Goal: Task Accomplishment & Management: Manage account settings

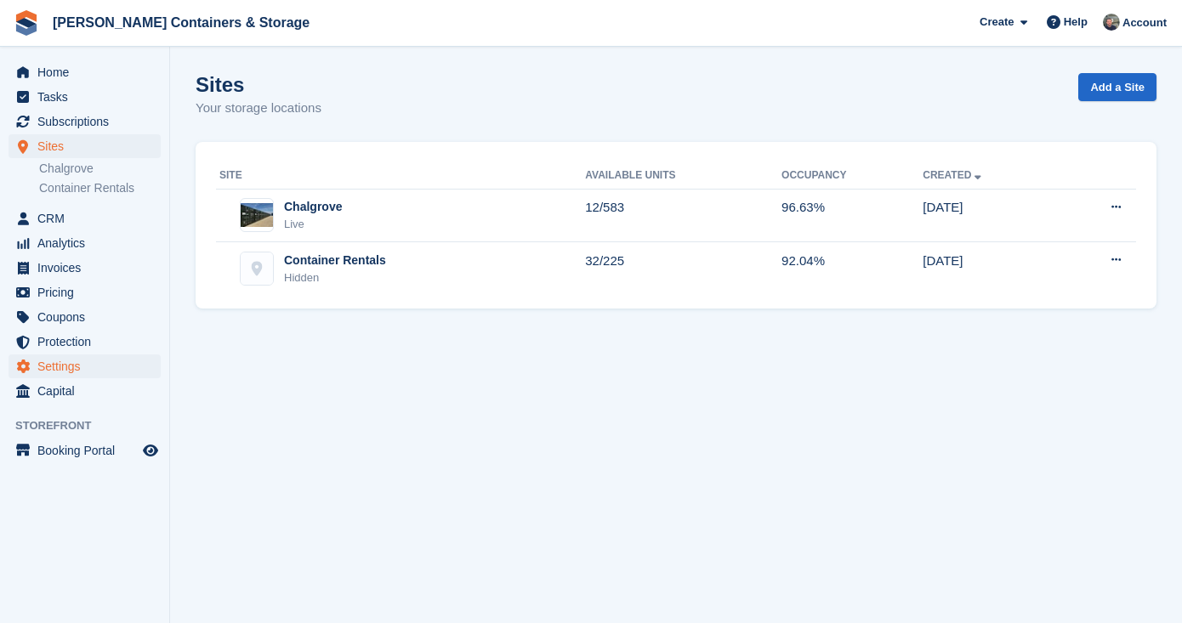
click at [69, 367] on span "Settings" at bounding box center [88, 366] width 102 height 24
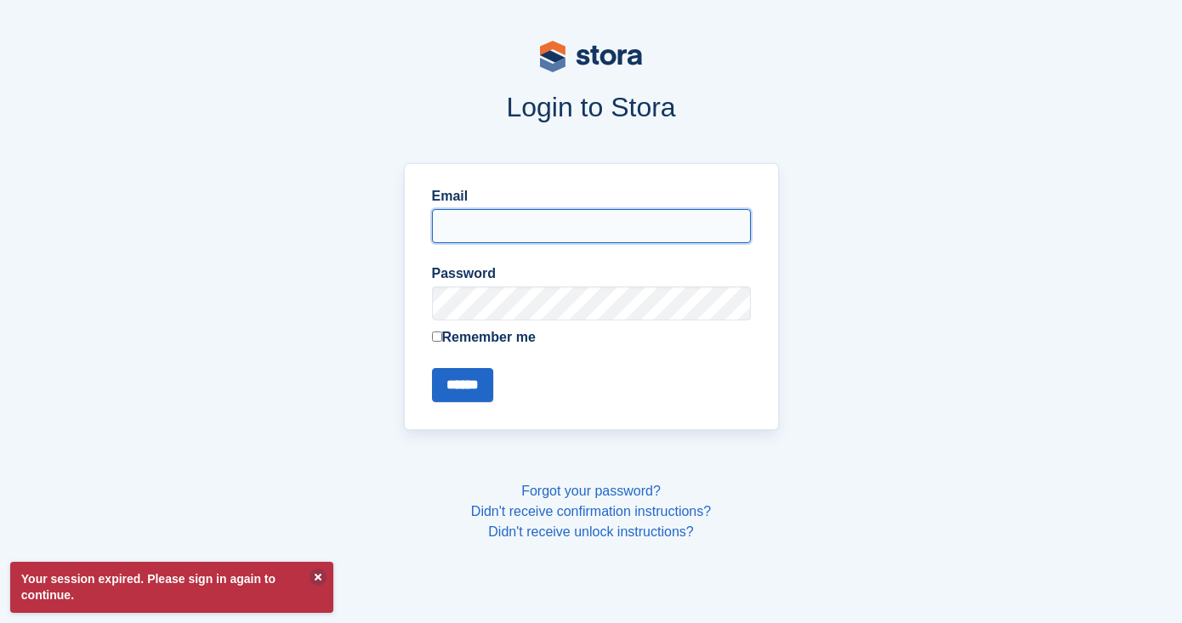
type input "**********"
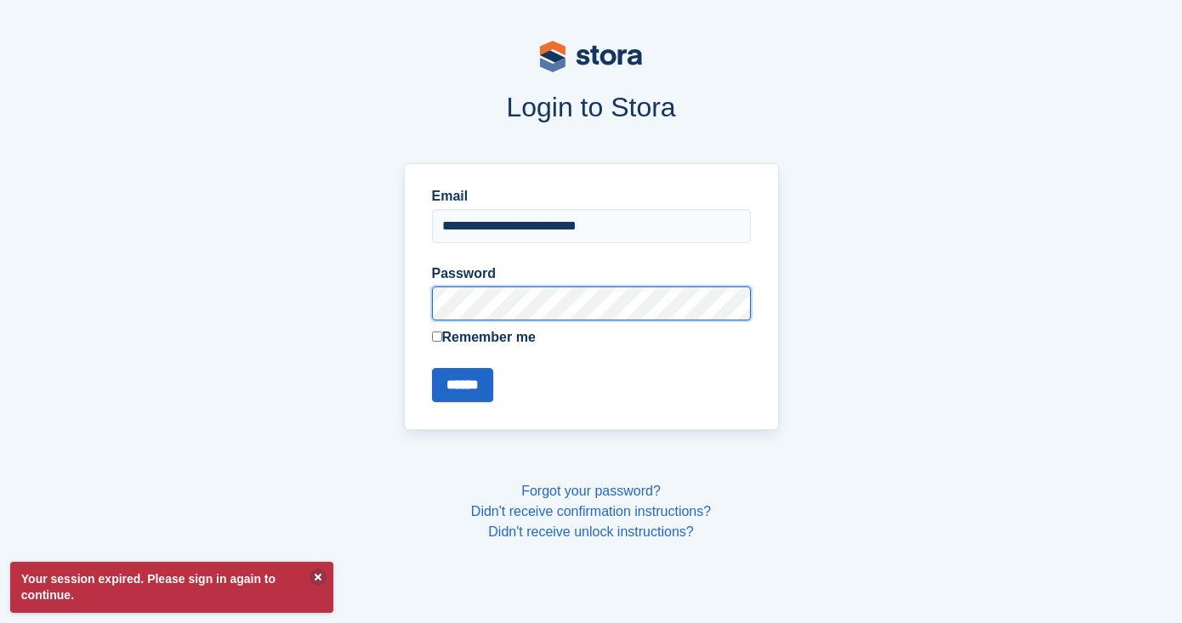
click at [465, 384] on input "******" at bounding box center [462, 385] width 61 height 34
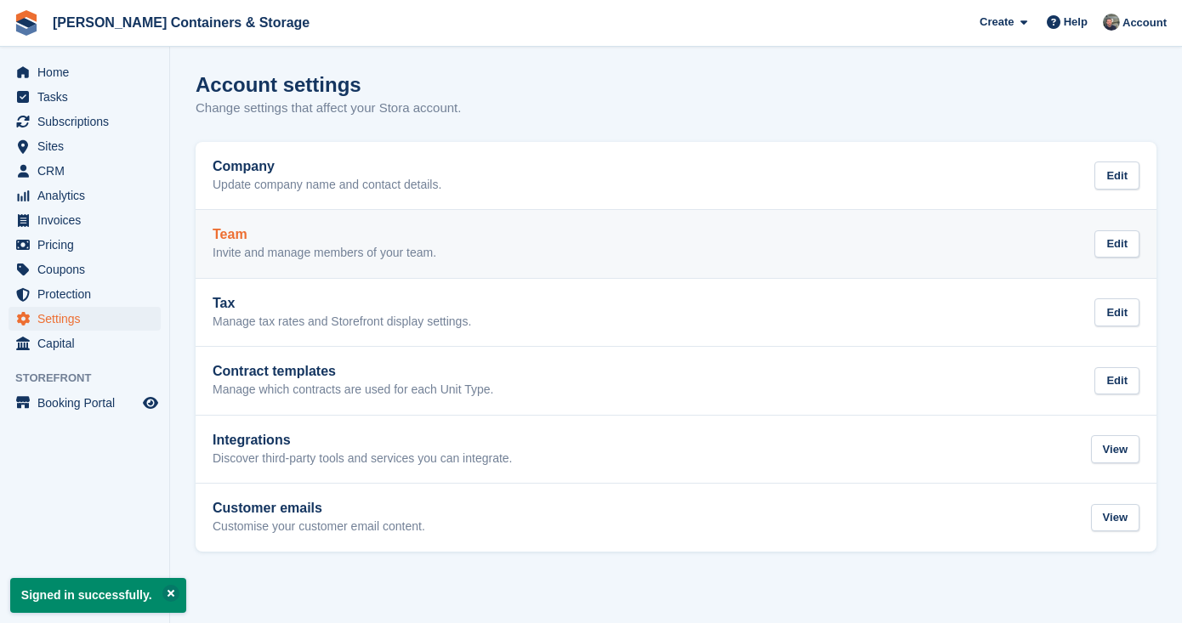
click at [305, 254] on p "Invite and manage members of your team." at bounding box center [325, 253] width 224 height 15
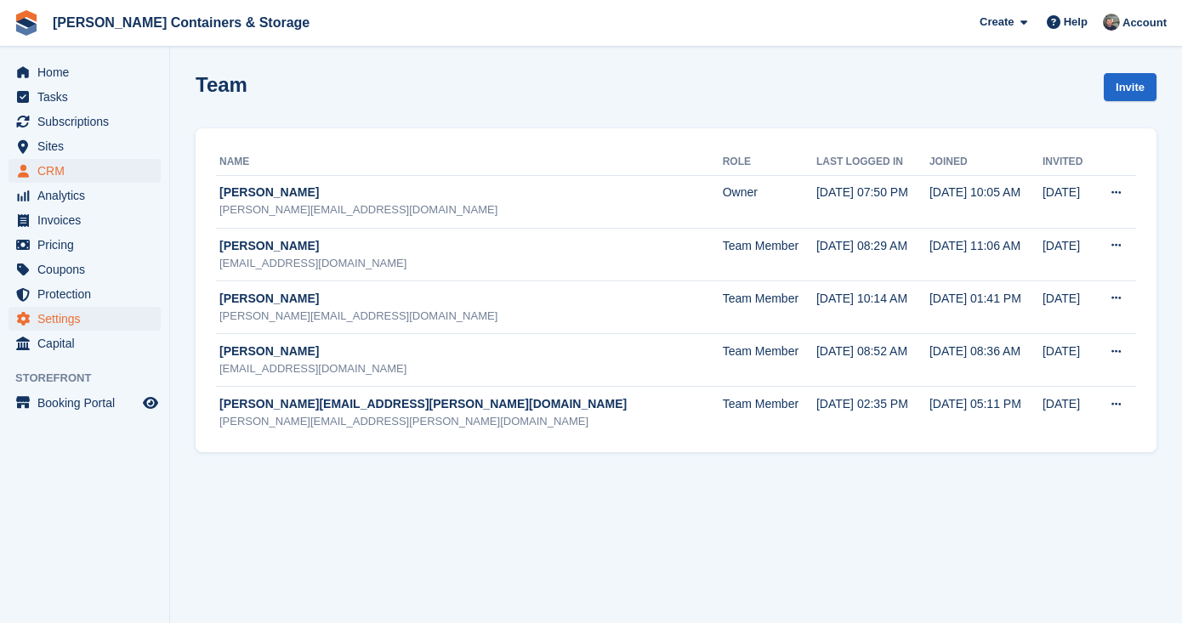
click at [85, 178] on span "CRM" at bounding box center [88, 171] width 102 height 24
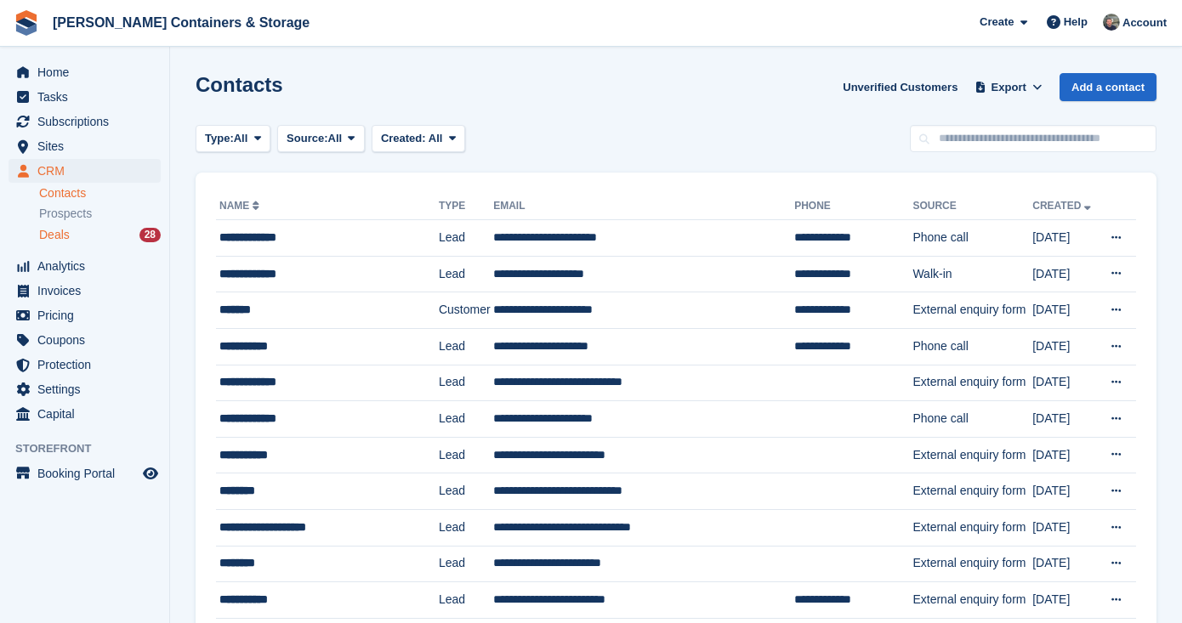
click at [50, 233] on span "Deals" at bounding box center [54, 235] width 31 height 16
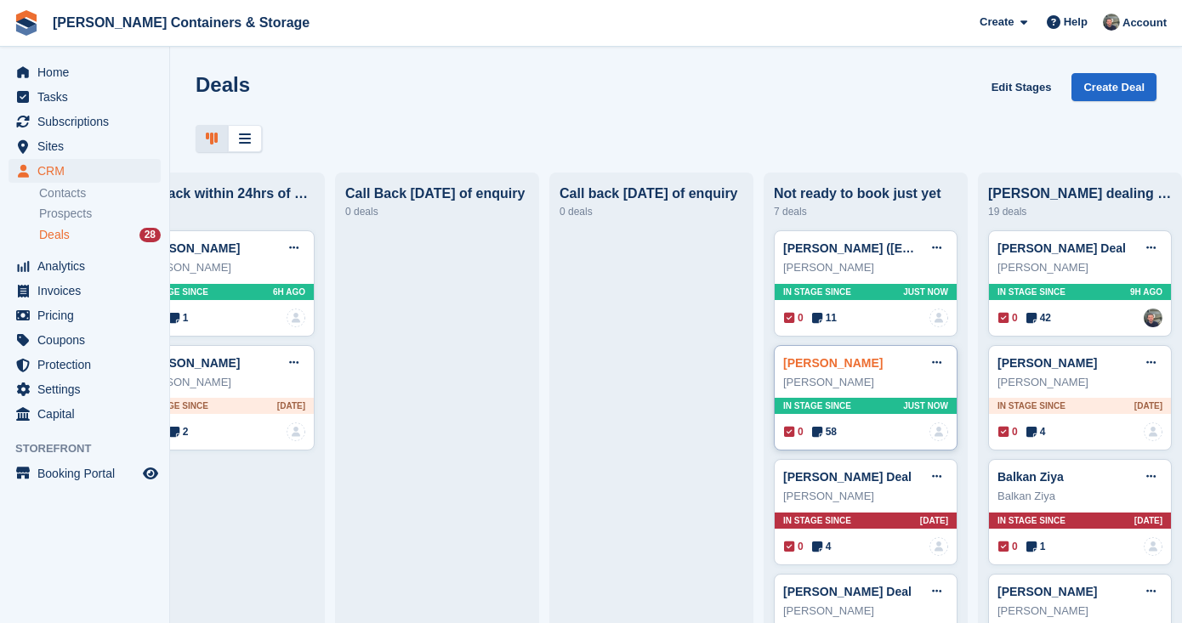
scroll to position [88, 0]
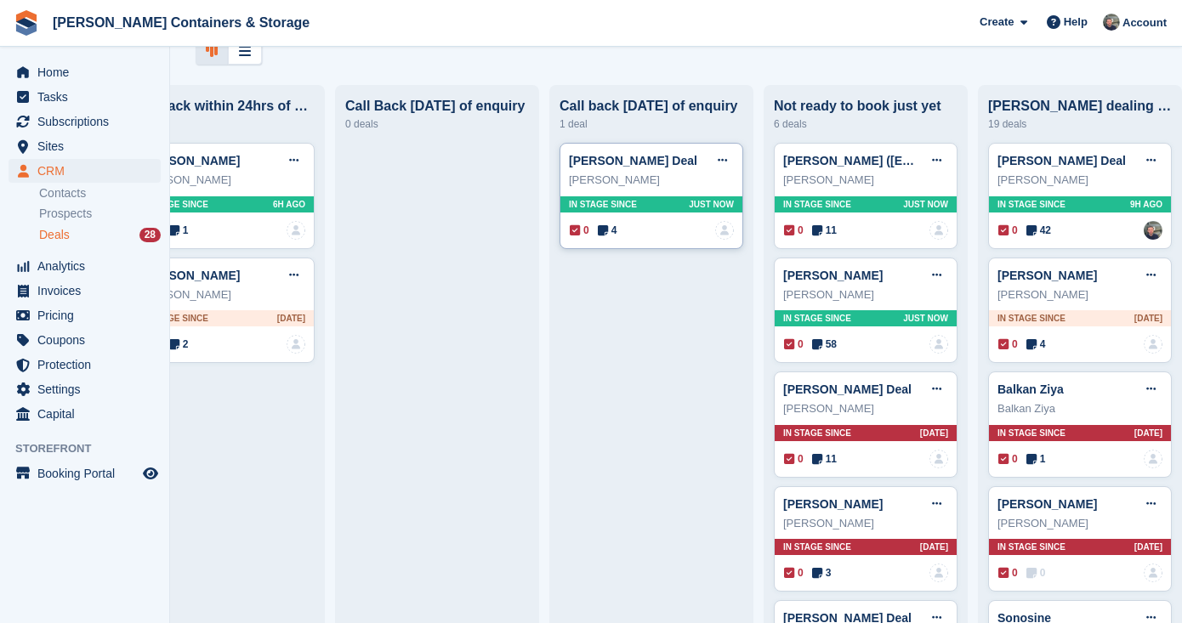
drag, startPoint x: 621, startPoint y: 204, endPoint x: 627, endPoint y: 210, distance: 9.0
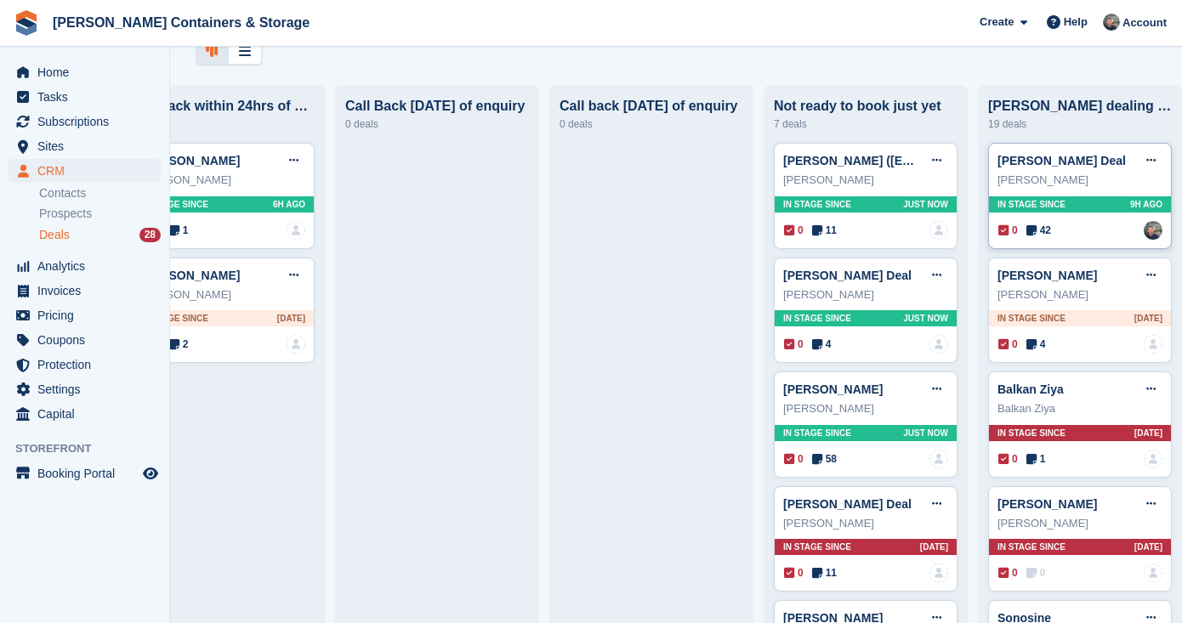
click at [1036, 228] on icon at bounding box center [1031, 230] width 10 height 12
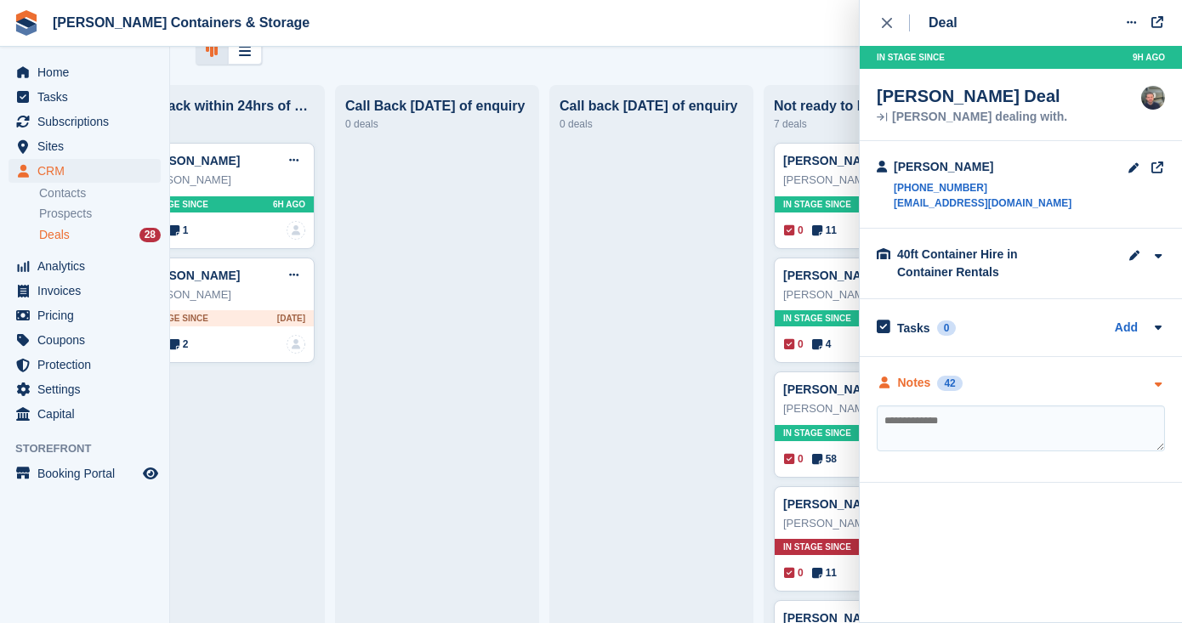
click at [947, 378] on div "42" at bounding box center [949, 383] width 25 height 15
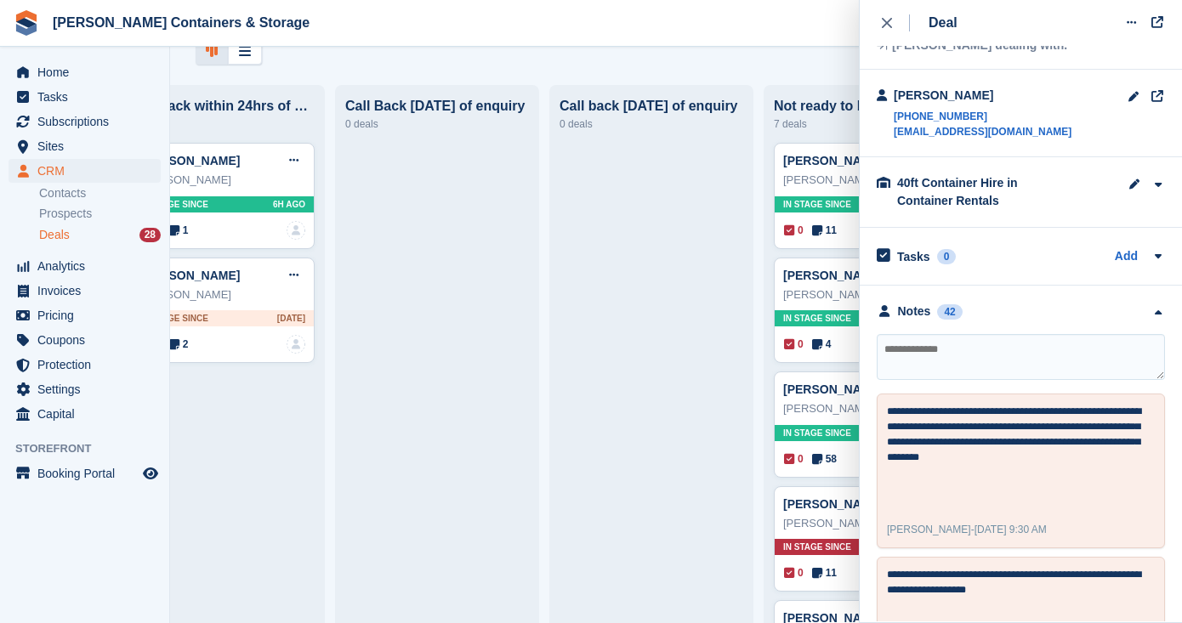
scroll to position [105, 0]
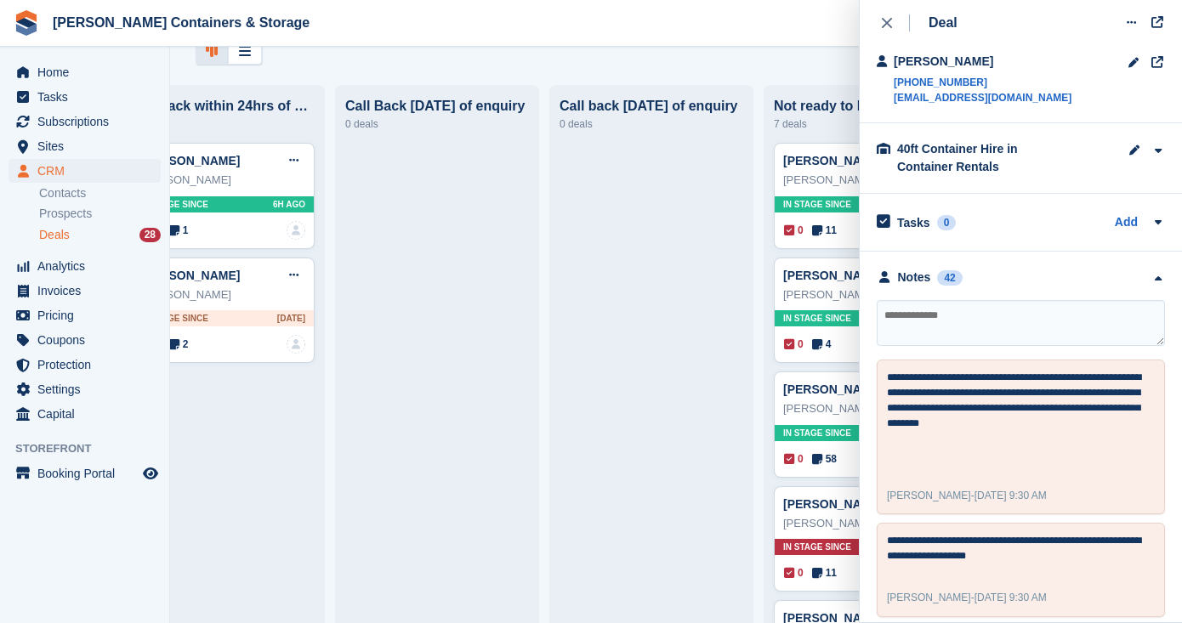
click at [950, 313] on textarea at bounding box center [1020, 323] width 288 height 46
type textarea "**********"
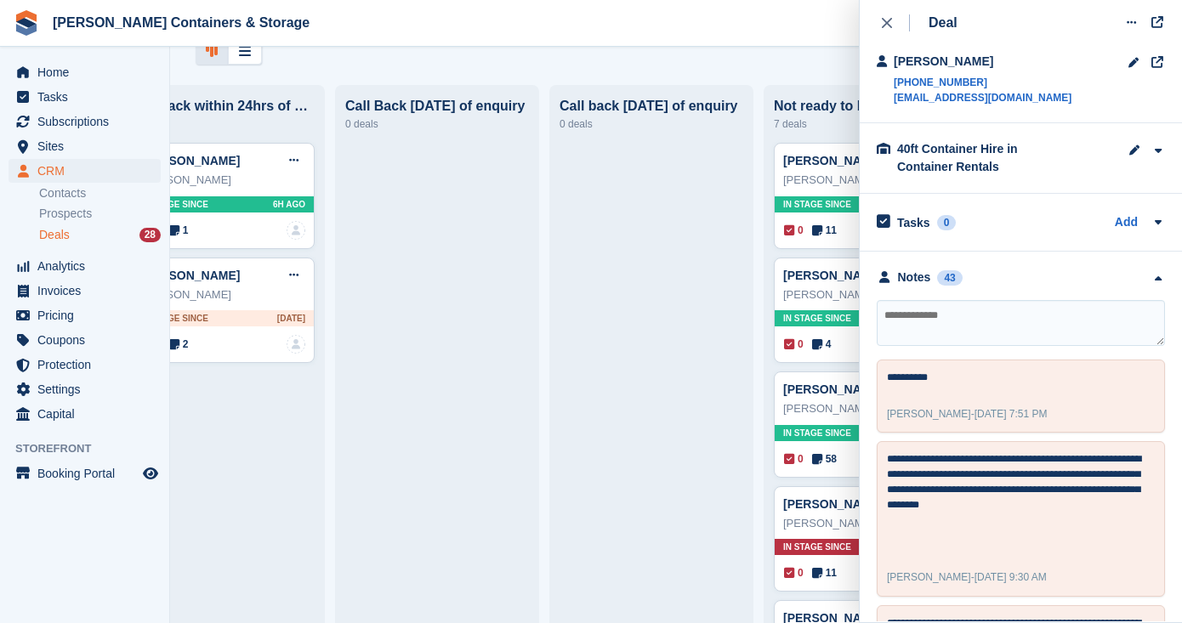
click at [877, 22] on button "close" at bounding box center [895, 23] width 38 height 46
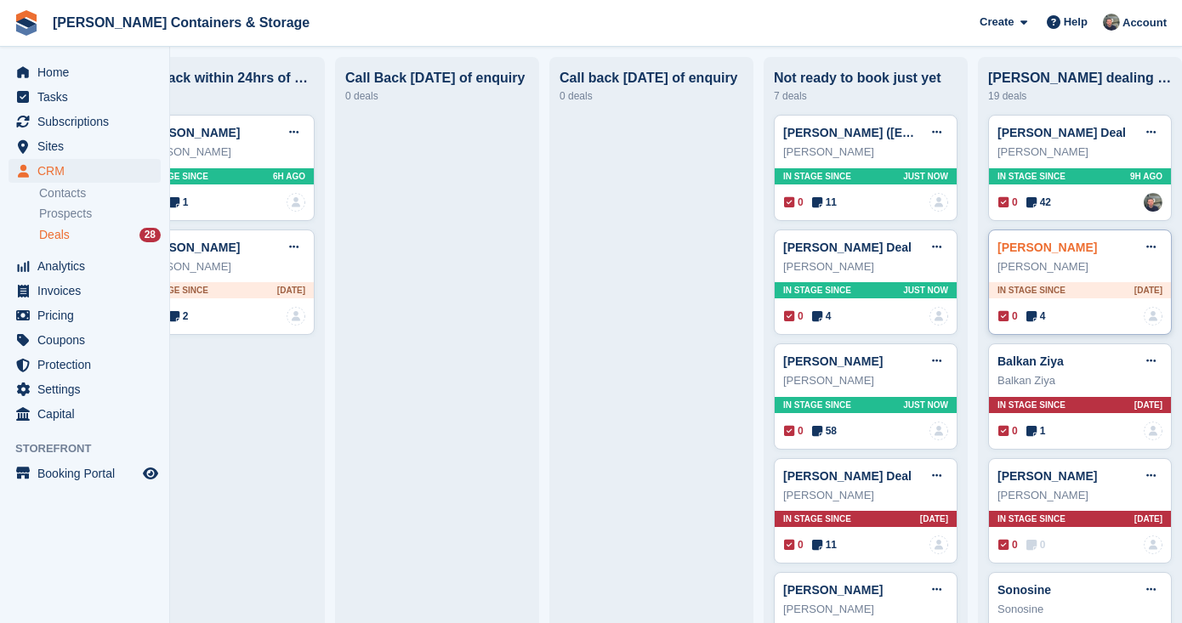
scroll to position [122, 0]
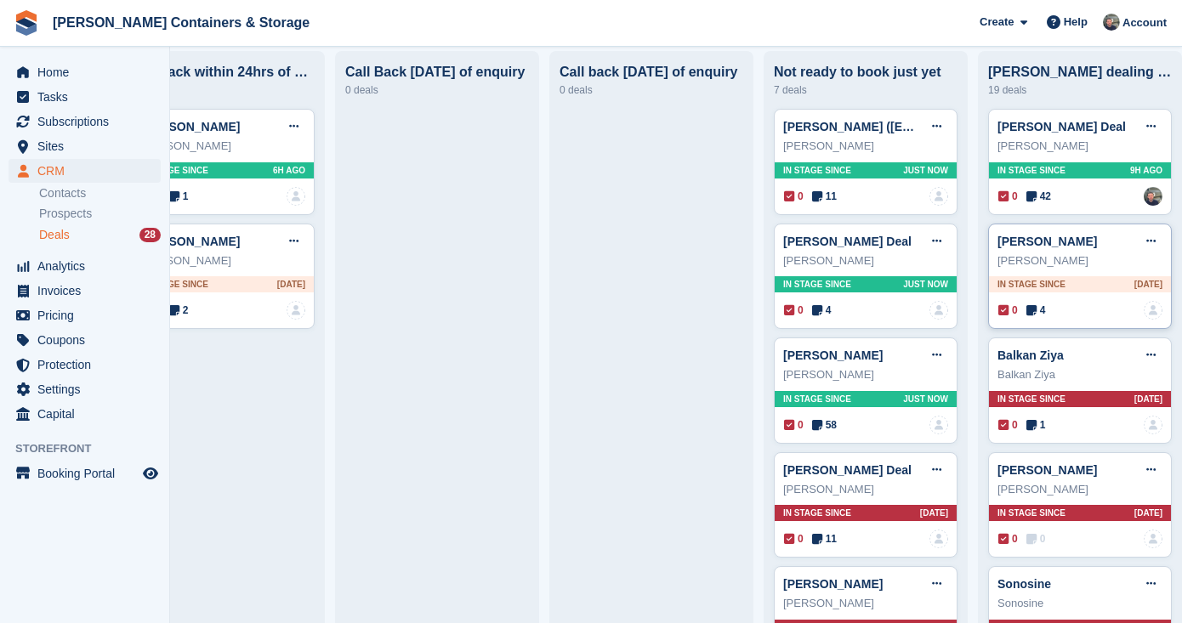
click at [1041, 308] on span "4" at bounding box center [1036, 310] width 20 height 15
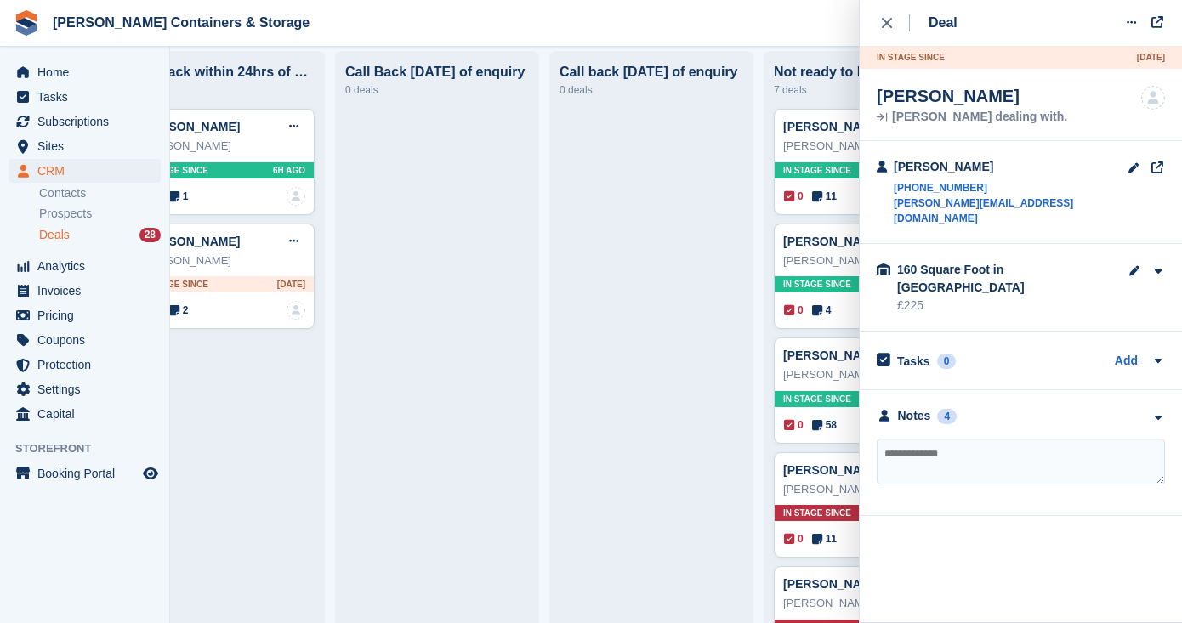
click at [993, 439] on textarea at bounding box center [1020, 462] width 288 height 46
click at [992, 439] on textarea "**********" at bounding box center [1020, 462] width 288 height 46
click at [980, 439] on textarea "**********" at bounding box center [1020, 462] width 288 height 46
type textarea "**********"
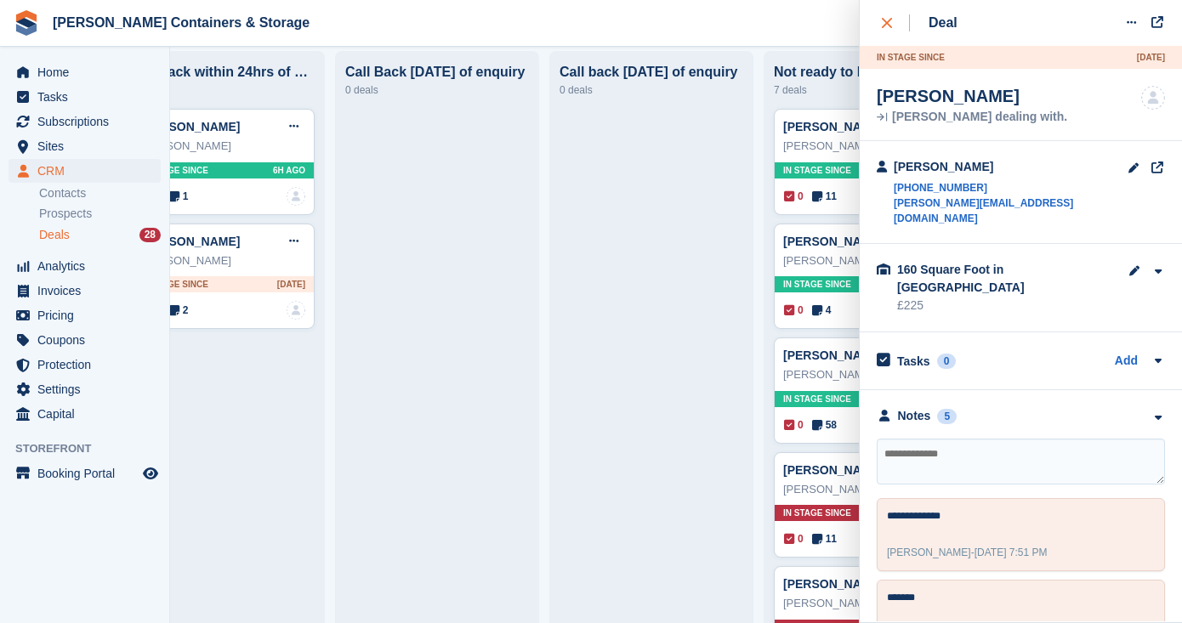
click at [882, 39] on button "close" at bounding box center [895, 23] width 38 height 46
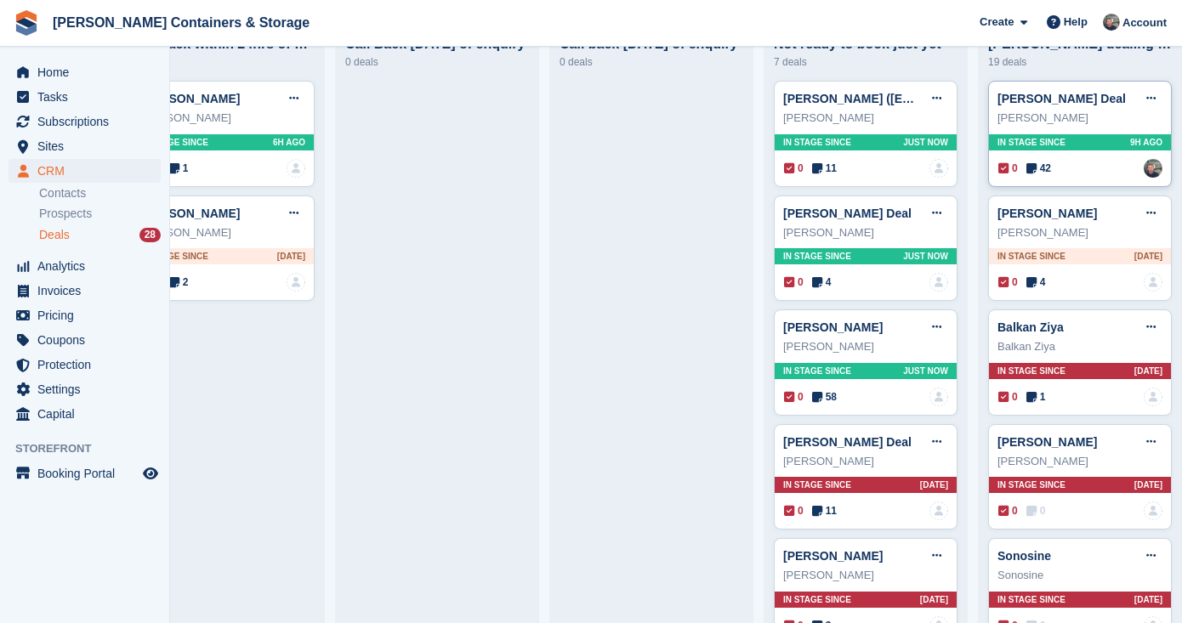
scroll to position [159, 0]
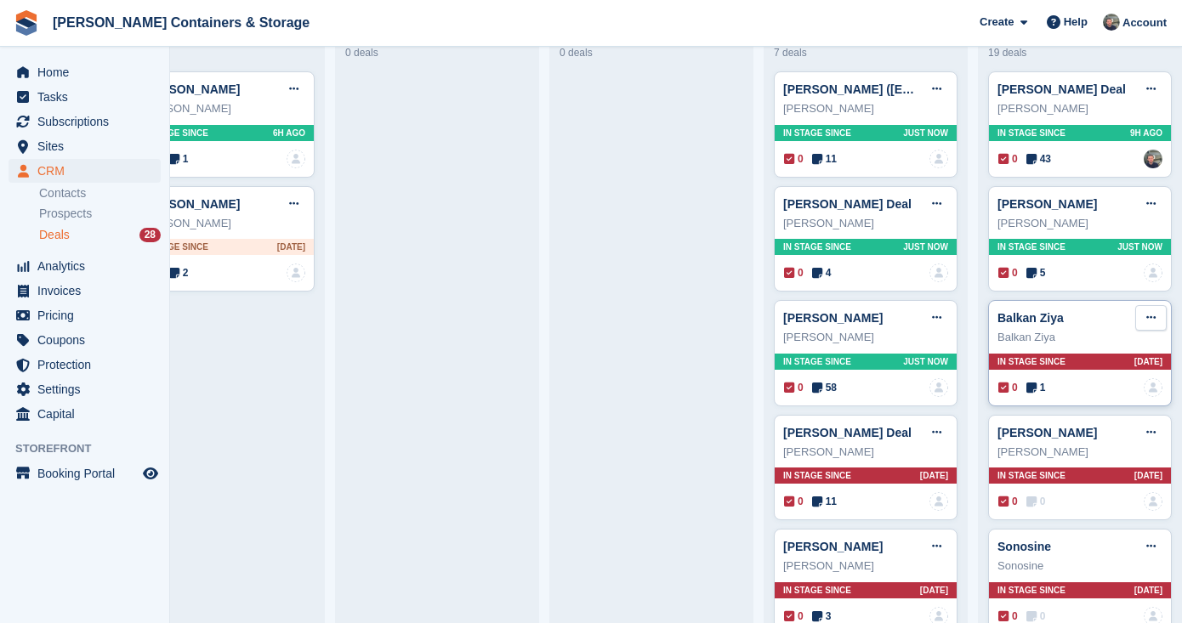
click at [1157, 329] on button at bounding box center [1150, 318] width 31 height 26
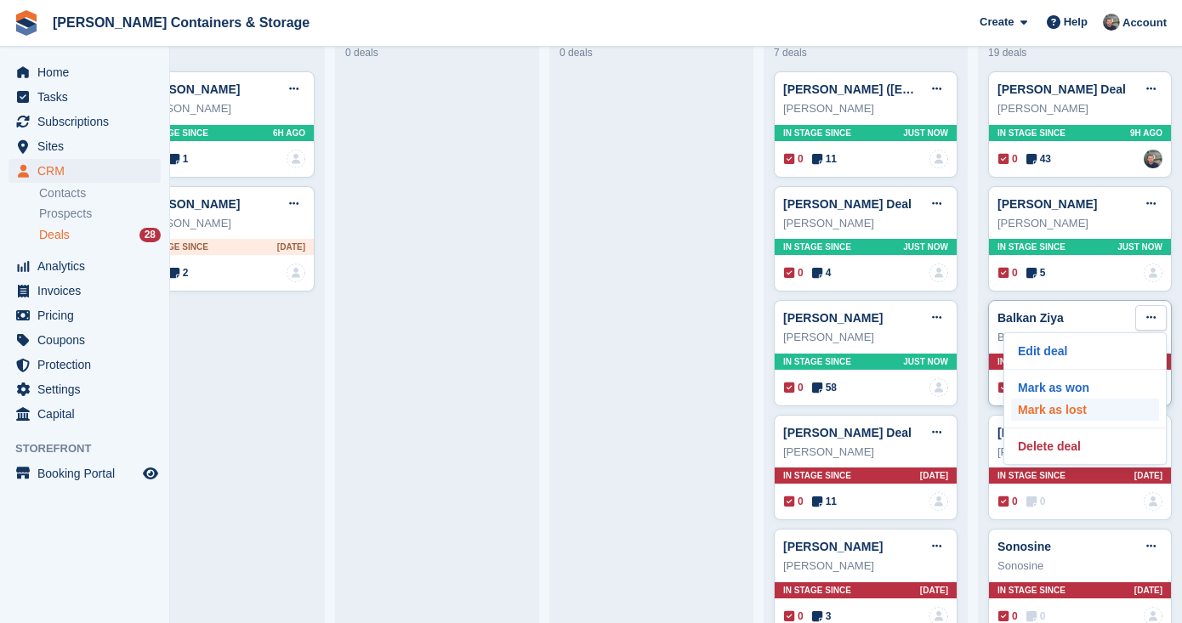
click at [1091, 408] on p "Mark as lost" at bounding box center [1085, 410] width 148 height 22
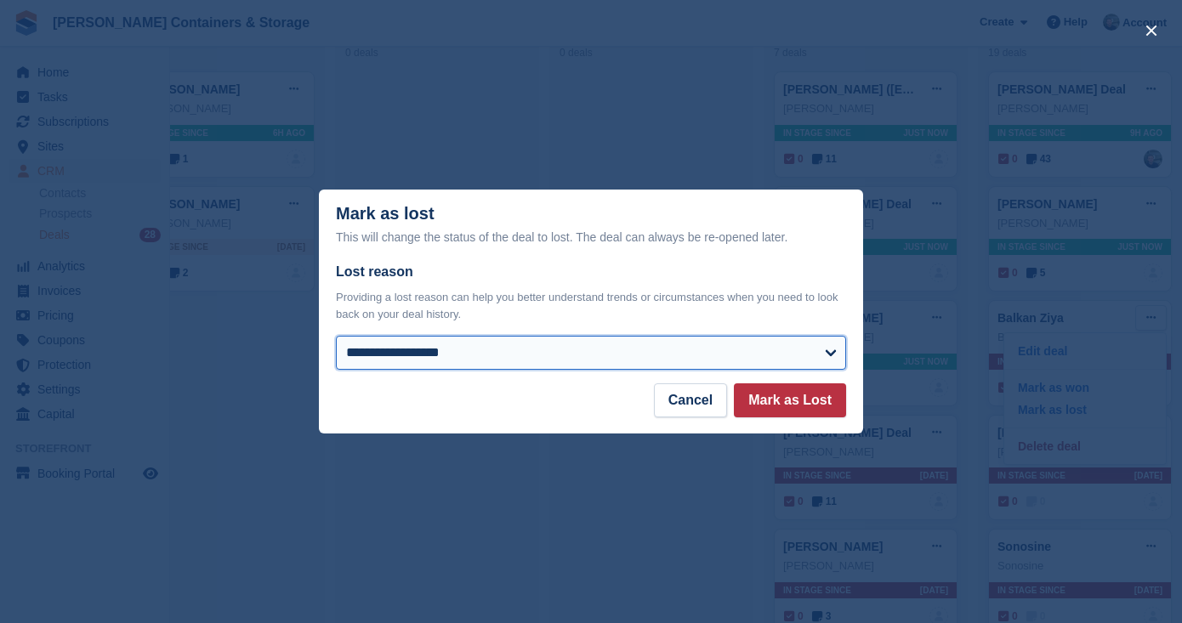
select select "*****"
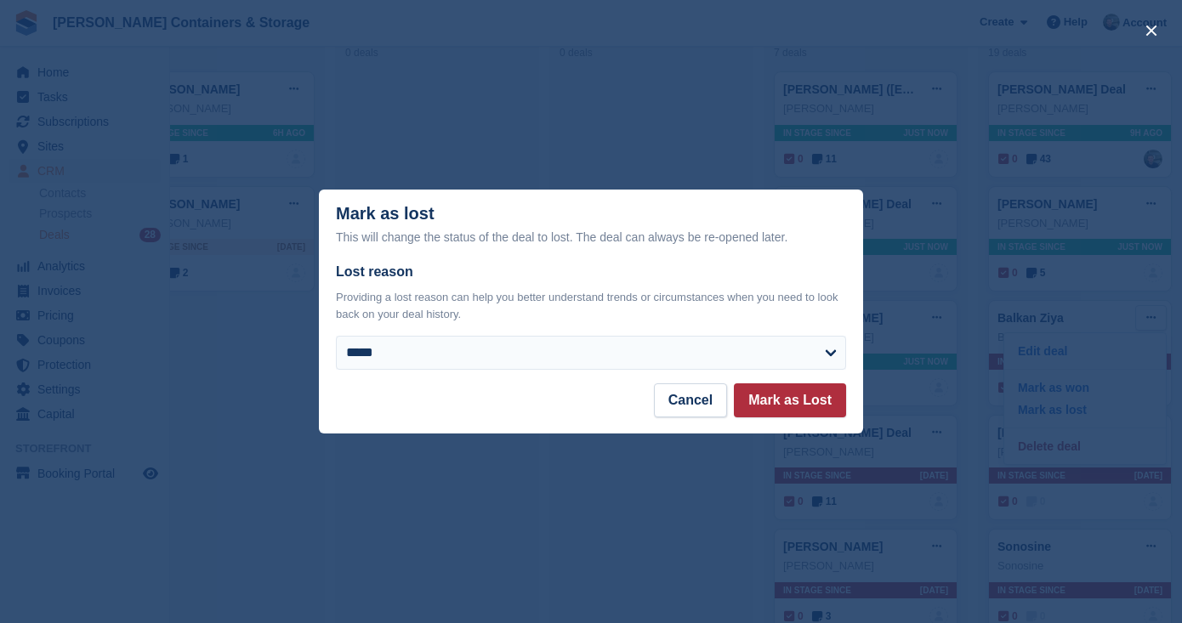
click at [768, 411] on button "Mark as Lost" at bounding box center [790, 400] width 112 height 34
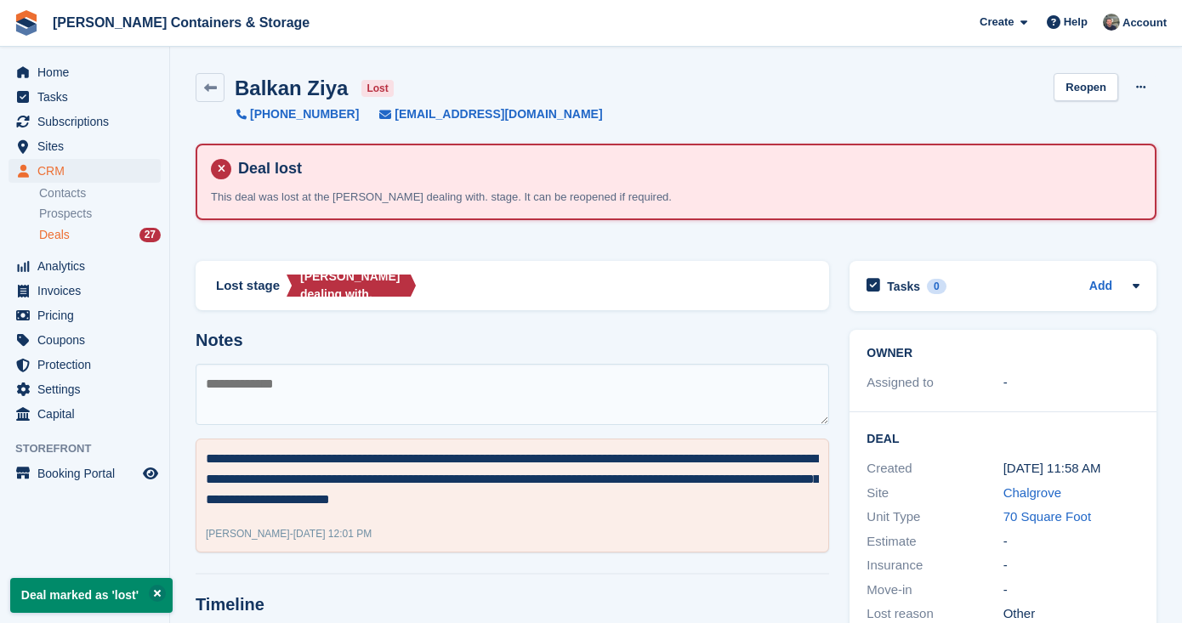
click at [82, 241] on div "Deals 27" at bounding box center [100, 235] width 122 height 16
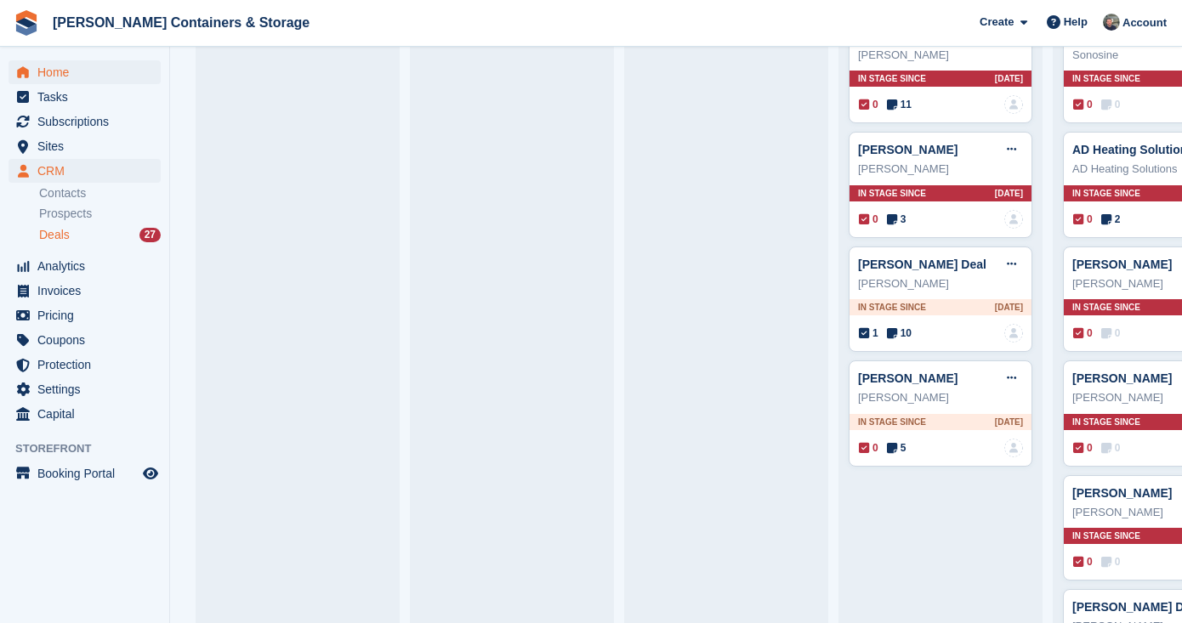
click at [83, 70] on span "Home" at bounding box center [88, 72] width 102 height 24
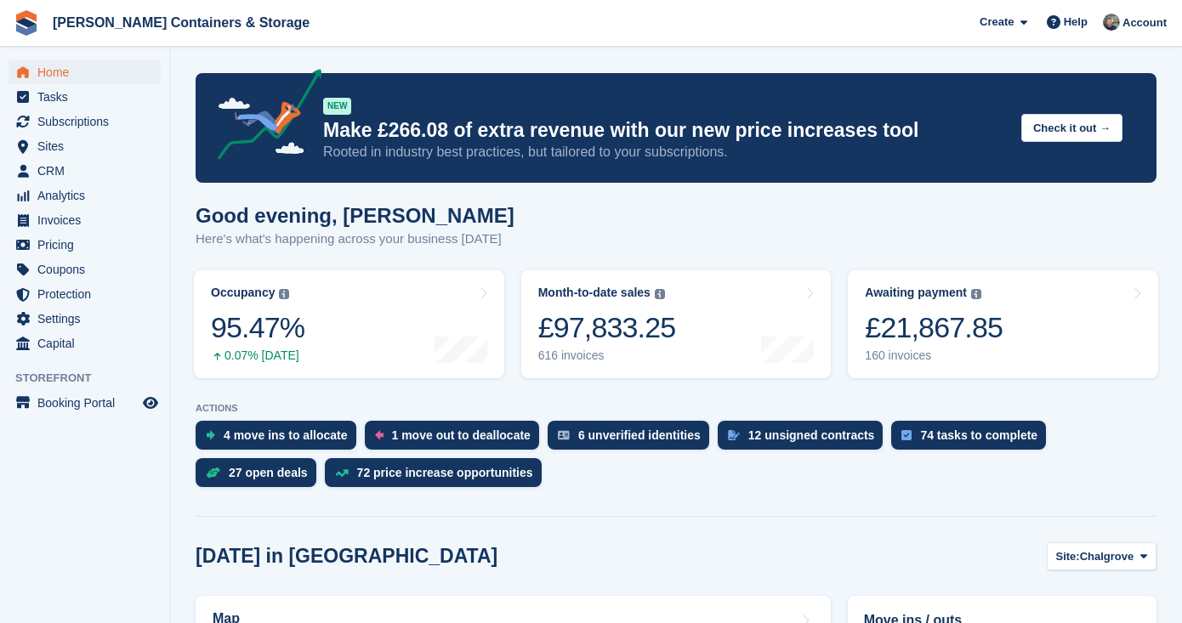
click at [88, 67] on span "Home" at bounding box center [88, 72] width 102 height 24
click at [97, 311] on span "Settings" at bounding box center [88, 319] width 102 height 24
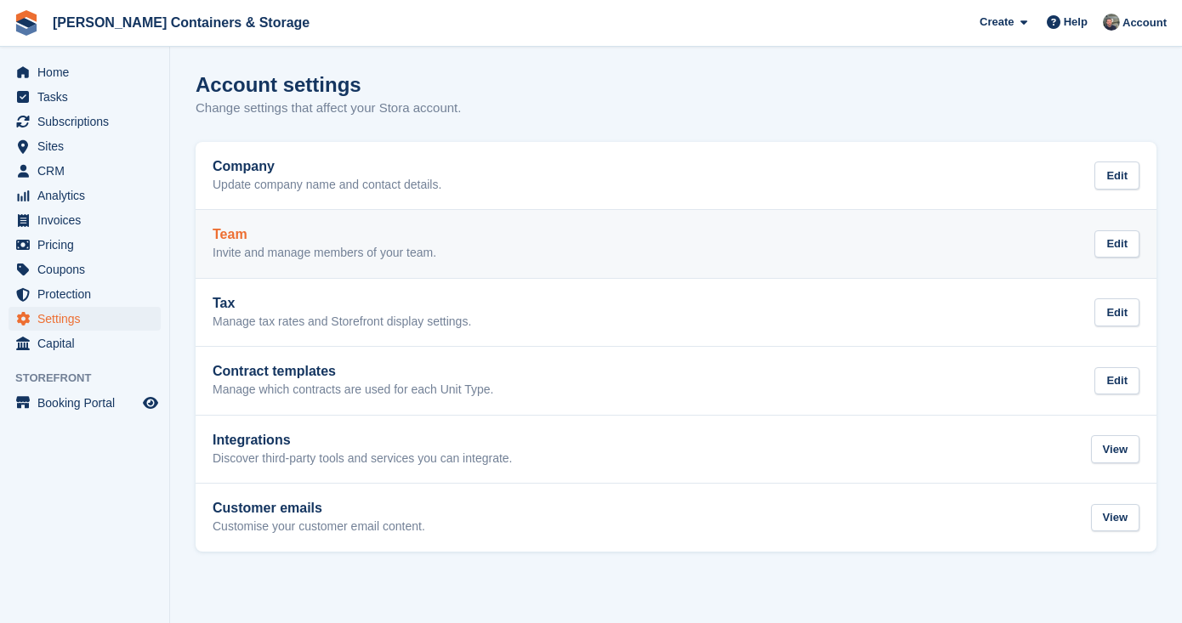
click at [306, 247] on p "Invite and manage members of your team." at bounding box center [325, 253] width 224 height 15
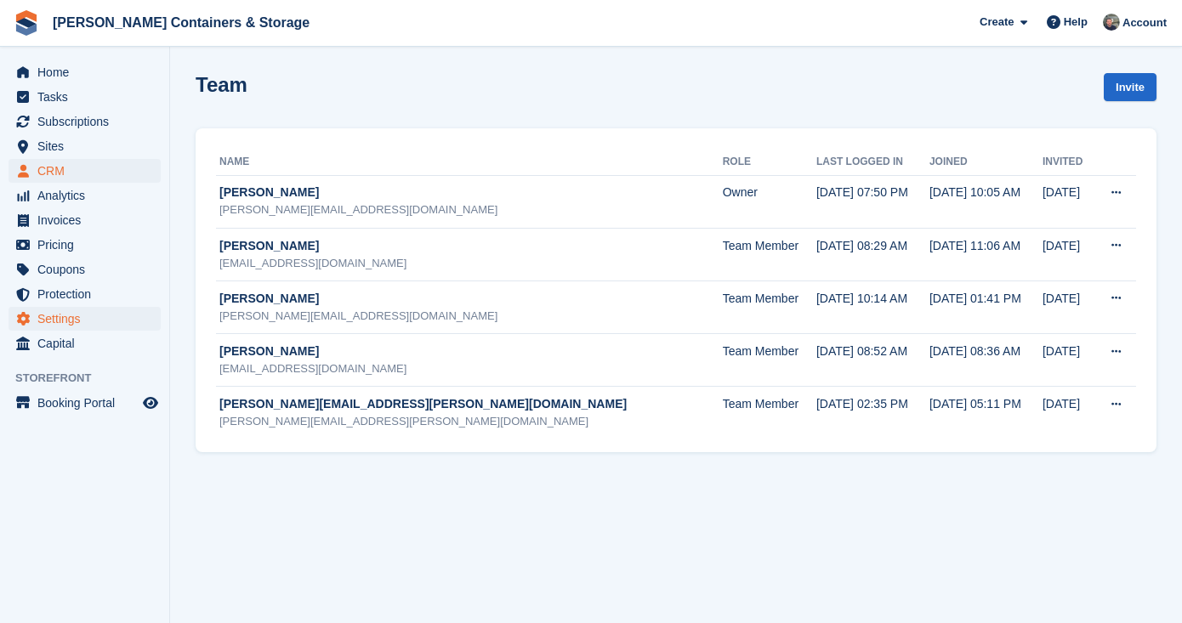
click at [95, 182] on span "CRM" at bounding box center [88, 171] width 102 height 24
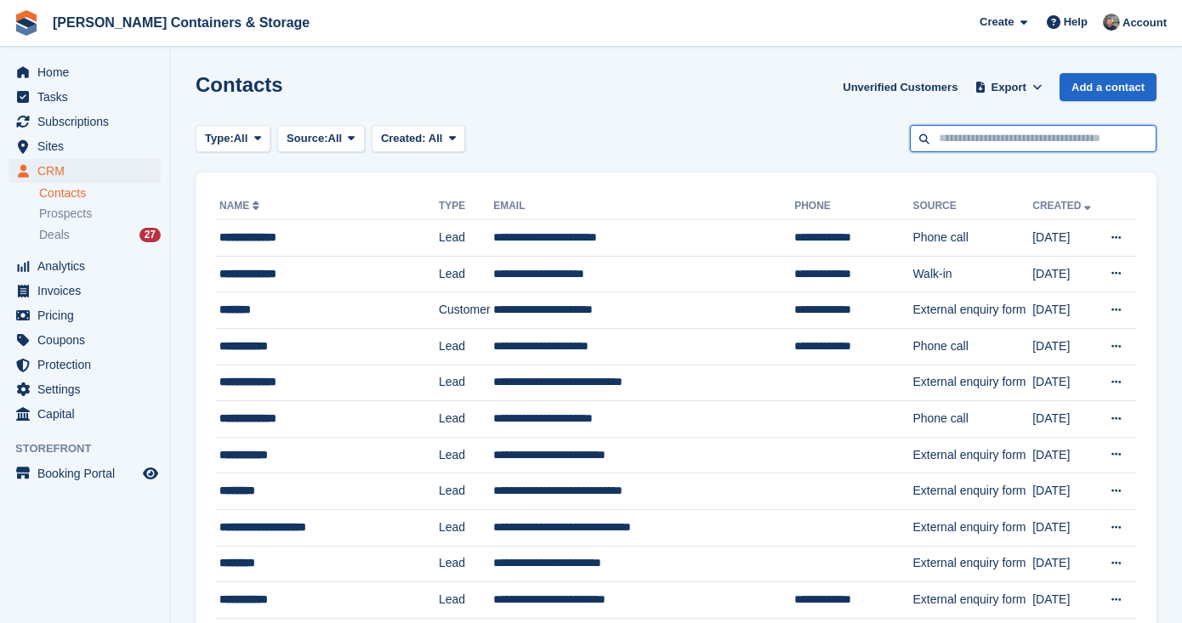
click at [951, 139] on input "text" at bounding box center [1033, 139] width 247 height 28
paste input "*********"
type input "*********"
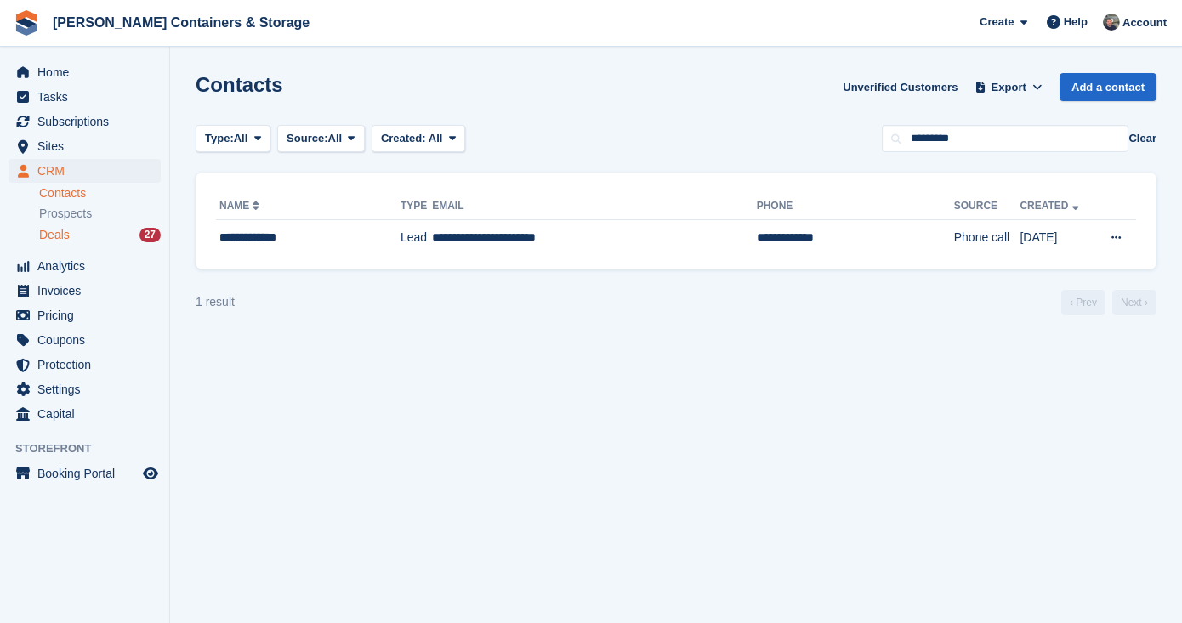
click at [98, 230] on div "Deals 27" at bounding box center [100, 235] width 122 height 16
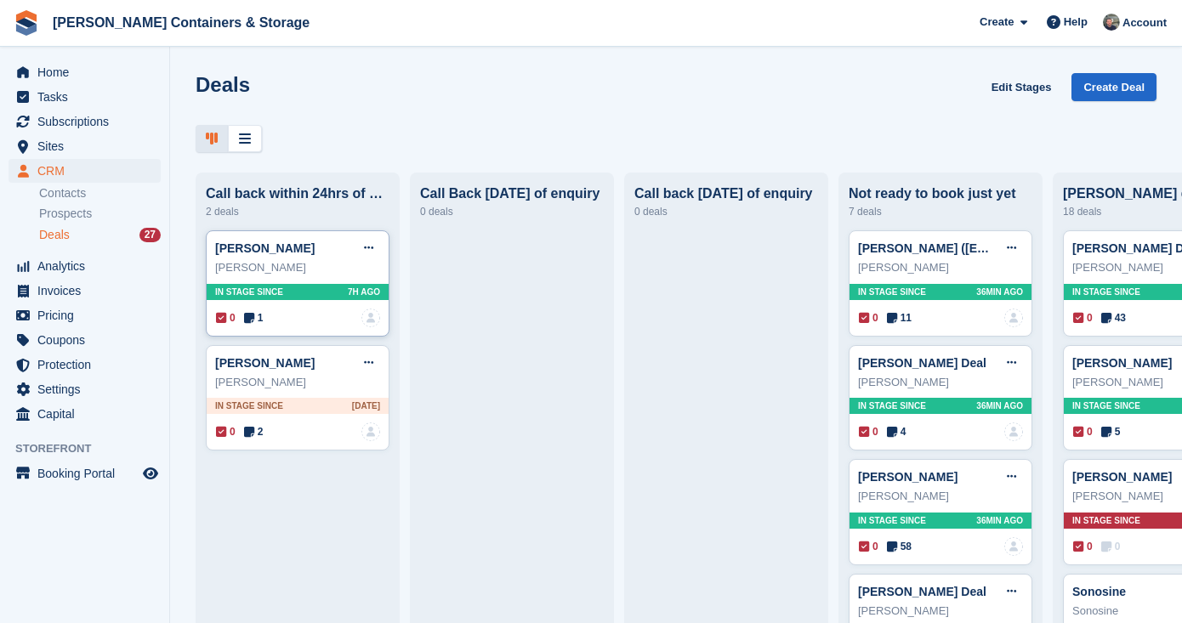
click at [303, 262] on div "[PERSON_NAME]" at bounding box center [297, 267] width 165 height 17
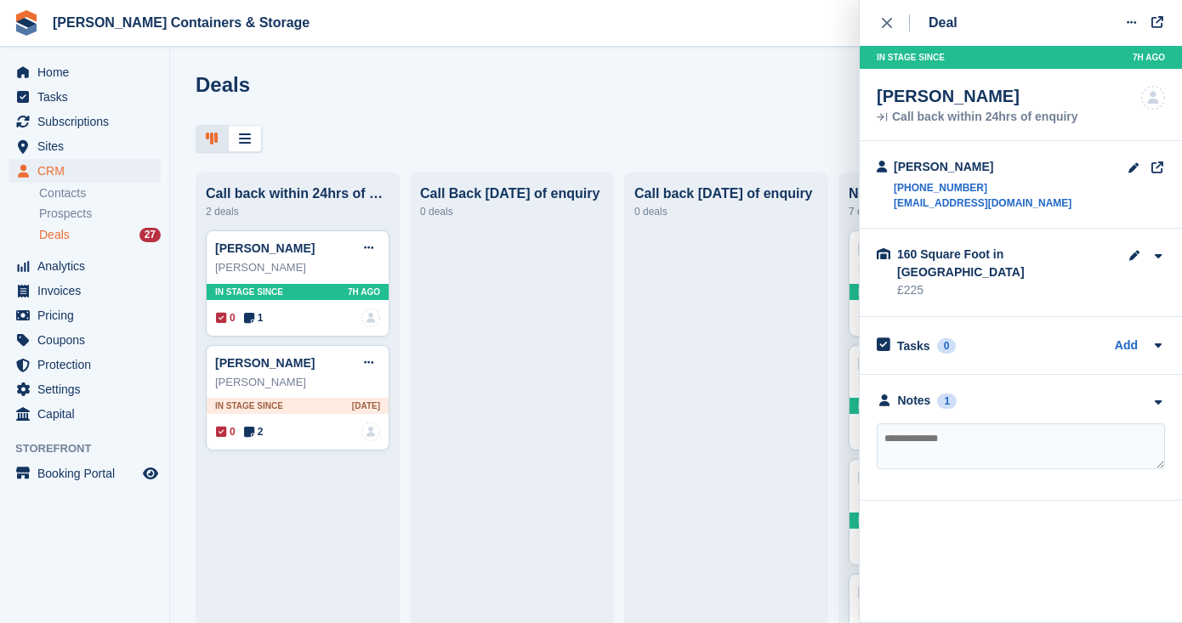
click at [922, 375] on div "**********" at bounding box center [1020, 438] width 322 height 126
click at [919, 392] on div "Notes" at bounding box center [914, 401] width 33 height 18
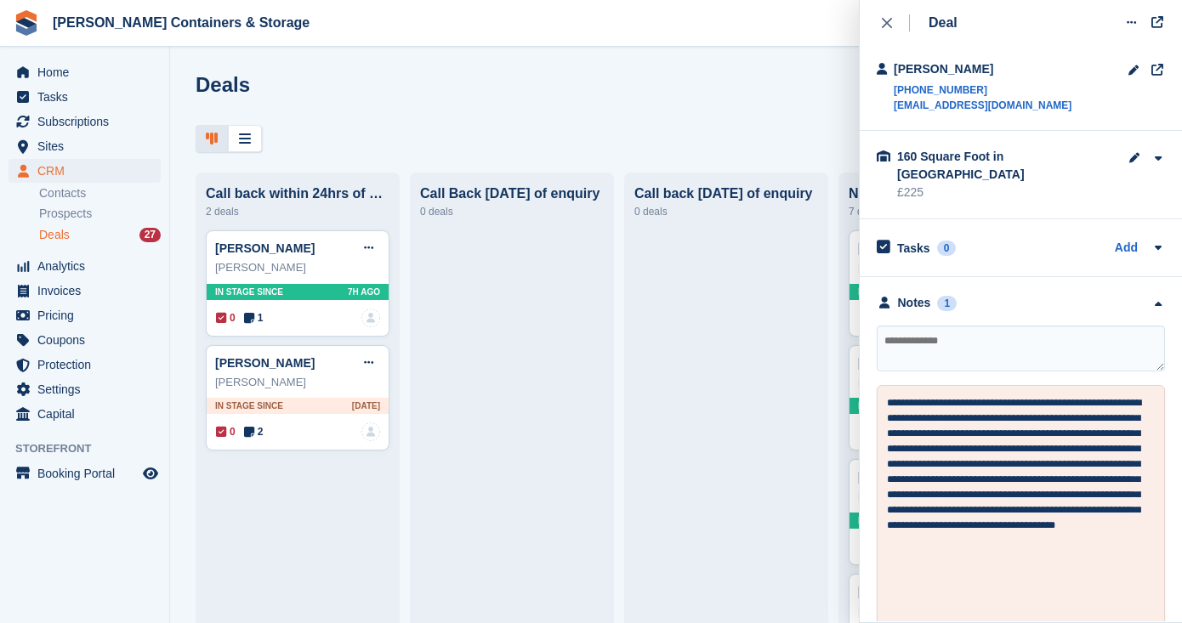
scroll to position [109, 0]
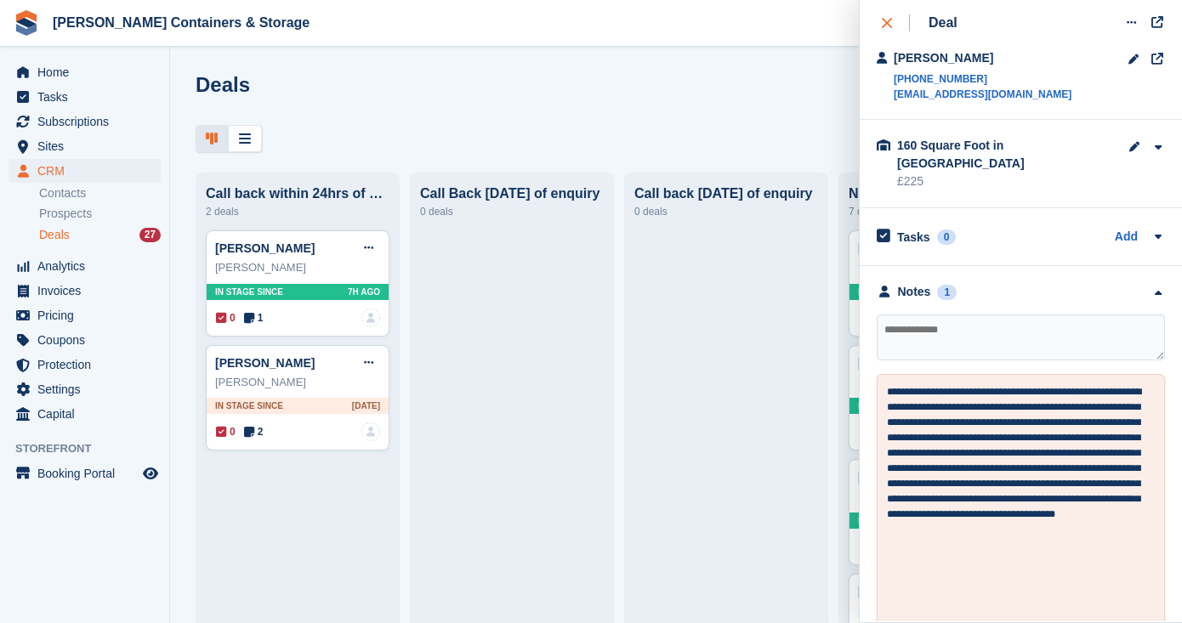
click at [886, 25] on icon "close" at bounding box center [887, 23] width 10 height 10
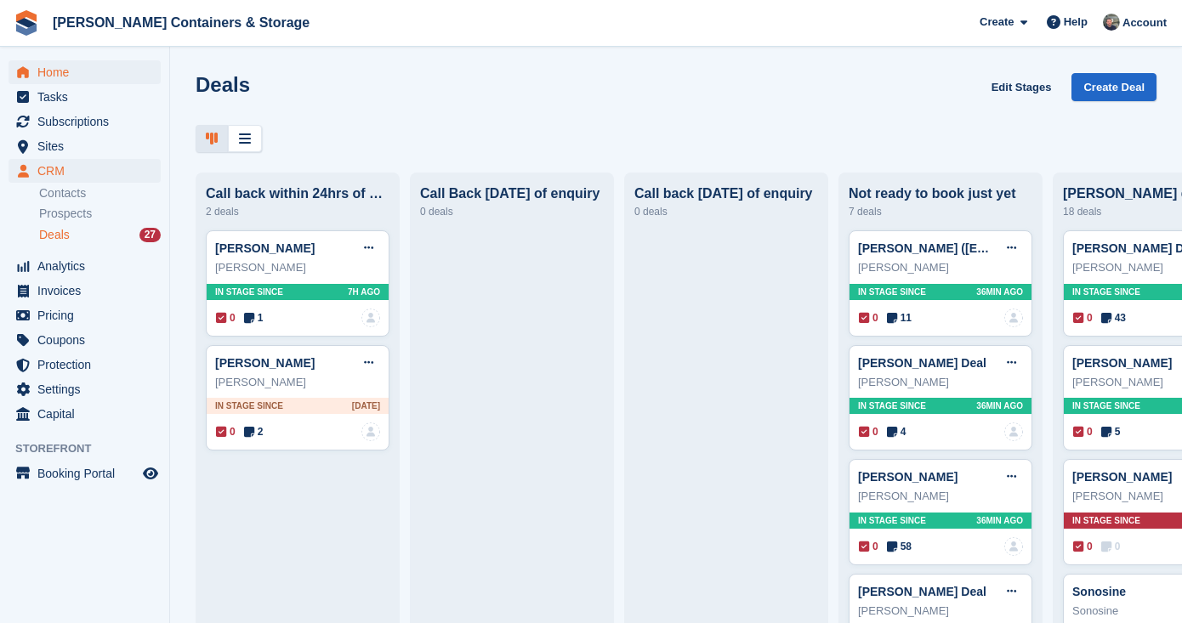
click at [97, 76] on span "Home" at bounding box center [88, 72] width 102 height 24
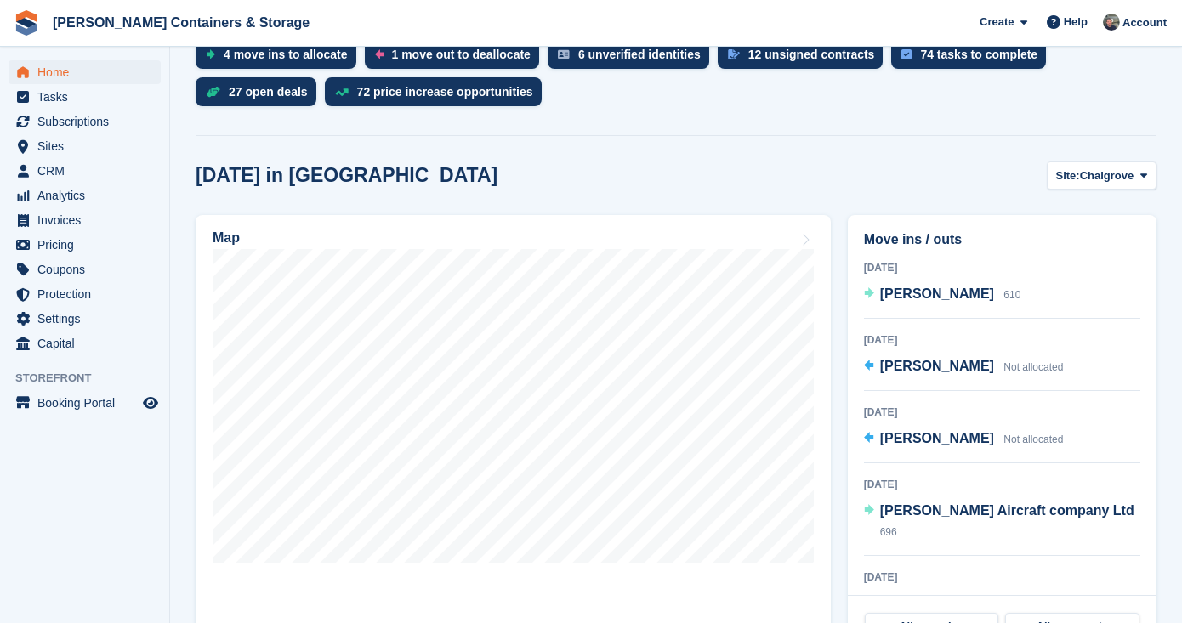
scroll to position [387, 0]
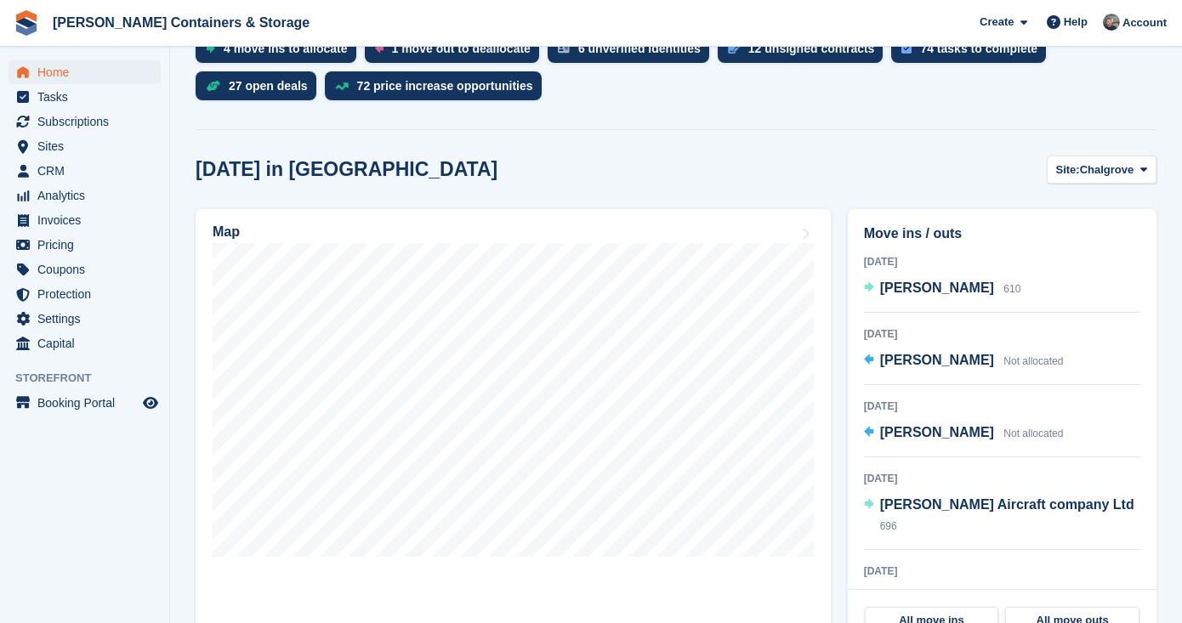
click at [944, 302] on div "Today Conor O'Brien 610" at bounding box center [1002, 282] width 276 height 60
click at [938, 289] on span "Conor O'Brien" at bounding box center [937, 288] width 114 height 14
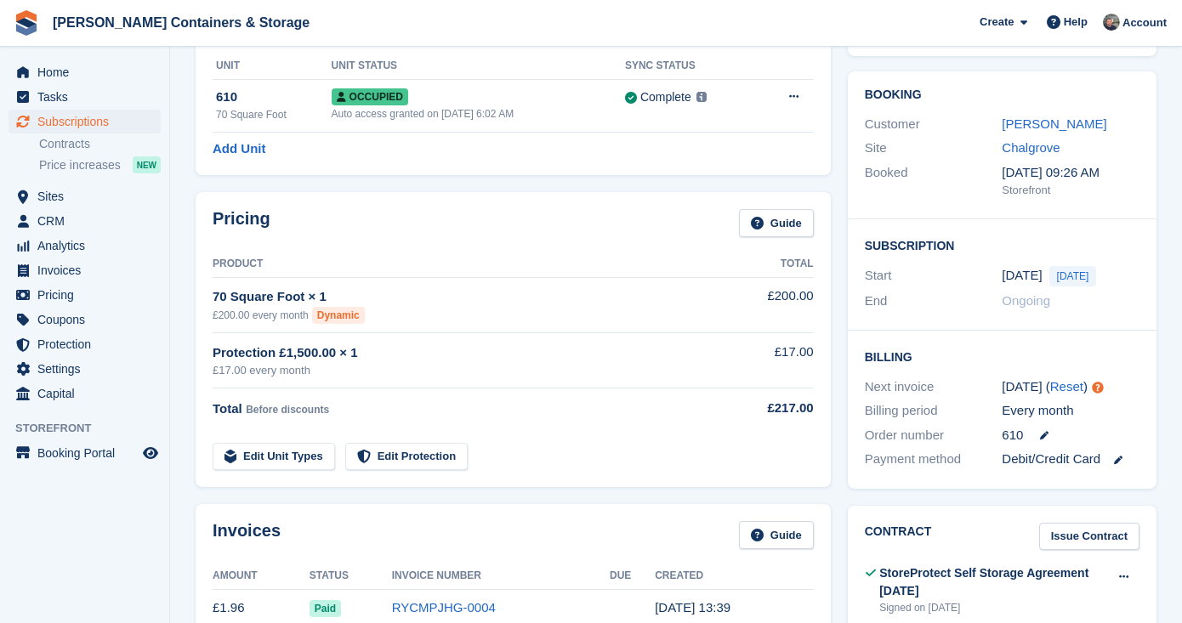
scroll to position [162, 0]
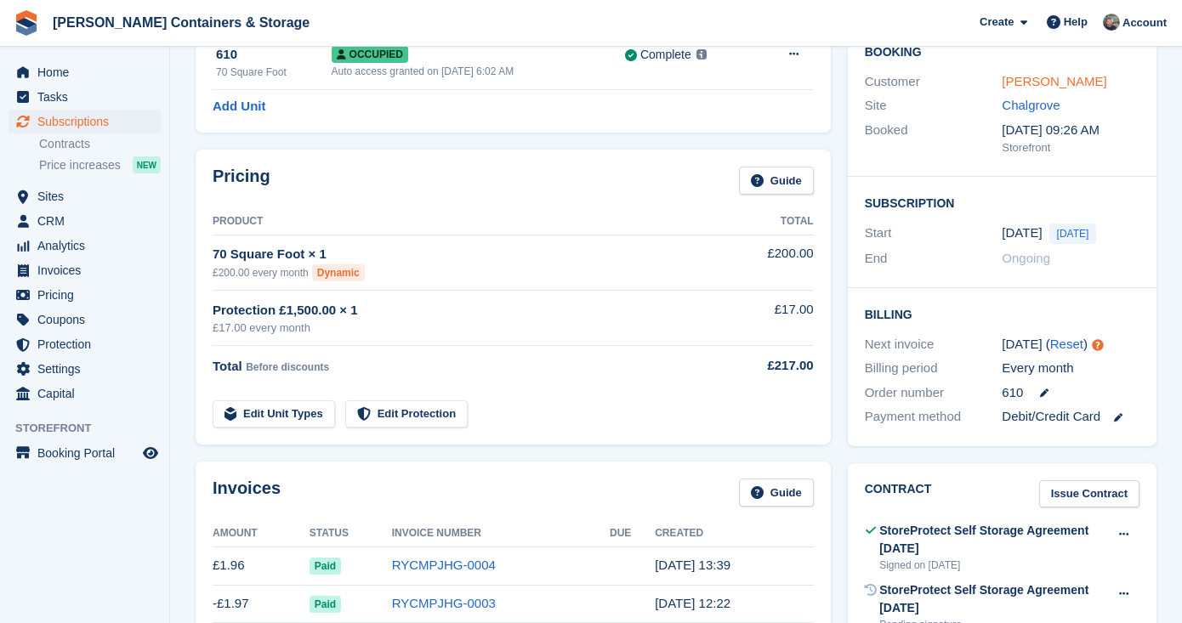
click at [1052, 86] on link "[PERSON_NAME]" at bounding box center [1053, 81] width 105 height 14
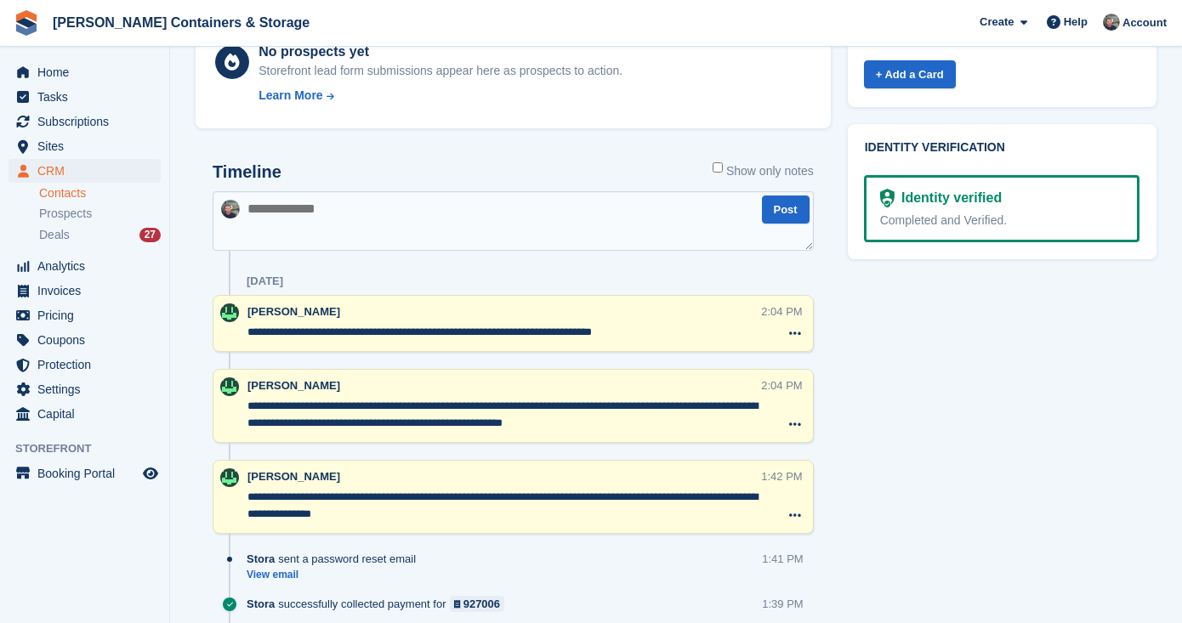
scroll to position [829, 0]
click at [71, 236] on div "Deals 27" at bounding box center [100, 235] width 122 height 16
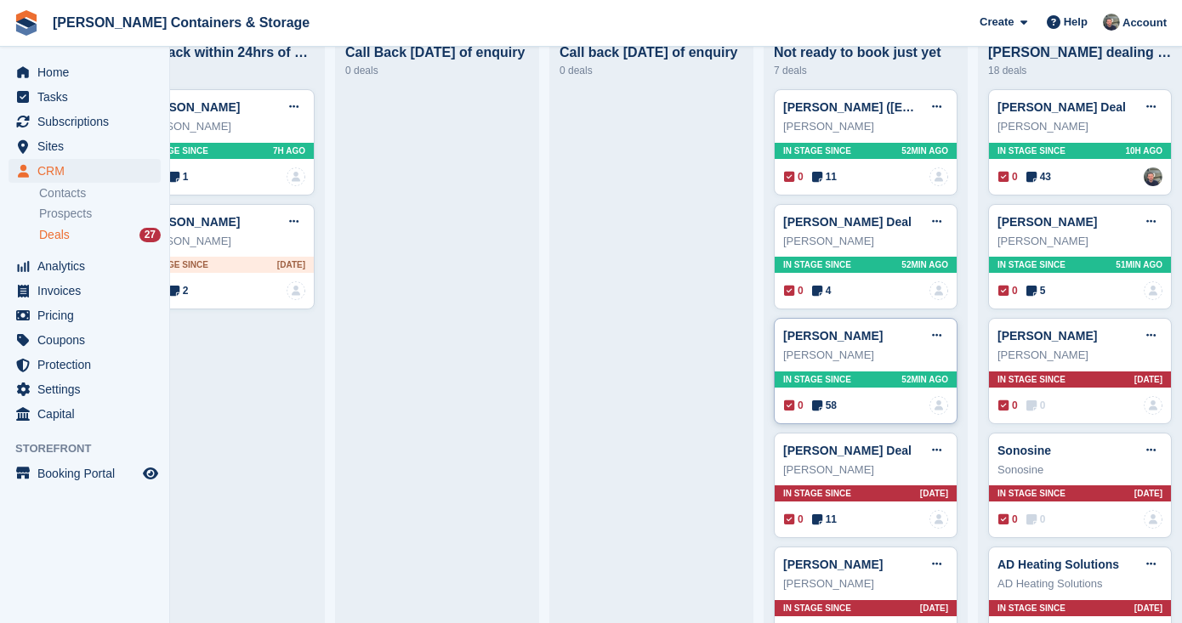
scroll to position [164, 0]
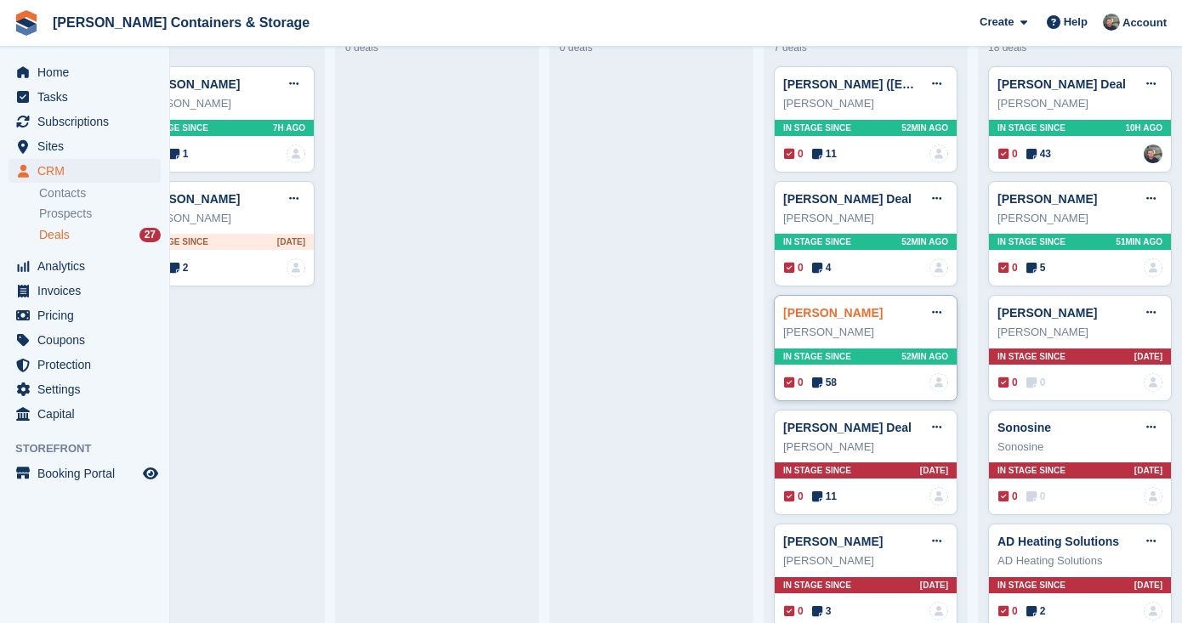
click at [838, 309] on link "[PERSON_NAME]" at bounding box center [832, 313] width 99 height 14
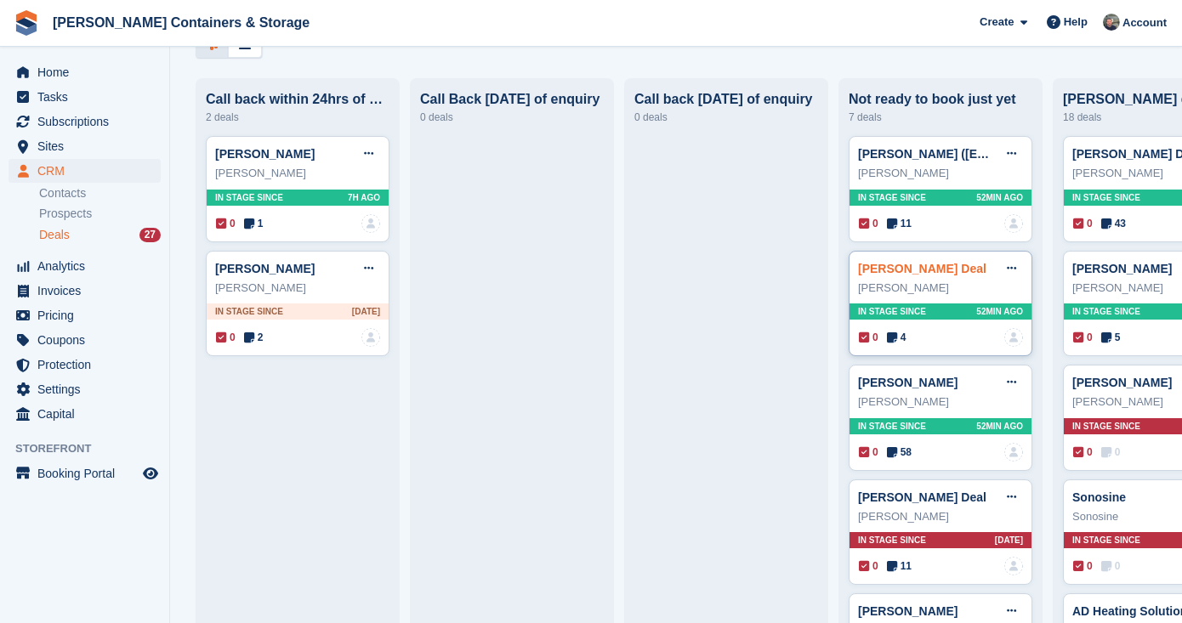
scroll to position [98, 0]
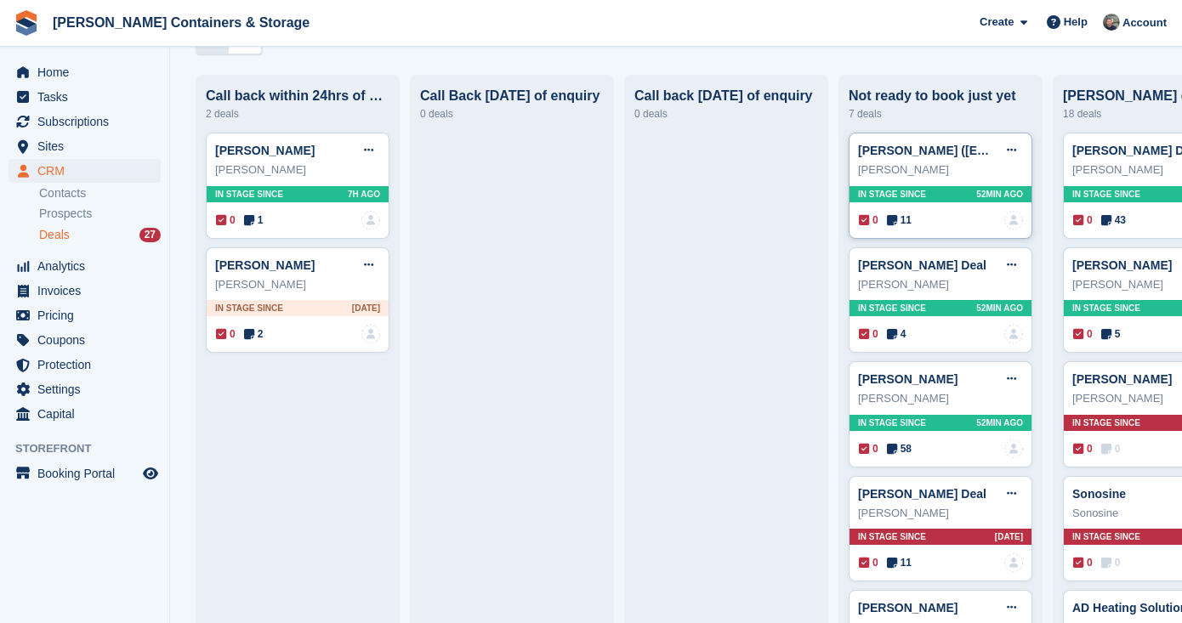
click at [876, 141] on div "[PERSON_NAME] ([EMAIL_ADDRESS][DOMAIN_NAME]) Deal Edit deal [PERSON_NAME] as wo…" at bounding box center [940, 151] width 165 height 26
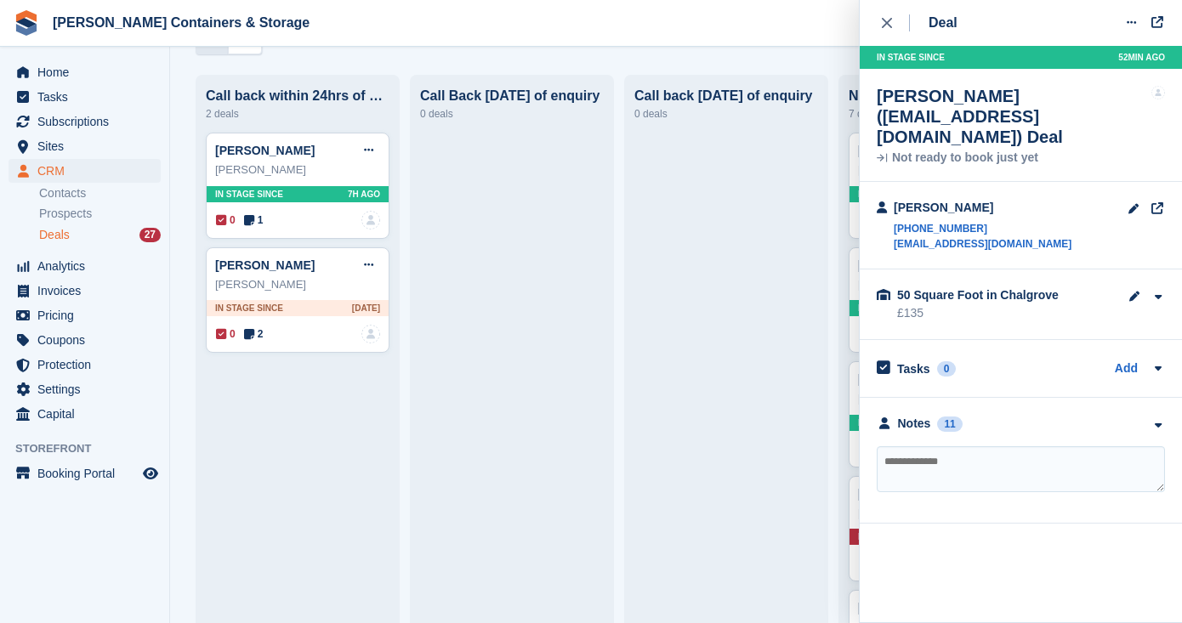
click at [875, 155] on div "[PERSON_NAME] ([EMAIL_ADDRESS][DOMAIN_NAME]) Deal Not ready to book just yet No…" at bounding box center [1020, 125] width 322 height 113
click at [950, 419] on div "11" at bounding box center [949, 424] width 25 height 15
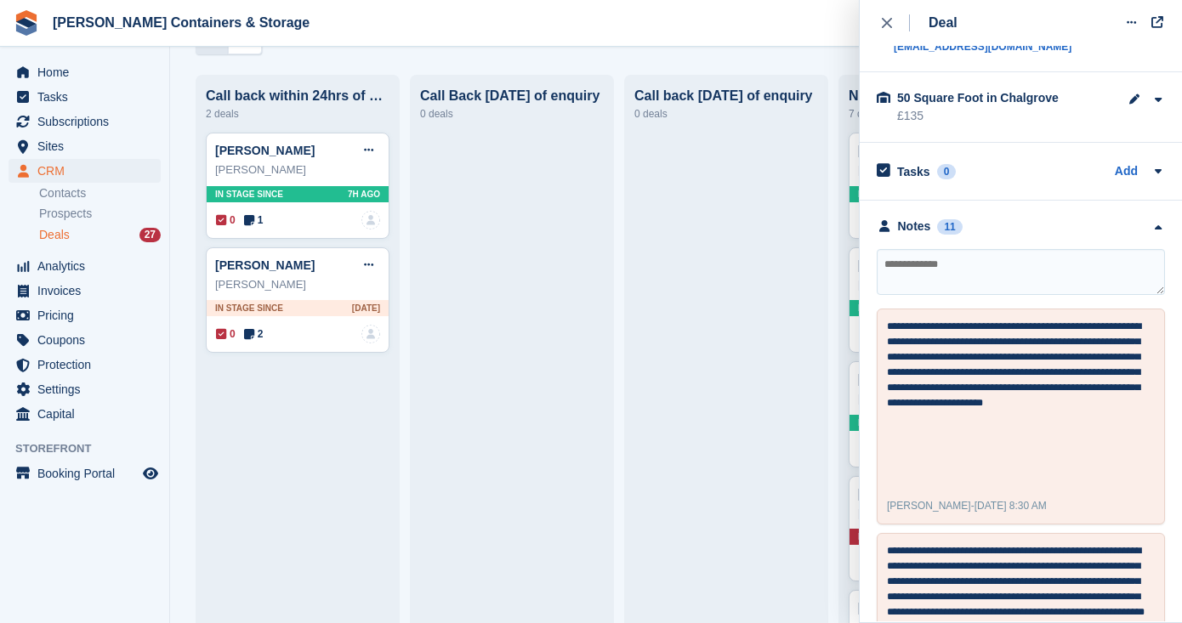
scroll to position [218, 0]
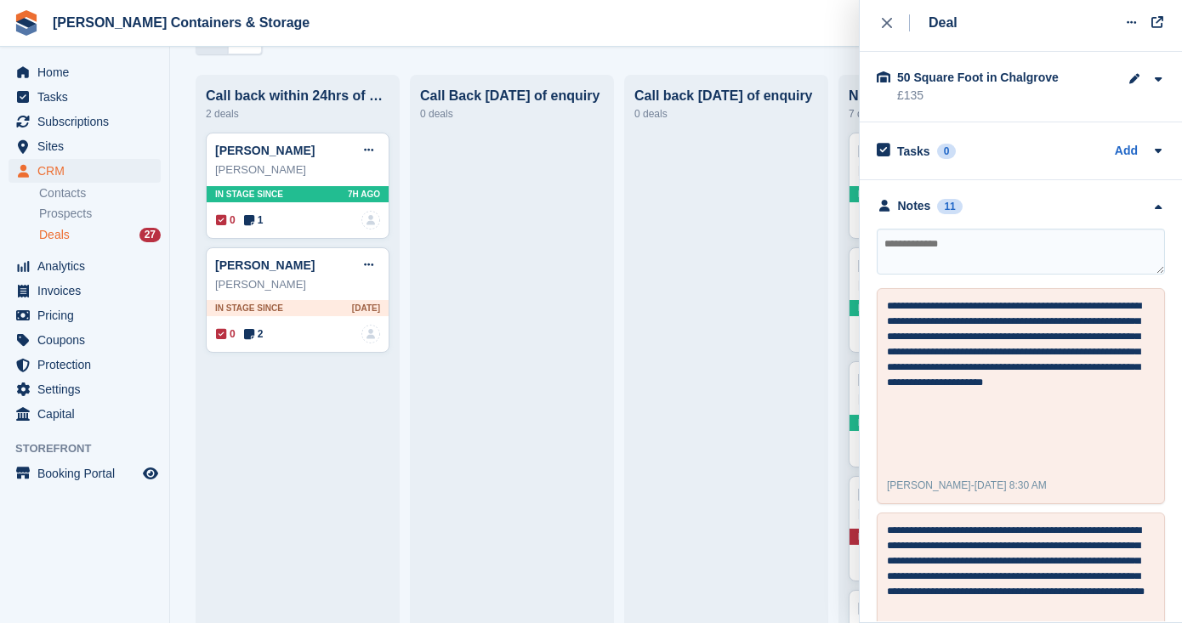
click at [891, 10] on button "close" at bounding box center [895, 23] width 38 height 46
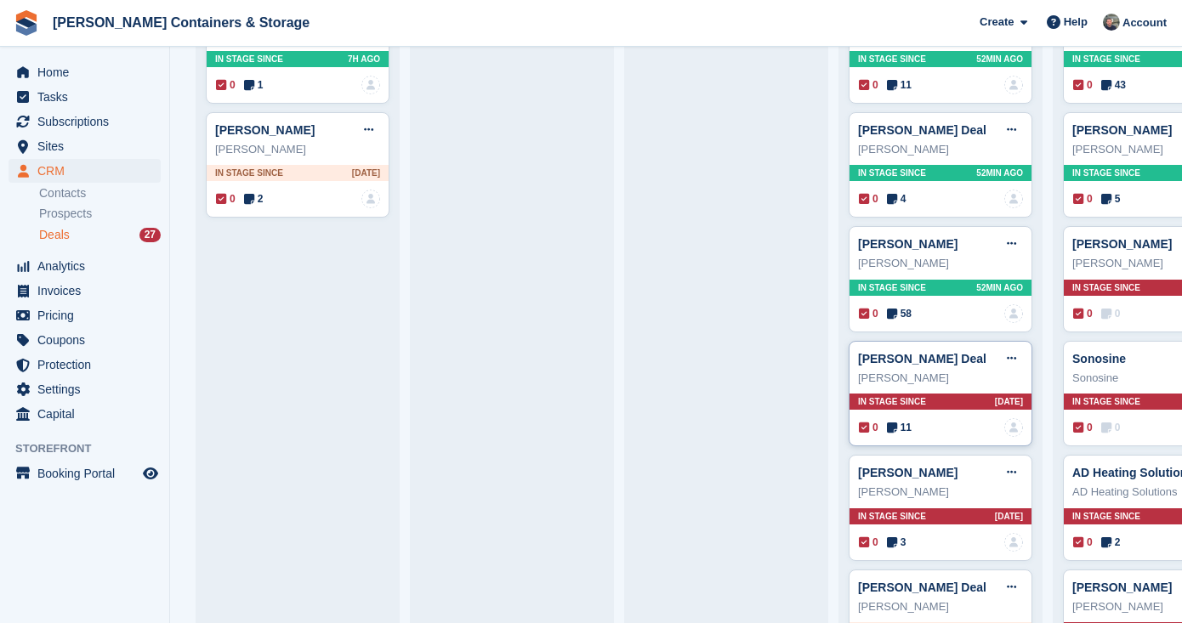
scroll to position [241, 0]
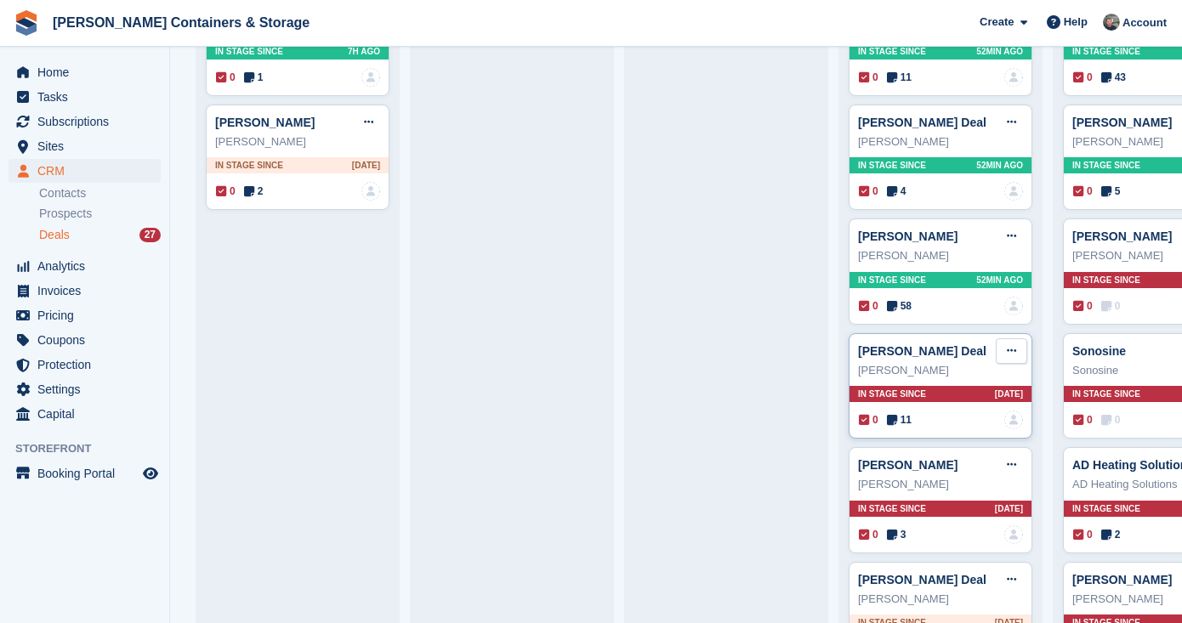
click at [1025, 349] on button at bounding box center [1010, 351] width 31 height 26
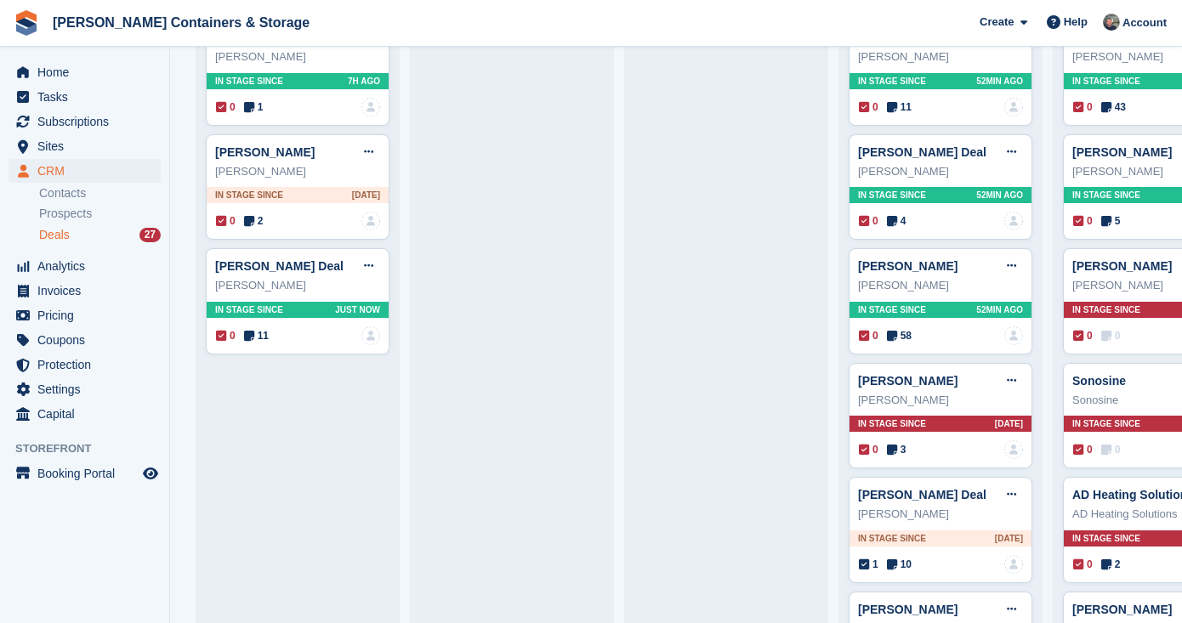
scroll to position [219, 0]
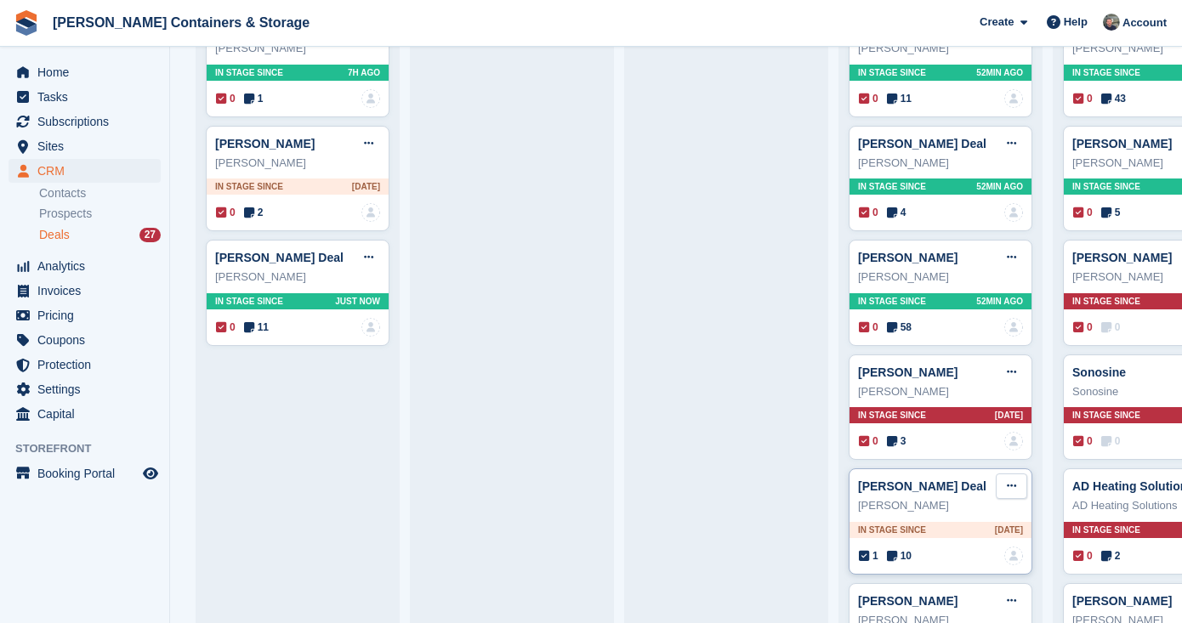
click at [1014, 481] on icon at bounding box center [1010, 485] width 9 height 11
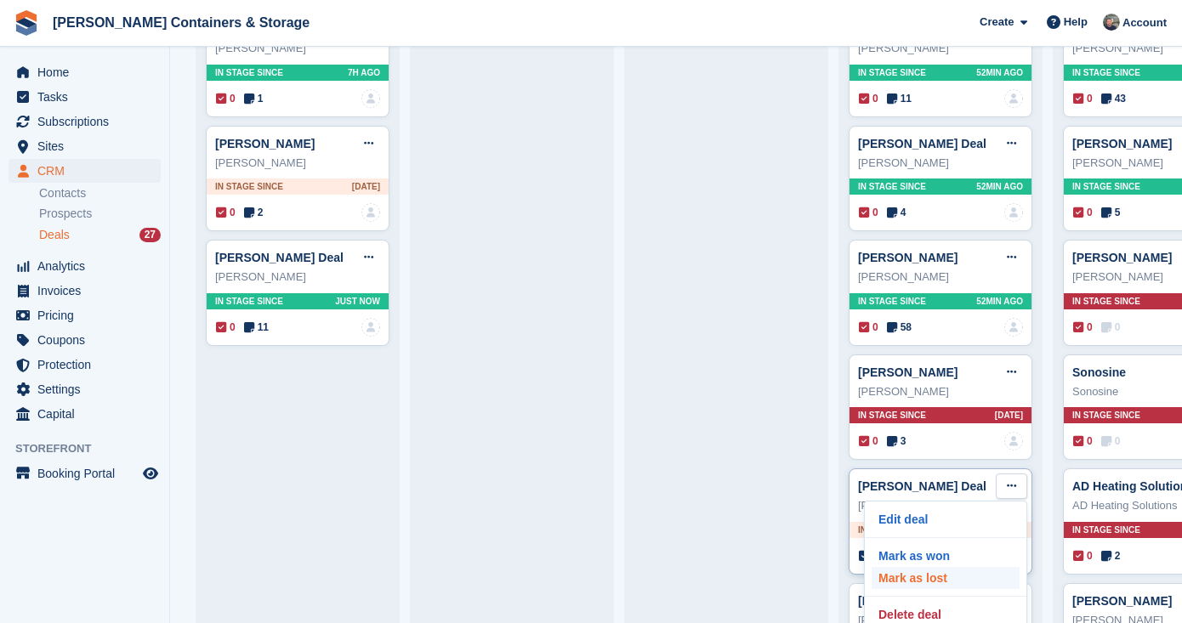
click at [906, 575] on p "Mark as lost" at bounding box center [945, 578] width 148 height 22
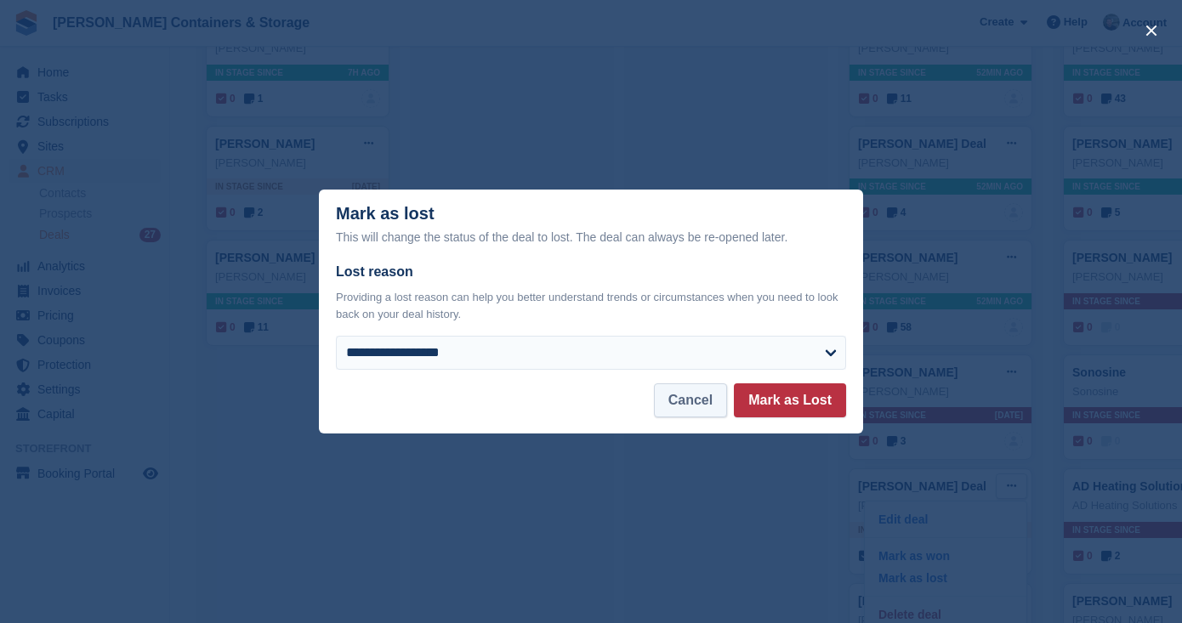
click at [675, 390] on button "Cancel" at bounding box center [690, 400] width 73 height 34
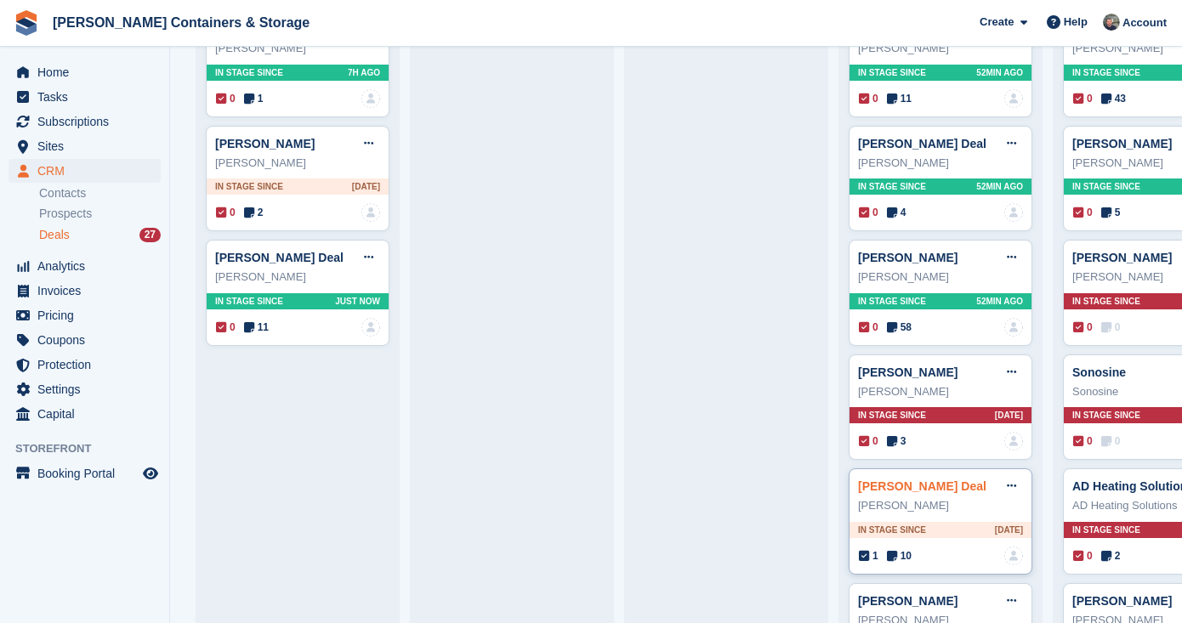
click at [883, 481] on link "Stefanie Taeumer Deal" at bounding box center [922, 486] width 128 height 14
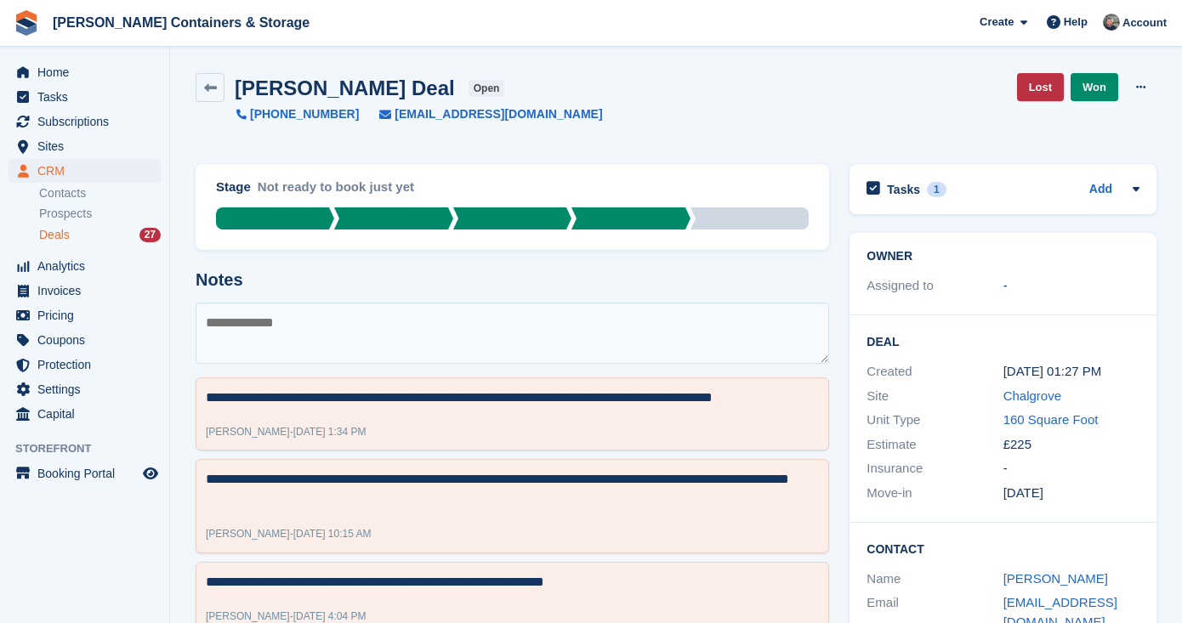
click at [454, 337] on textarea at bounding box center [512, 333] width 633 height 61
type textarea "**********"
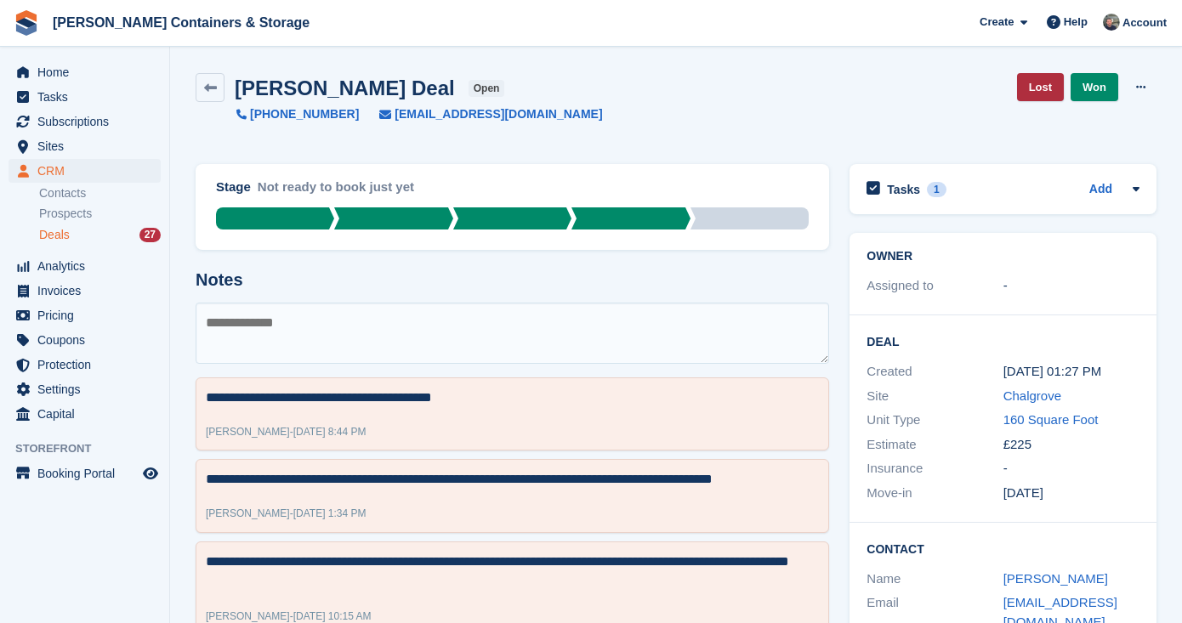
click at [1040, 93] on link "Lost" at bounding box center [1040, 87] width 47 height 28
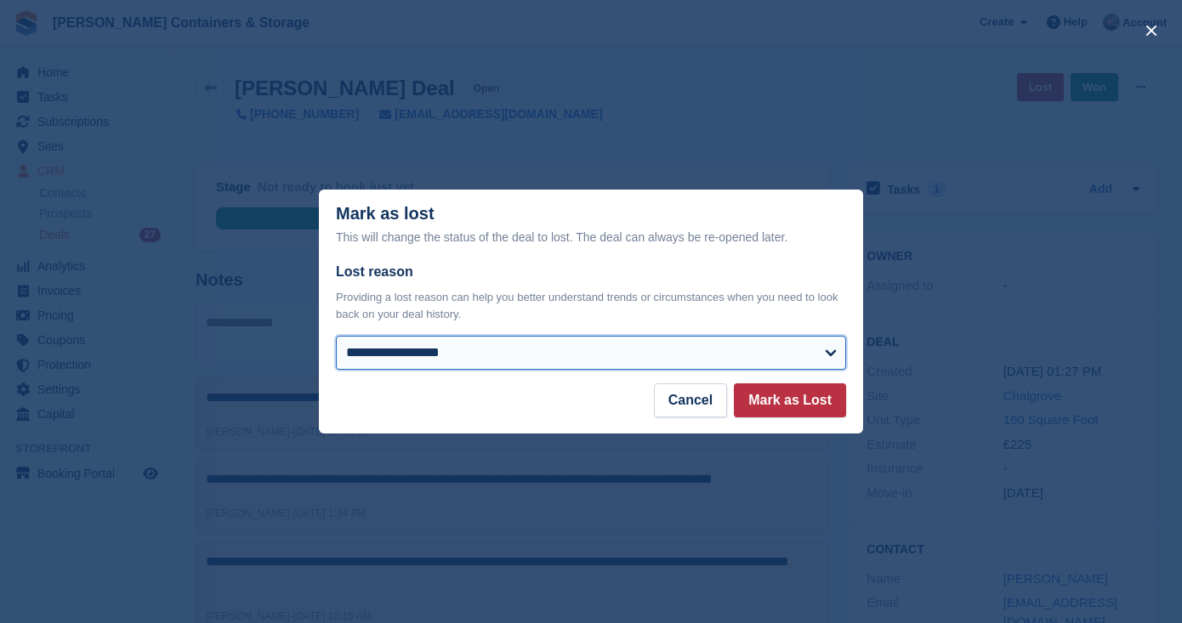
select select "**********"
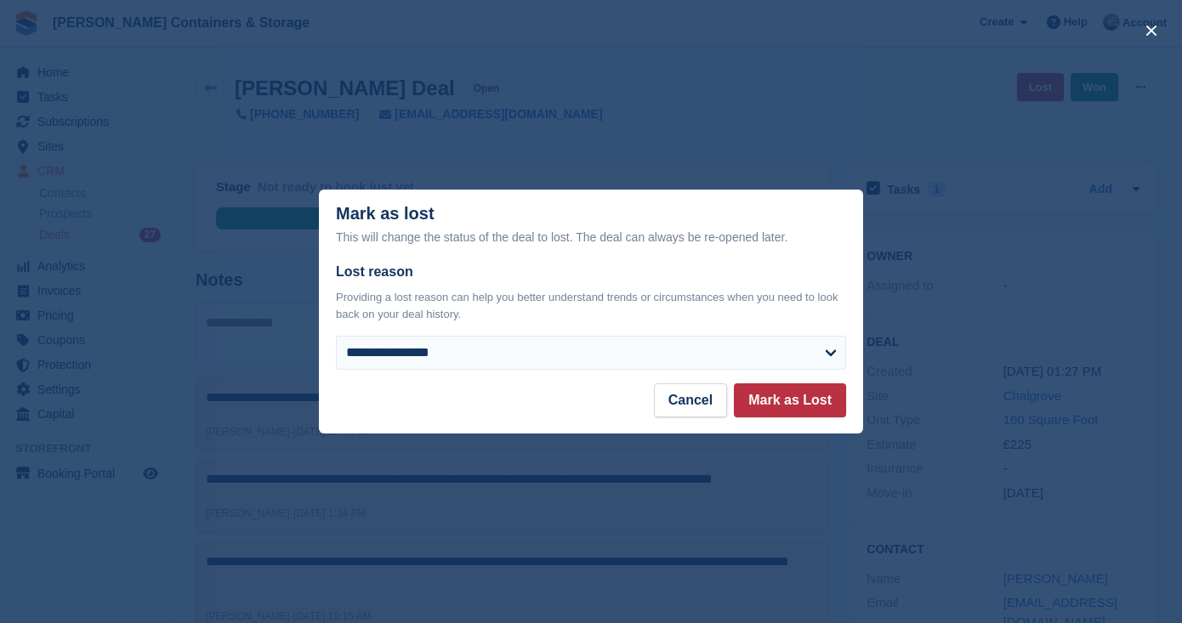
click at [777, 419] on footer "Cancel Mark as Lost" at bounding box center [591, 408] width 544 height 50
click at [778, 411] on button "Mark as Lost" at bounding box center [790, 400] width 112 height 34
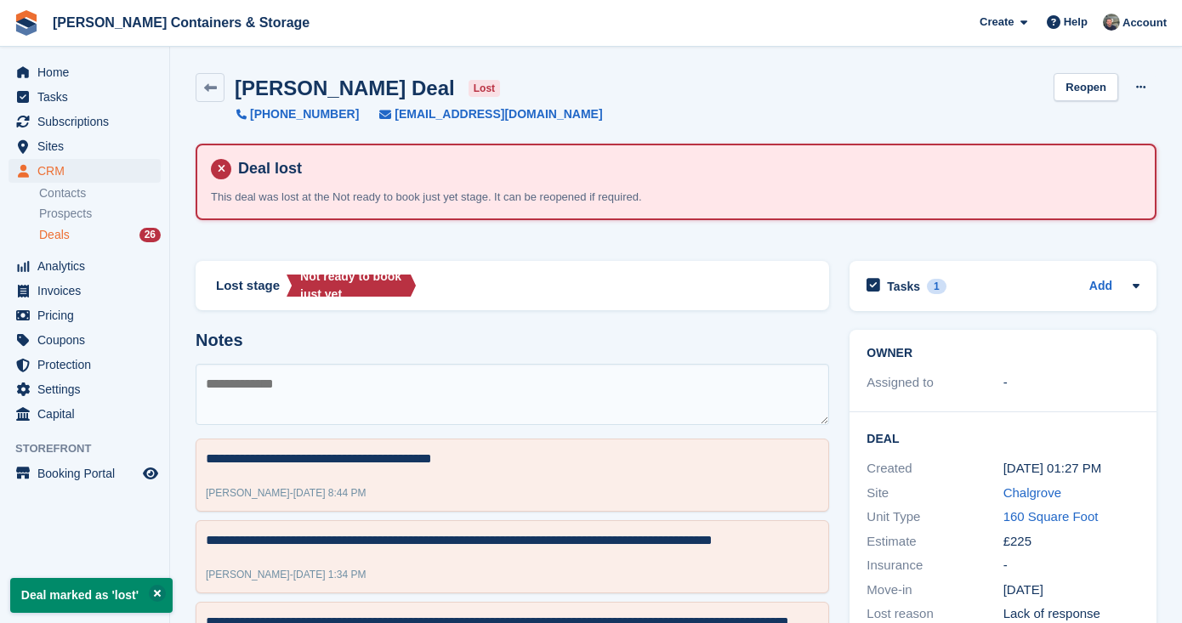
click at [91, 230] on div "Deals 26" at bounding box center [100, 235] width 122 height 16
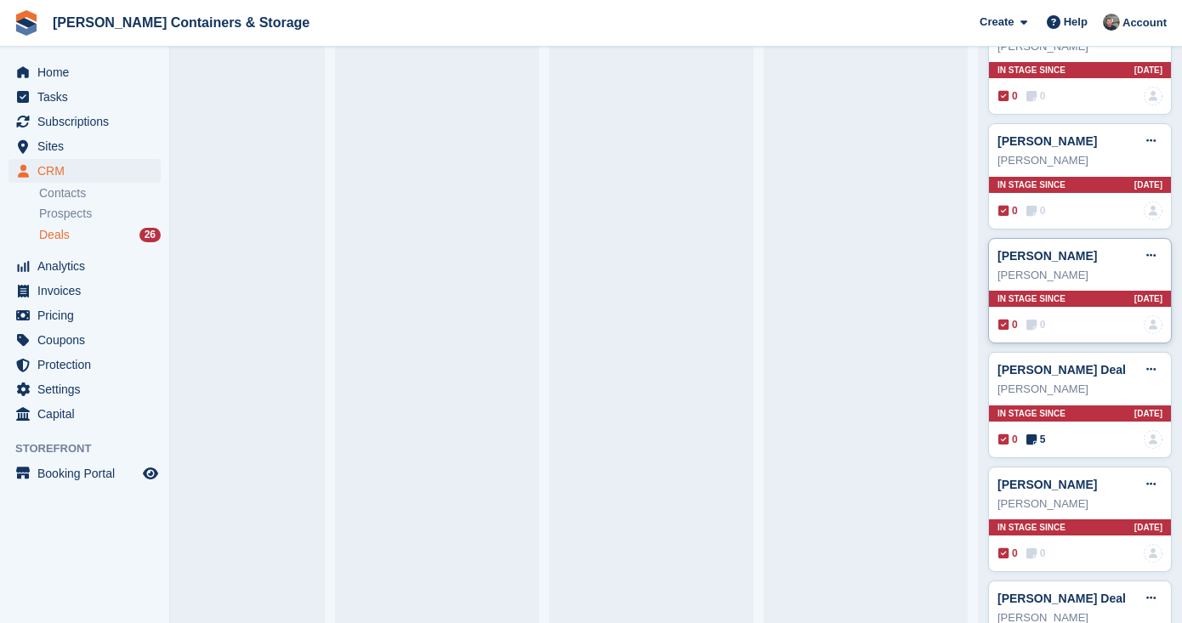
scroll to position [817, 0]
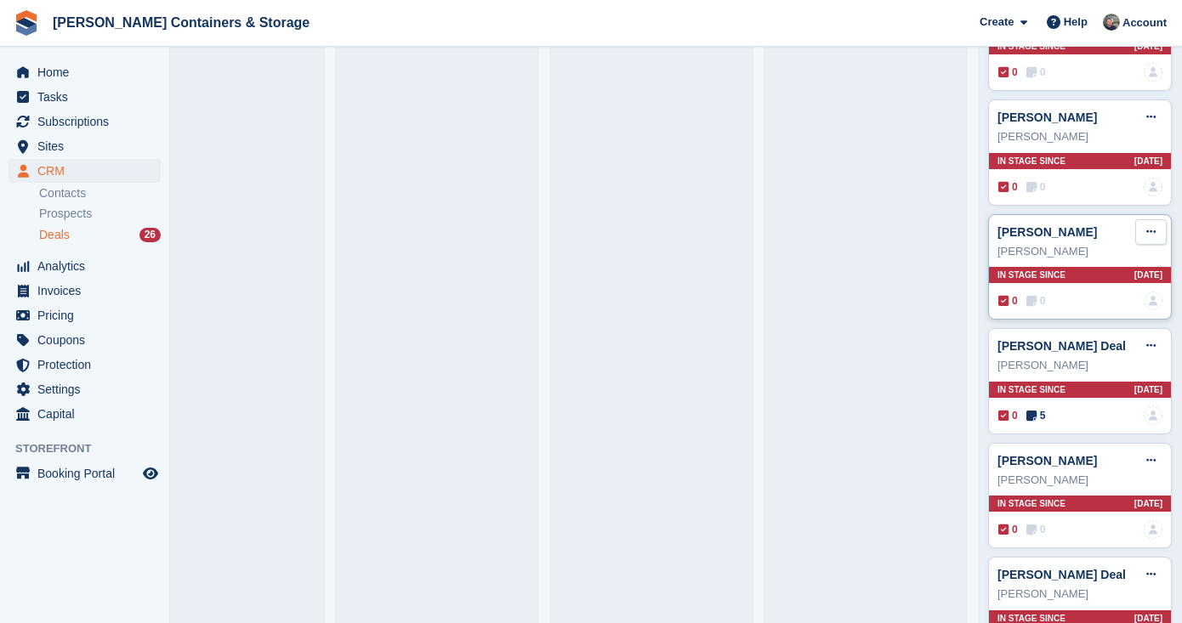
click at [1150, 226] on icon at bounding box center [1150, 231] width 9 height 11
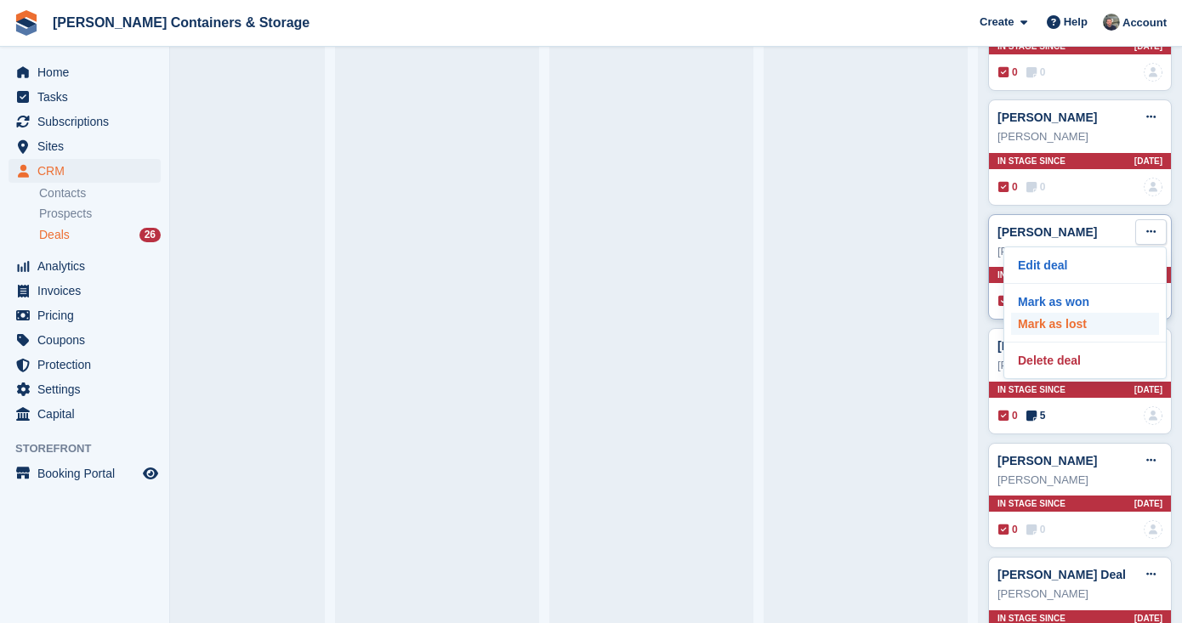
click at [1077, 327] on p "Mark as lost" at bounding box center [1085, 324] width 148 height 22
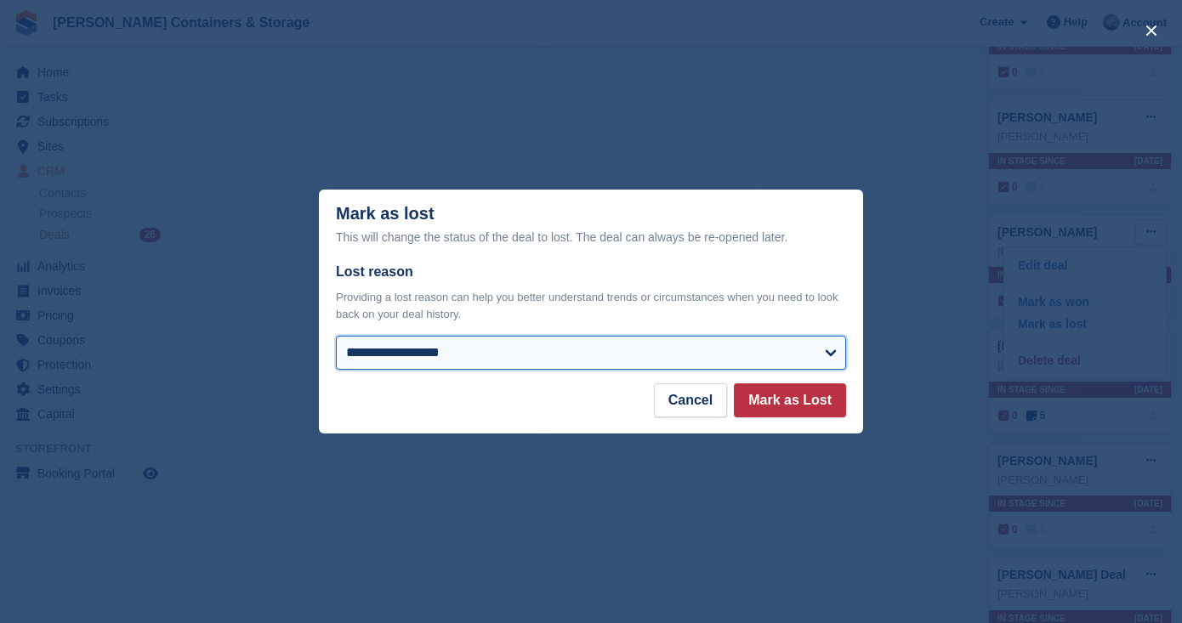
select select "**********"
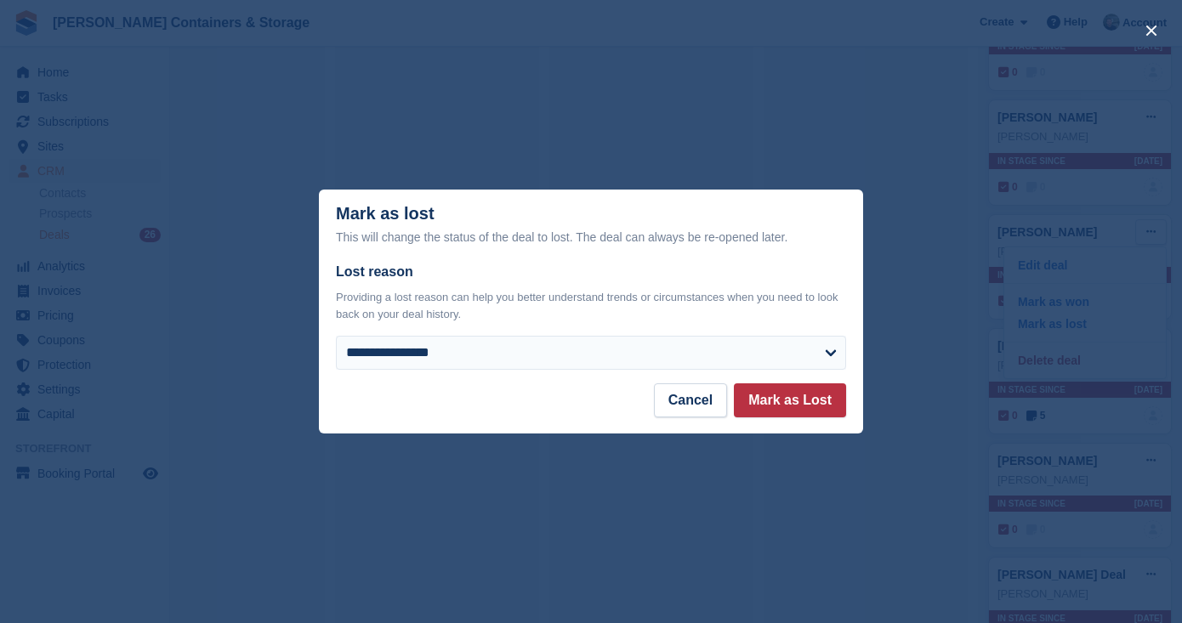
click at [785, 423] on footer "Cancel Mark as Lost" at bounding box center [591, 408] width 544 height 50
click at [784, 408] on button "Mark as Lost" at bounding box center [790, 400] width 112 height 34
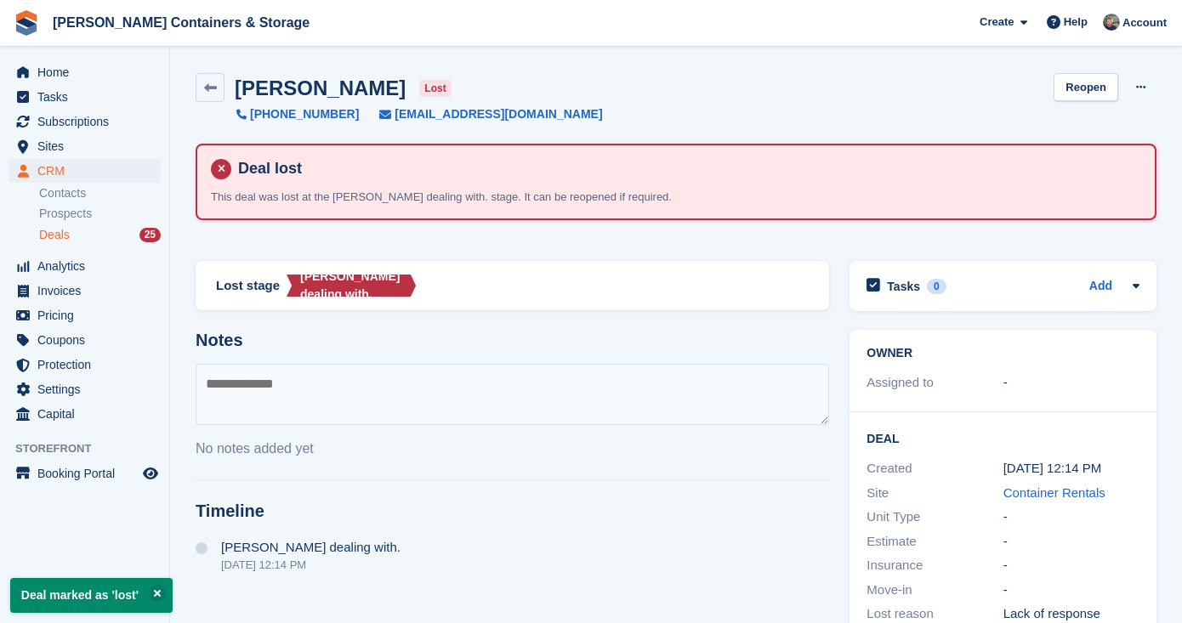
click at [58, 236] on span "Deals" at bounding box center [54, 235] width 31 height 16
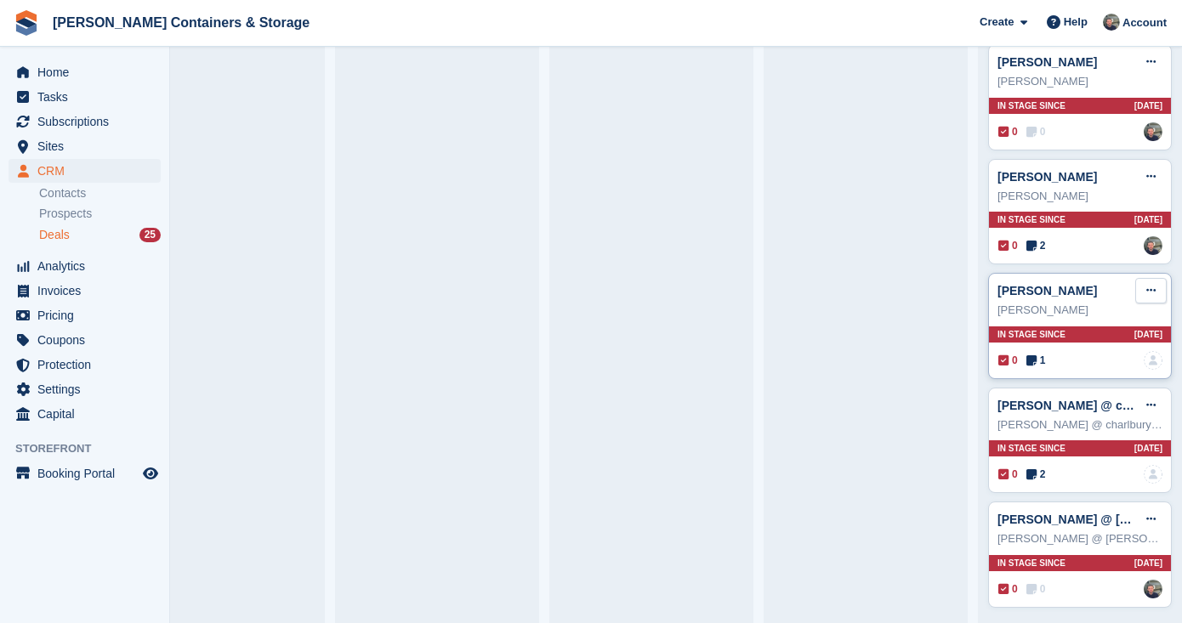
click at [1152, 278] on button at bounding box center [1150, 291] width 31 height 26
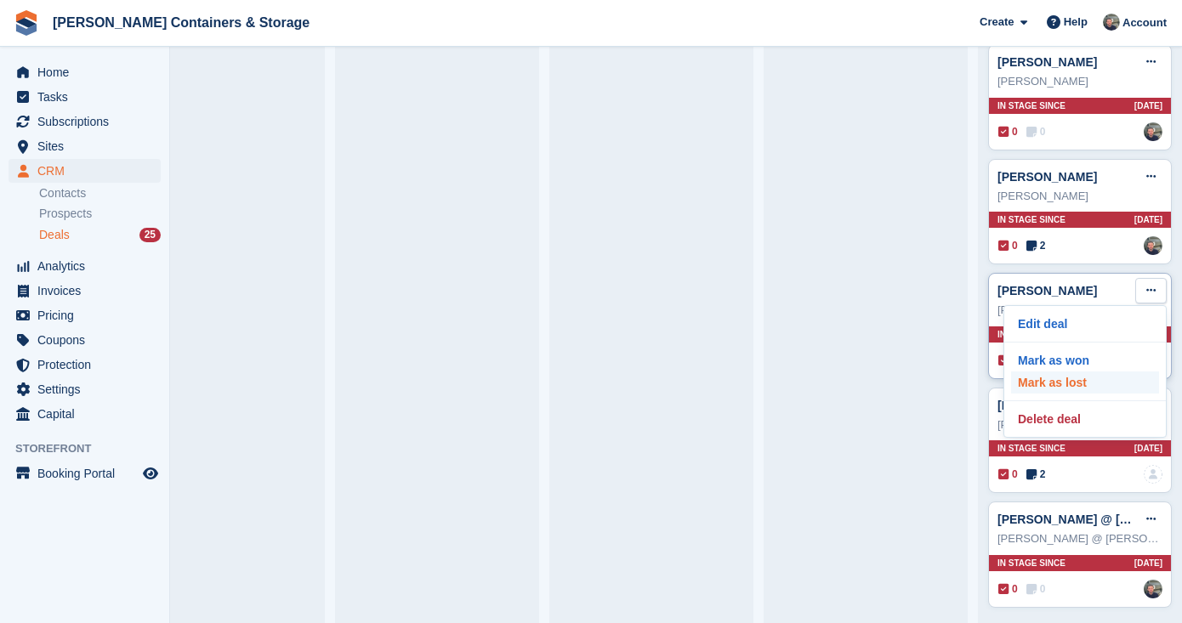
click at [1093, 377] on p "Mark as lost" at bounding box center [1085, 382] width 148 height 22
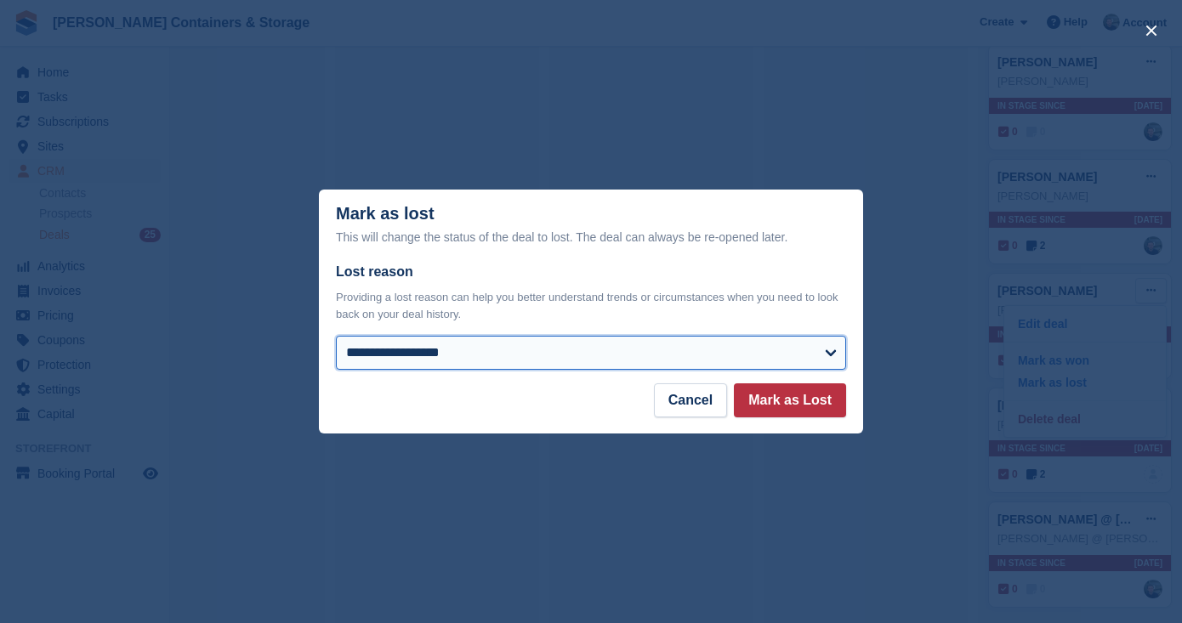
select select "******"
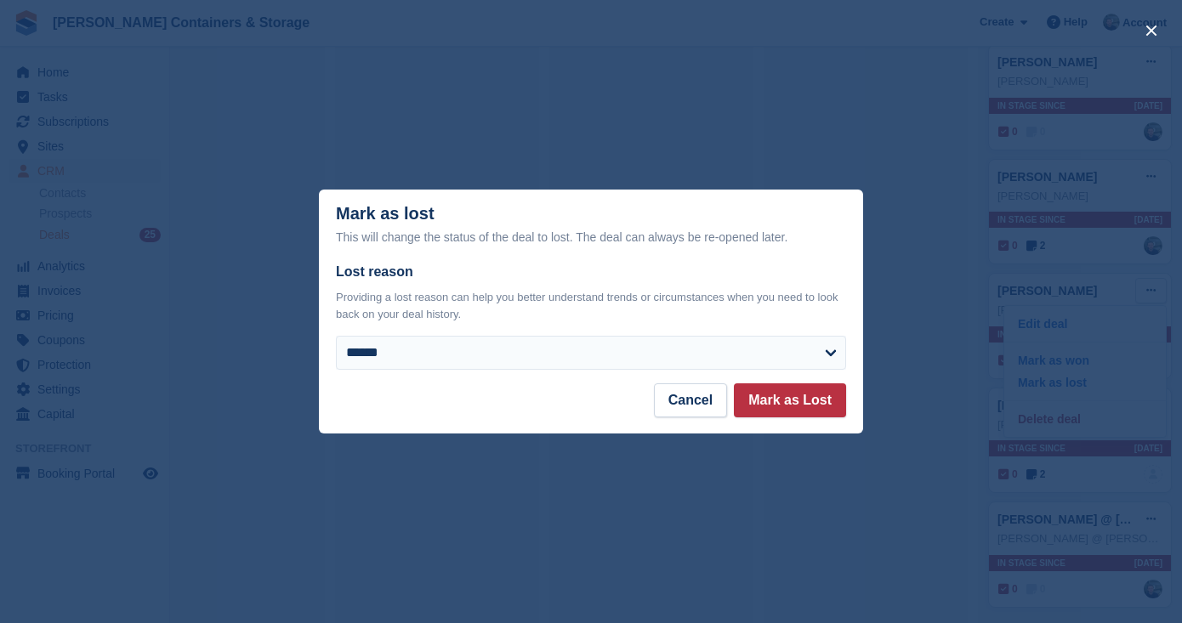
click at [798, 379] on div "**********" at bounding box center [591, 323] width 544 height 122
click at [793, 399] on button "Mark as Lost" at bounding box center [790, 400] width 112 height 34
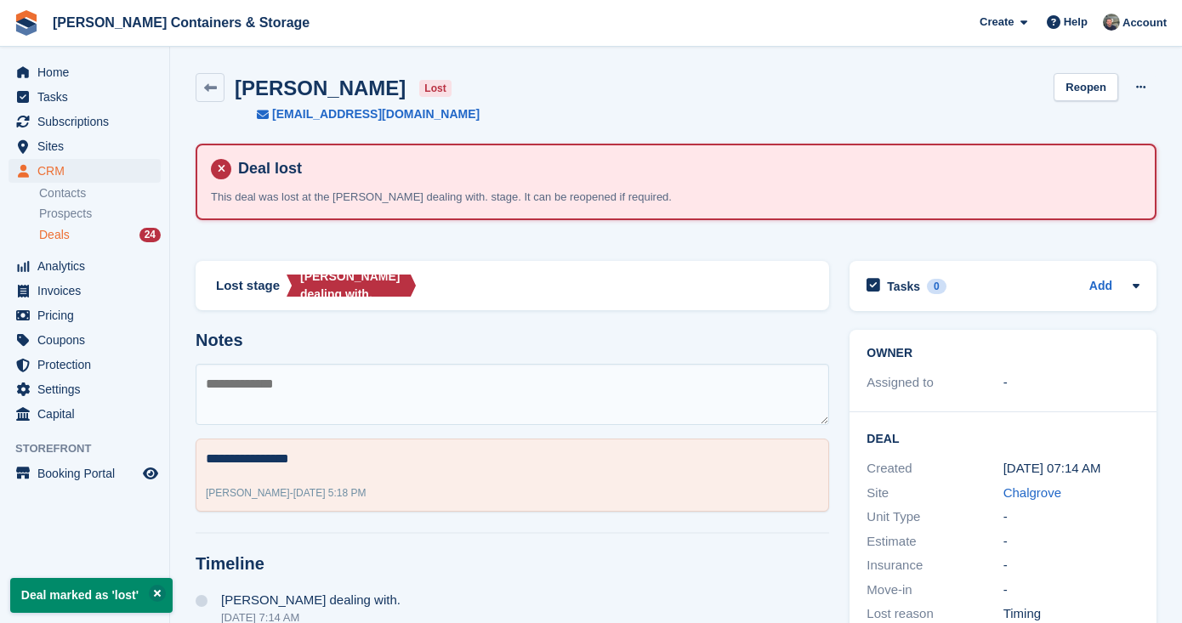
click at [63, 233] on span "Deals" at bounding box center [54, 235] width 31 height 16
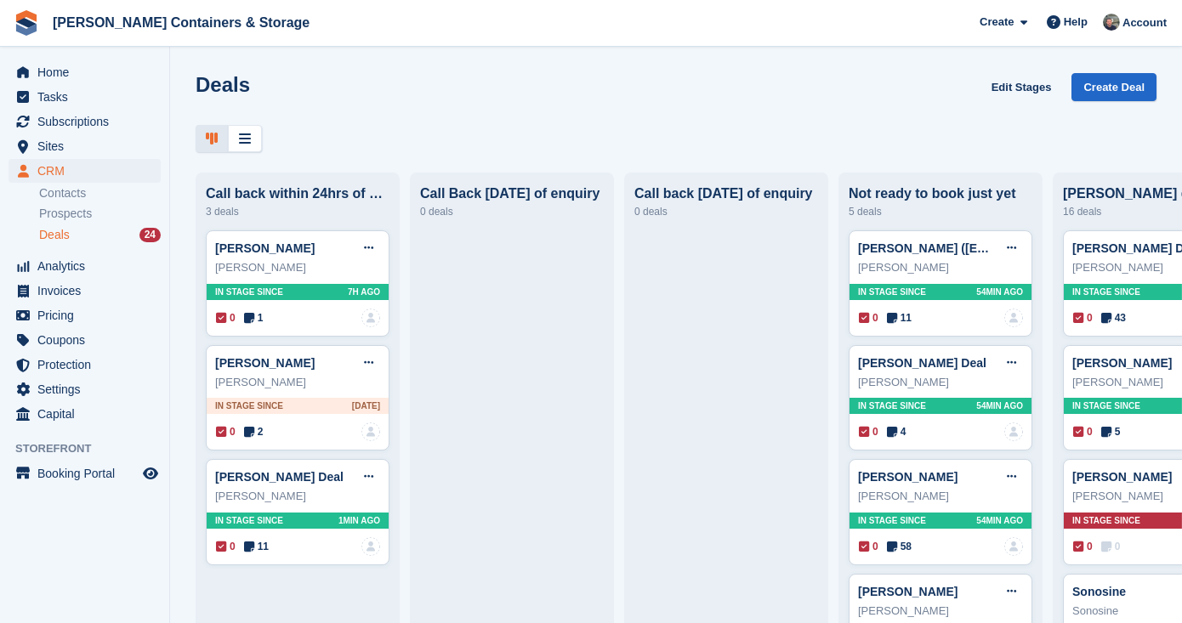
click at [77, 240] on div "Deals 24" at bounding box center [100, 235] width 122 height 16
click at [60, 79] on span "Home" at bounding box center [88, 72] width 102 height 24
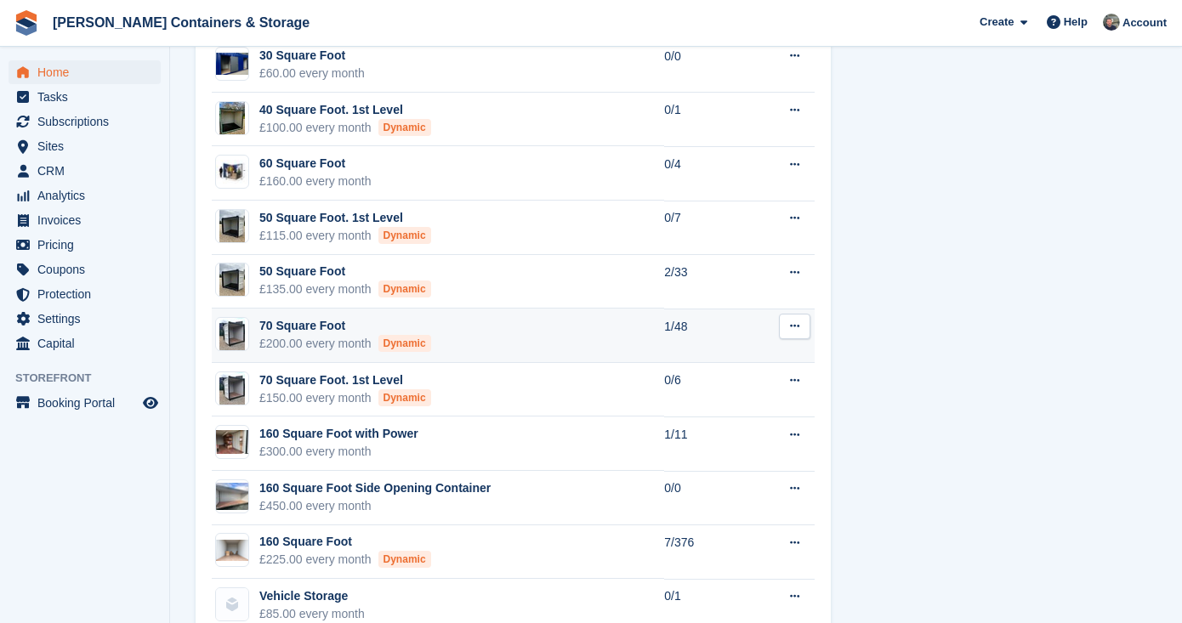
scroll to position [1432, 0]
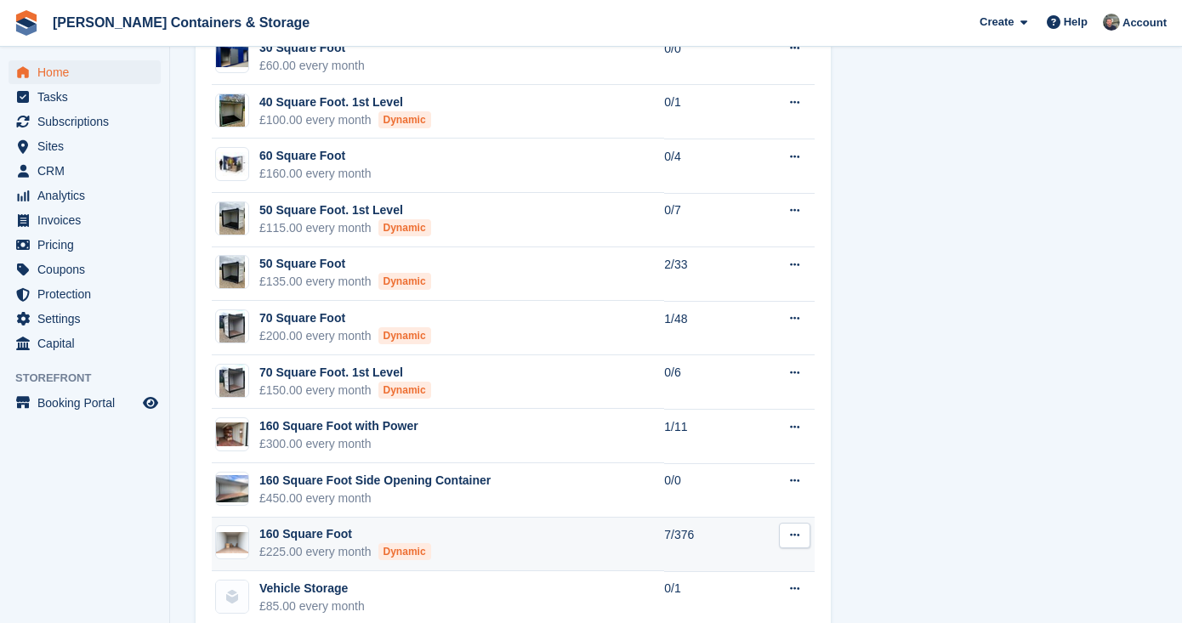
click at [458, 524] on td "160 Square Foot £225.00 every month Dynamic" at bounding box center [438, 545] width 452 height 54
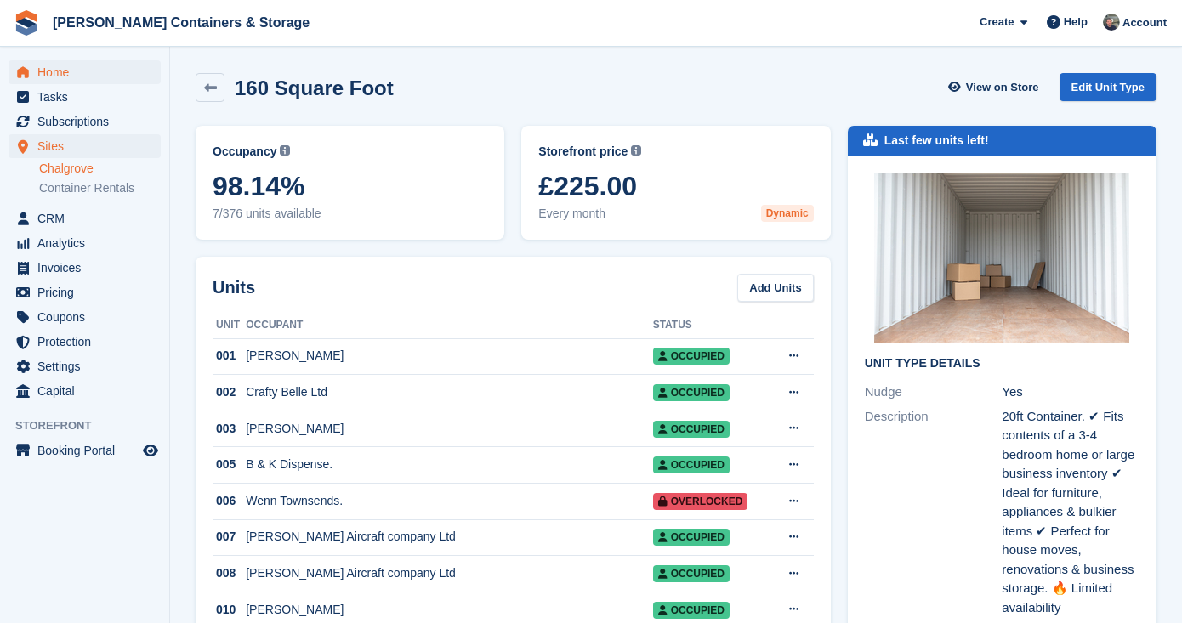
click at [82, 79] on span "Home" at bounding box center [88, 72] width 102 height 24
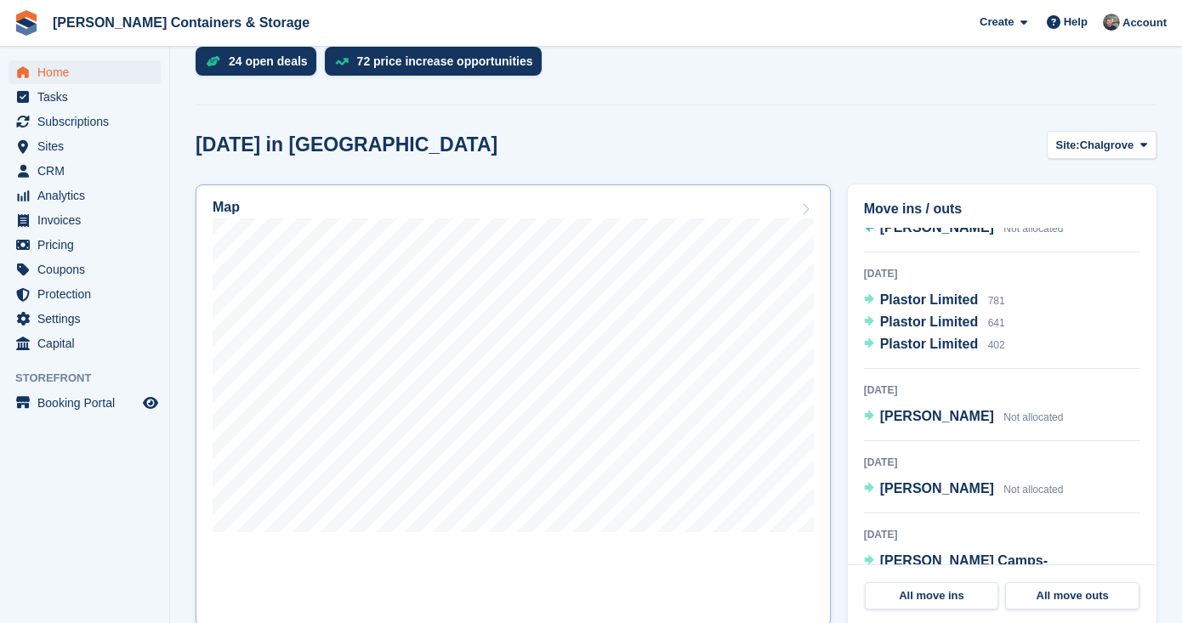
scroll to position [375, 0]
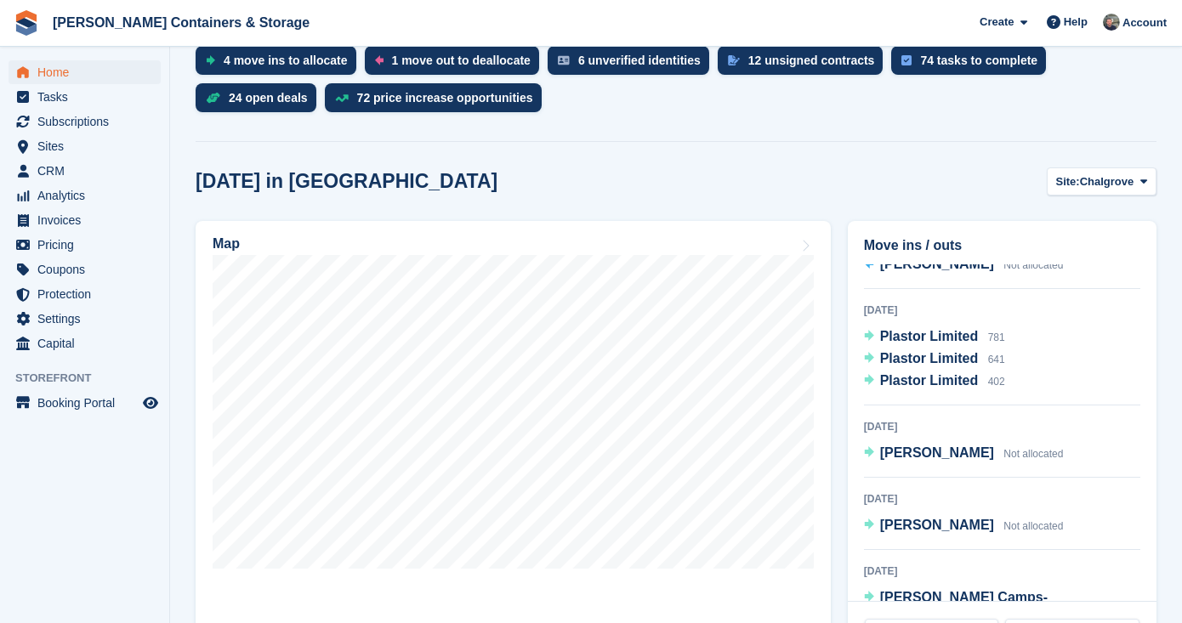
click at [72, 65] on span "Home" at bounding box center [88, 72] width 102 height 24
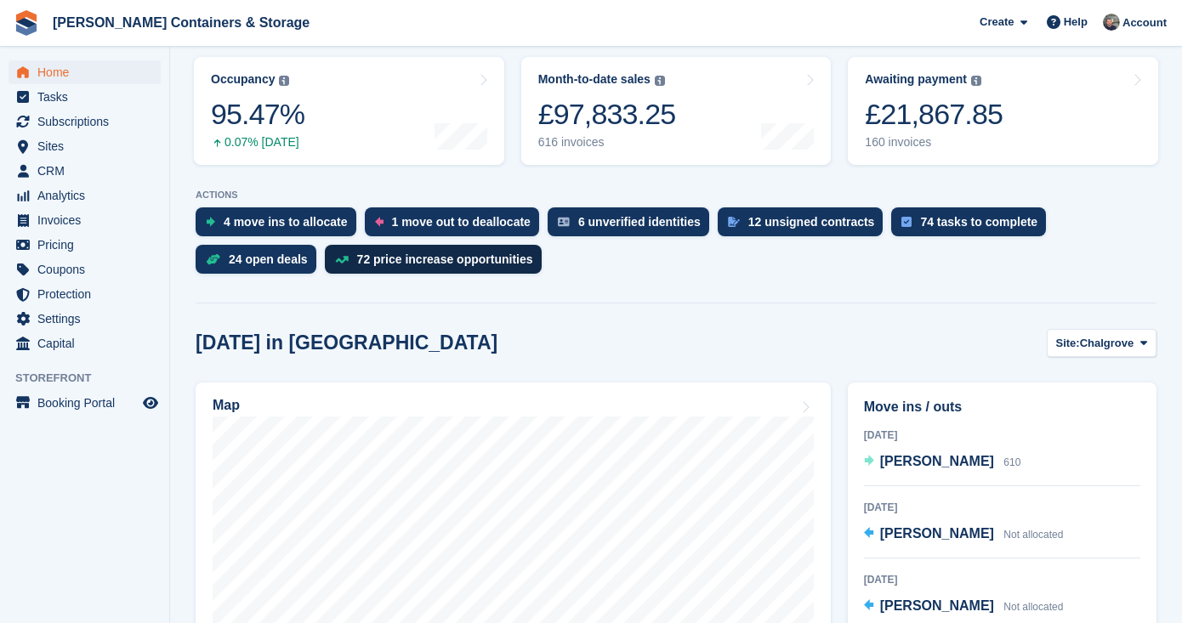
scroll to position [298, 0]
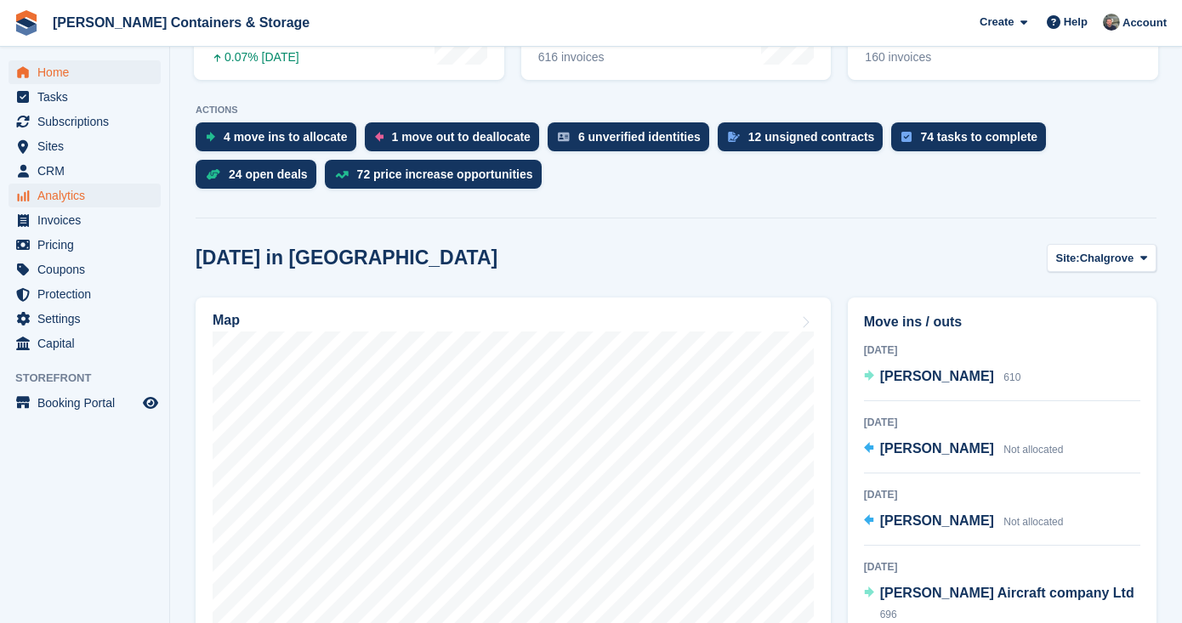
click at [100, 202] on span "Analytics" at bounding box center [88, 196] width 102 height 24
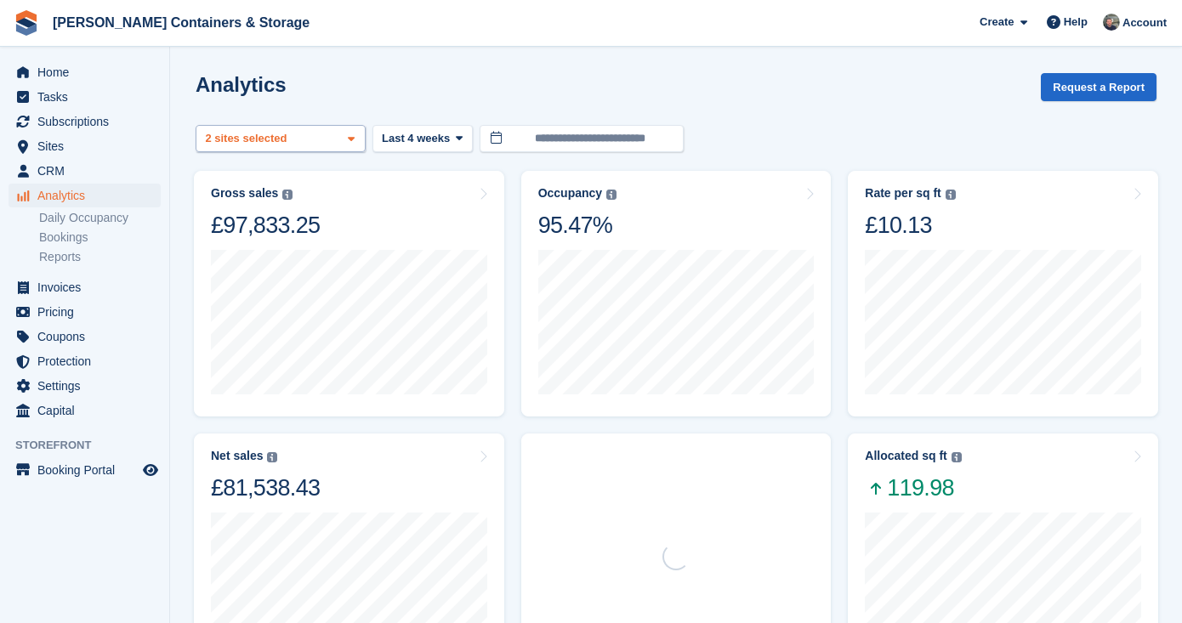
click at [313, 127] on div "Chalgrove 2 sites selected" at bounding box center [281, 139] width 170 height 28
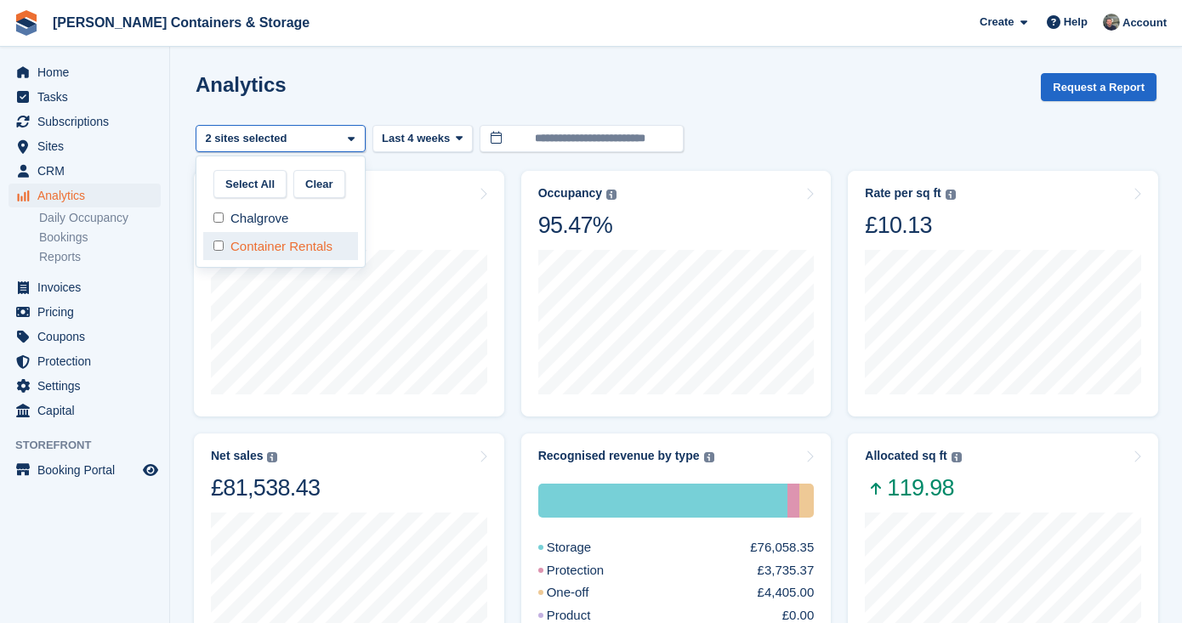
click at [287, 234] on div "Container Rentals" at bounding box center [280, 246] width 155 height 28
select select "***"
click at [409, 141] on turbo-frame "**********" at bounding box center [676, 632] width 961 height 1118
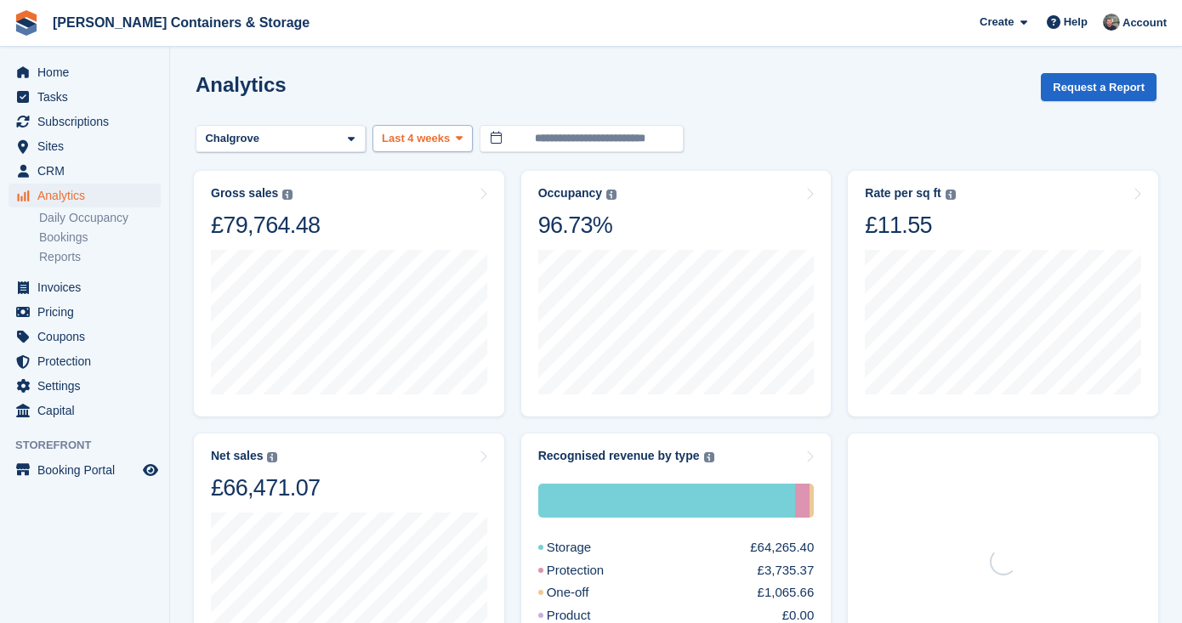
click at [439, 140] on span "Last 4 weeks" at bounding box center [416, 138] width 68 height 17
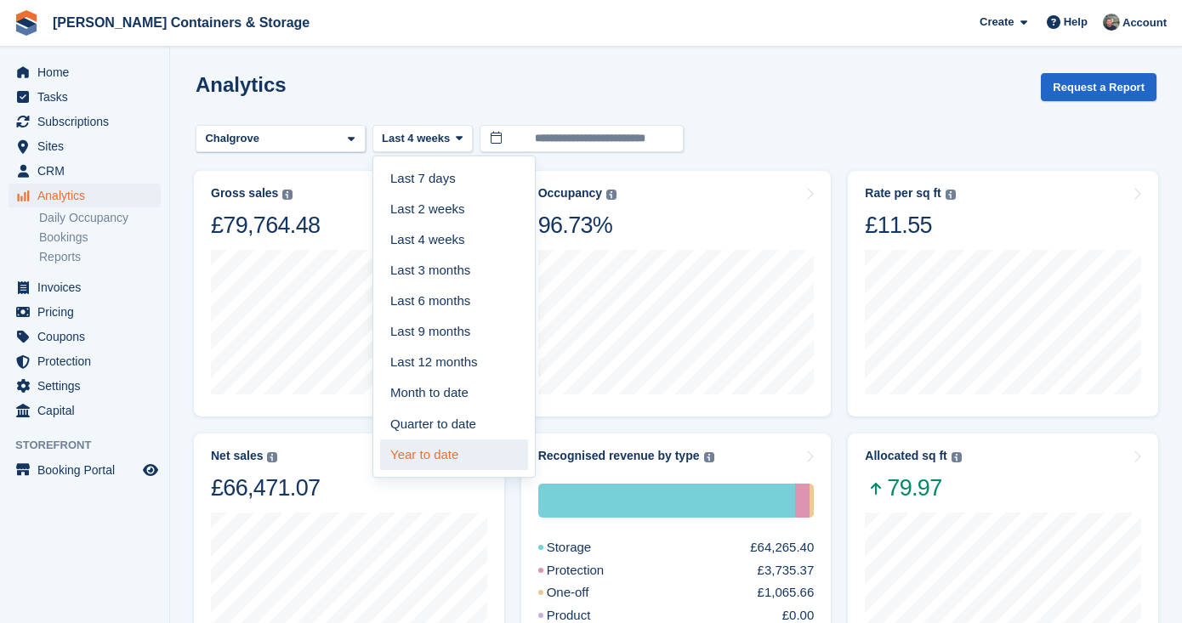
click at [464, 450] on link "Year to date" at bounding box center [454, 454] width 148 height 31
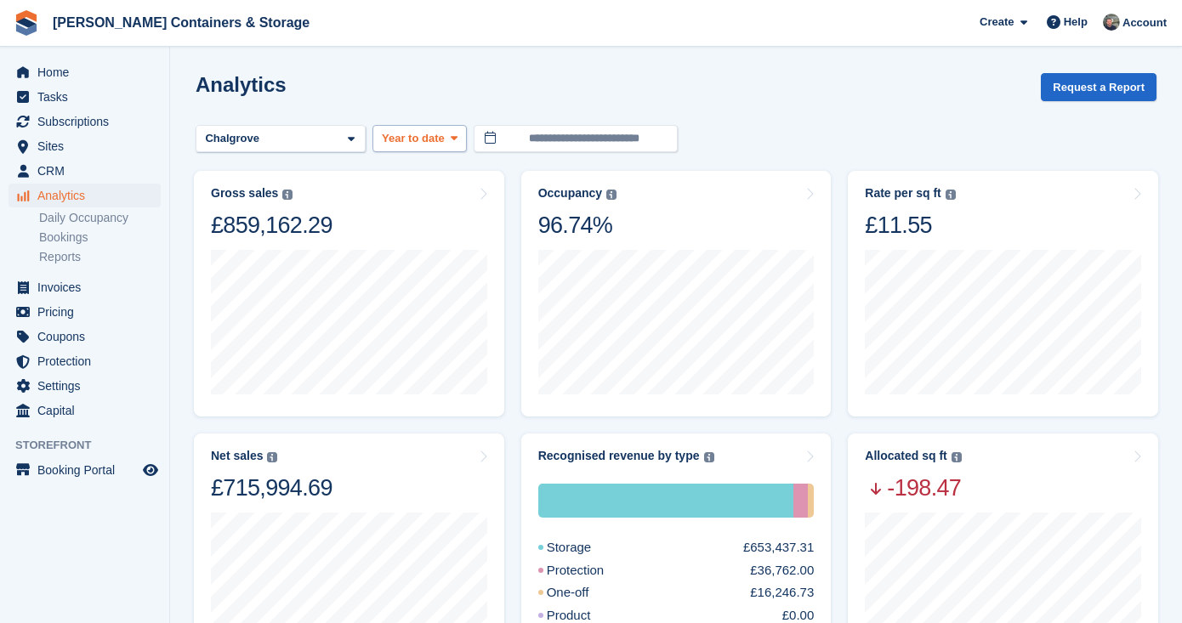
click at [446, 144] on button "Year to date" at bounding box center [419, 139] width 94 height 28
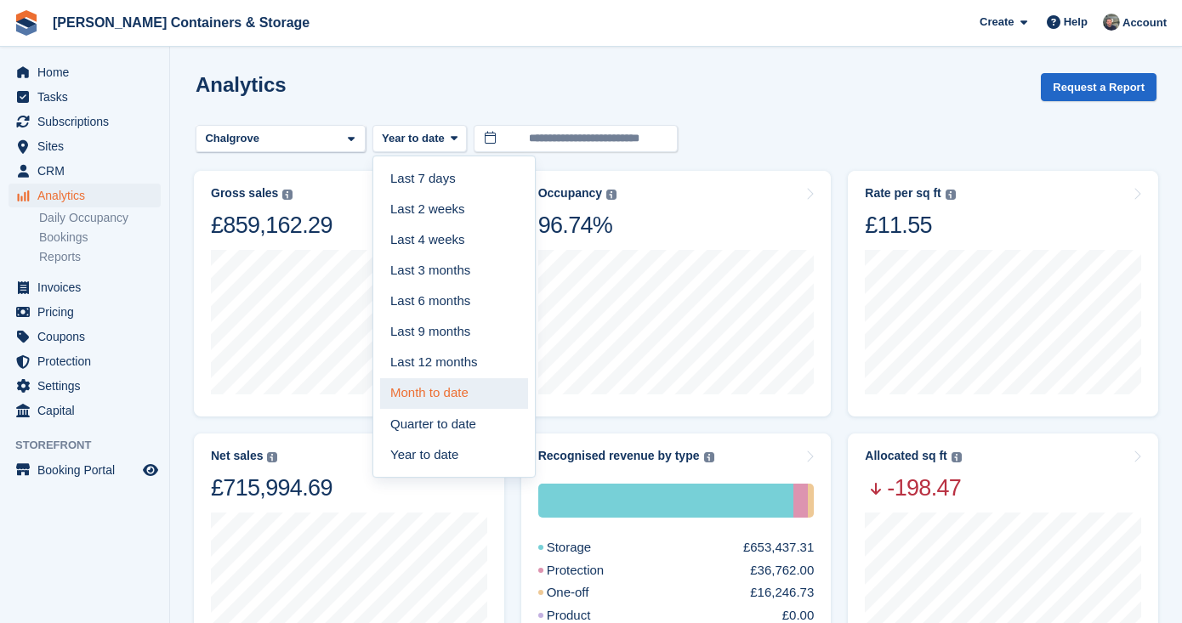
click at [469, 378] on link "Month to date" at bounding box center [454, 393] width 148 height 31
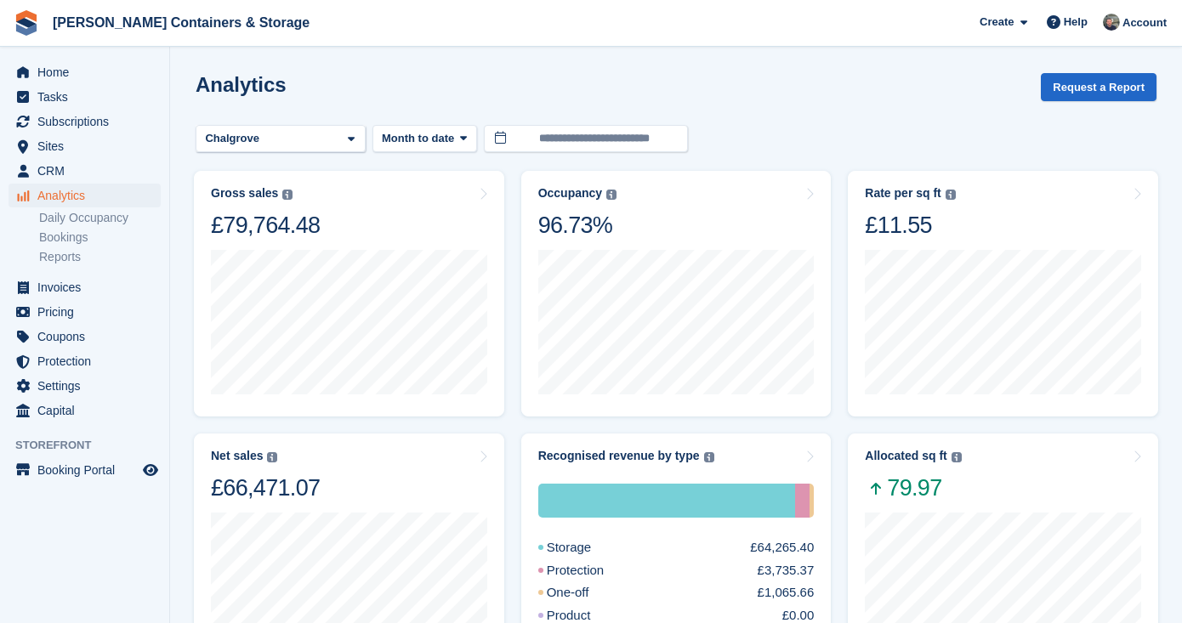
click at [791, 135] on div "**********" at bounding box center [676, 139] width 961 height 28
click at [416, 139] on span "Month to date" at bounding box center [418, 138] width 72 height 17
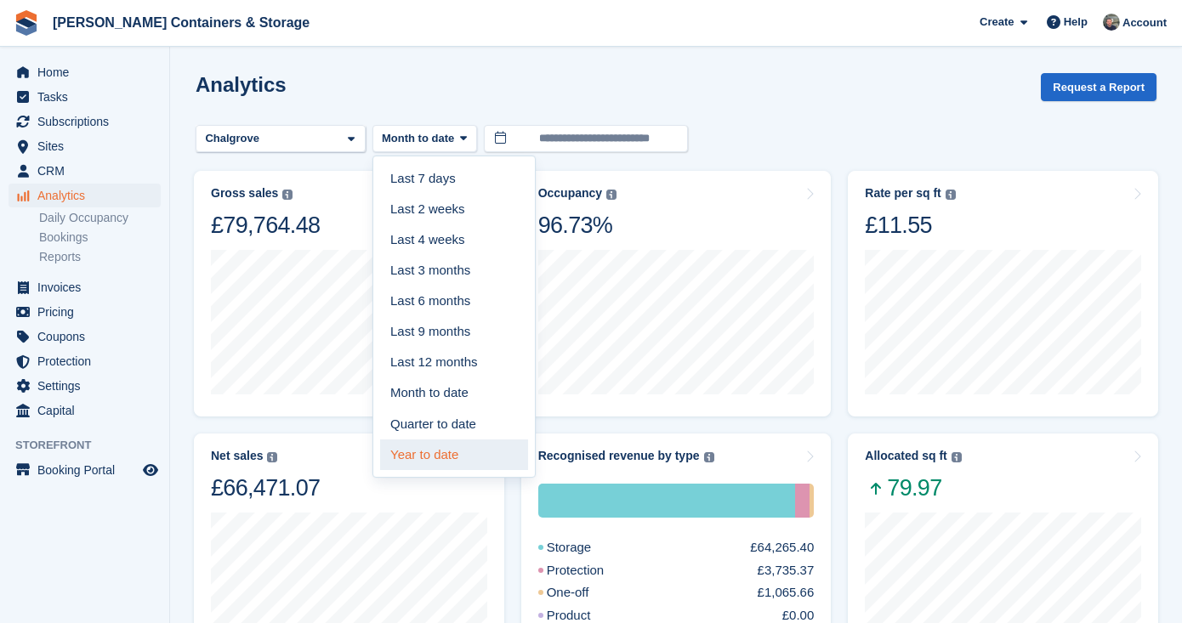
click at [485, 462] on link "Year to date" at bounding box center [454, 454] width 148 height 31
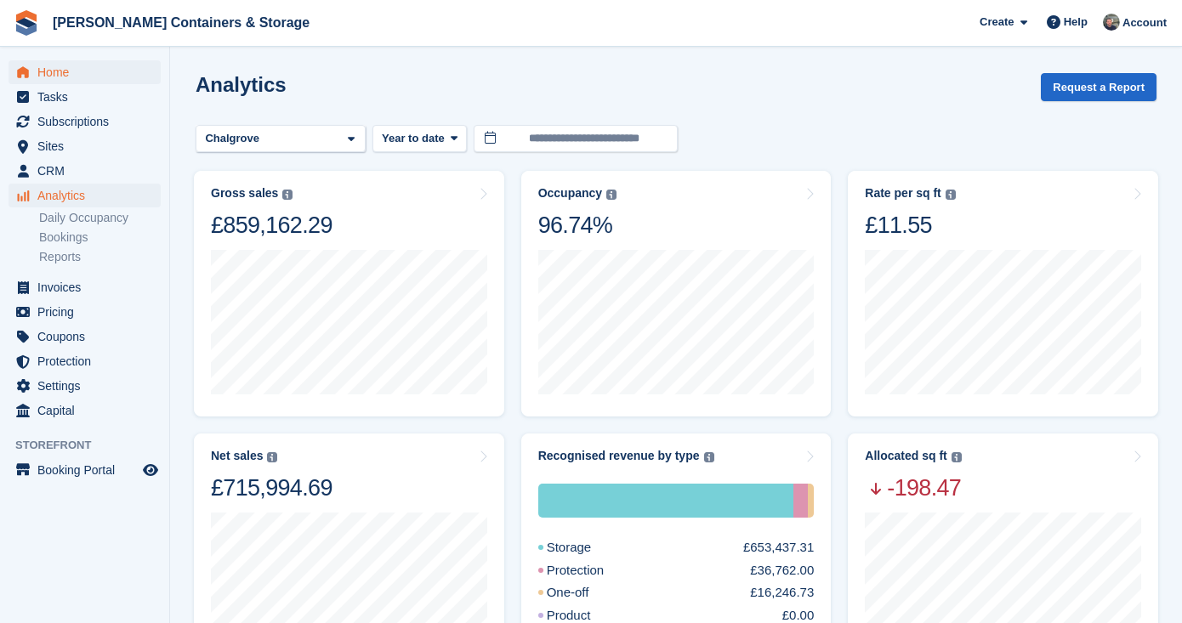
click at [92, 82] on span "Home" at bounding box center [88, 72] width 102 height 24
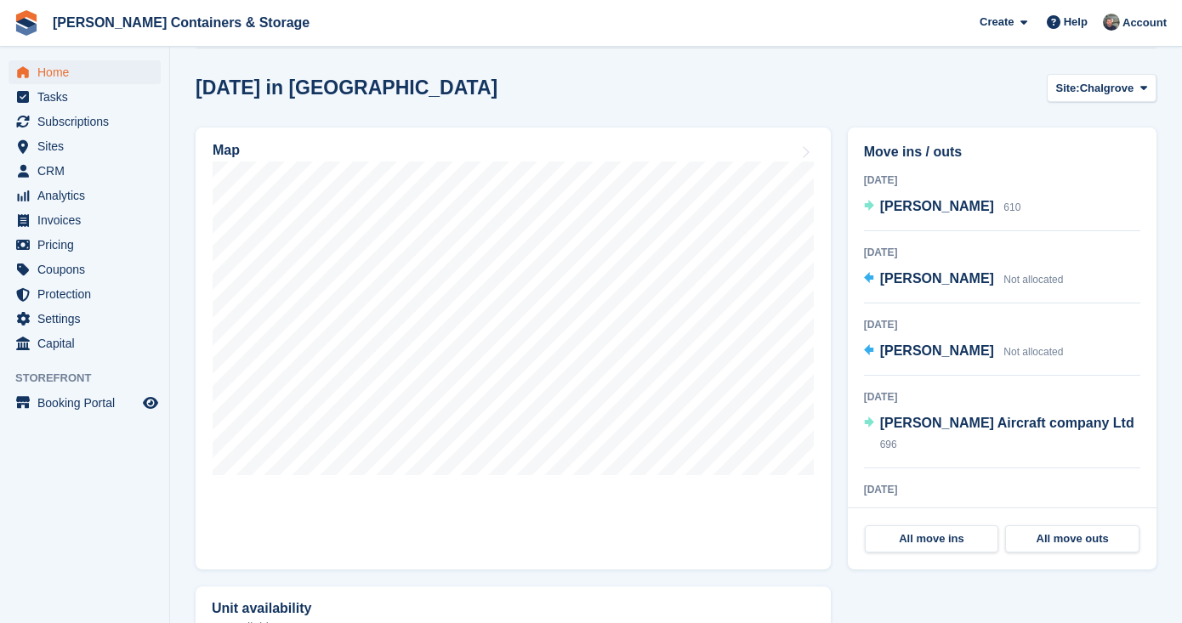
scroll to position [402, 0]
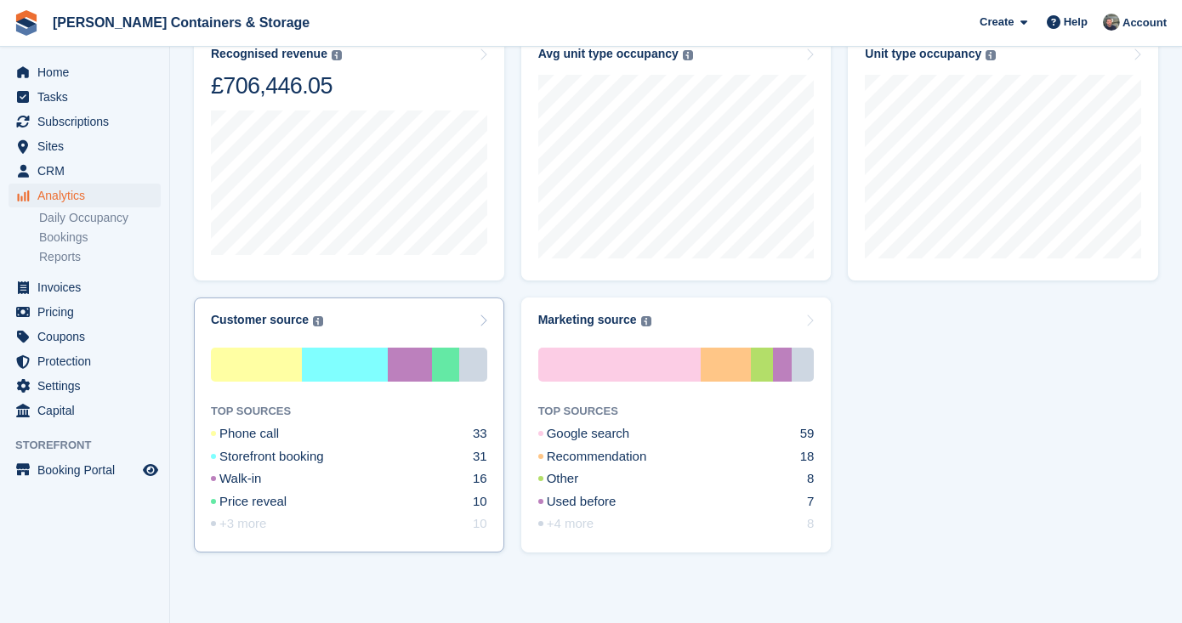
scroll to position [674, 0]
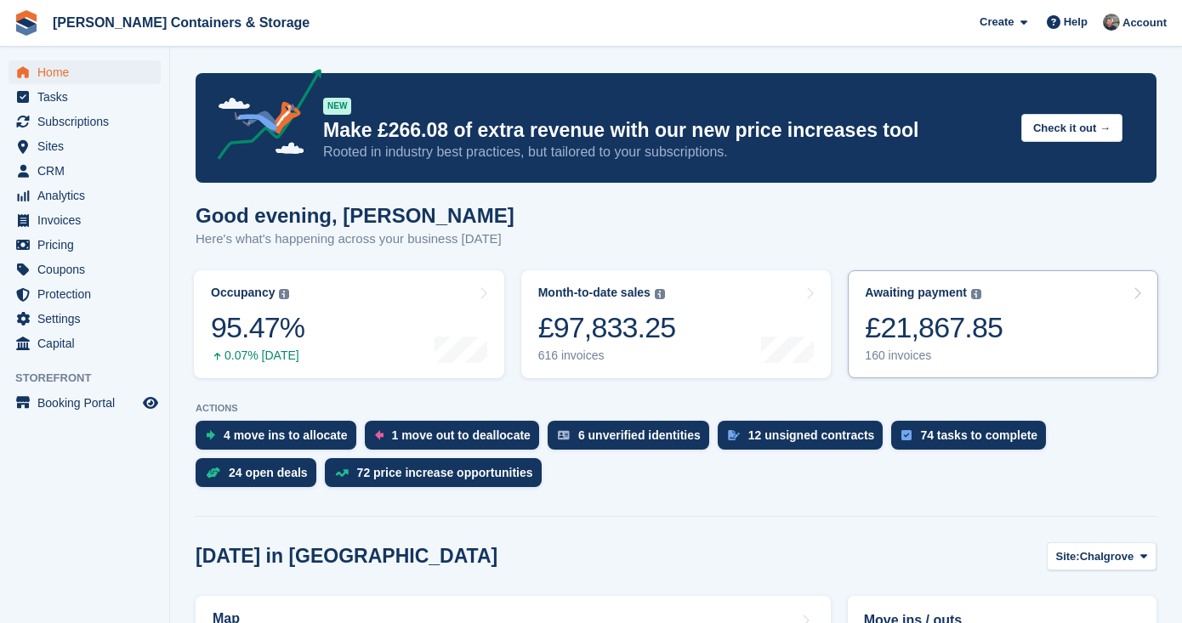
click at [892, 345] on div "£21,867.85" at bounding box center [934, 327] width 138 height 35
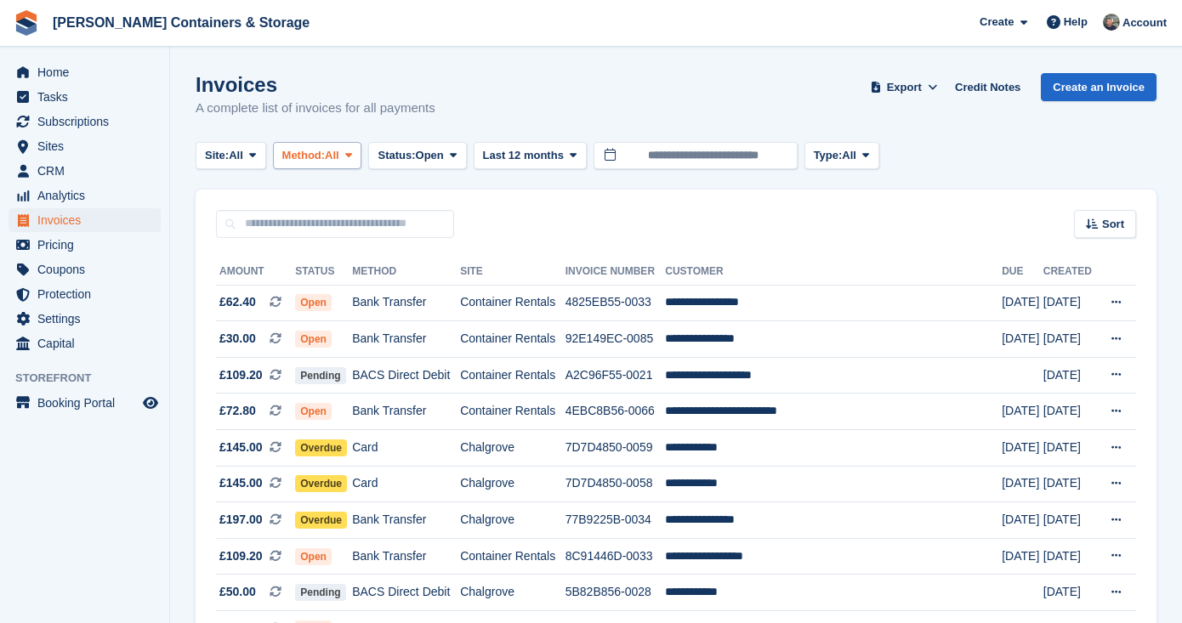
click at [307, 158] on span "Method:" at bounding box center [303, 155] width 43 height 17
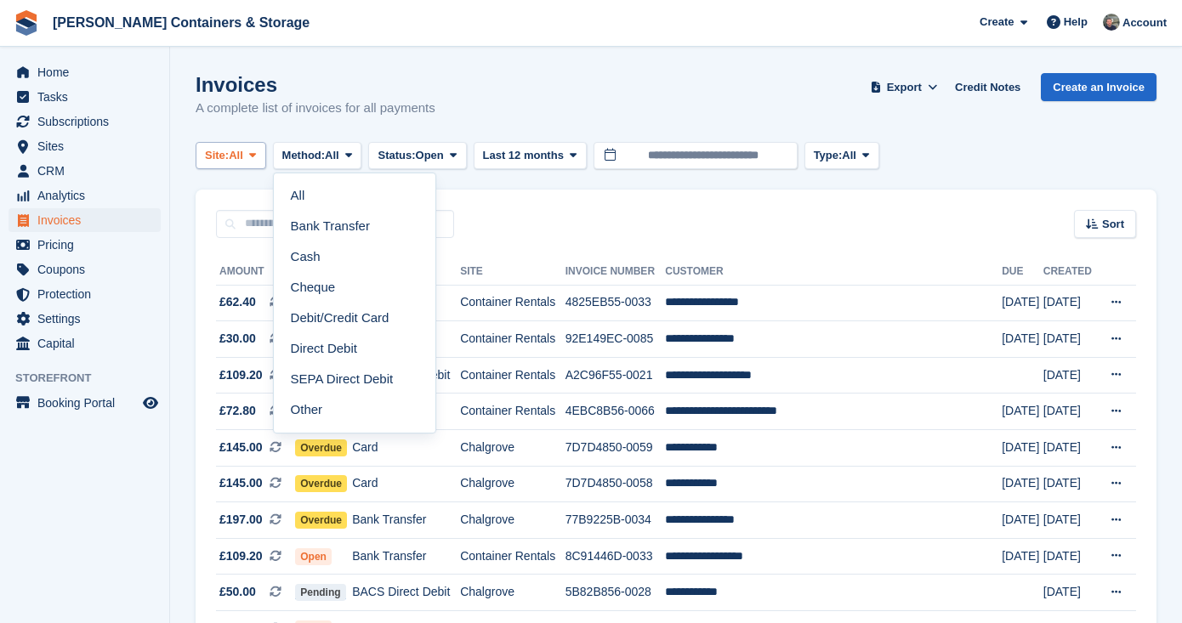
click at [259, 161] on span at bounding box center [253, 156] width 14 height 14
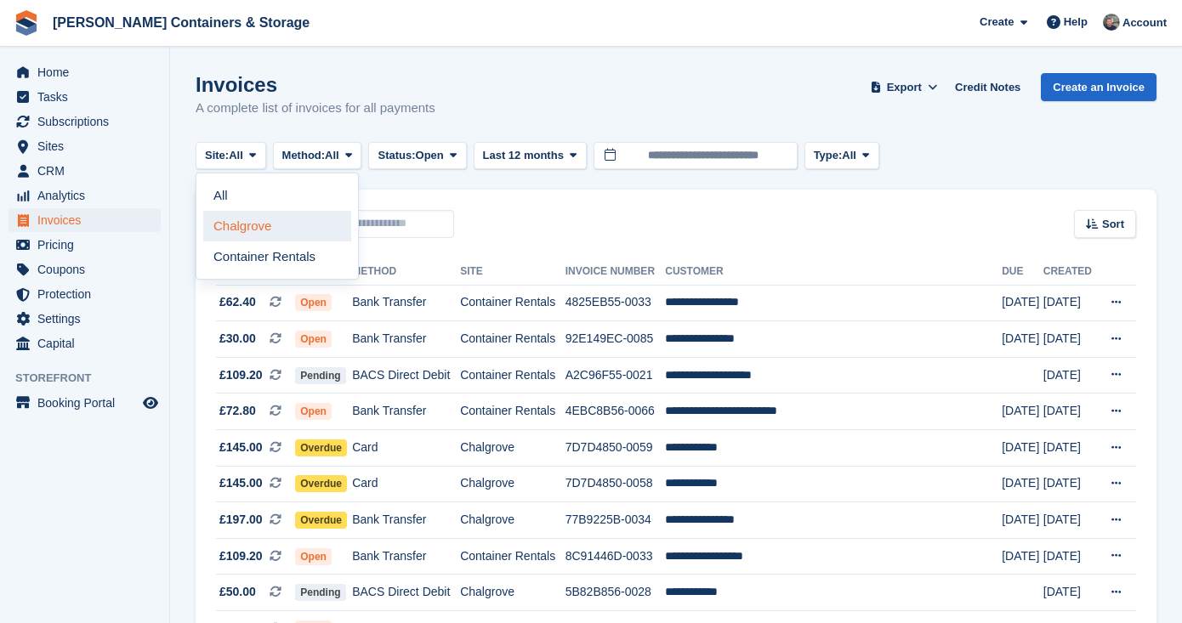
click at [280, 230] on link "Chalgrove" at bounding box center [277, 226] width 148 height 31
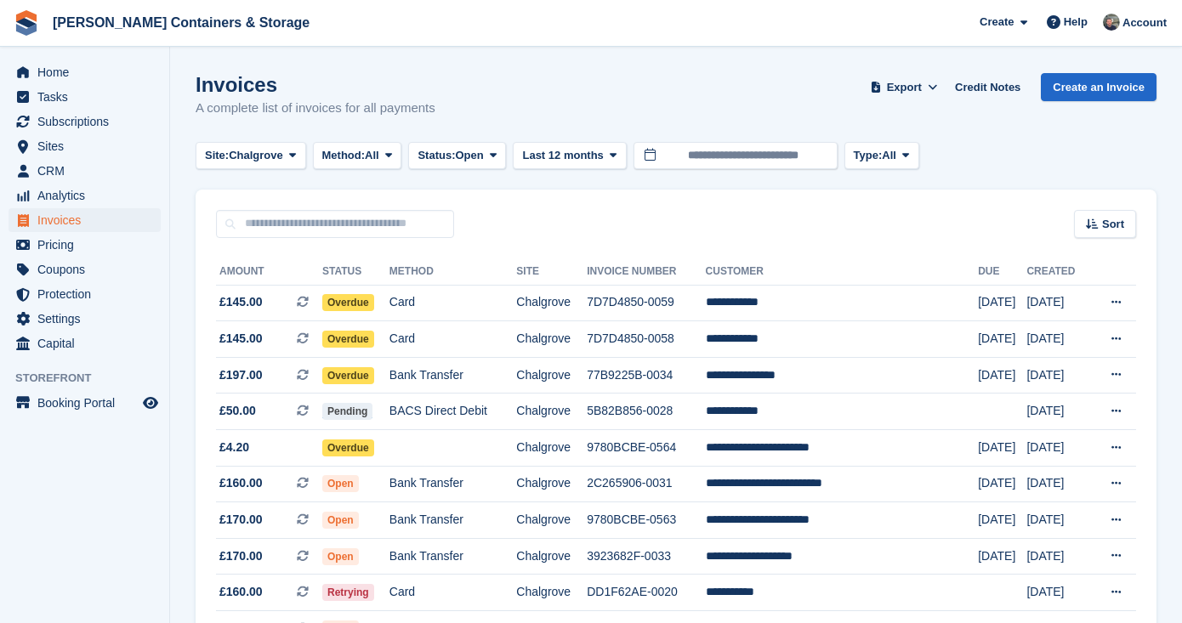
click at [344, 159] on span "Method:" at bounding box center [343, 155] width 43 height 17
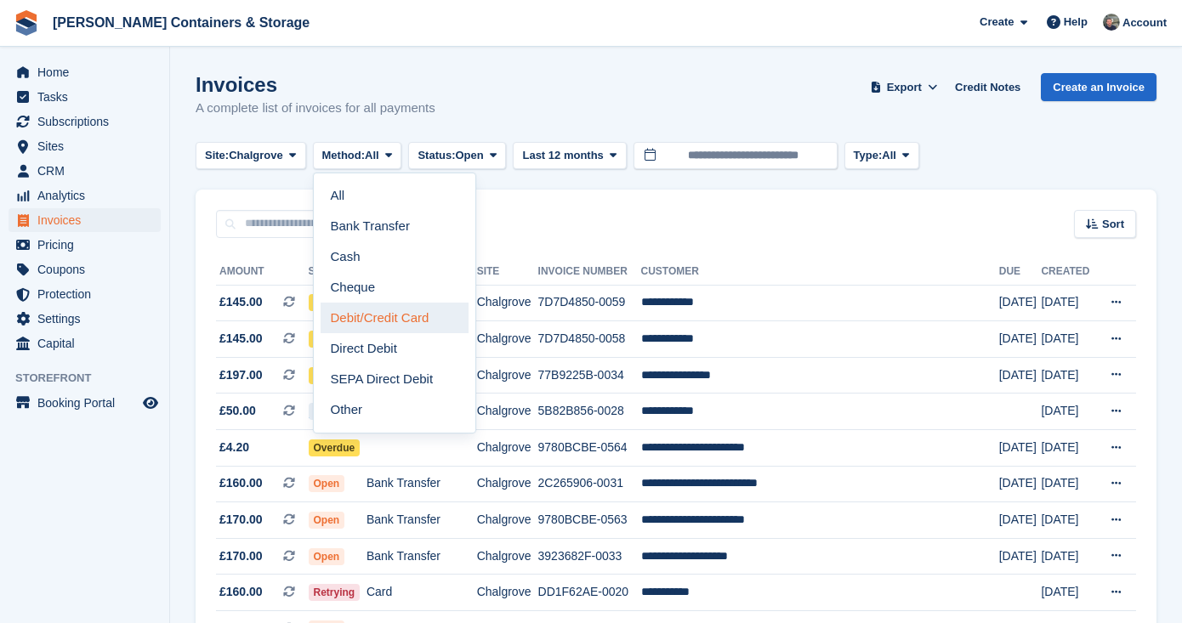
click at [425, 309] on link "Debit/Credit Card" at bounding box center [394, 318] width 148 height 31
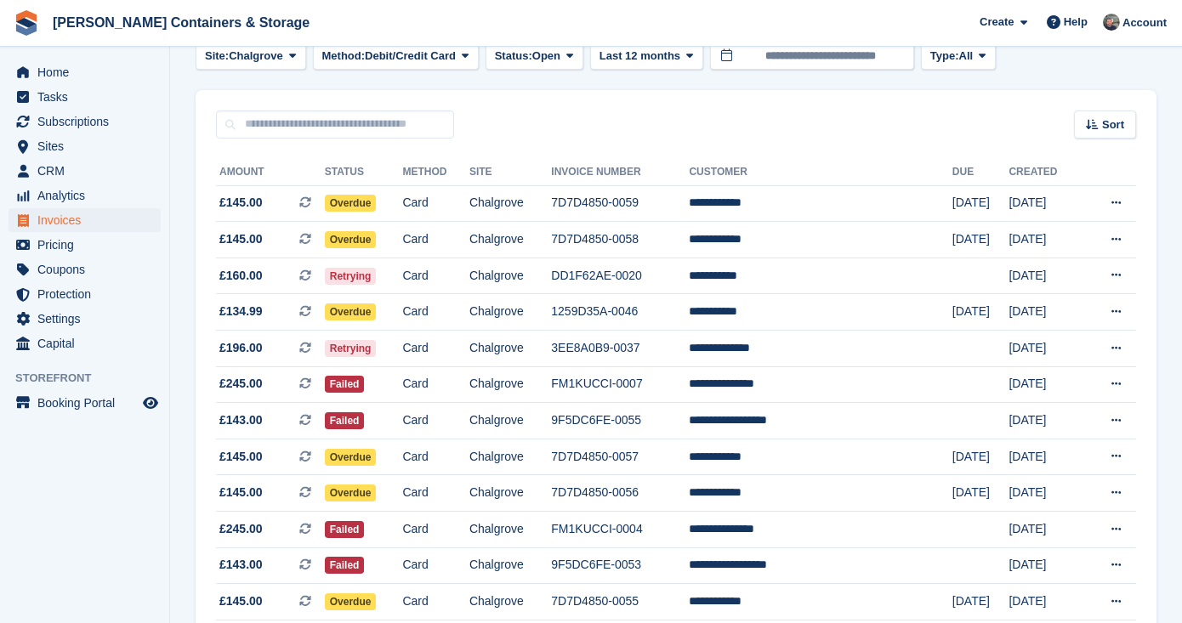
scroll to position [36, 0]
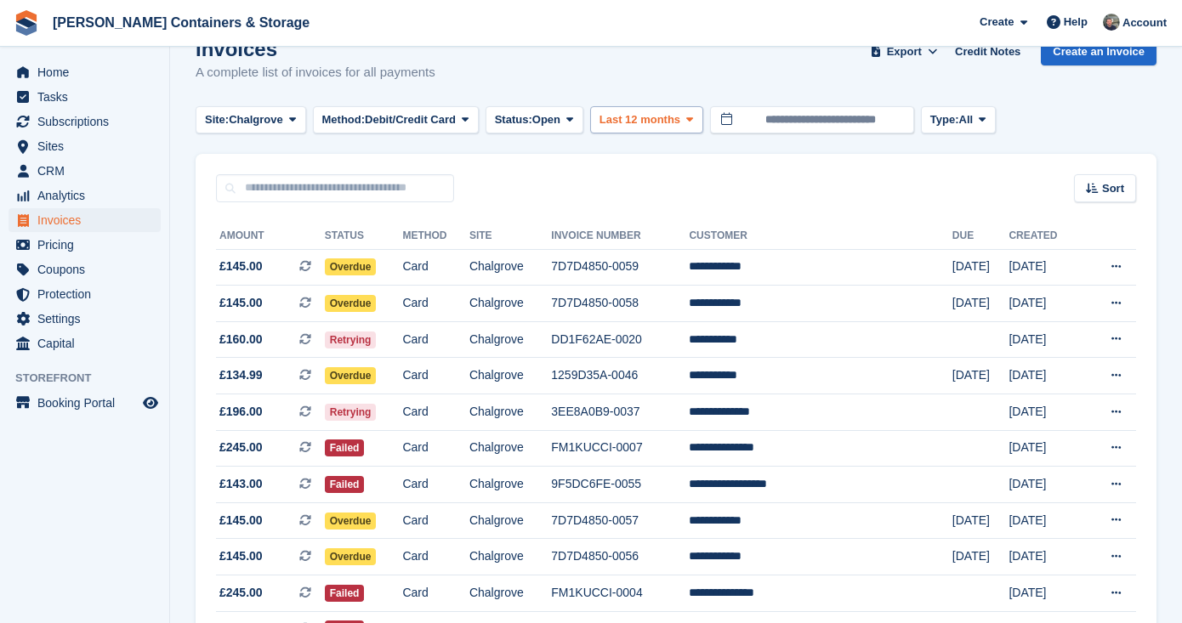
click at [649, 107] on button "Last 12 months" at bounding box center [646, 120] width 113 height 28
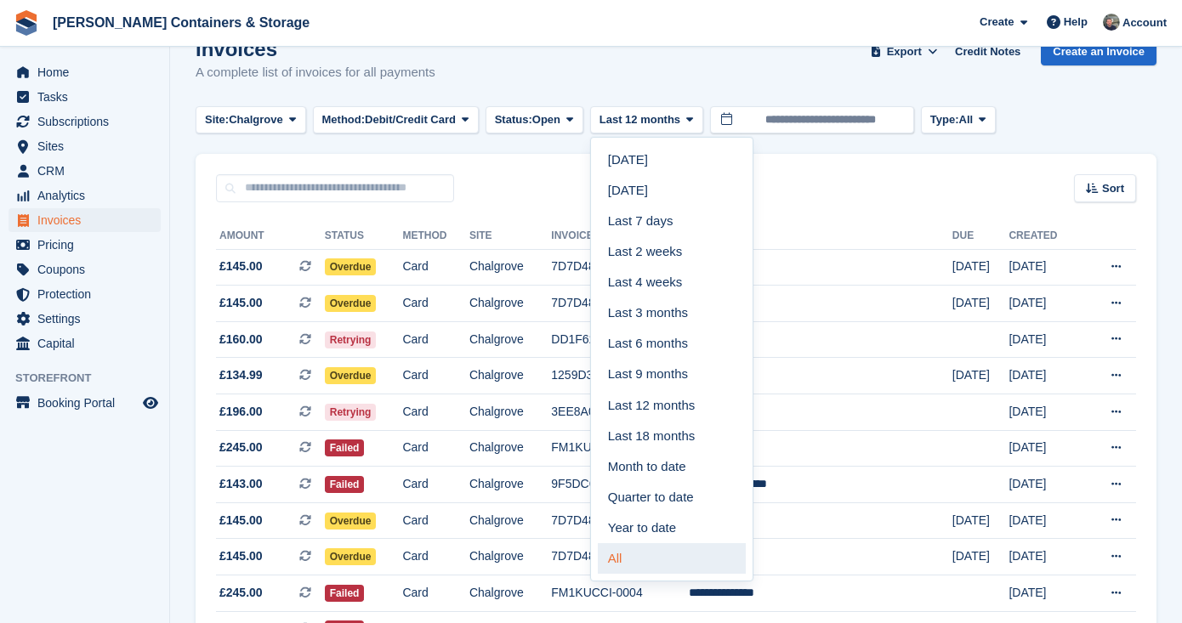
click at [701, 551] on link "All" at bounding box center [672, 558] width 148 height 31
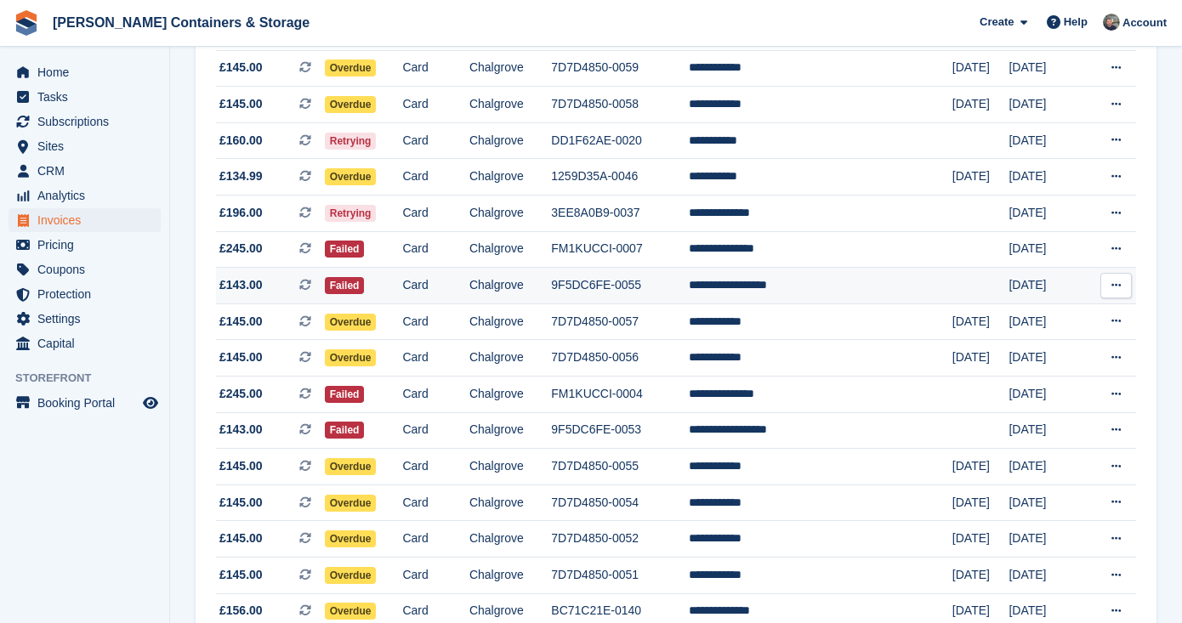
scroll to position [219, 0]
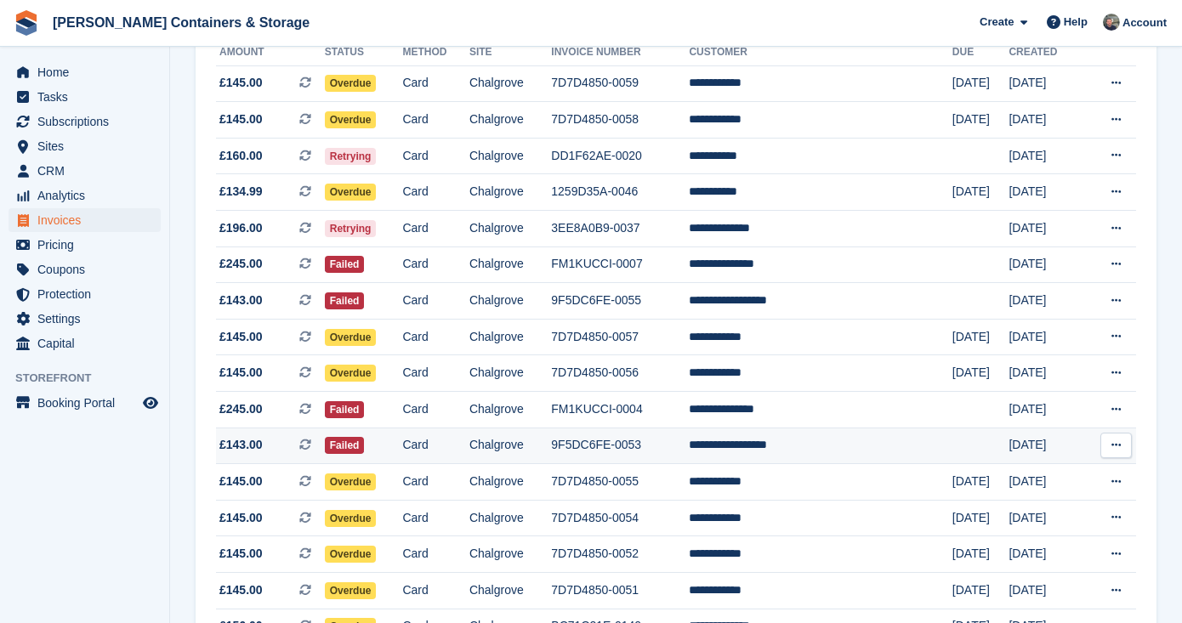
click at [785, 437] on td "**********" at bounding box center [820, 446] width 263 height 37
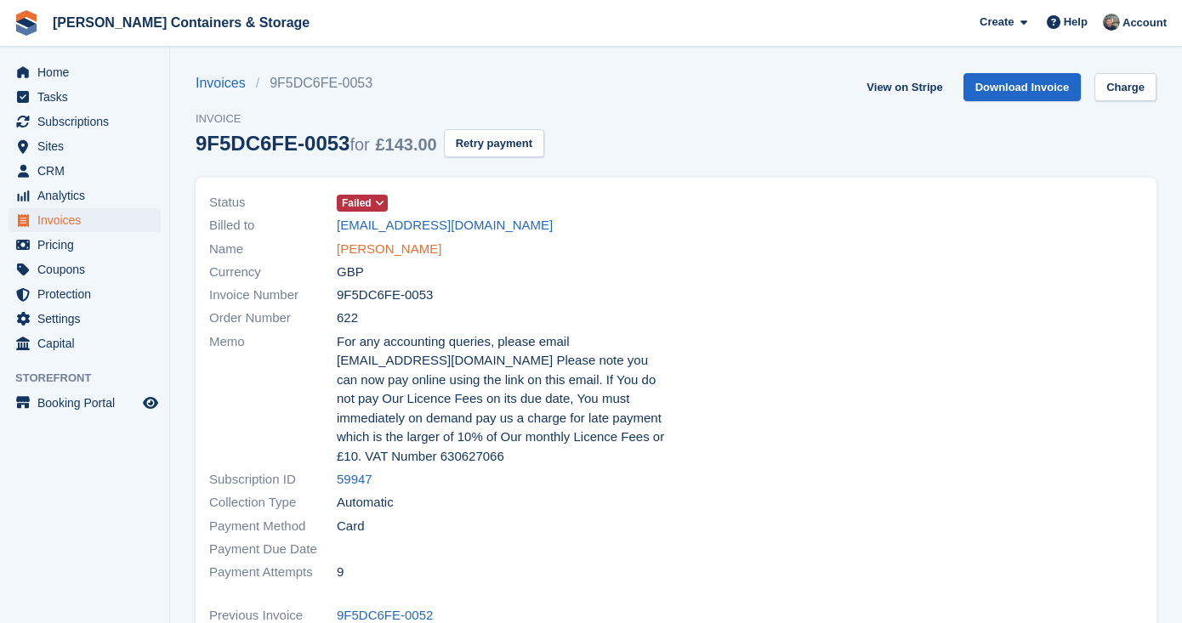
click at [423, 246] on link "[PERSON_NAME]" at bounding box center [389, 250] width 105 height 20
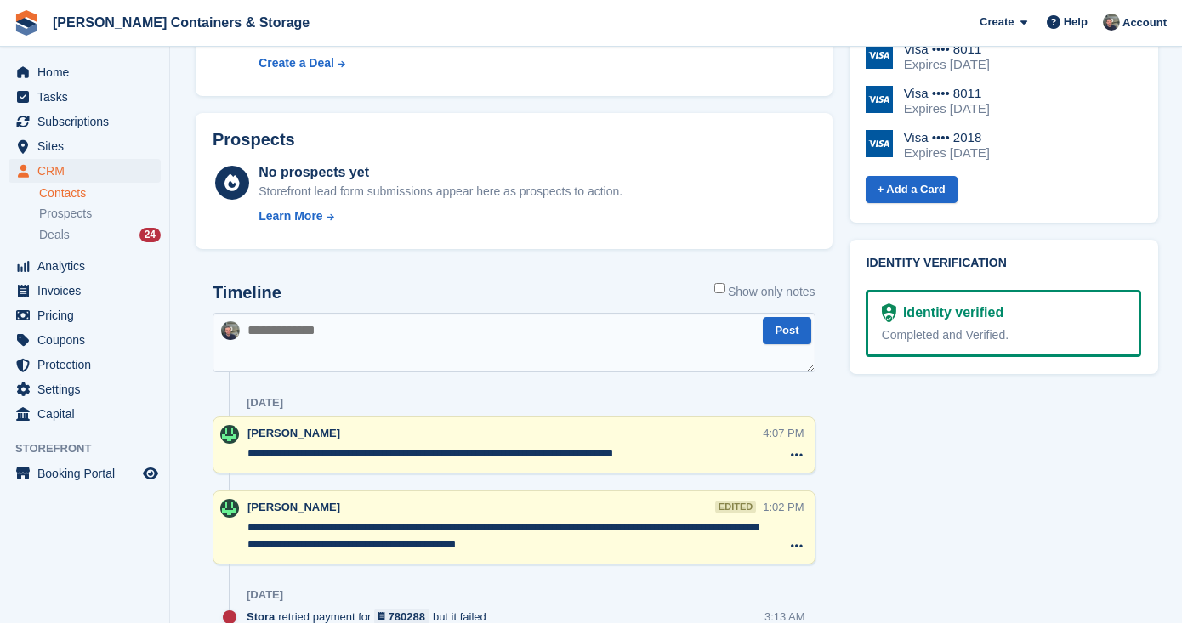
scroll to position [1023, 0]
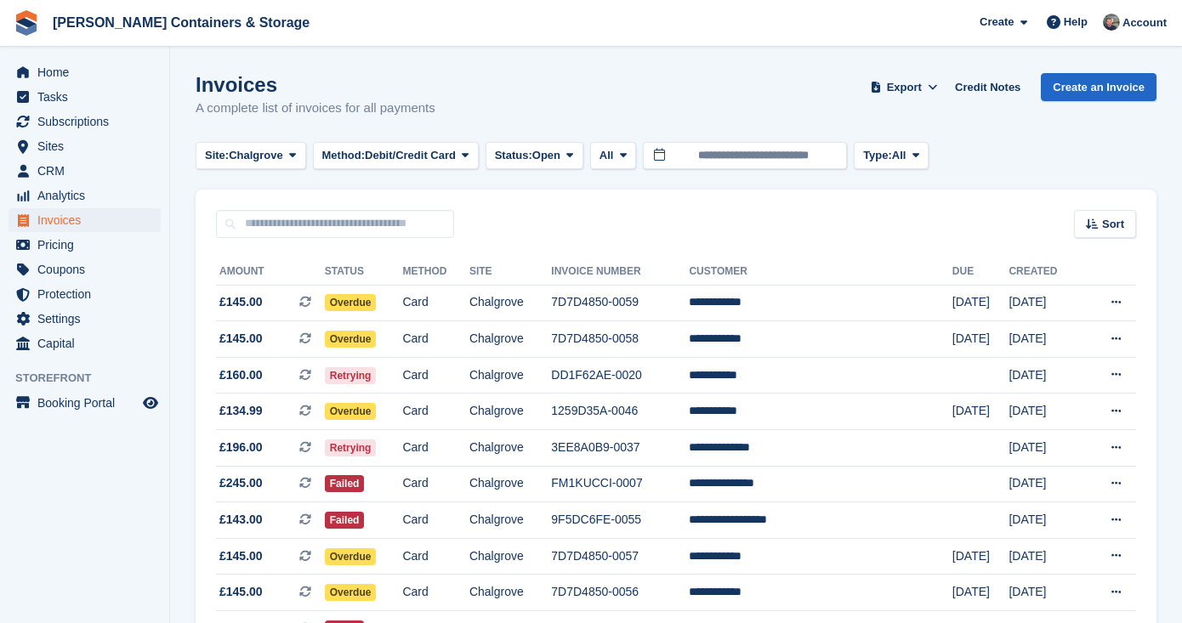
scroll to position [219, 0]
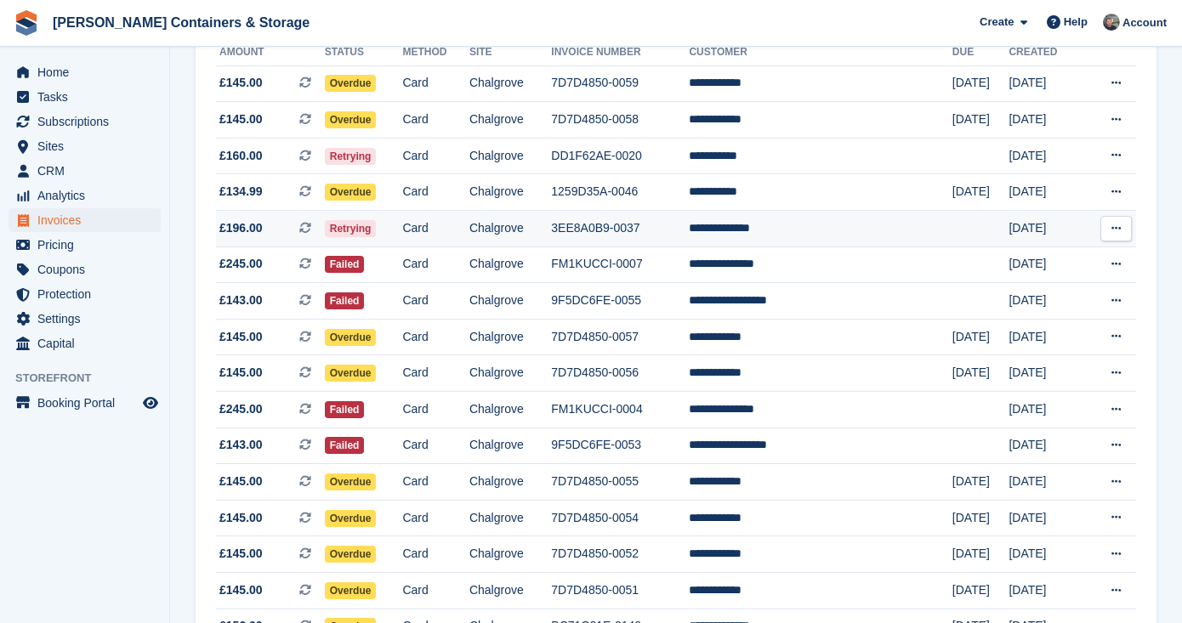
click at [654, 244] on td "3EE8A0B9-0037" at bounding box center [620, 229] width 138 height 37
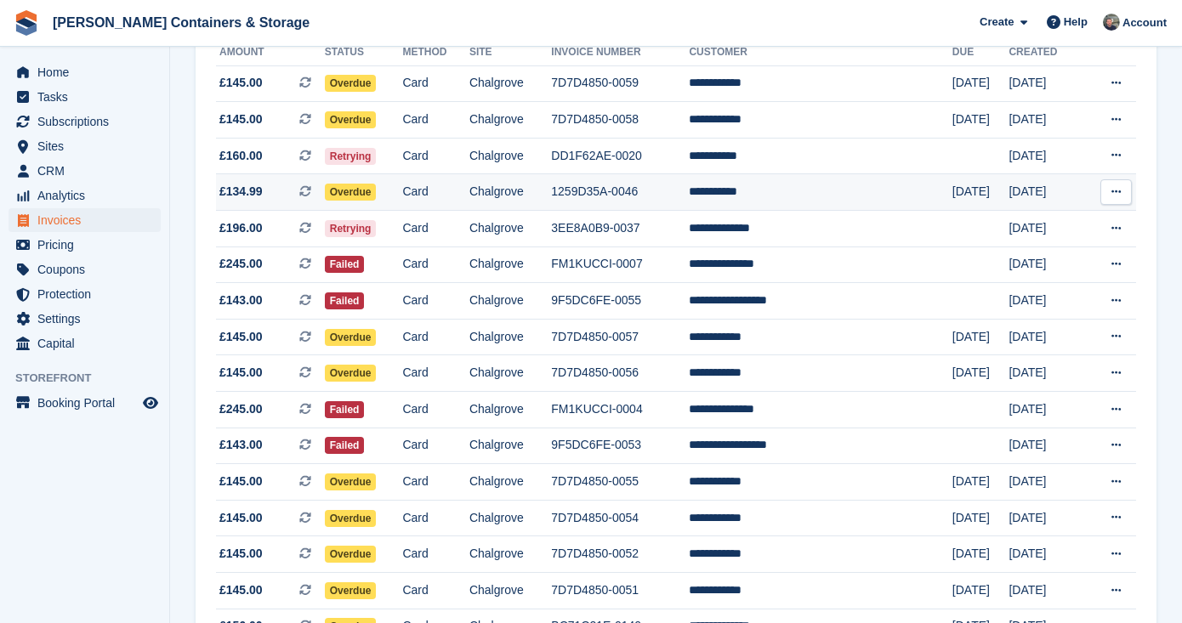
click at [532, 205] on td "Chalgrove" at bounding box center [510, 192] width 82 height 37
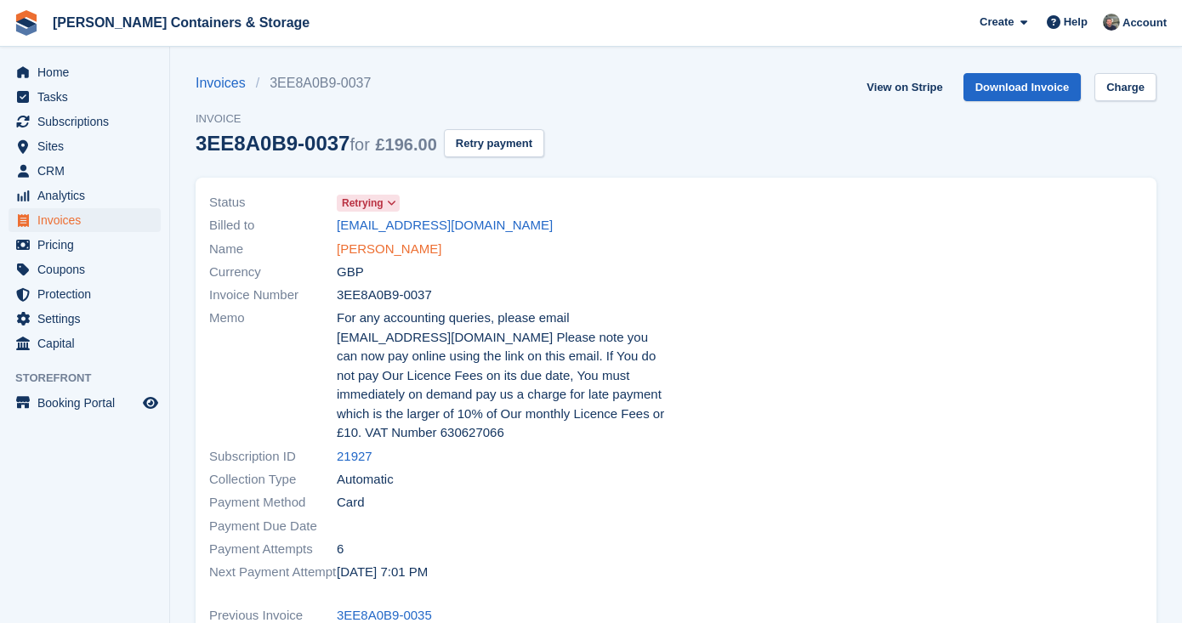
click at [403, 255] on link "Billy Richards" at bounding box center [389, 250] width 105 height 20
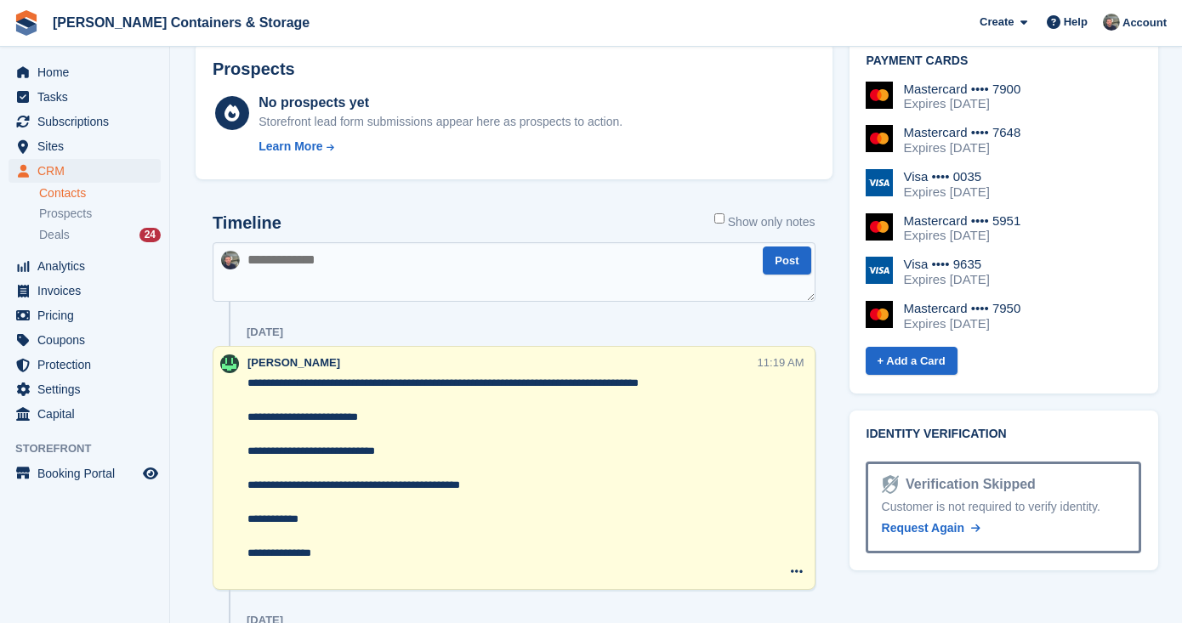
scroll to position [784, 0]
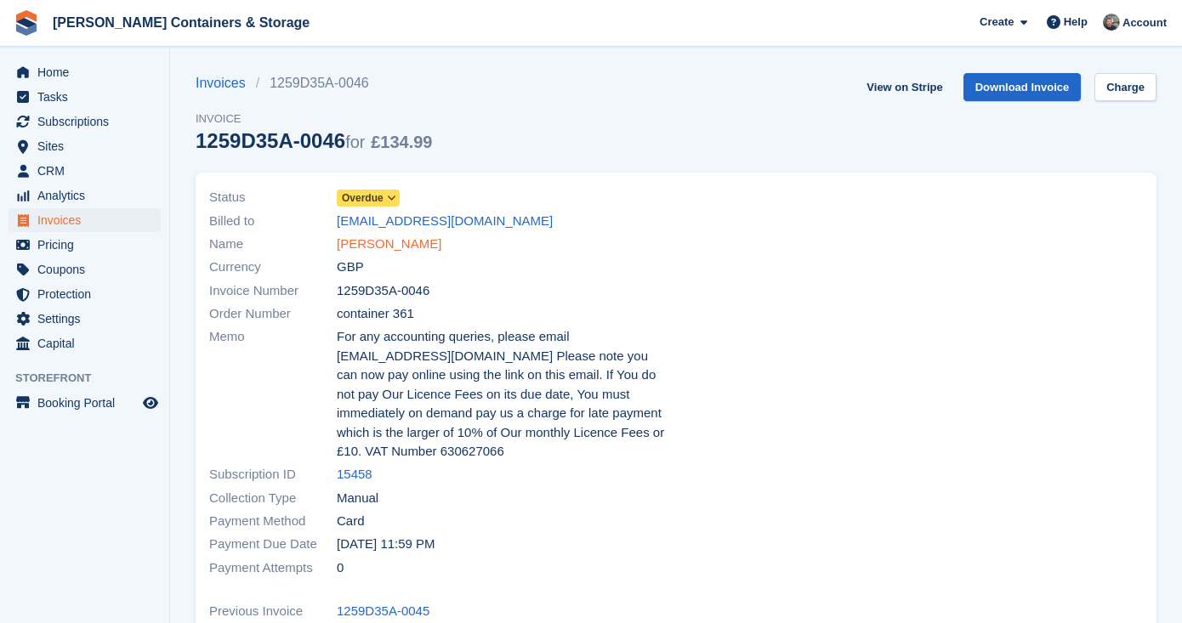
click at [377, 241] on link "[PERSON_NAME]" at bounding box center [389, 245] width 105 height 20
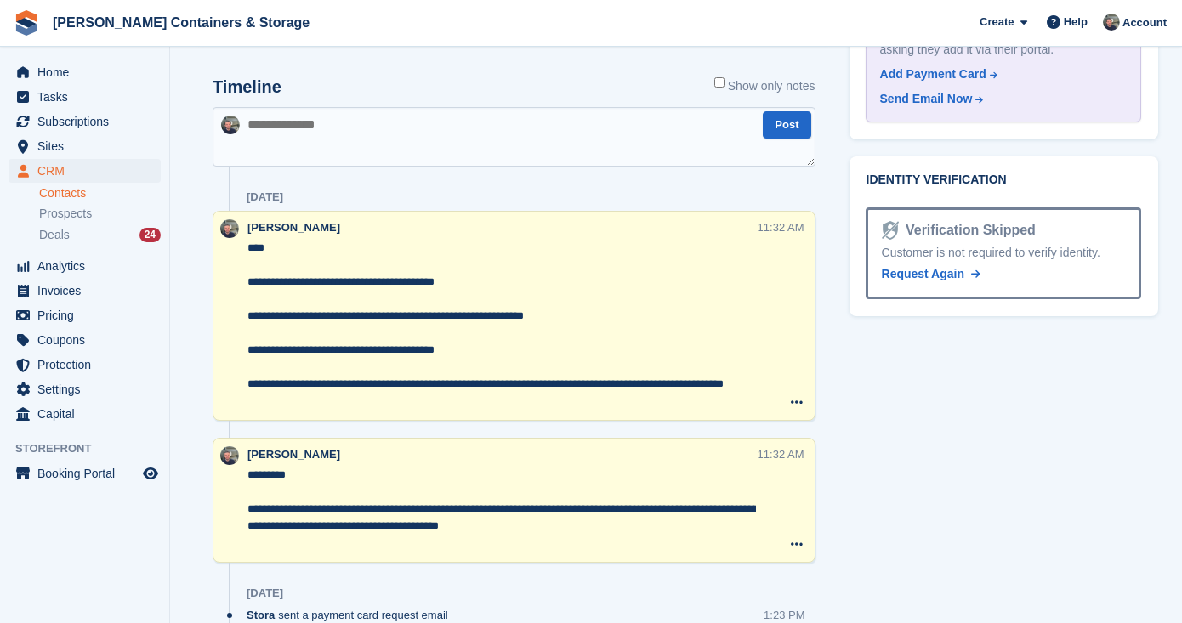
scroll to position [1086, 0]
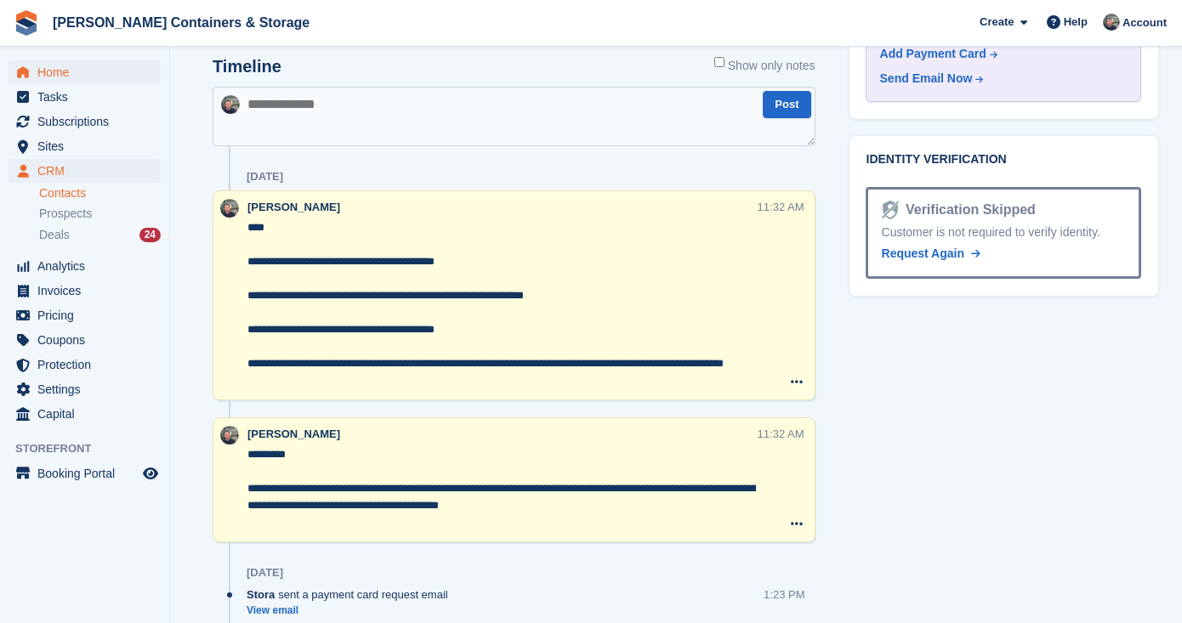
click at [53, 64] on span "Home" at bounding box center [88, 72] width 102 height 24
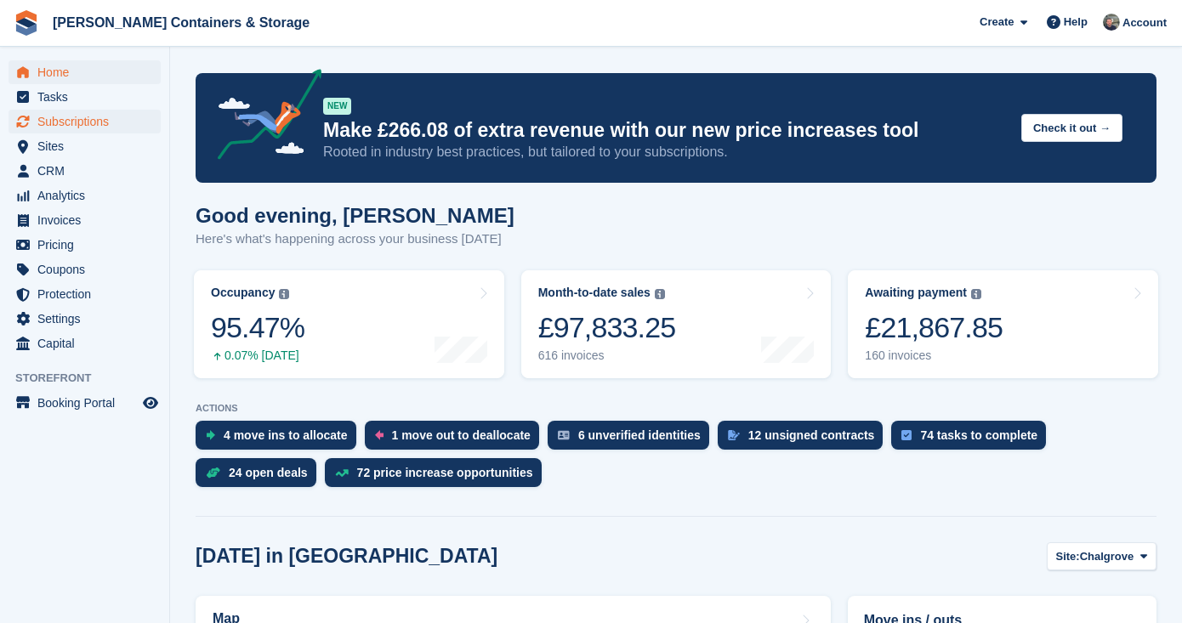
click at [82, 122] on span "Subscriptions" at bounding box center [88, 122] width 102 height 24
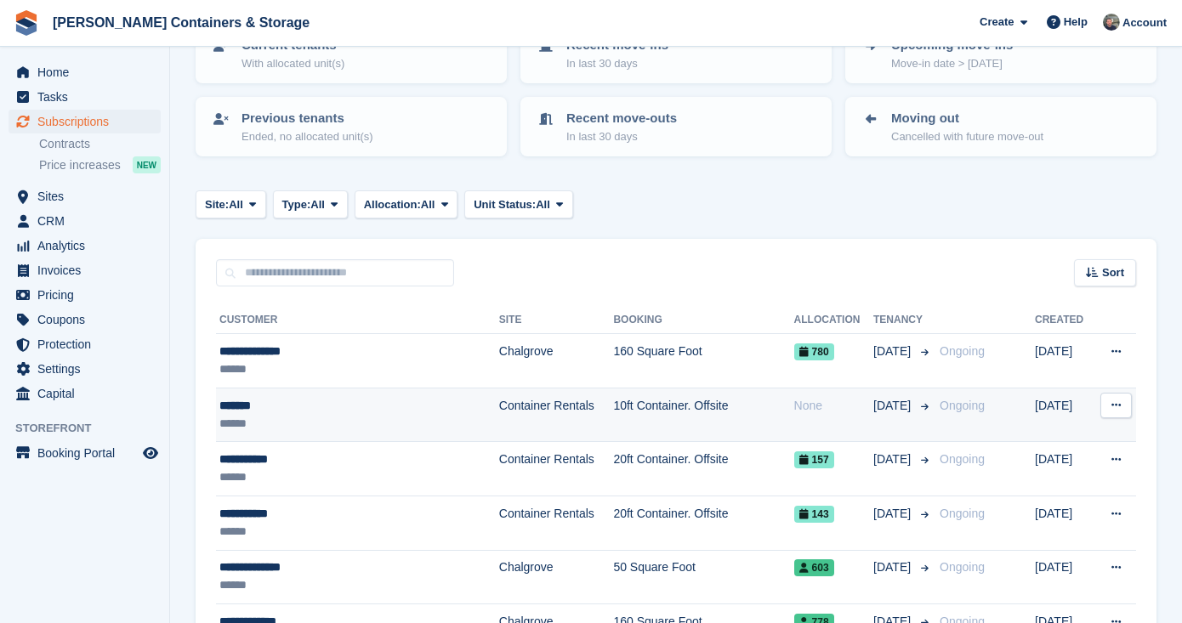
scroll to position [141, 0]
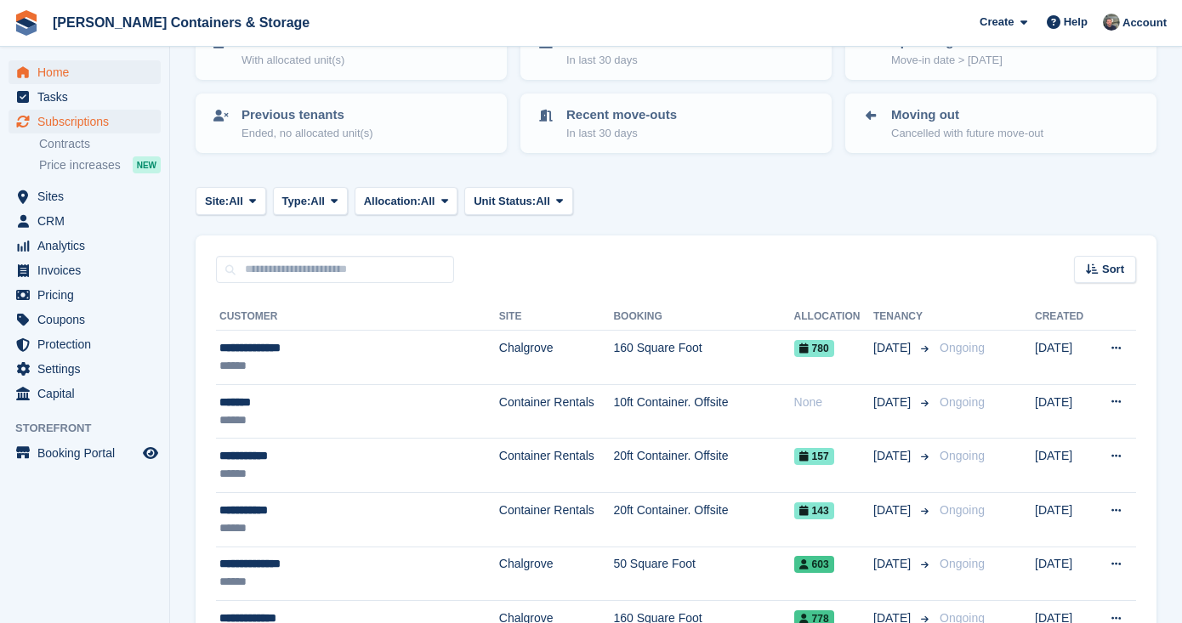
click at [56, 71] on span "Home" at bounding box center [88, 72] width 102 height 24
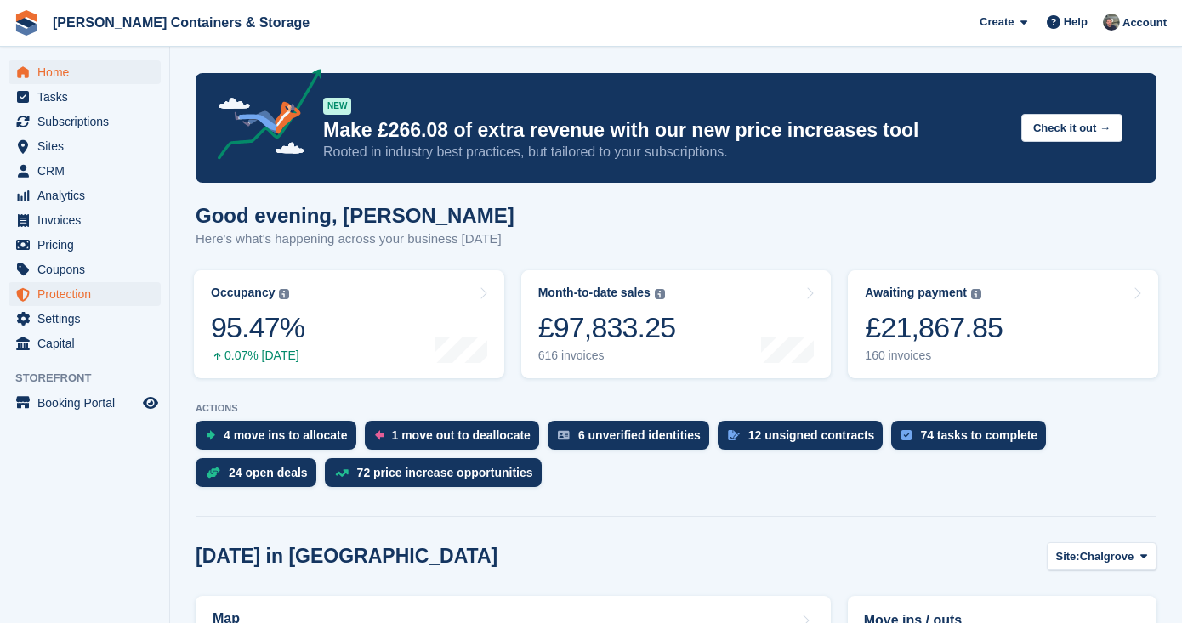
click at [99, 302] on span "Protection" at bounding box center [88, 294] width 102 height 24
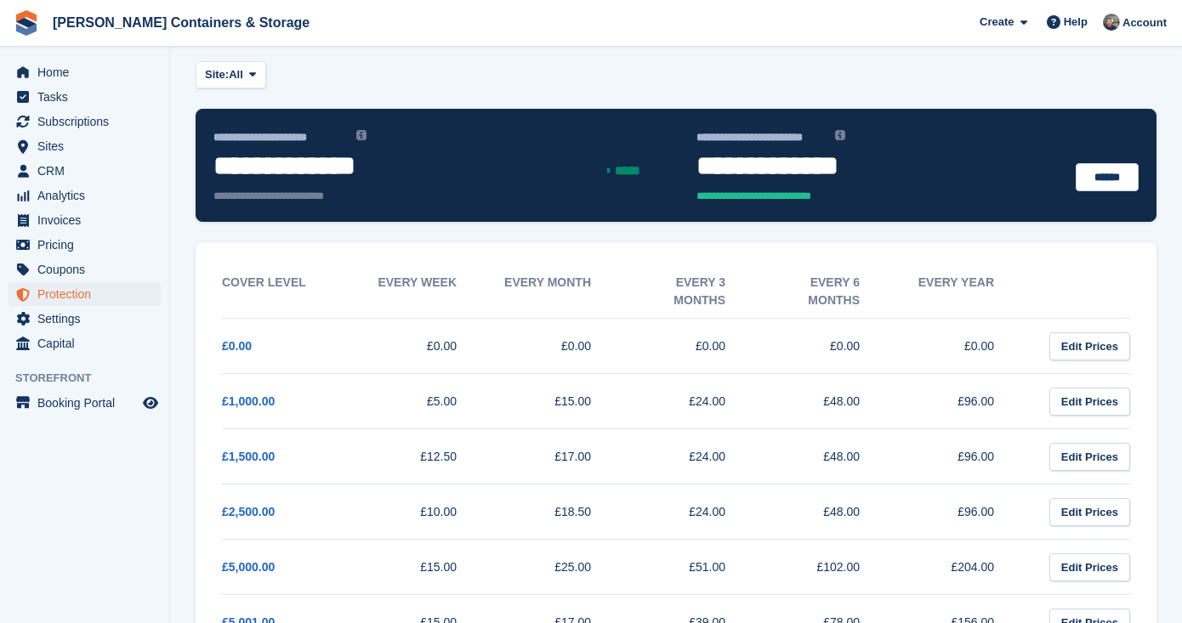
scroll to position [85, 0]
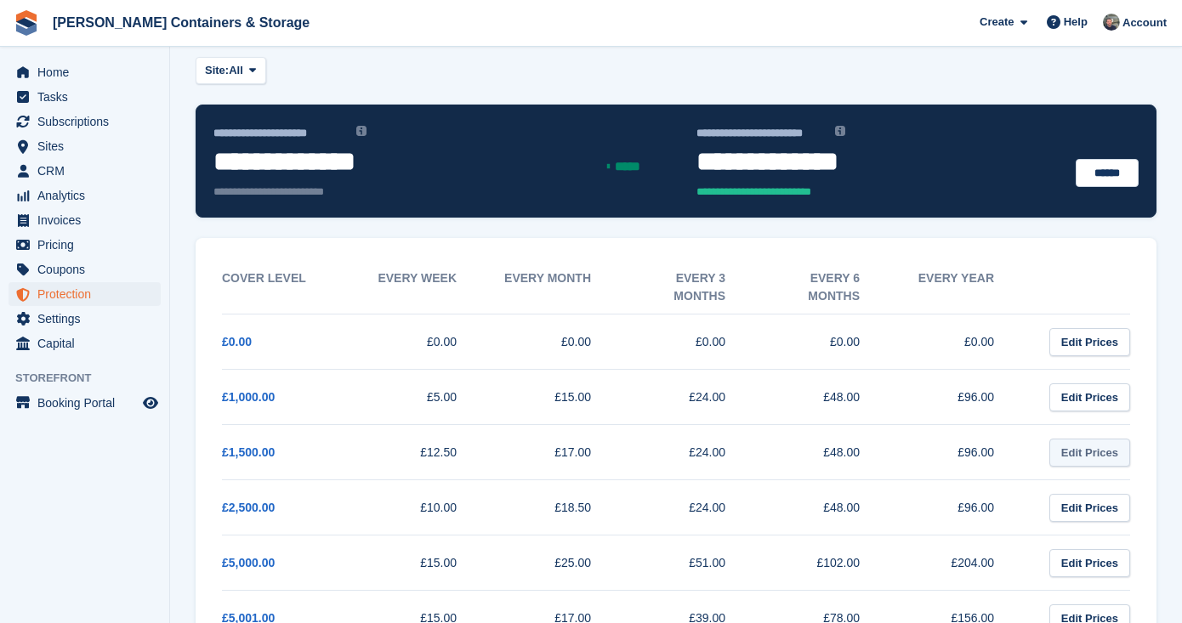
click at [1109, 450] on link "Edit Prices" at bounding box center [1089, 453] width 81 height 28
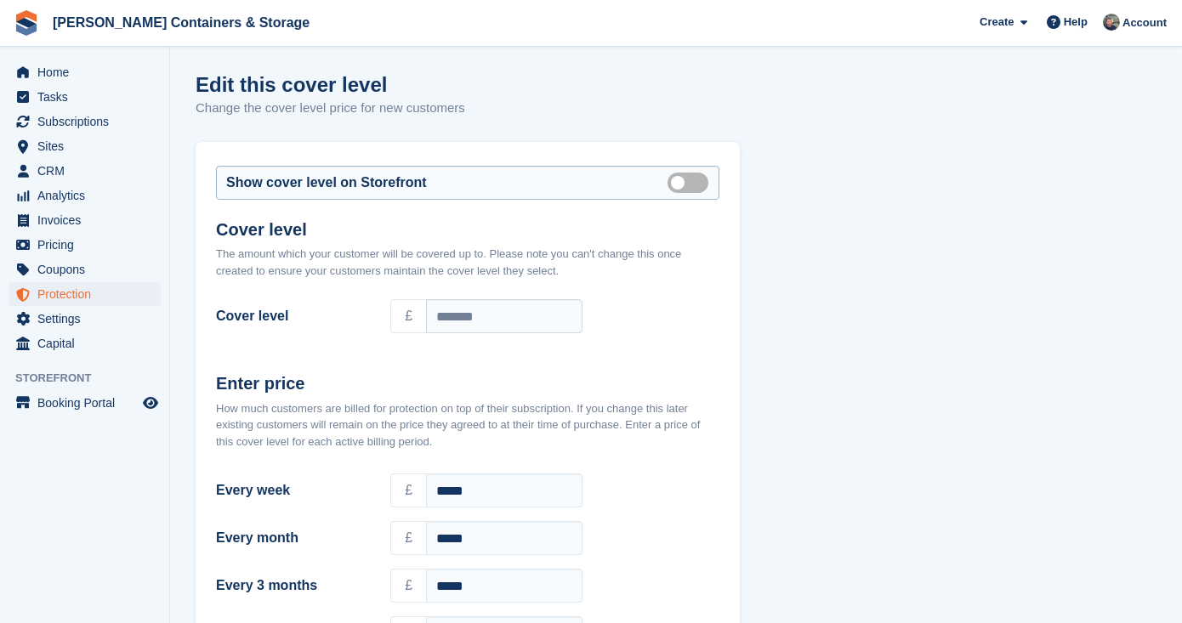
click at [699, 181] on label "Show on store front" at bounding box center [691, 182] width 48 height 3
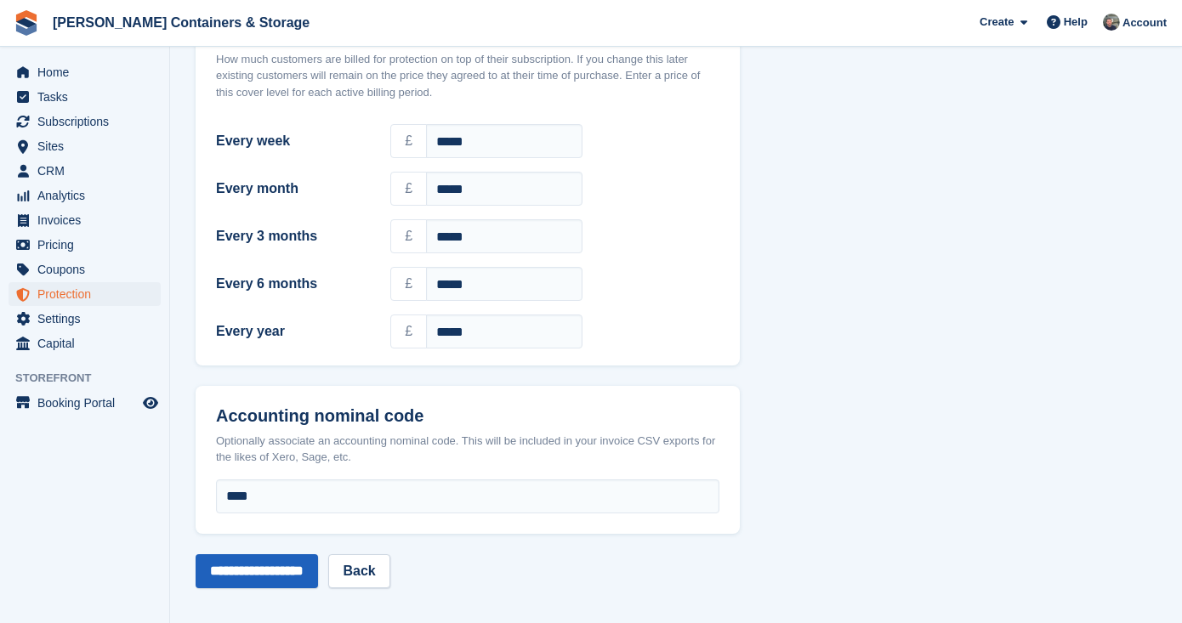
scroll to position [349, 0]
click at [248, 570] on input "**********" at bounding box center [257, 572] width 122 height 34
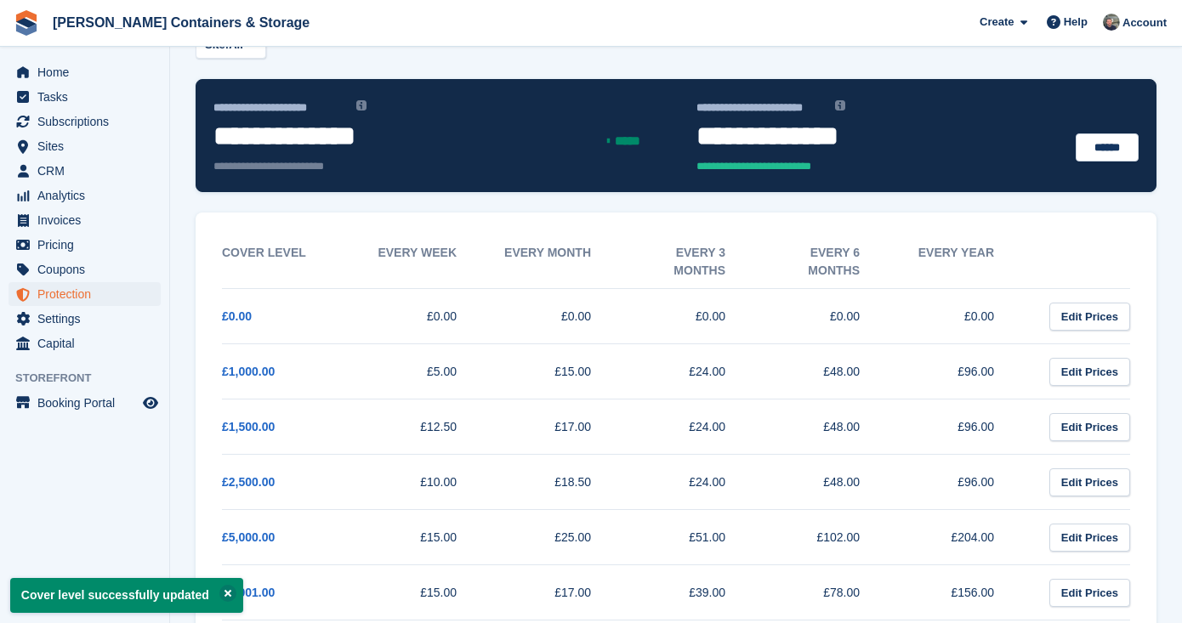
scroll to position [125, 0]
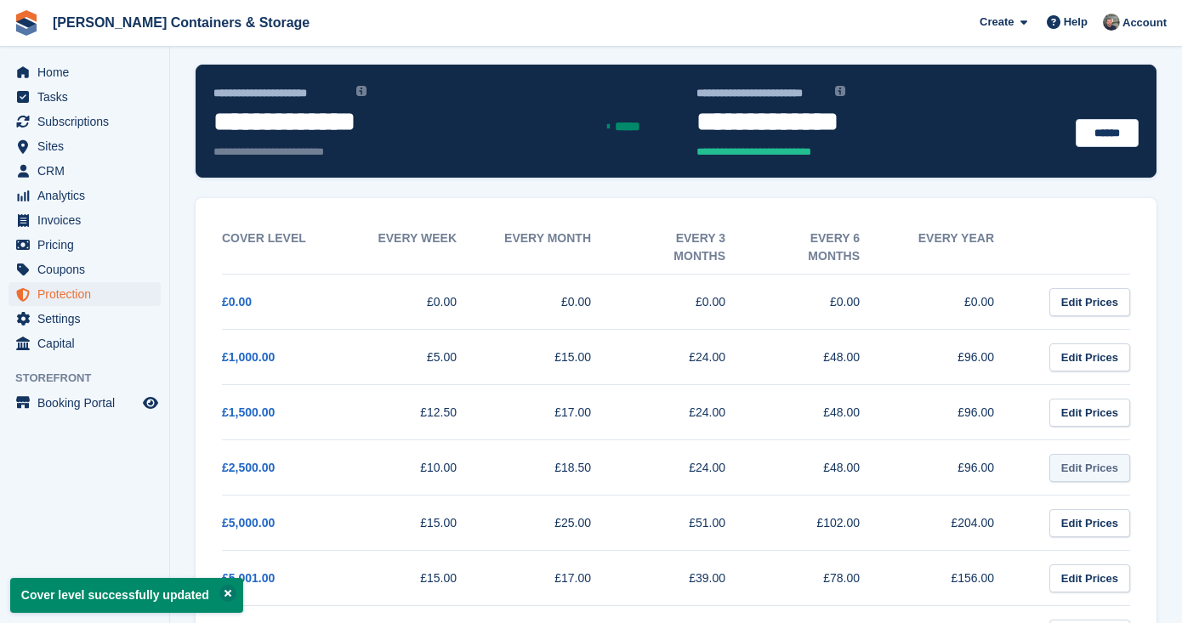
click at [1092, 466] on link "Edit Prices" at bounding box center [1089, 468] width 81 height 28
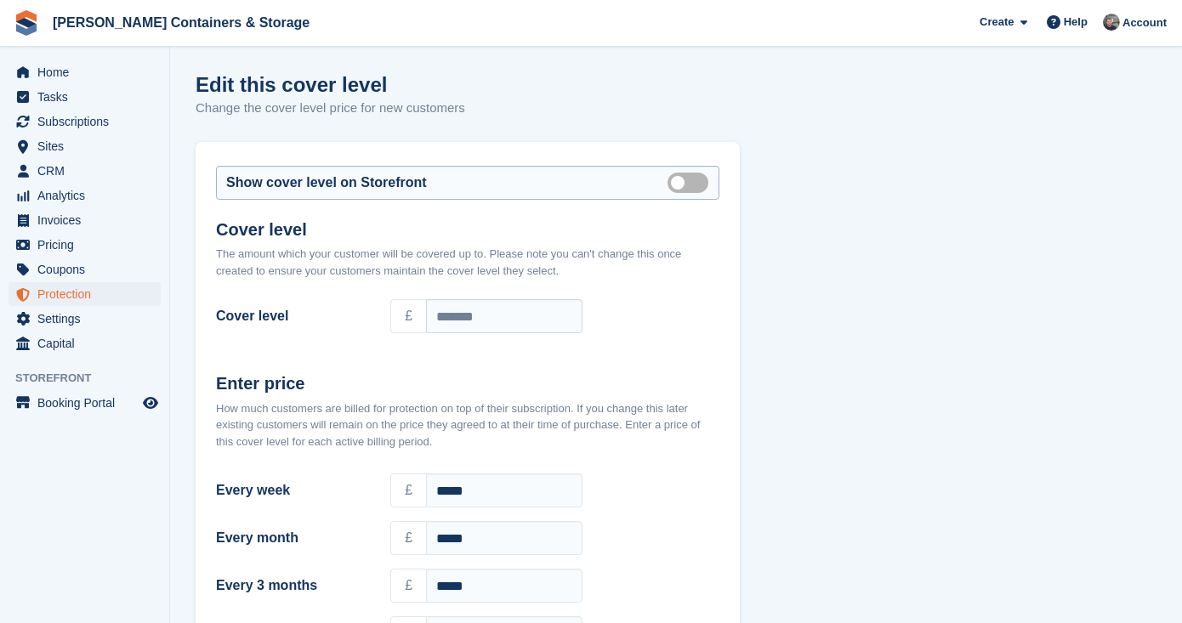
click at [691, 171] on div "Show cover level on Storefront Show on store front" at bounding box center [467, 183] width 503 height 34
click at [692, 183] on label "Show on store front" at bounding box center [691, 182] width 48 height 3
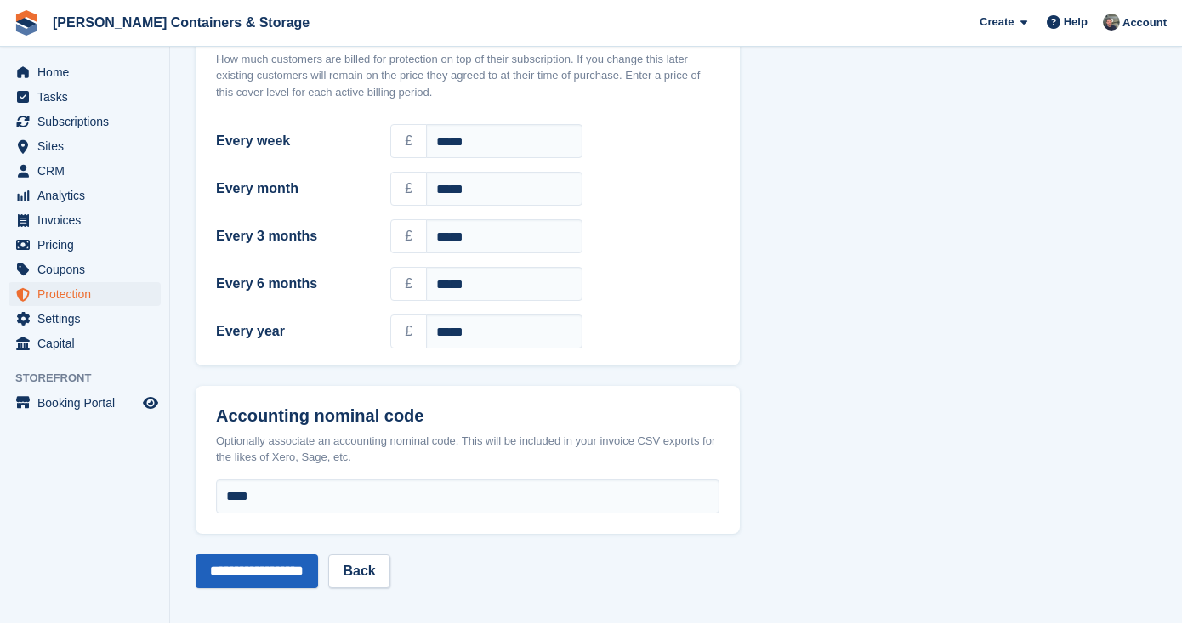
scroll to position [349, 0]
click at [247, 557] on input "**********" at bounding box center [257, 572] width 122 height 34
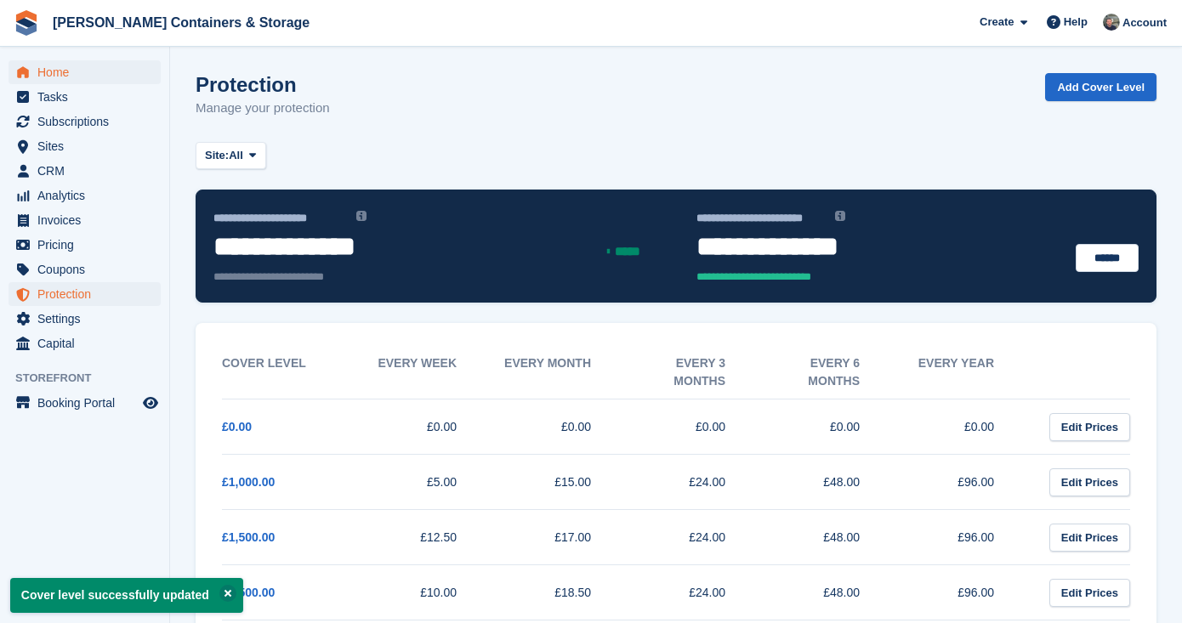
click at [78, 65] on span "Home" at bounding box center [88, 72] width 102 height 24
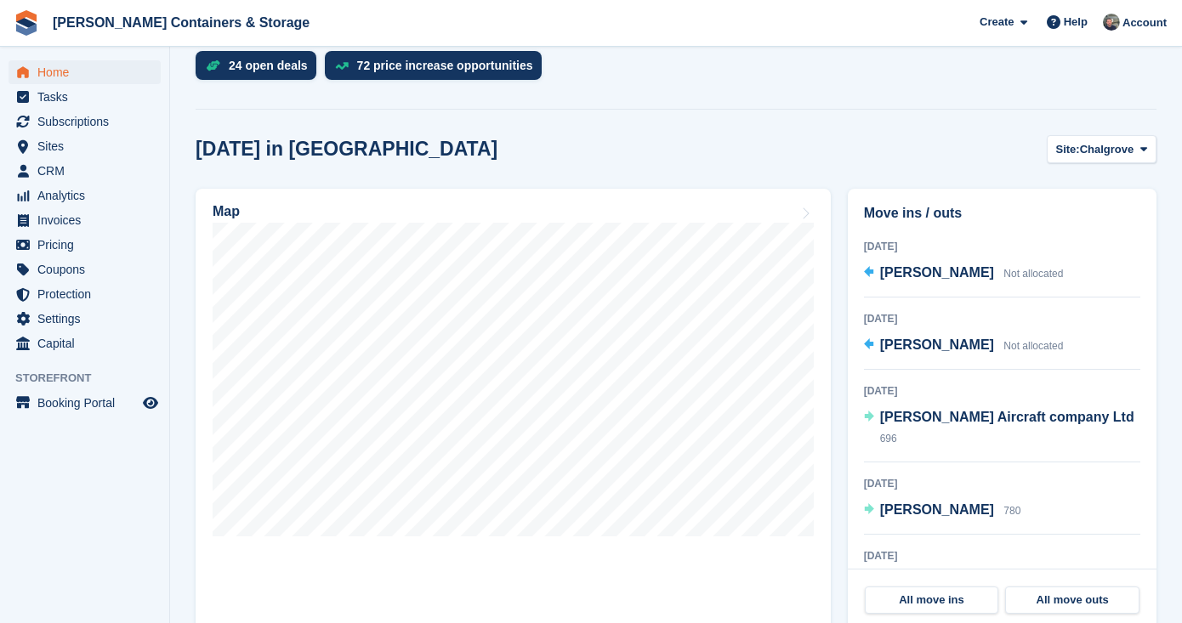
scroll to position [73, 0]
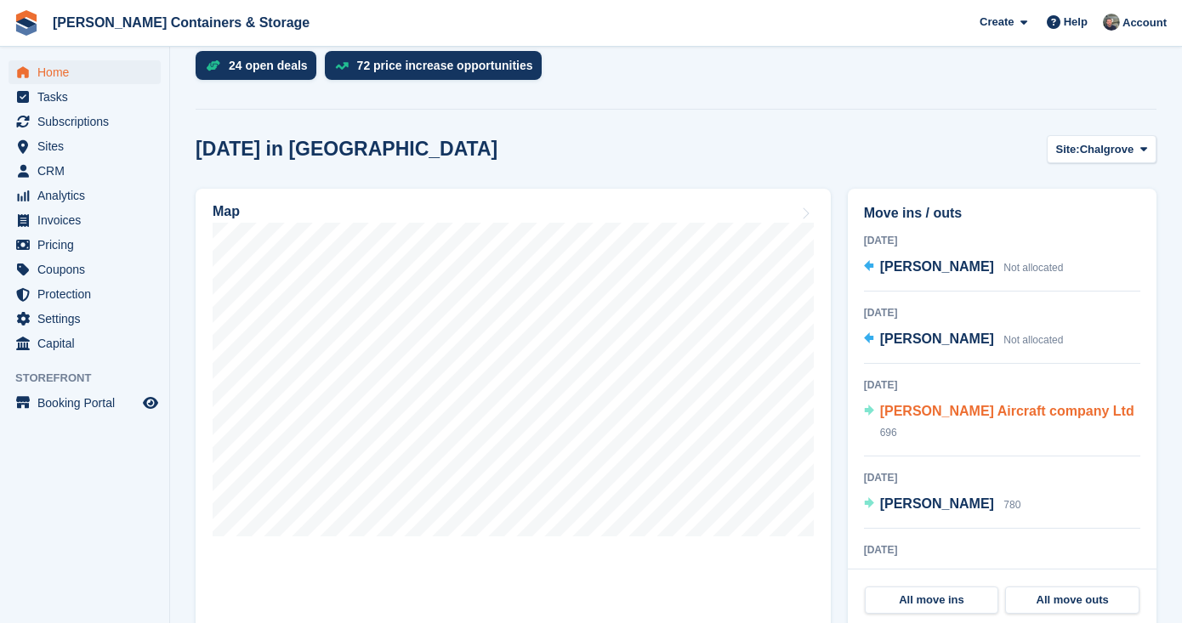
click at [978, 411] on span "[PERSON_NAME] Aircraft company Ltd" at bounding box center [1007, 411] width 254 height 14
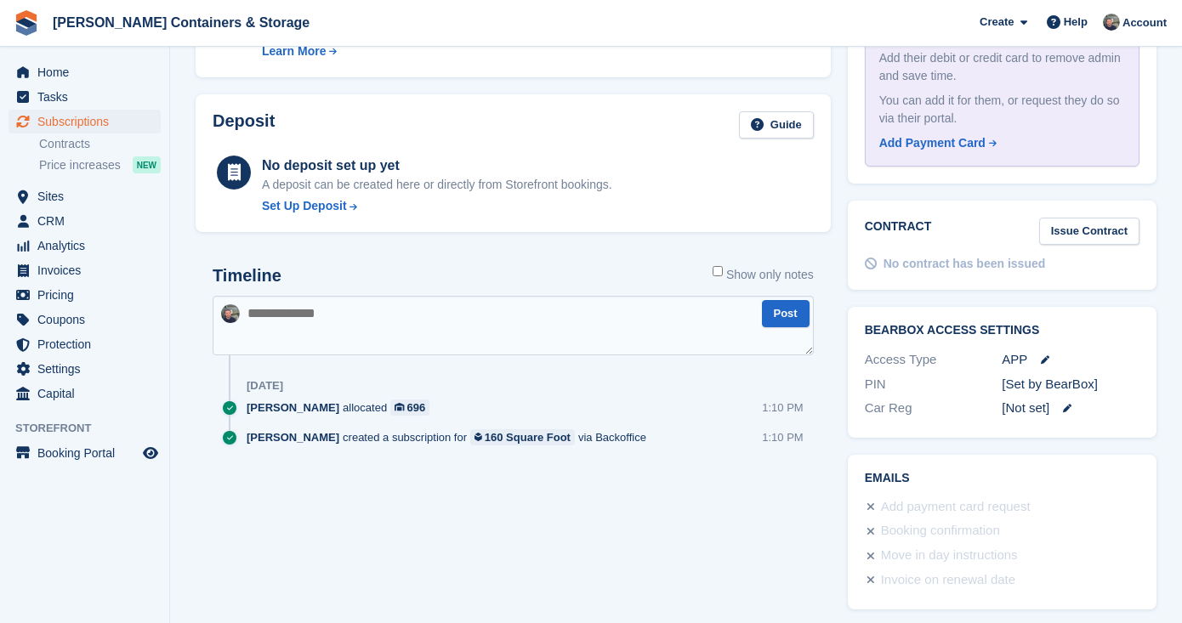
scroll to position [643, 0]
click at [98, 71] on span "Home" at bounding box center [88, 72] width 102 height 24
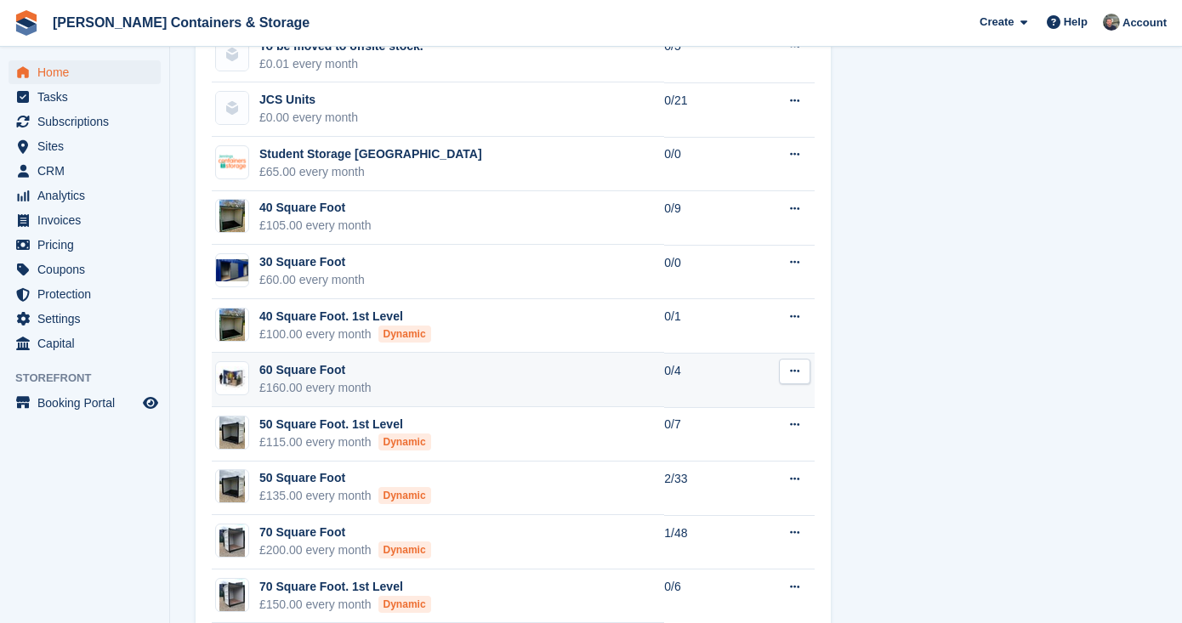
scroll to position [1249, 0]
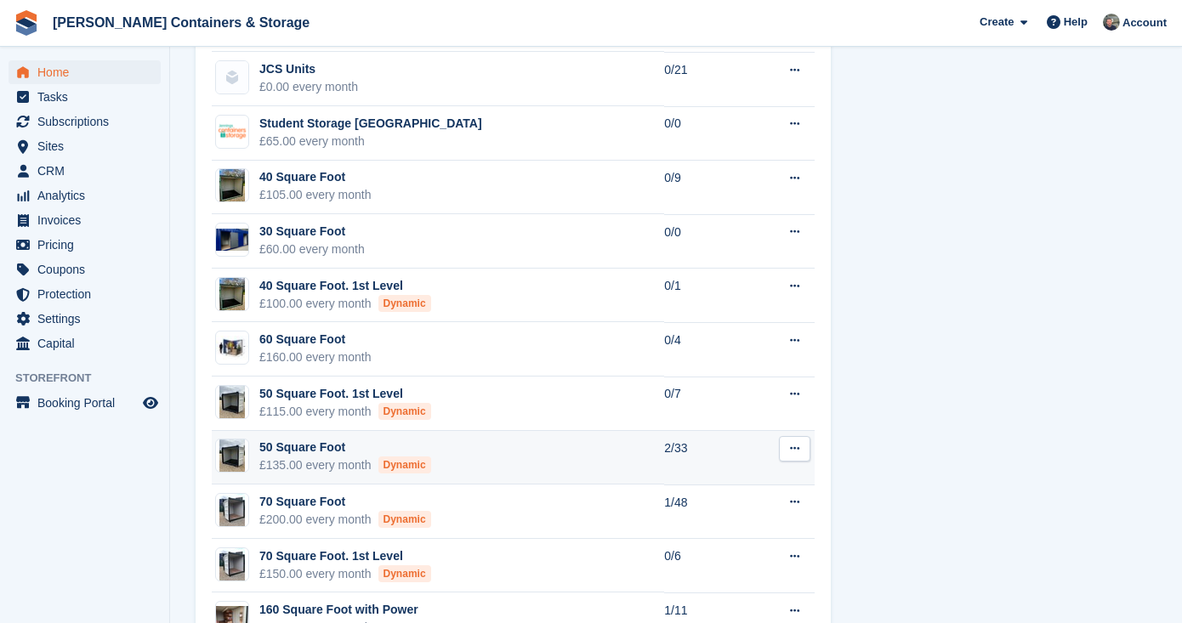
click at [577, 463] on td "50 Square Foot £135.00 every month Dynamic" at bounding box center [438, 458] width 452 height 54
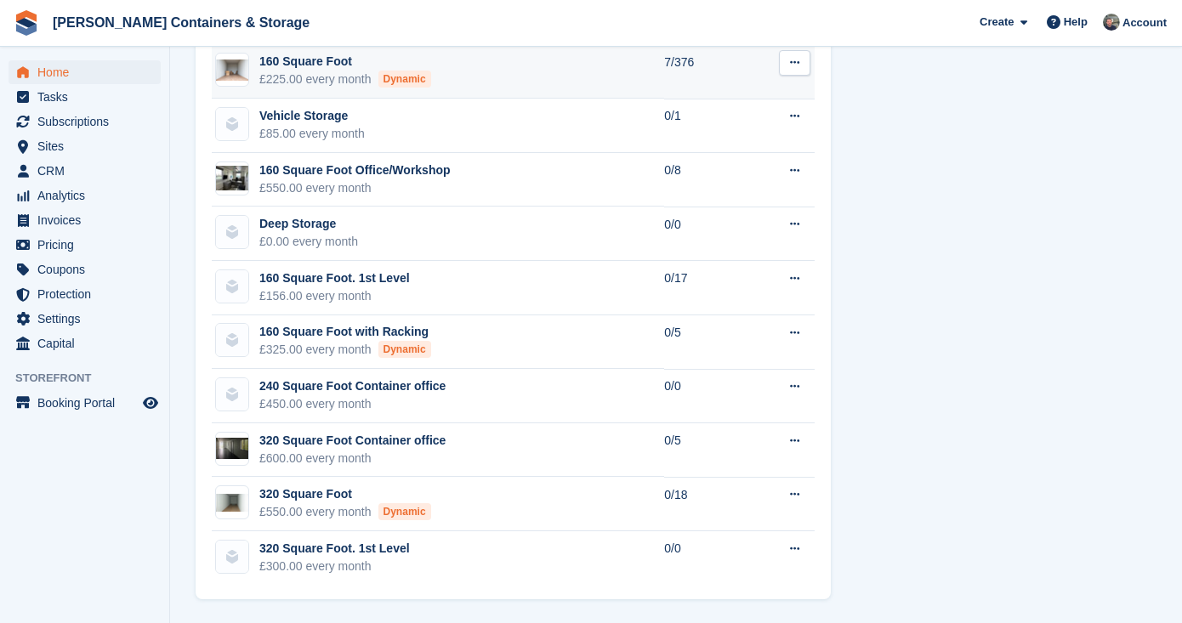
scroll to position [1906, 0]
click at [75, 151] on span "Sites" at bounding box center [88, 146] width 102 height 24
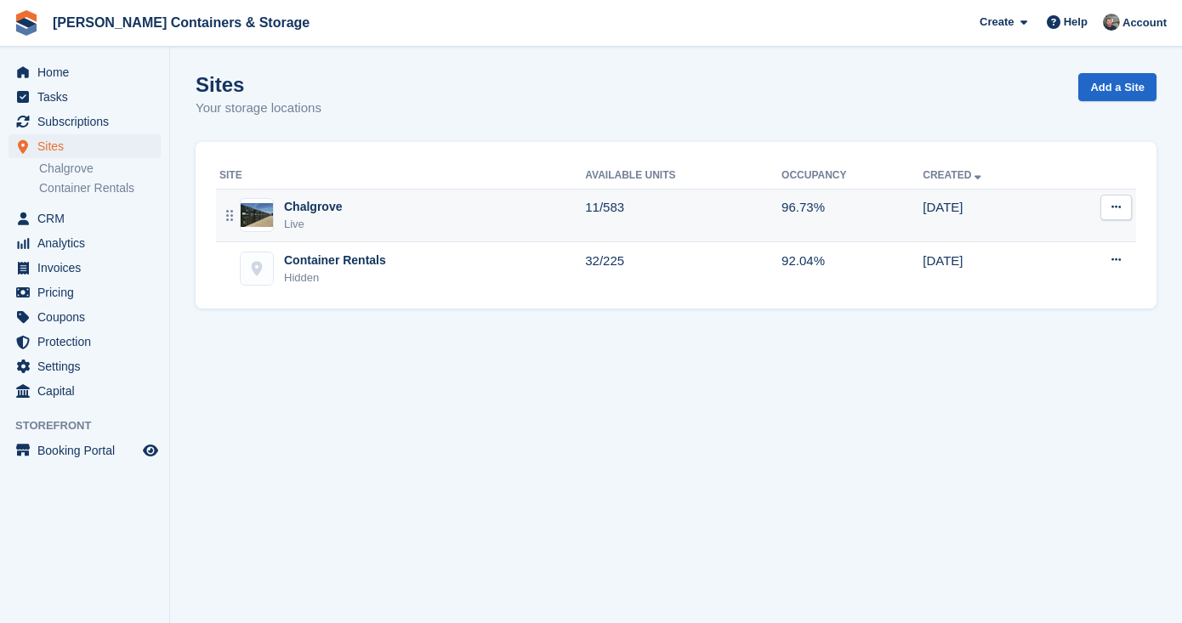
click at [617, 215] on td "11/583" at bounding box center [683, 216] width 196 height 54
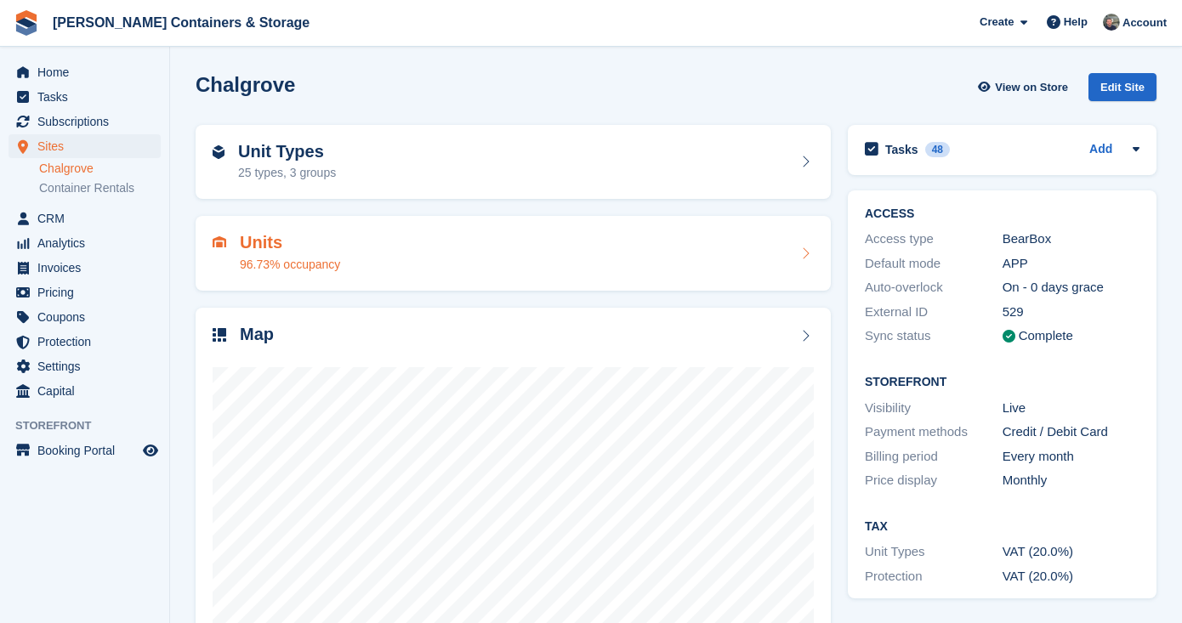
click at [230, 251] on div "Units 96.73% occupancy" at bounding box center [277, 253] width 128 height 41
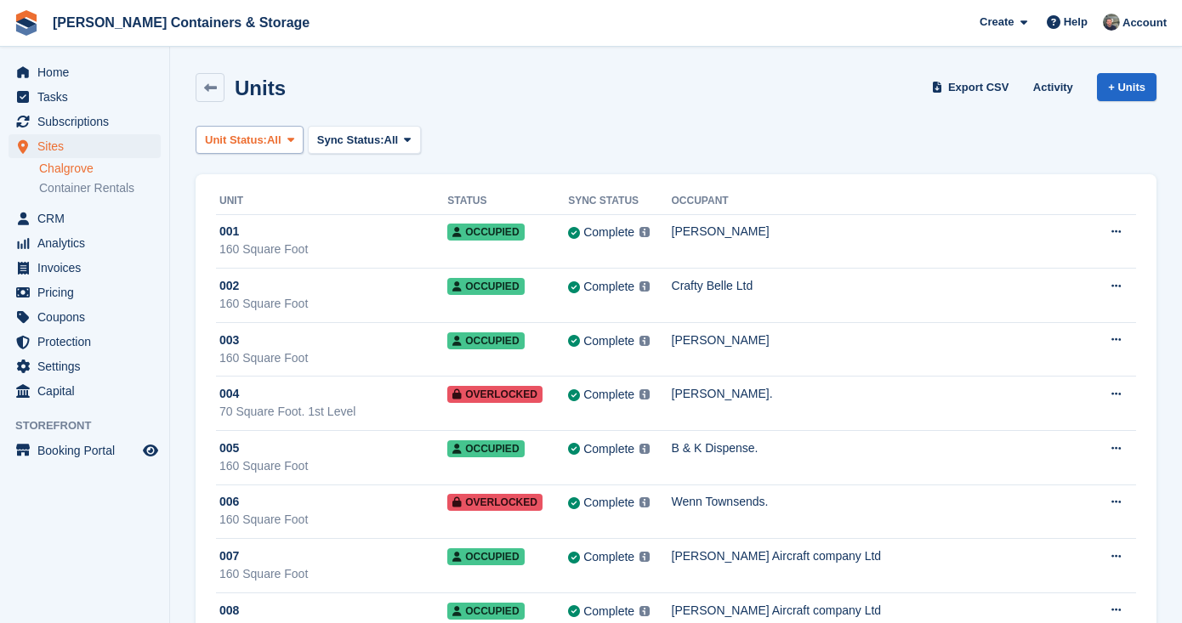
click at [280, 144] on span "All" at bounding box center [274, 140] width 14 height 17
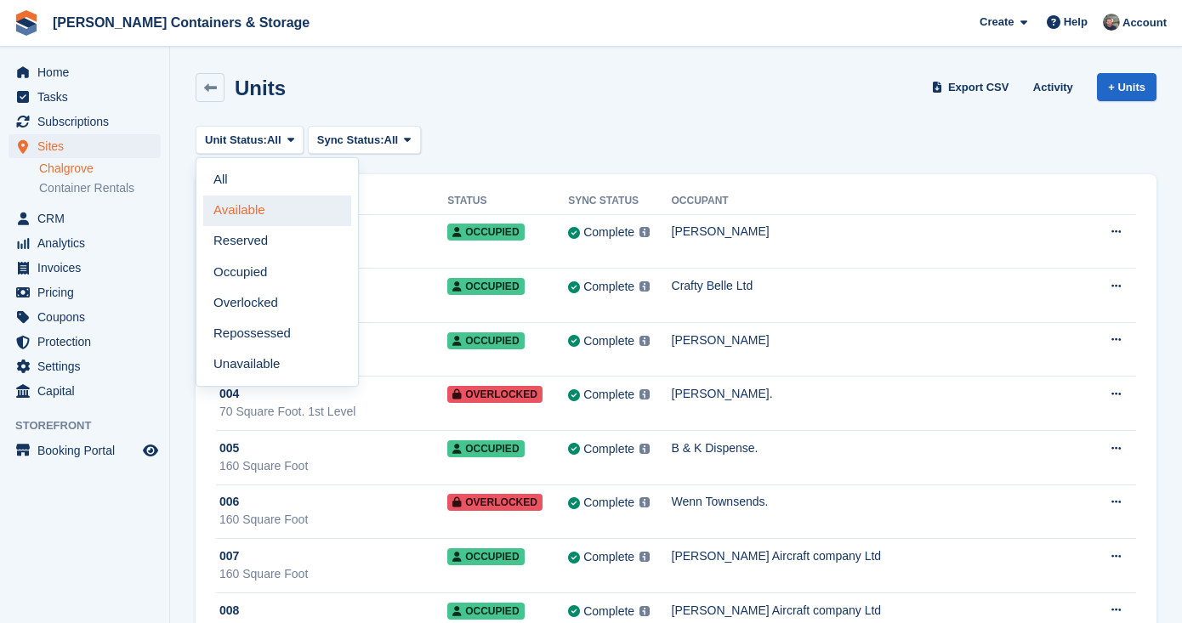
click at [291, 196] on link "Available" at bounding box center [277, 211] width 148 height 31
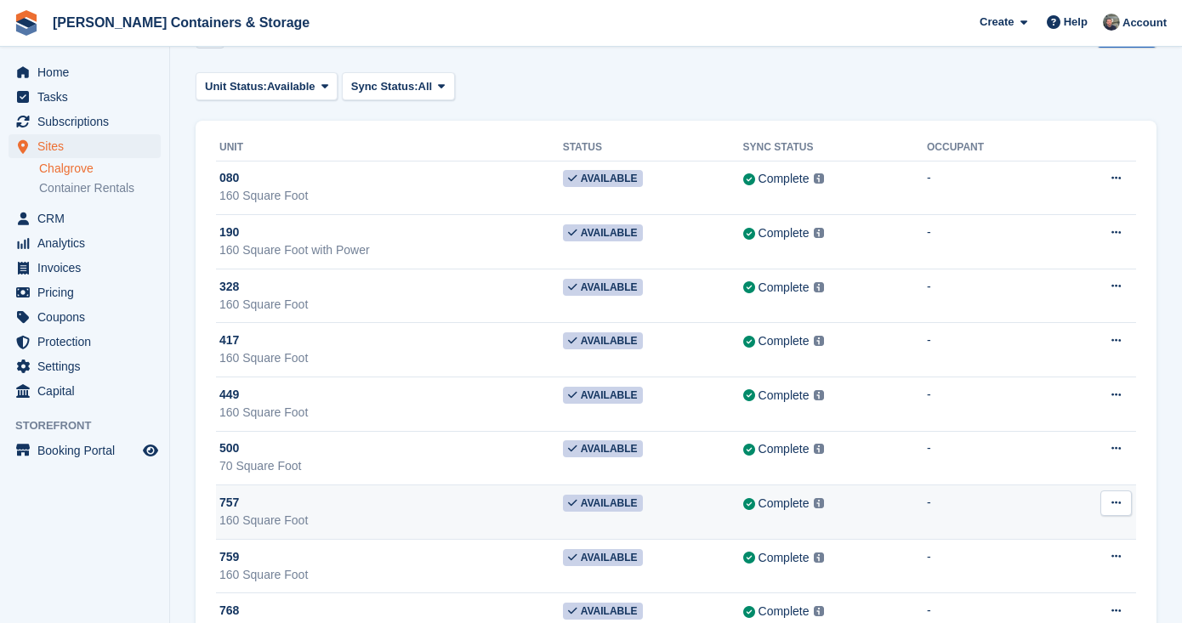
scroll to position [53, 0]
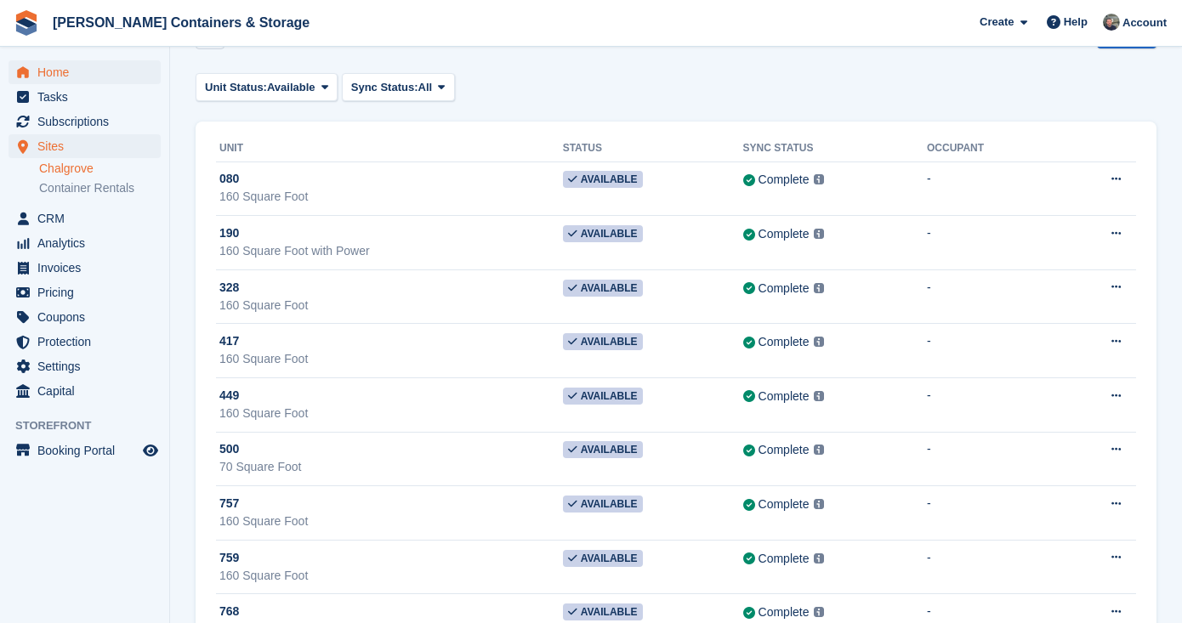
click at [102, 72] on span "Home" at bounding box center [88, 72] width 102 height 24
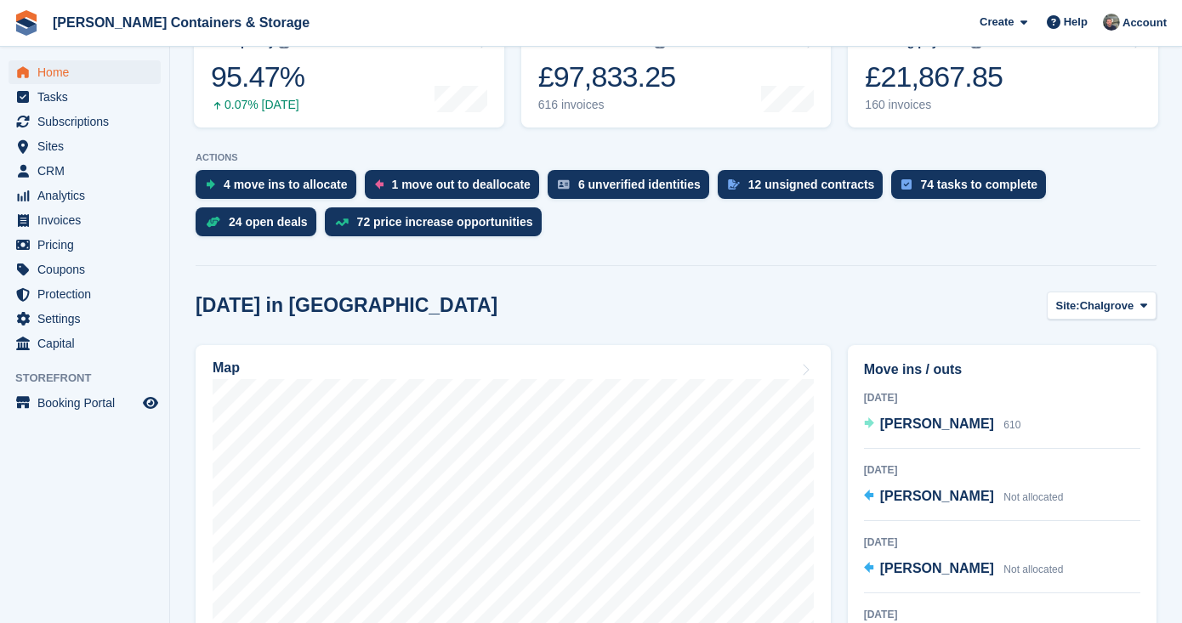
scroll to position [270, 0]
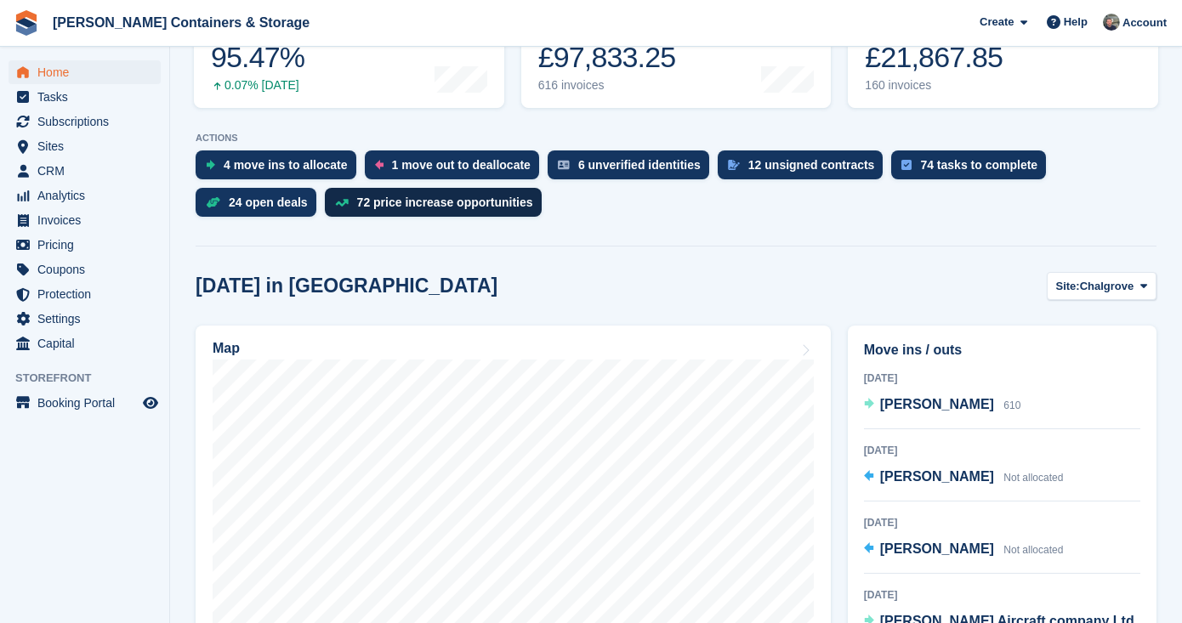
click at [383, 207] on div "72 price increase opportunities" at bounding box center [445, 203] width 176 height 14
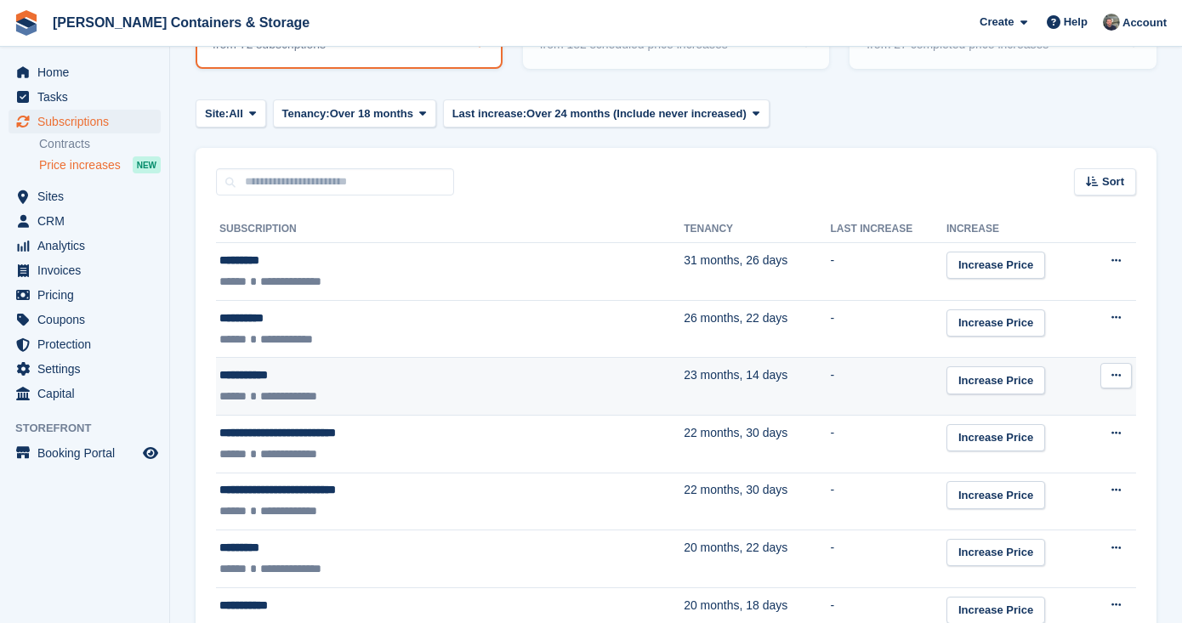
scroll to position [306, 0]
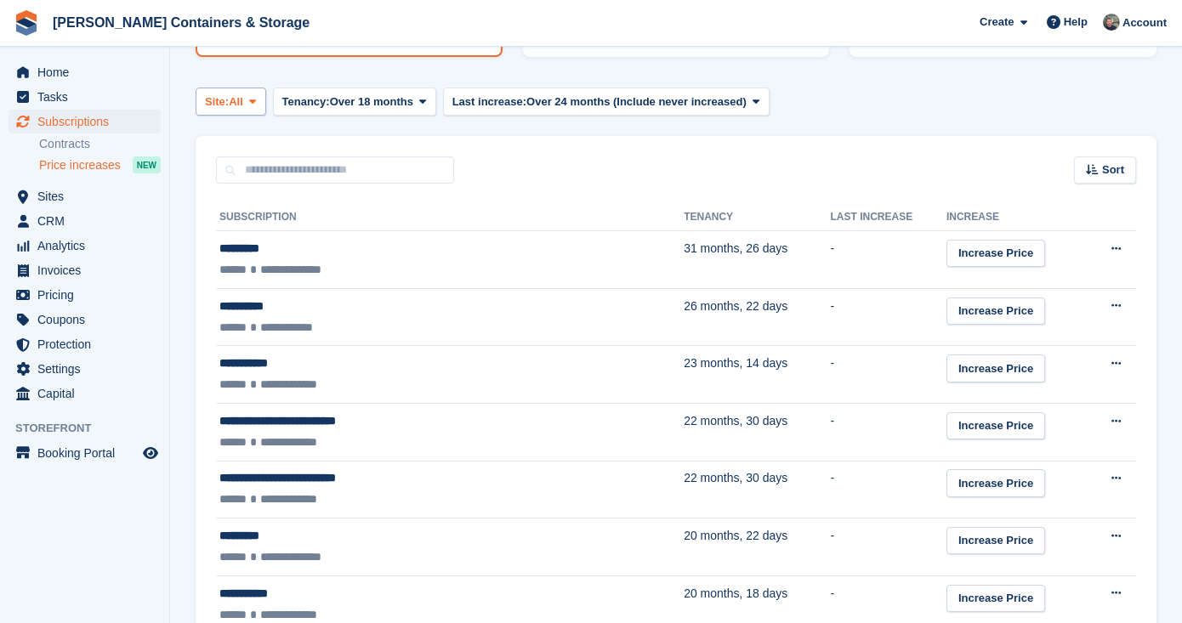
click at [243, 107] on span "All" at bounding box center [236, 102] width 14 height 17
click at [262, 170] on link "Chalgrove" at bounding box center [277, 172] width 148 height 31
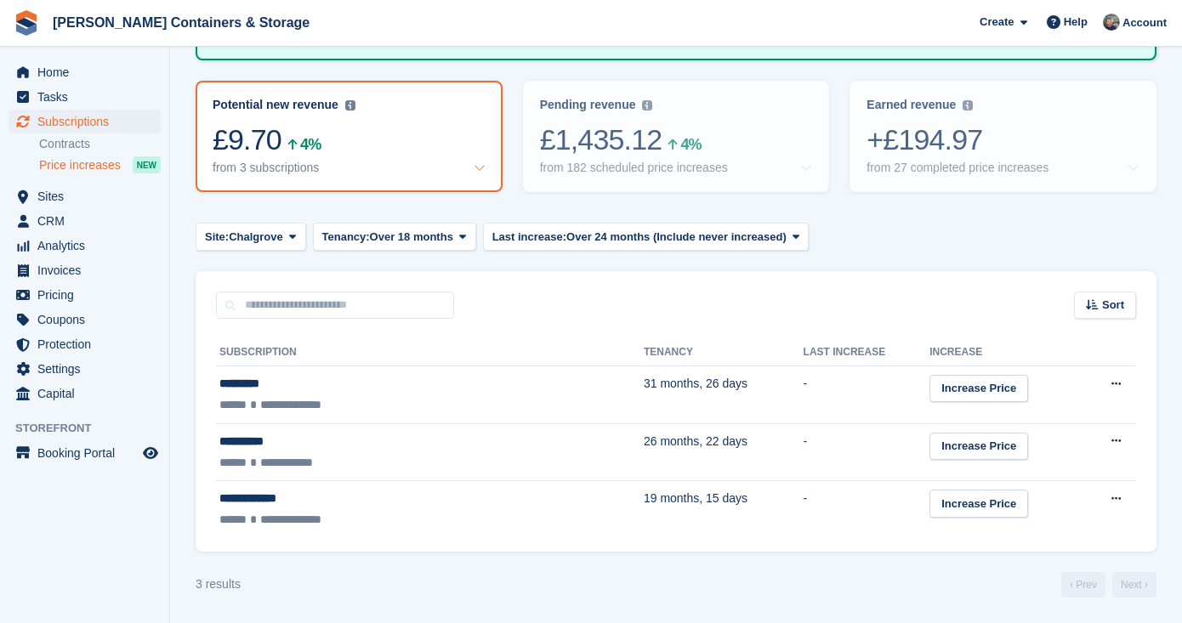
scroll to position [169, 0]
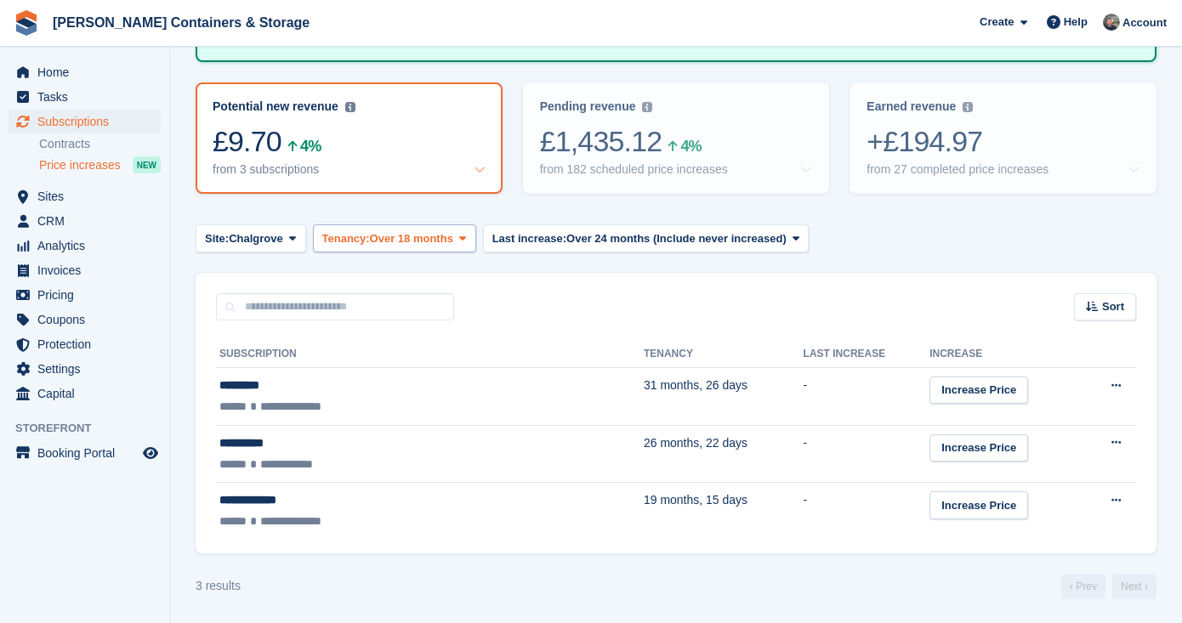
click at [370, 238] on span "Tenancy:" at bounding box center [346, 238] width 48 height 17
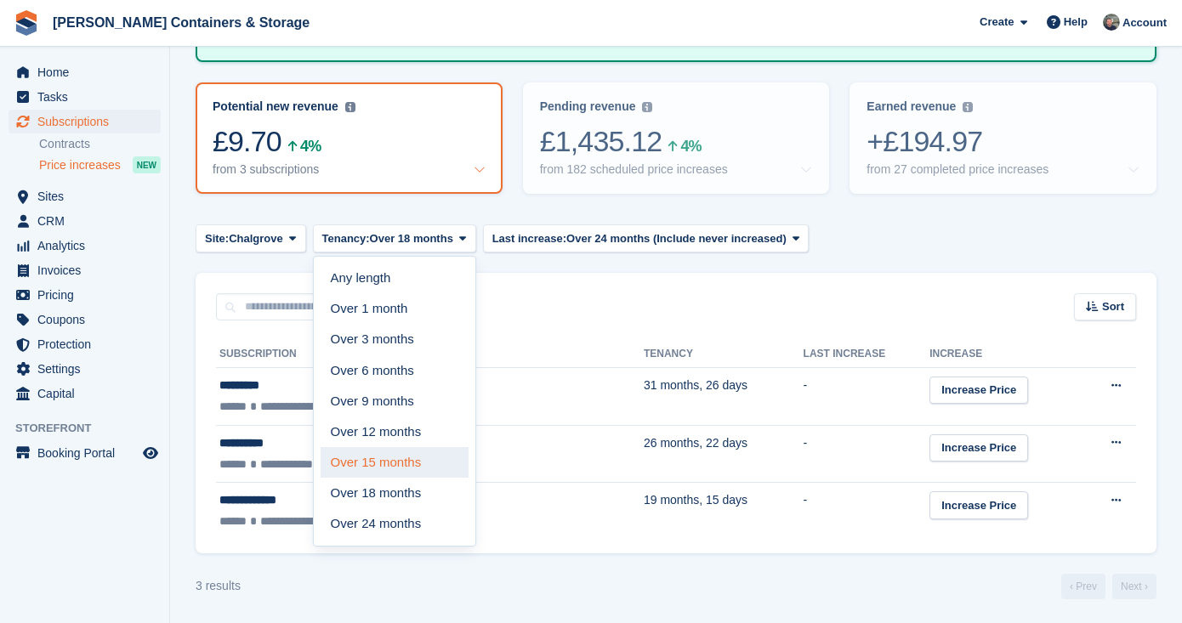
click at [434, 462] on link "Over 15 months" at bounding box center [394, 462] width 148 height 31
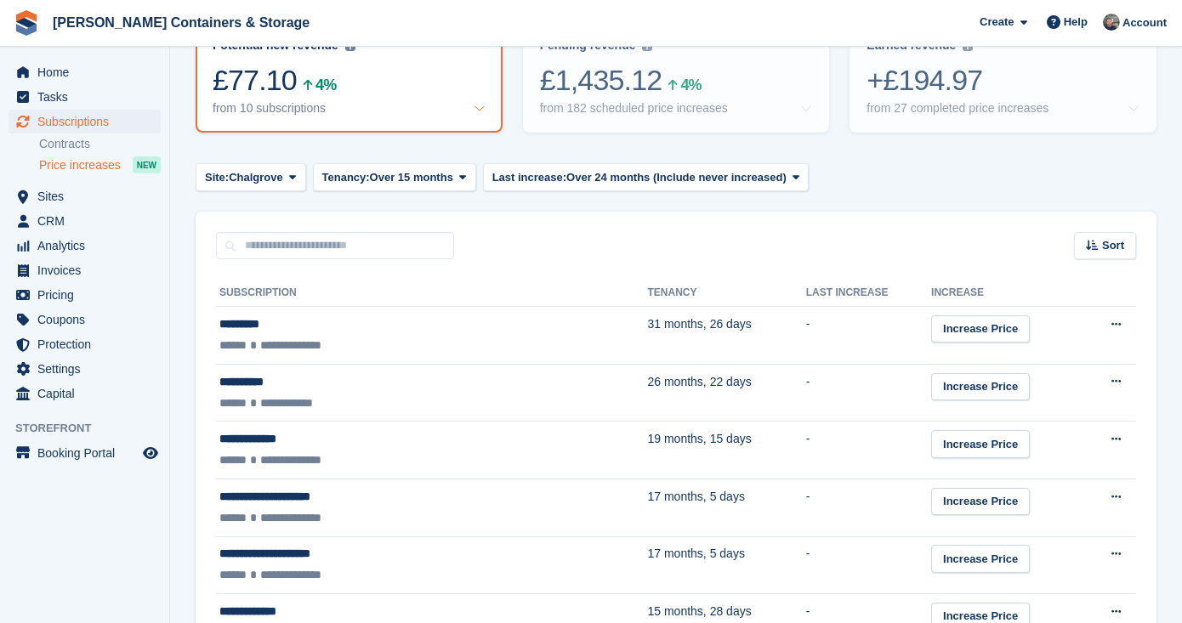
scroll to position [218, 0]
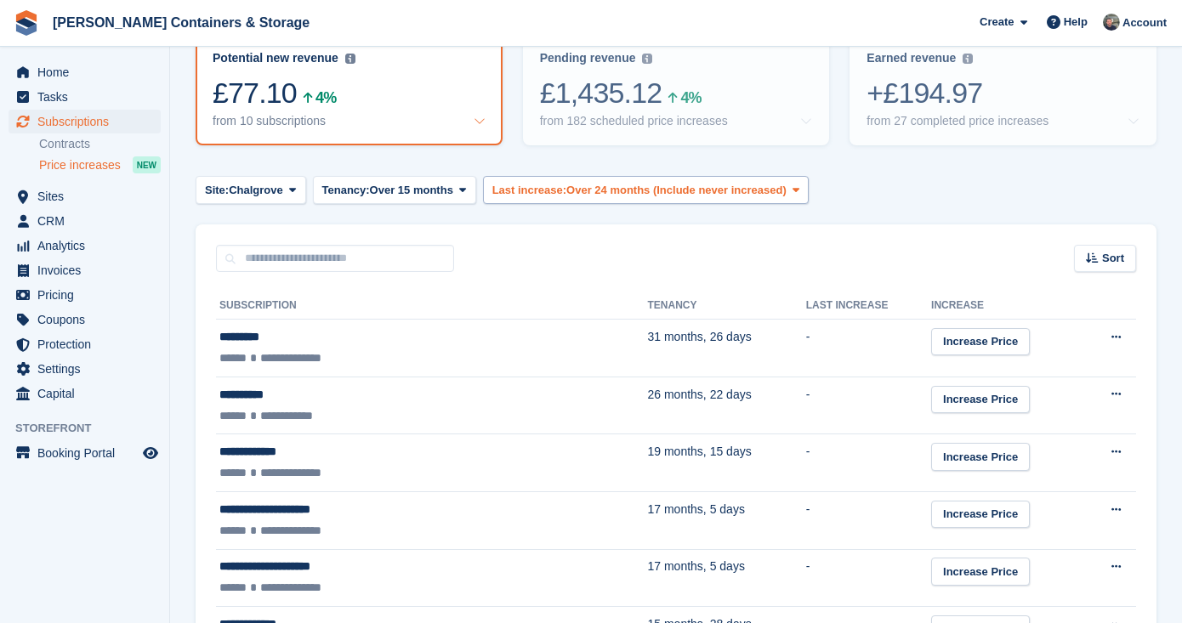
click at [609, 182] on span "Over 24 months (Include never increased)" at bounding box center [676, 190] width 220 height 17
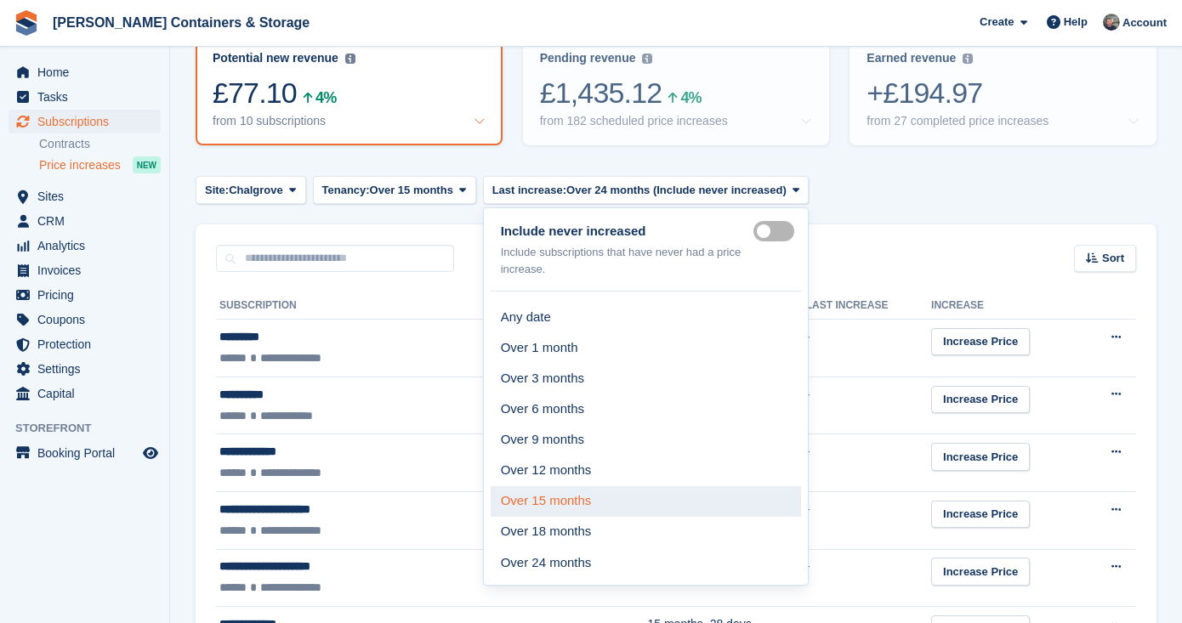
click at [655, 486] on link "Over 15 months" at bounding box center [645, 501] width 311 height 31
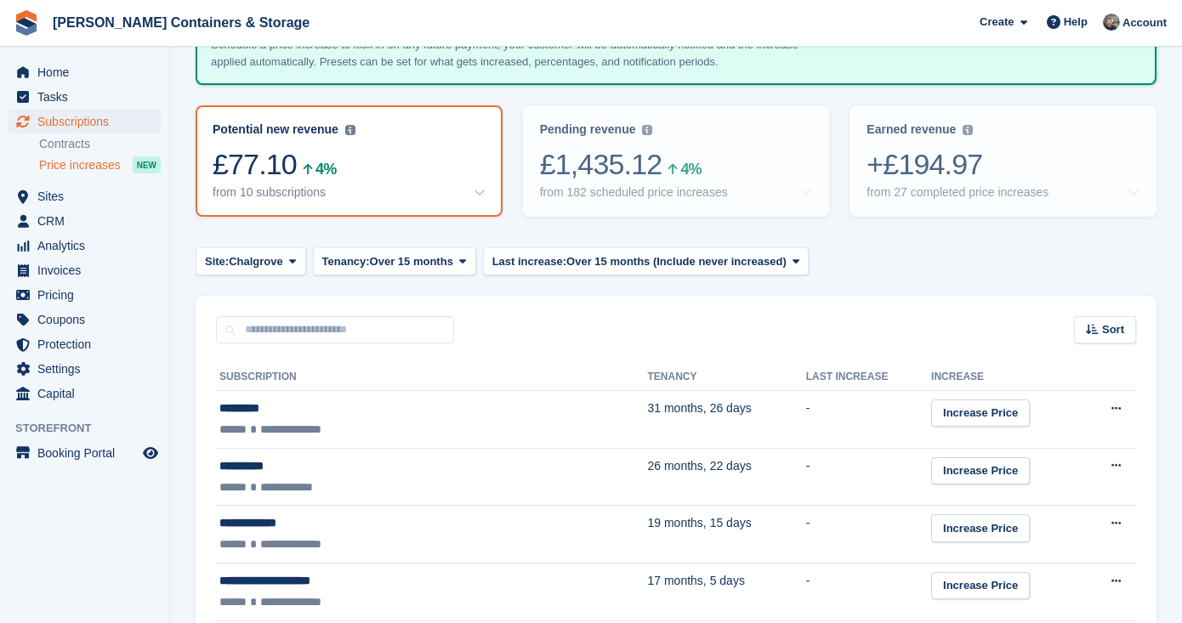
scroll to position [79, 0]
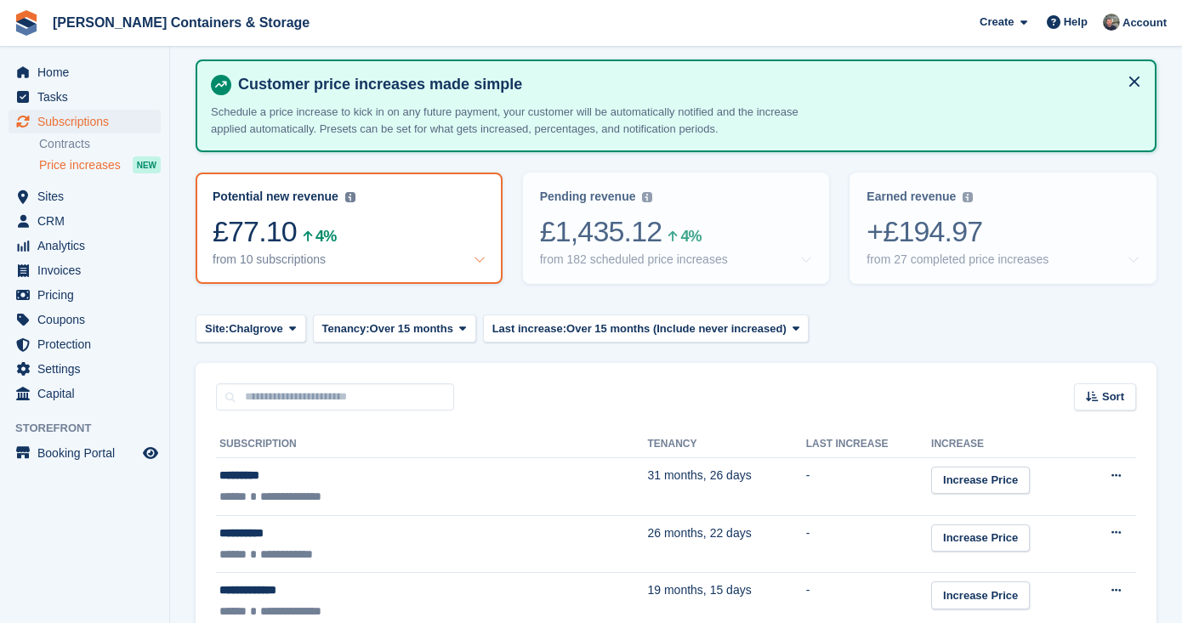
click at [566, 309] on turbo-frame "Price increases 4% increase on subscriptions over 18 months old Configure Prese…" at bounding box center [676, 542] width 961 height 1097
click at [566, 324] on span "Last increase:" at bounding box center [529, 328] width 74 height 17
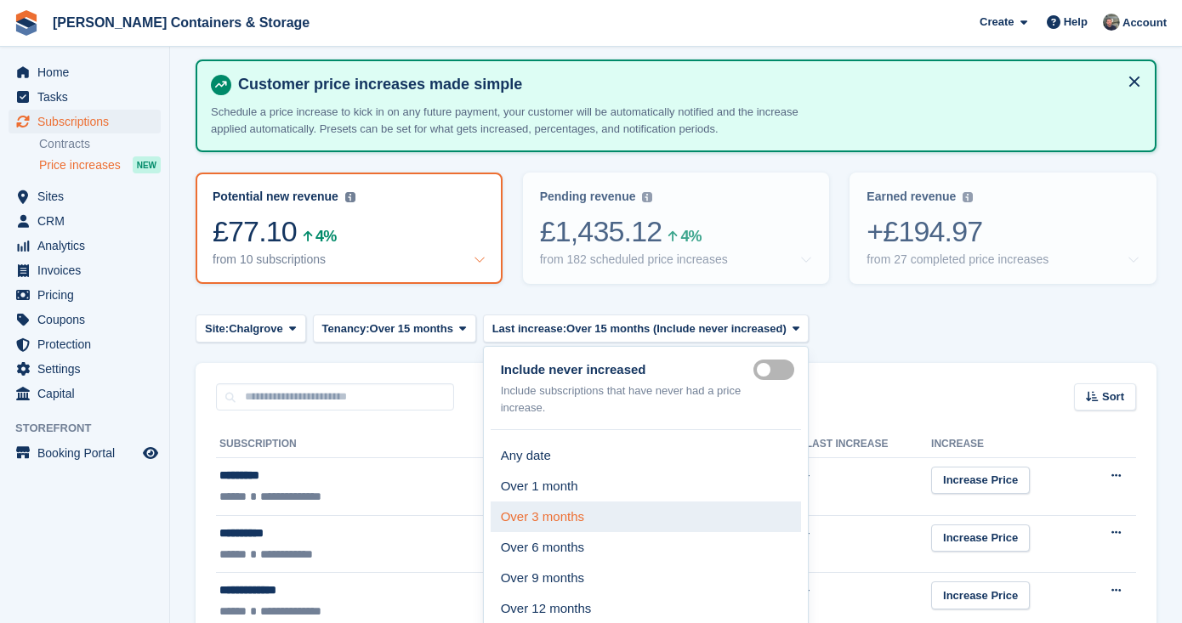
scroll to position [111, 0]
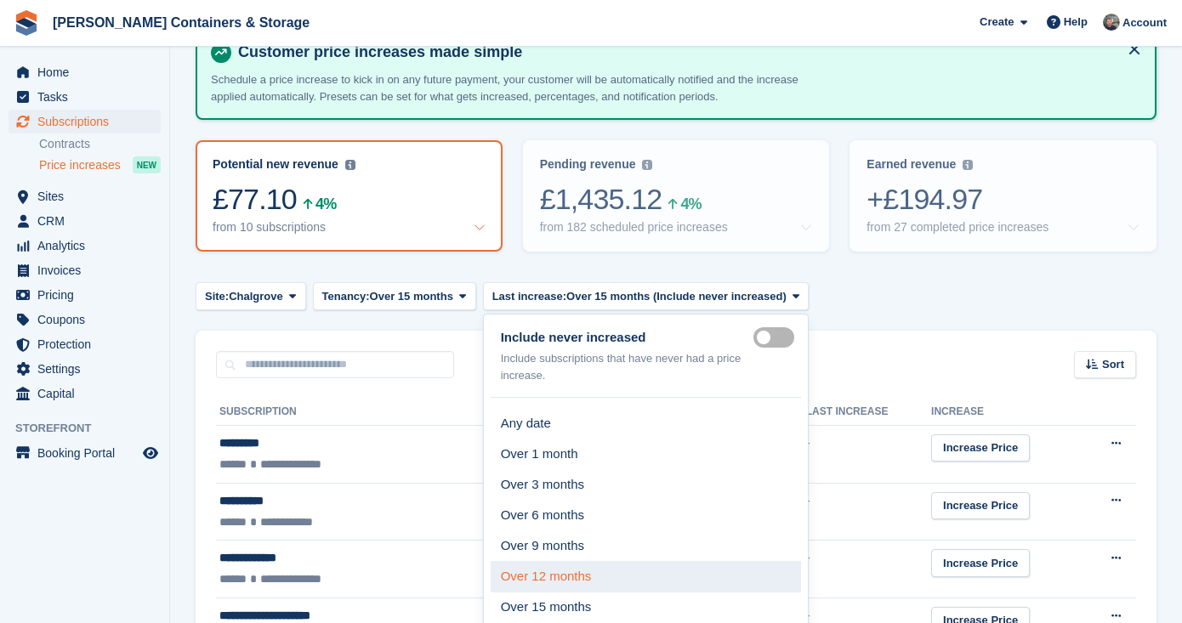
click at [608, 567] on link "Over 12 months" at bounding box center [645, 576] width 311 height 31
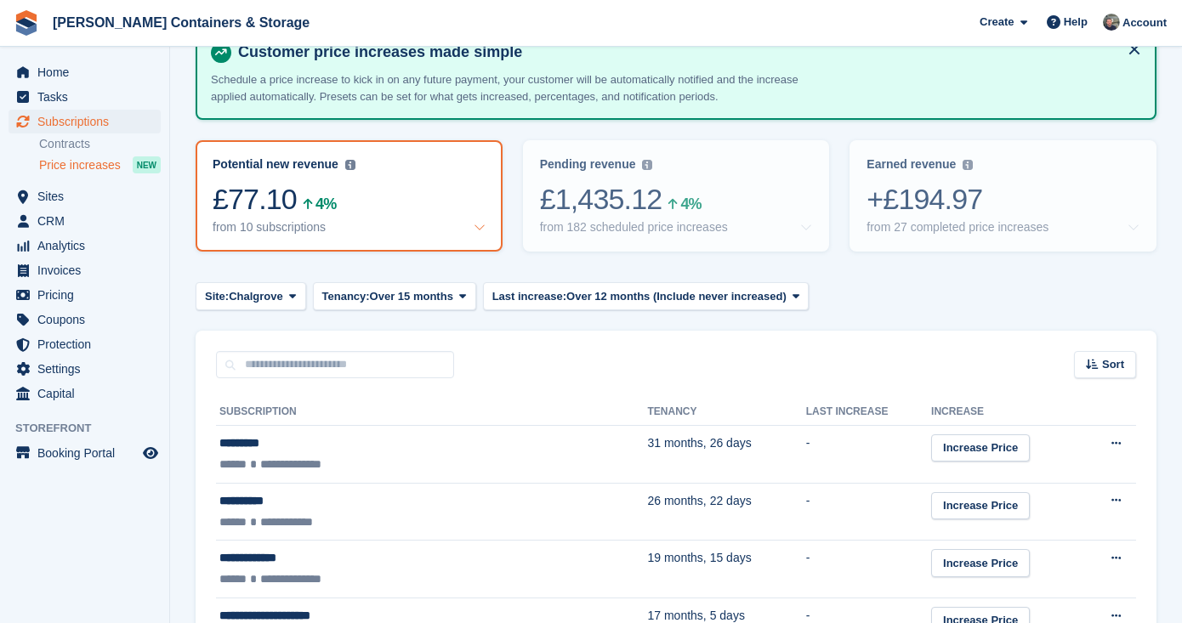
click at [468, 297] on button "Tenancy: Over 15 months" at bounding box center [394, 296] width 163 height 28
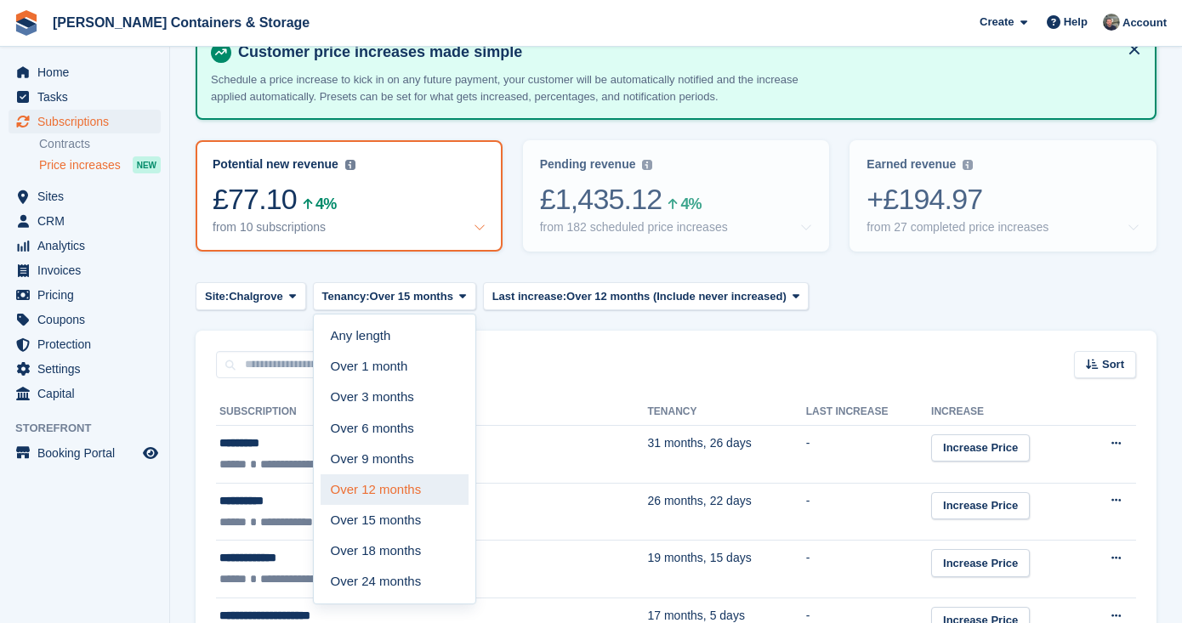
click at [451, 494] on link "Over 12 months" at bounding box center [394, 489] width 148 height 31
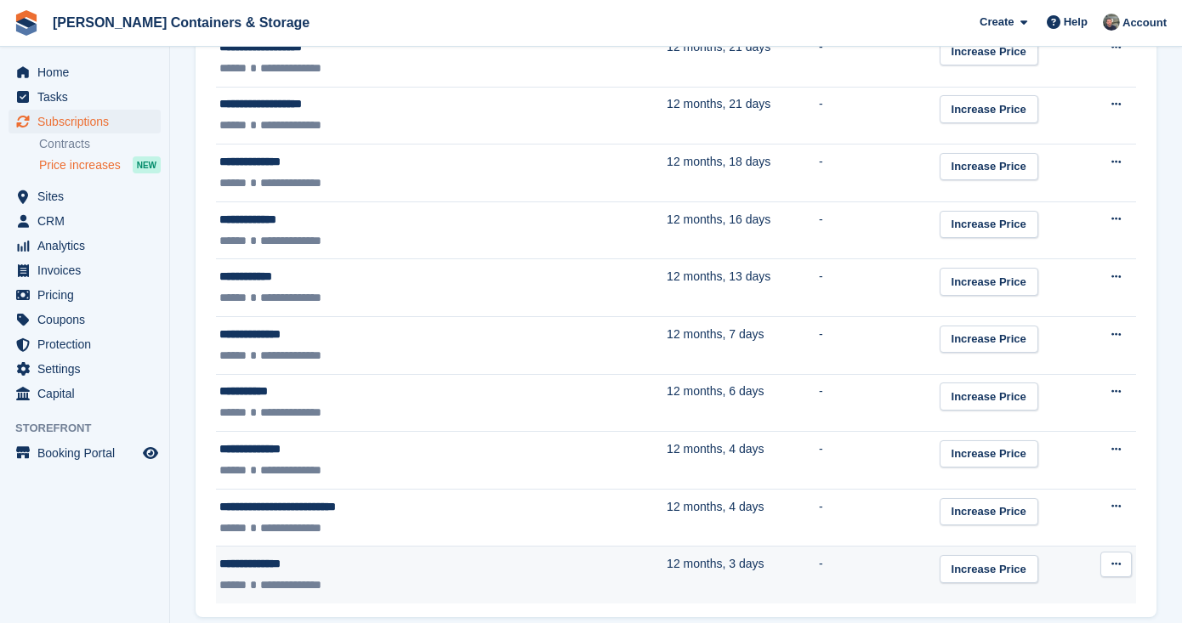
scroll to position [2211, 0]
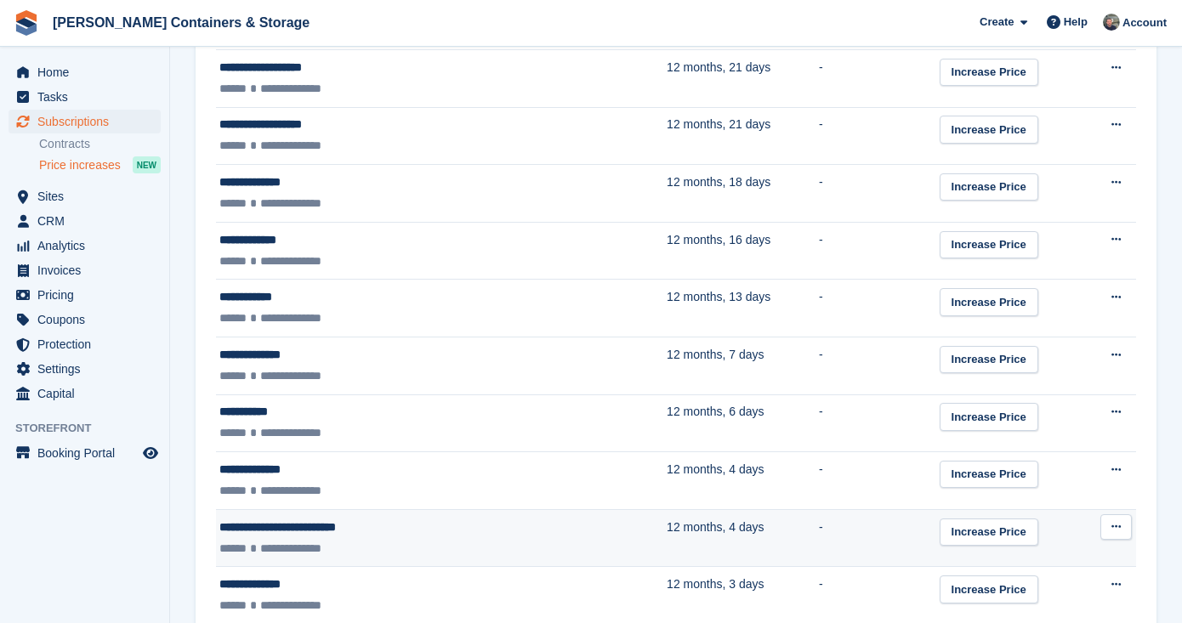
click at [1125, 528] on button at bounding box center [1115, 527] width 31 height 26
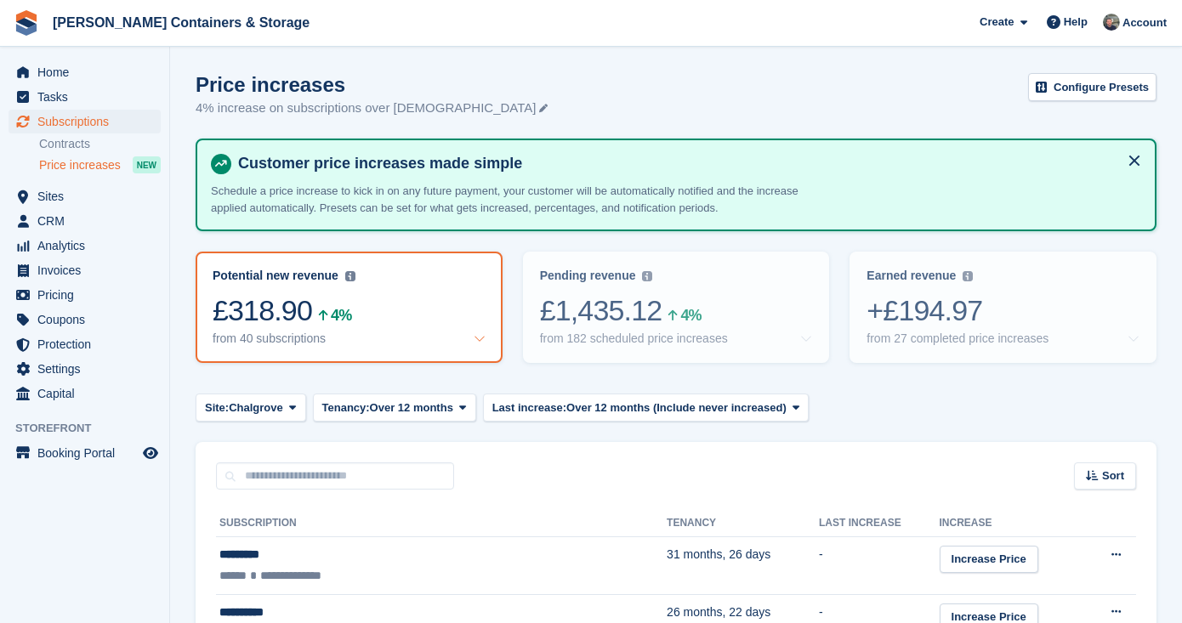
scroll to position [0, 0]
click at [441, 394] on button "Tenancy: Over 12 months" at bounding box center [394, 408] width 163 height 28
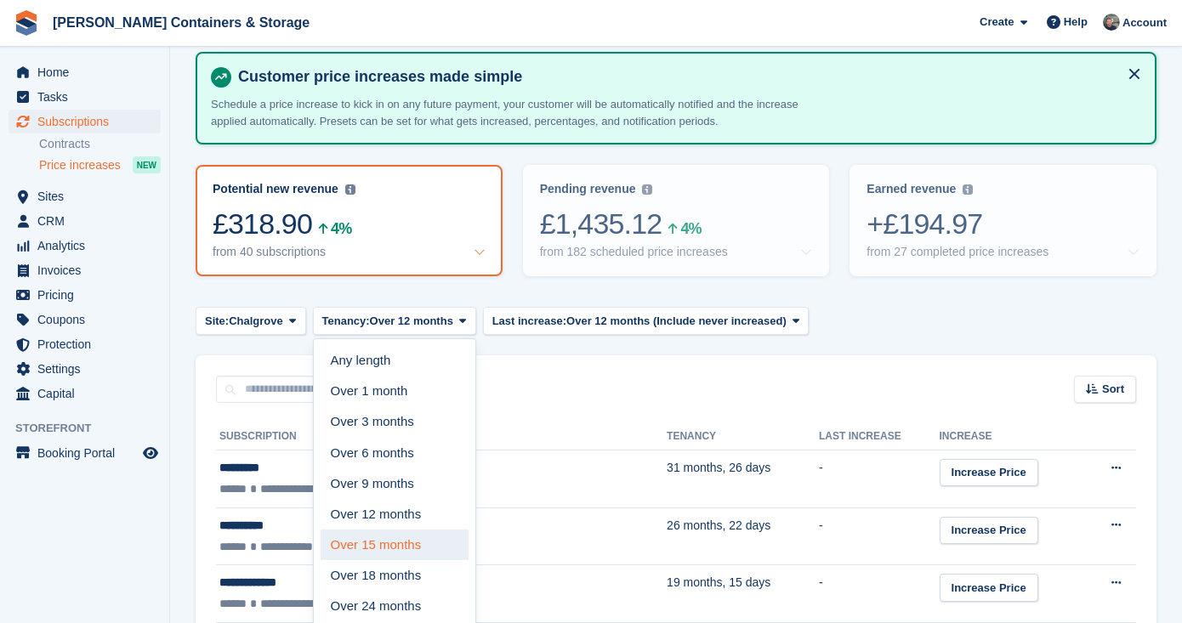
scroll to position [103, 0]
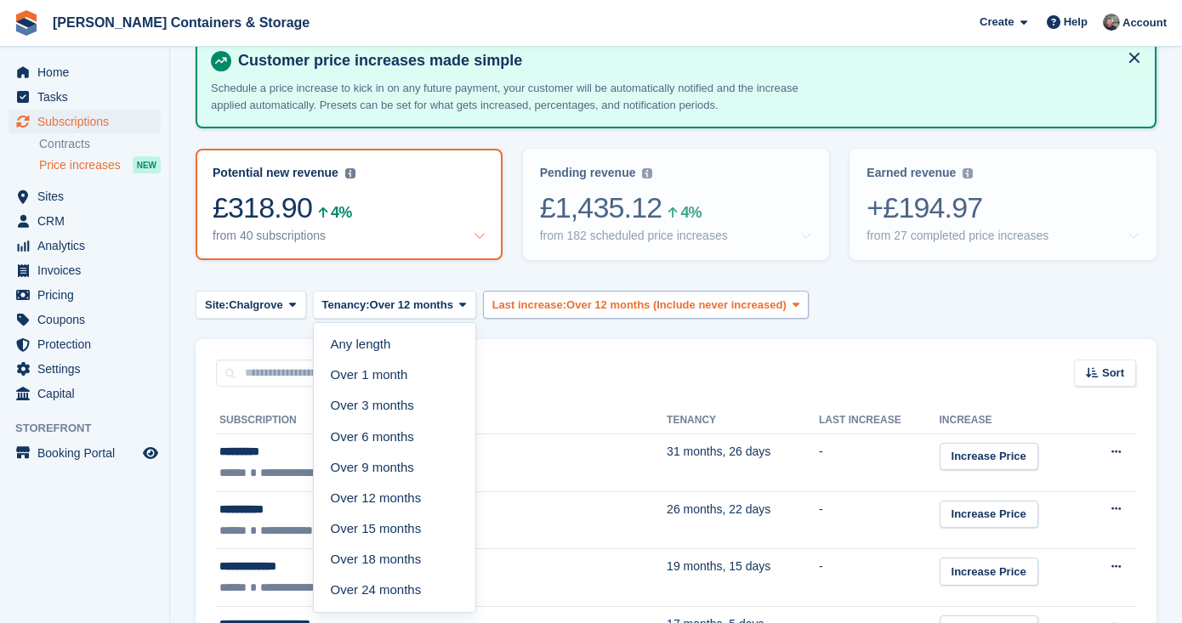
click at [558, 303] on span "Last increase:" at bounding box center [529, 305] width 74 height 17
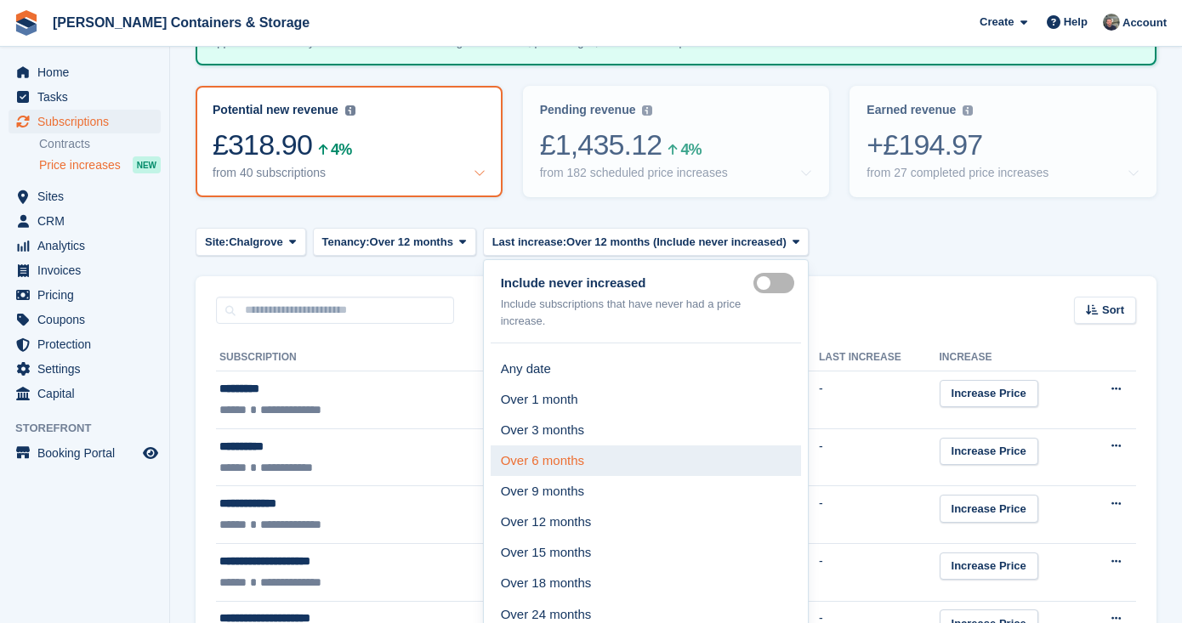
scroll to position [167, 0]
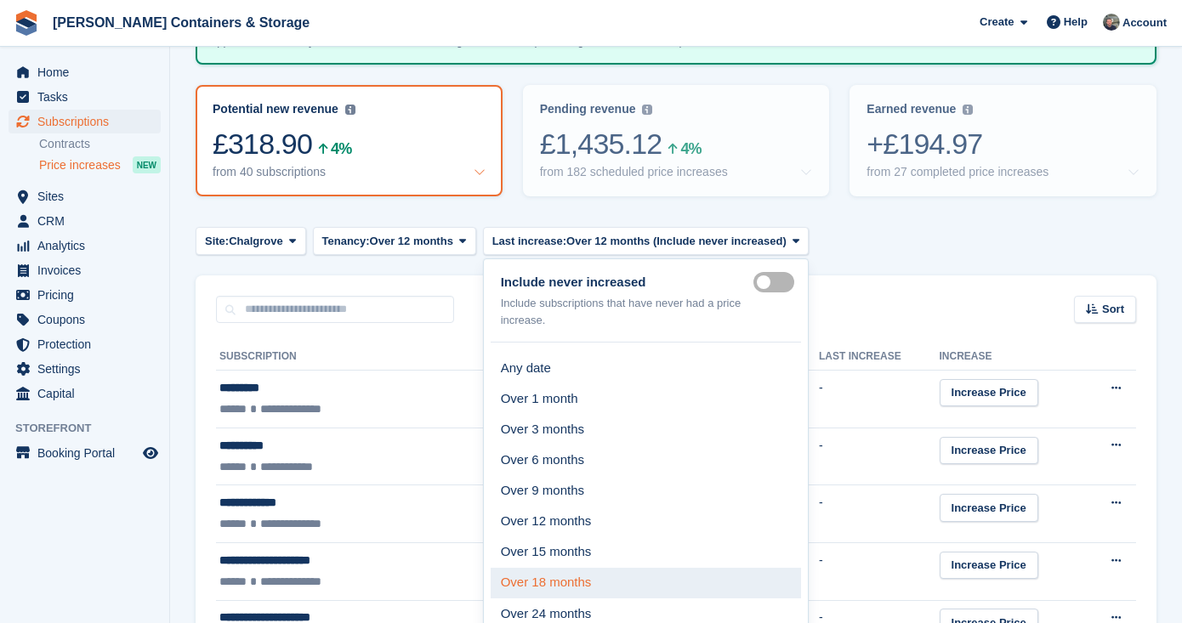
click at [681, 587] on link "Over 18 months" at bounding box center [645, 583] width 311 height 31
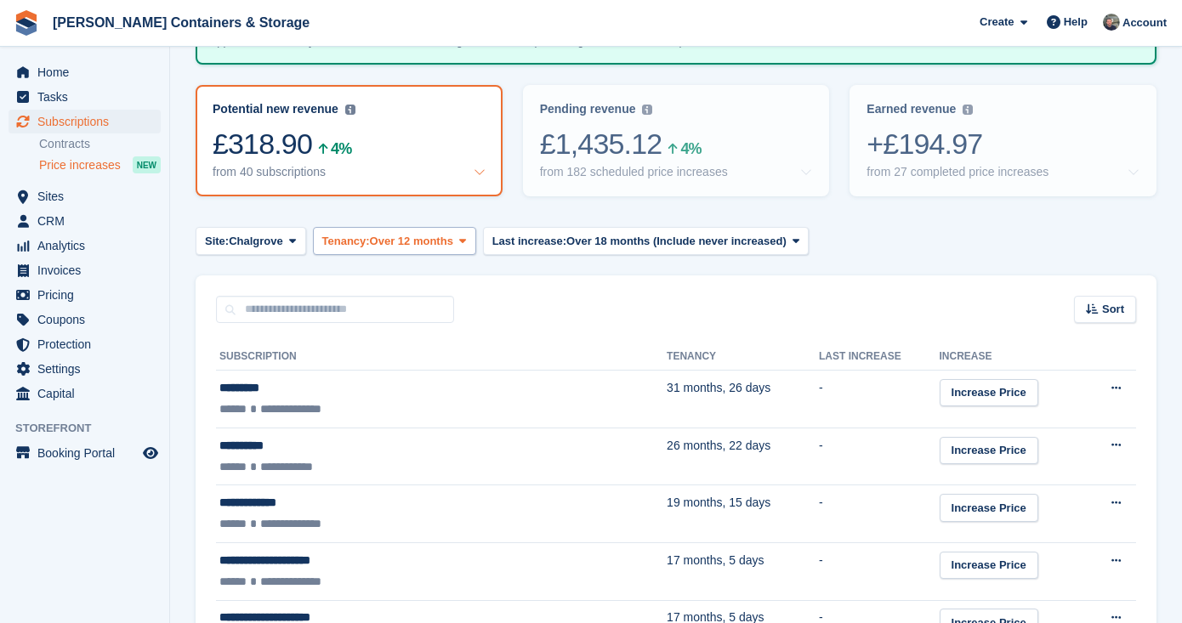
click at [445, 246] on span "Over 12 months" at bounding box center [411, 241] width 83 height 17
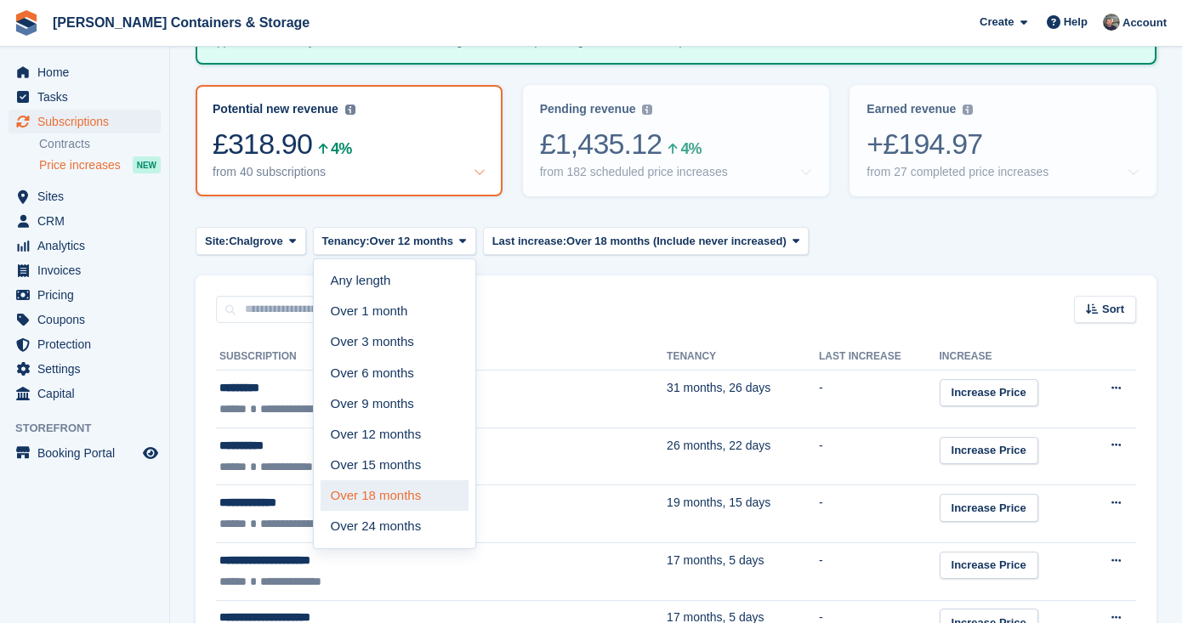
click at [428, 491] on link "Over 18 months" at bounding box center [394, 495] width 148 height 31
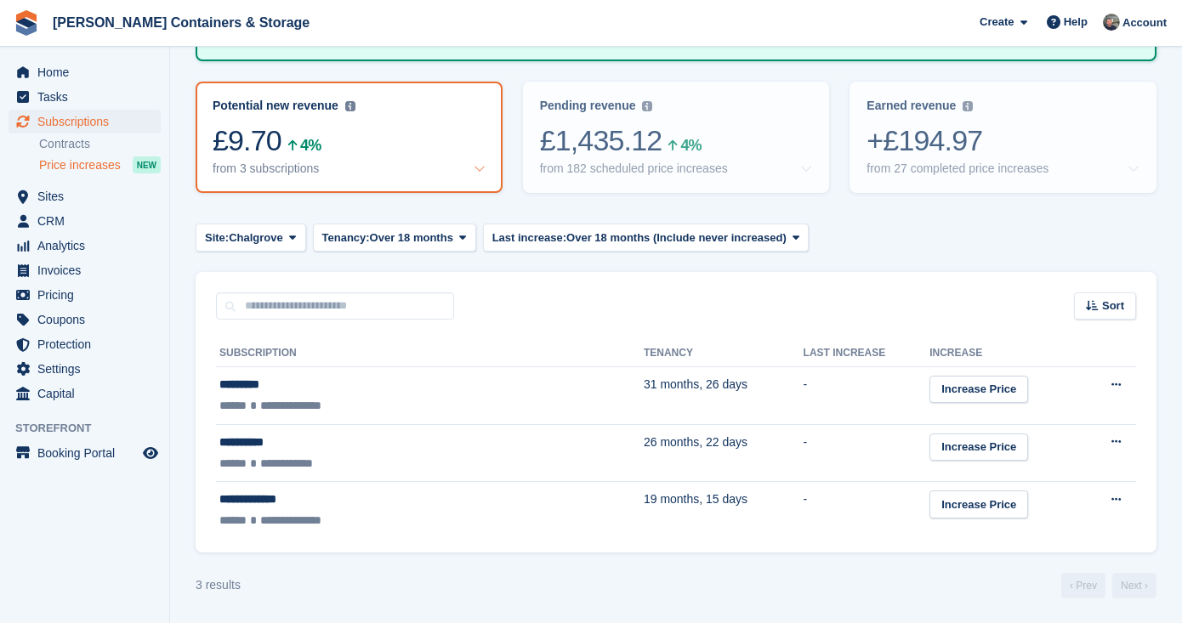
scroll to position [169, 0]
click at [921, 165] on div "from 27 completed price increases" at bounding box center [957, 169] width 182 height 14
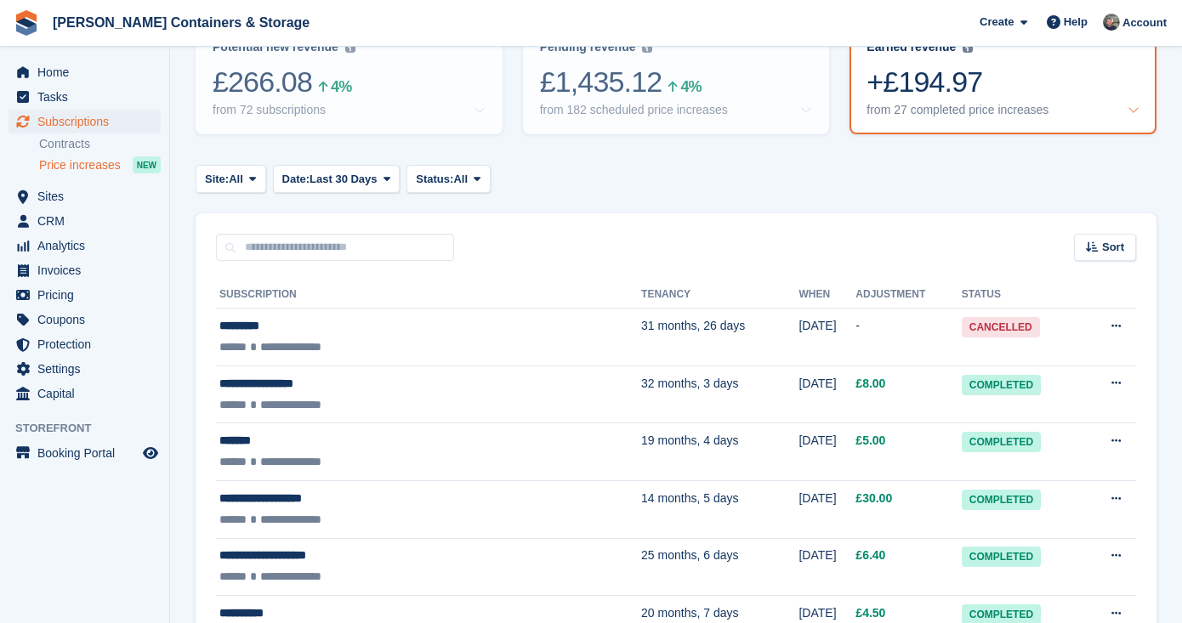
scroll to position [248, 0]
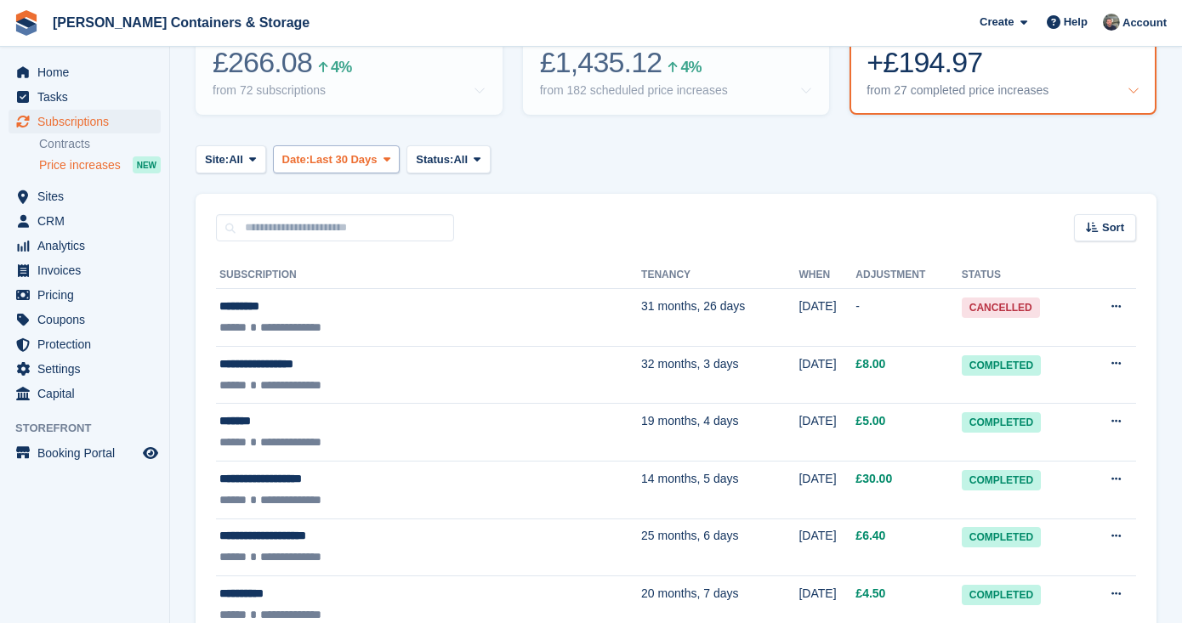
click at [359, 161] on span "Last 30 Days" at bounding box center [343, 159] width 68 height 17
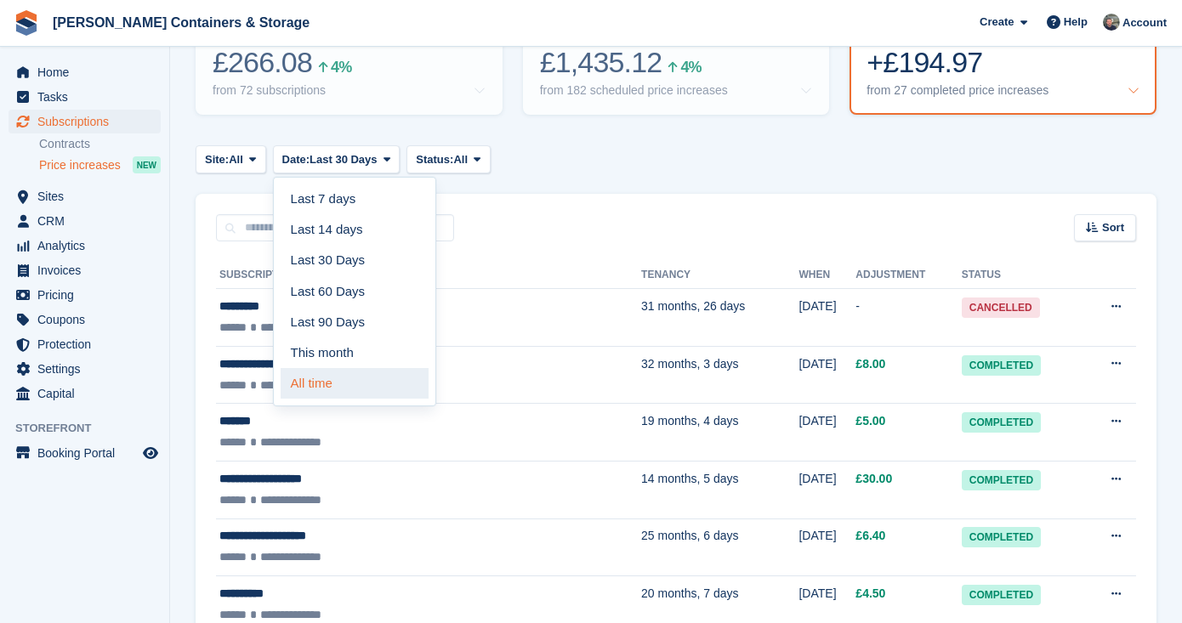
click at [362, 391] on link "All time" at bounding box center [355, 383] width 148 height 31
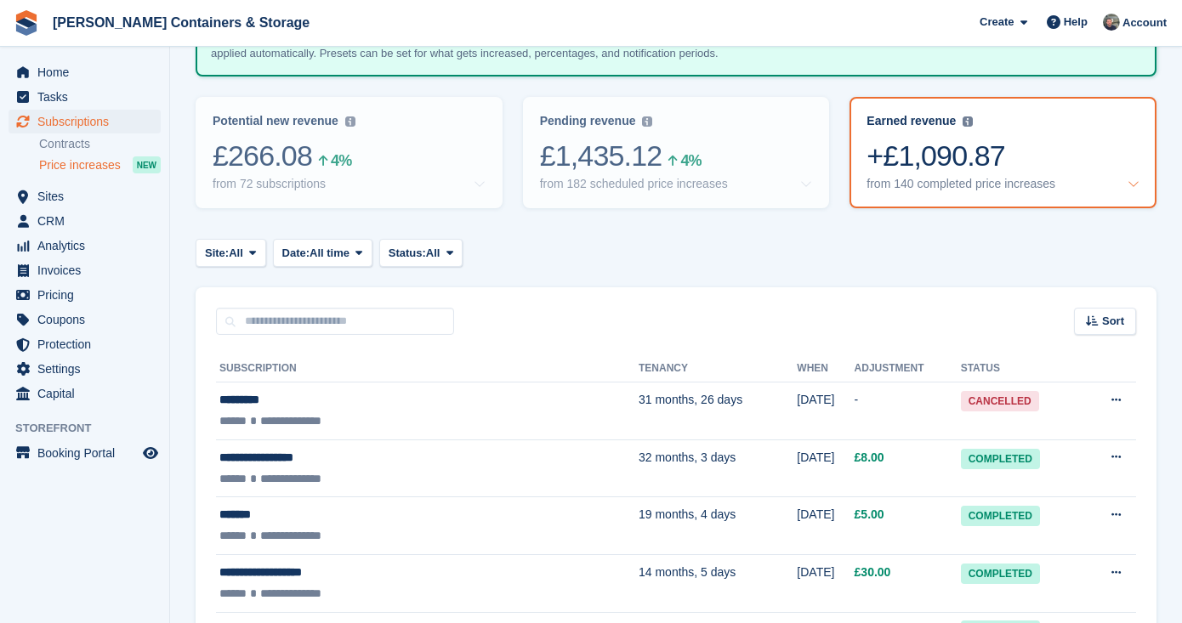
scroll to position [138, 0]
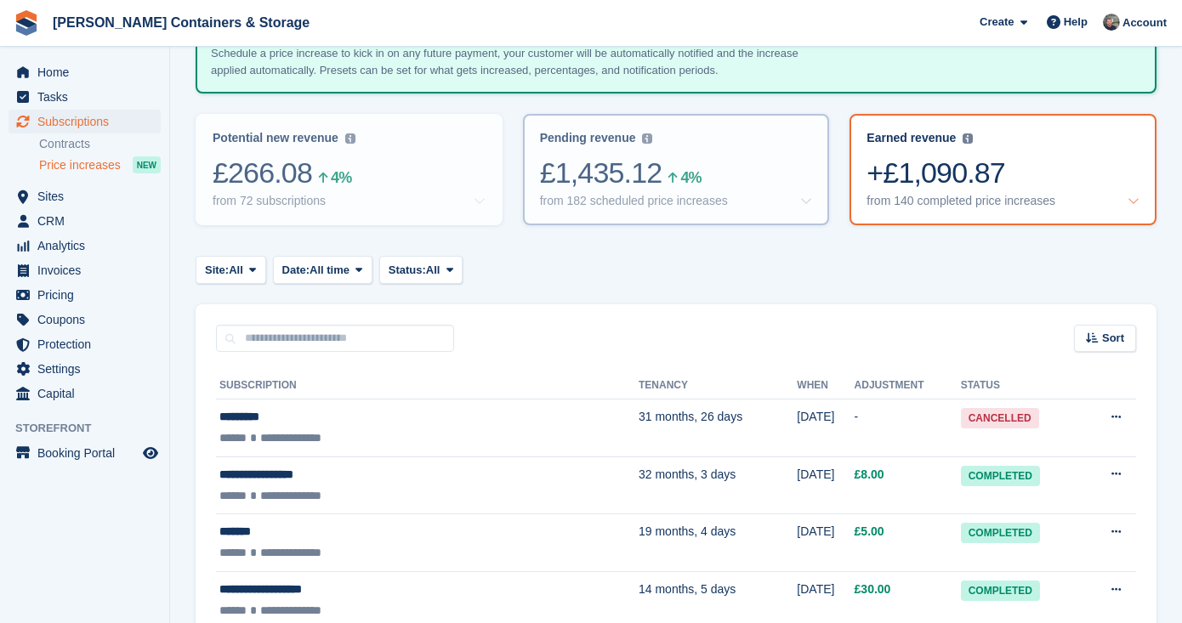
click at [680, 206] on div "from 182 scheduled price increases" at bounding box center [634, 201] width 188 height 14
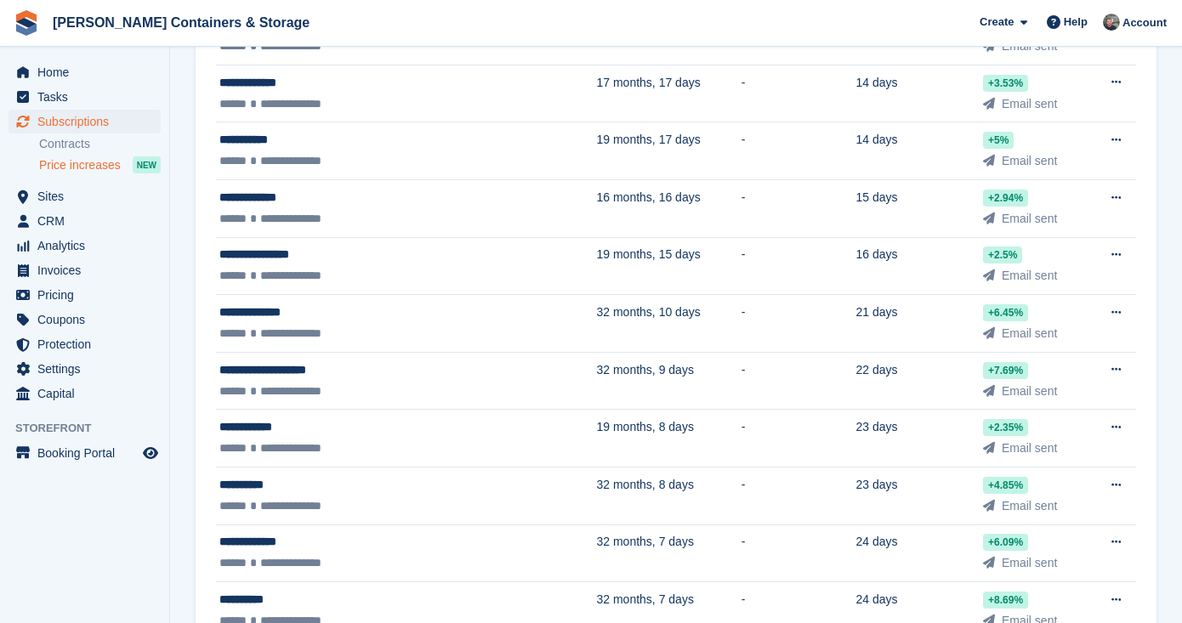
scroll to position [286, 0]
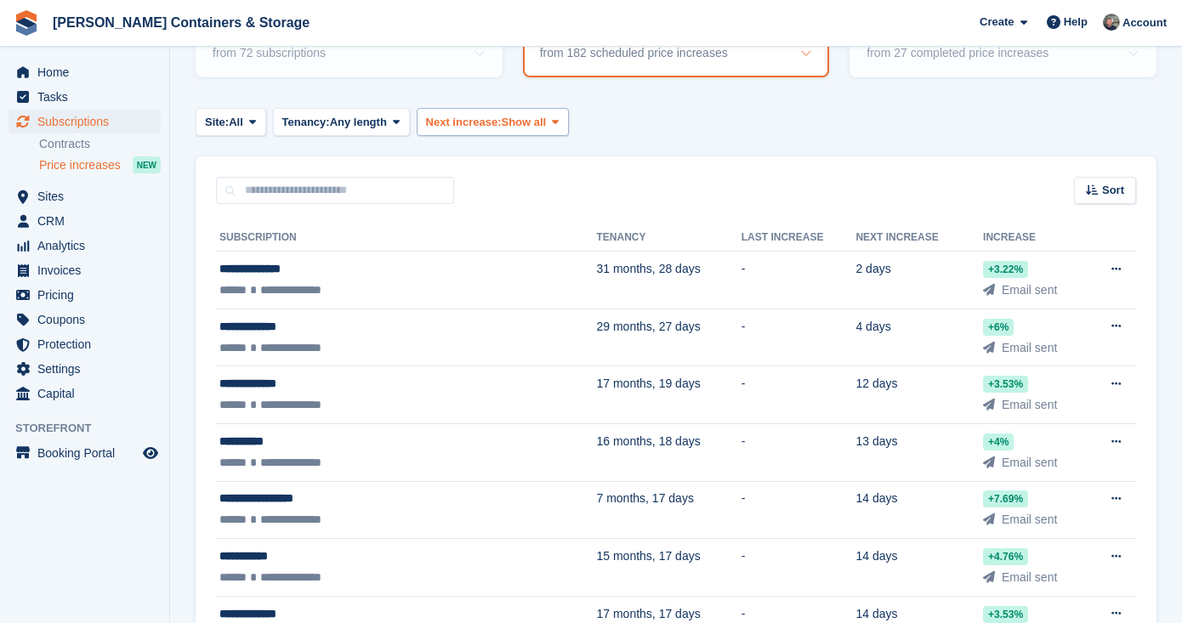
click at [478, 120] on span "Next increase:" at bounding box center [464, 122] width 76 height 17
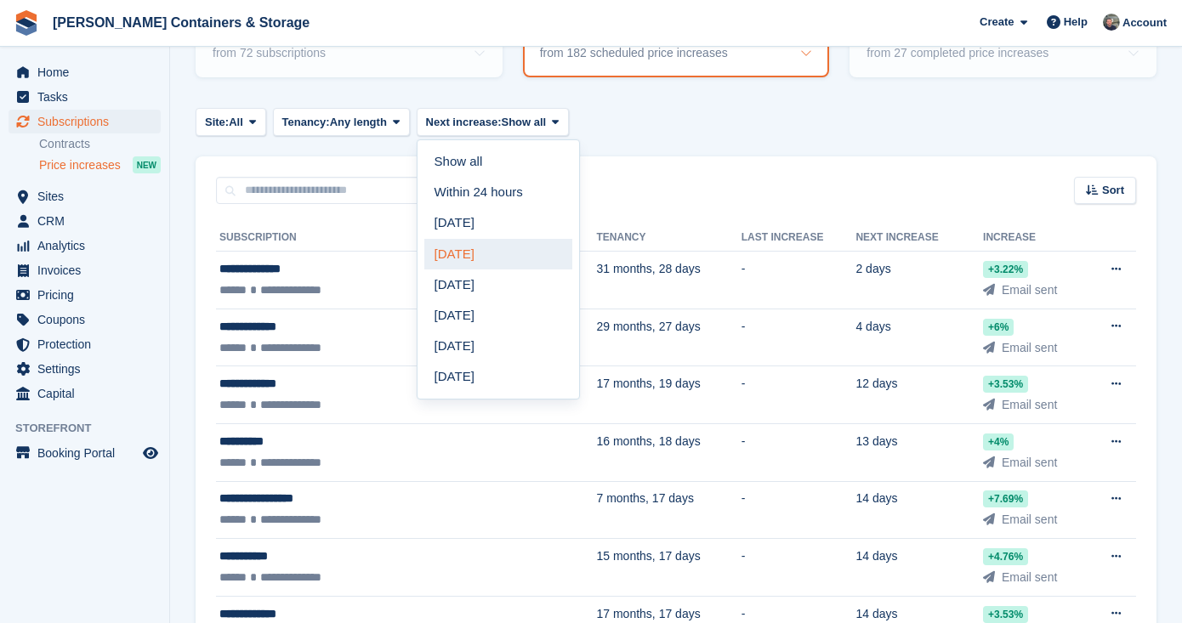
click at [536, 248] on link "Within 2 weeks" at bounding box center [498, 254] width 148 height 31
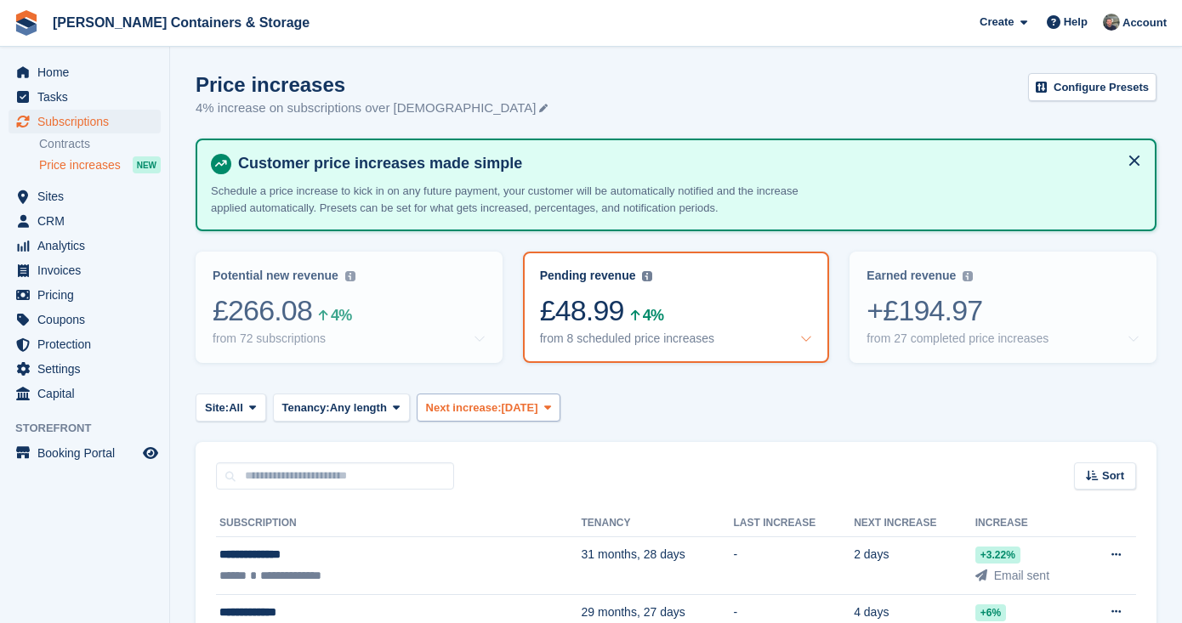
click at [502, 404] on span "Next increase:" at bounding box center [464, 408] width 76 height 17
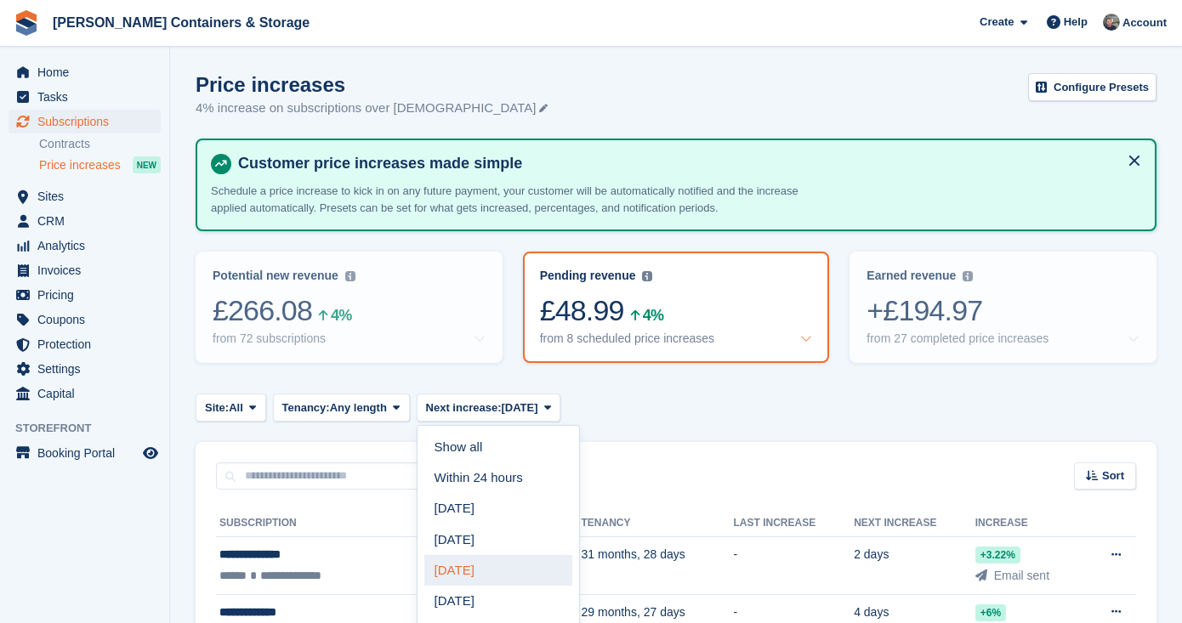
click at [513, 571] on link "Within 4 weeks" at bounding box center [498, 570] width 148 height 31
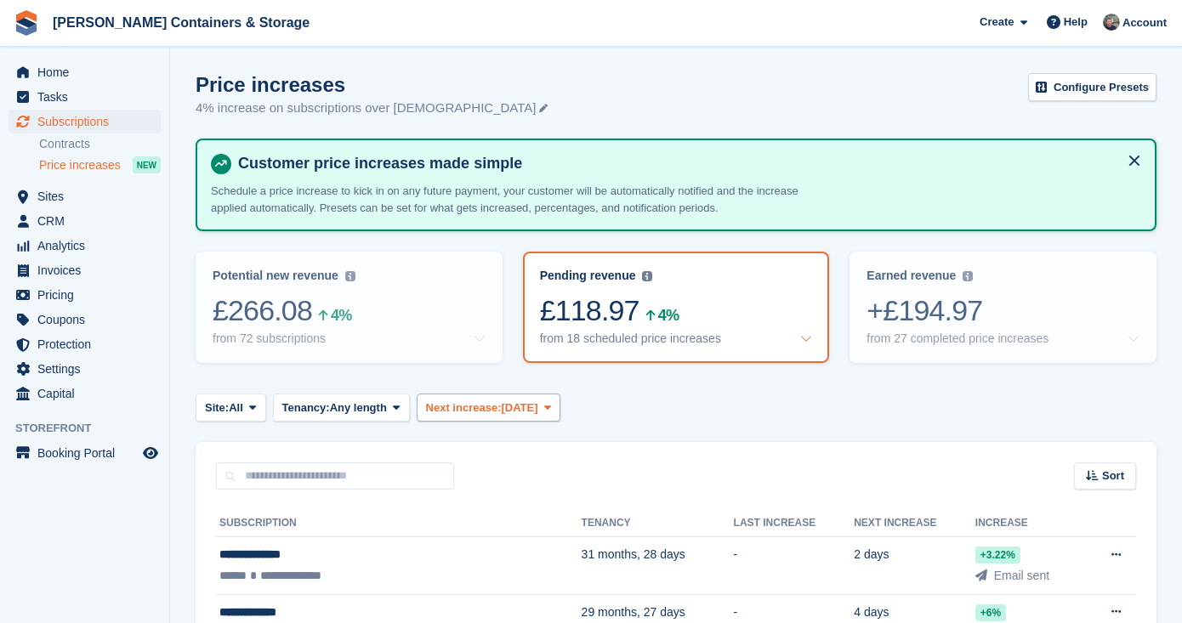
click at [502, 400] on span "Next increase:" at bounding box center [464, 408] width 76 height 17
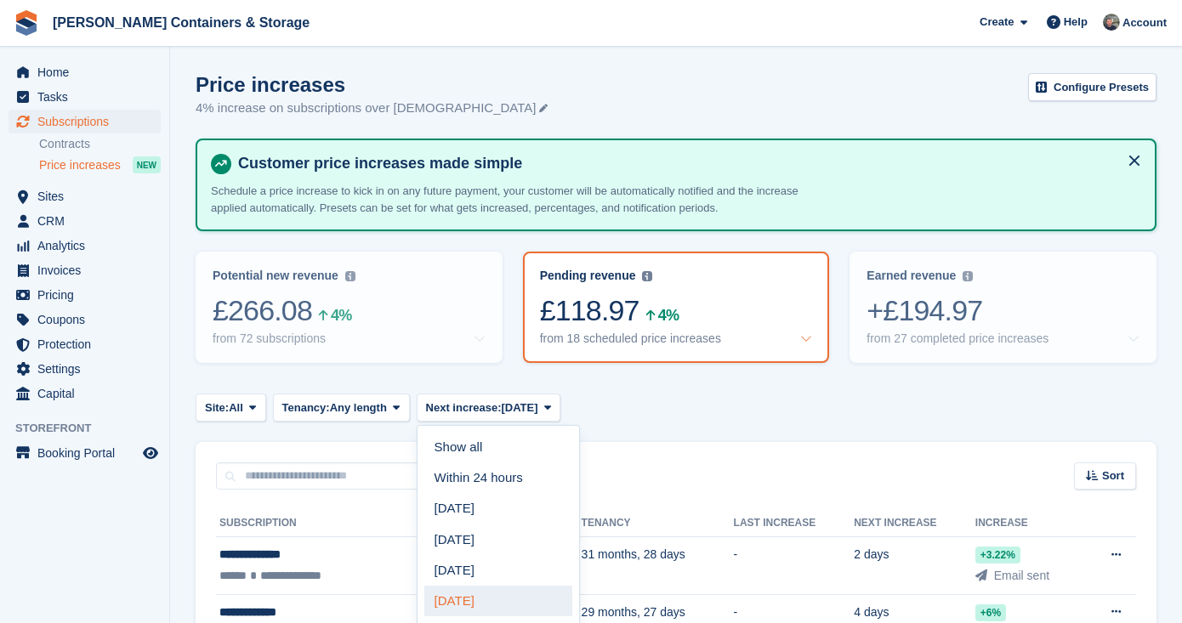
click at [538, 586] on link "Within 3 months" at bounding box center [498, 601] width 148 height 31
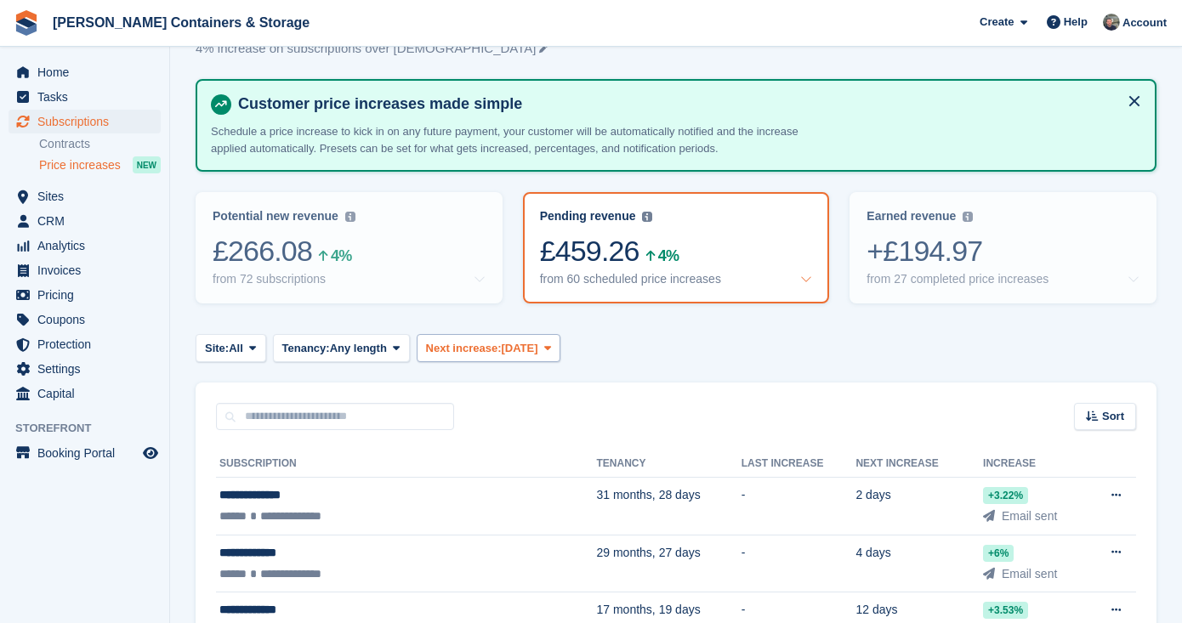
scroll to position [116, 0]
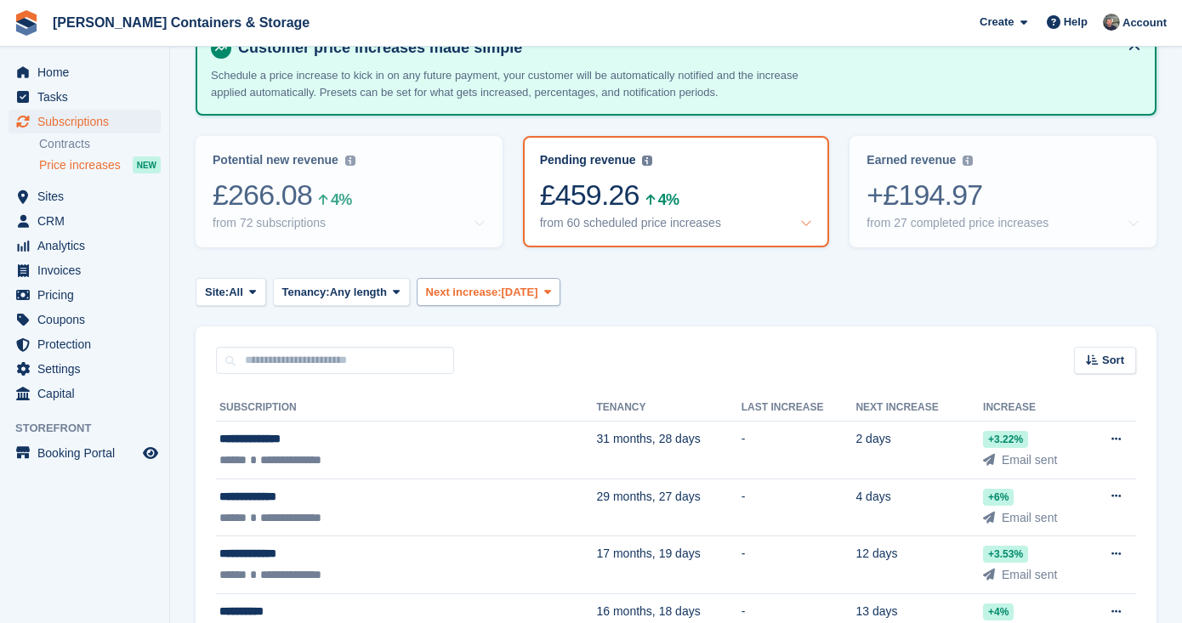
click at [495, 284] on span "Next increase:" at bounding box center [464, 292] width 76 height 17
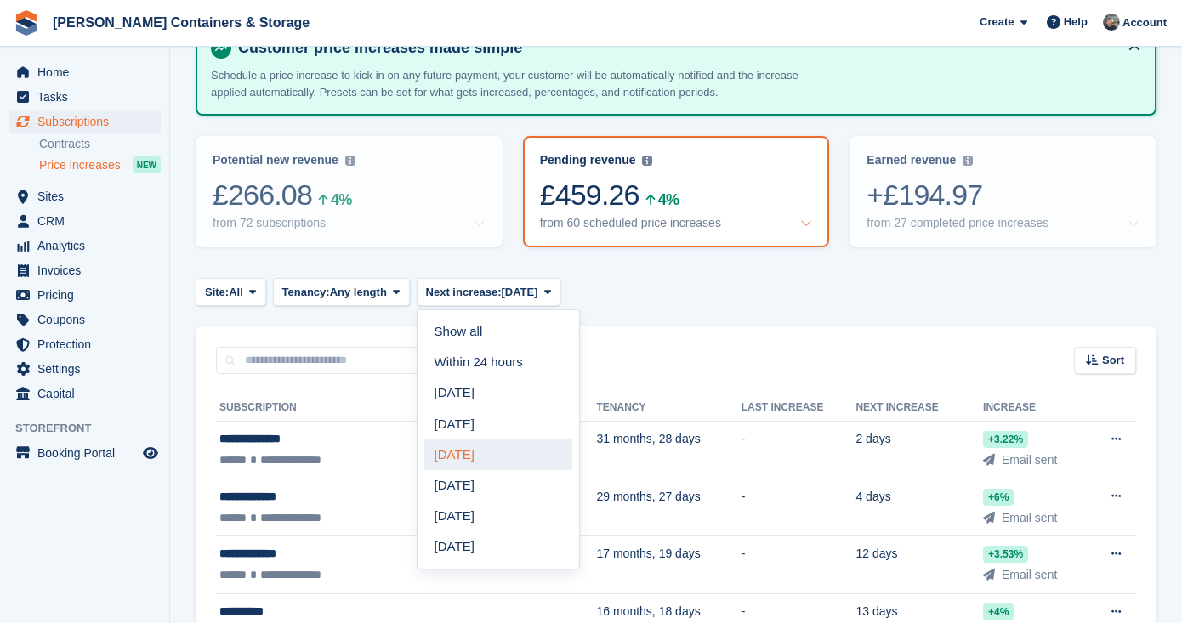
click at [500, 445] on link "Within 4 weeks" at bounding box center [498, 454] width 148 height 31
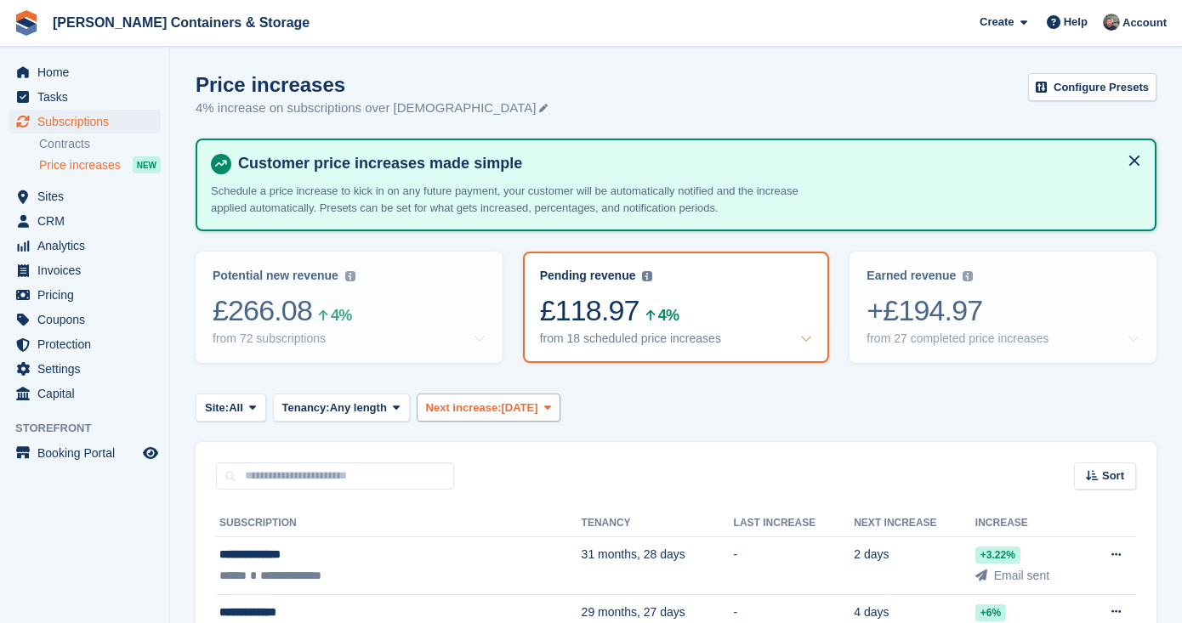
click at [507, 394] on button "Next increase: Within 4 weeks" at bounding box center [489, 408] width 145 height 28
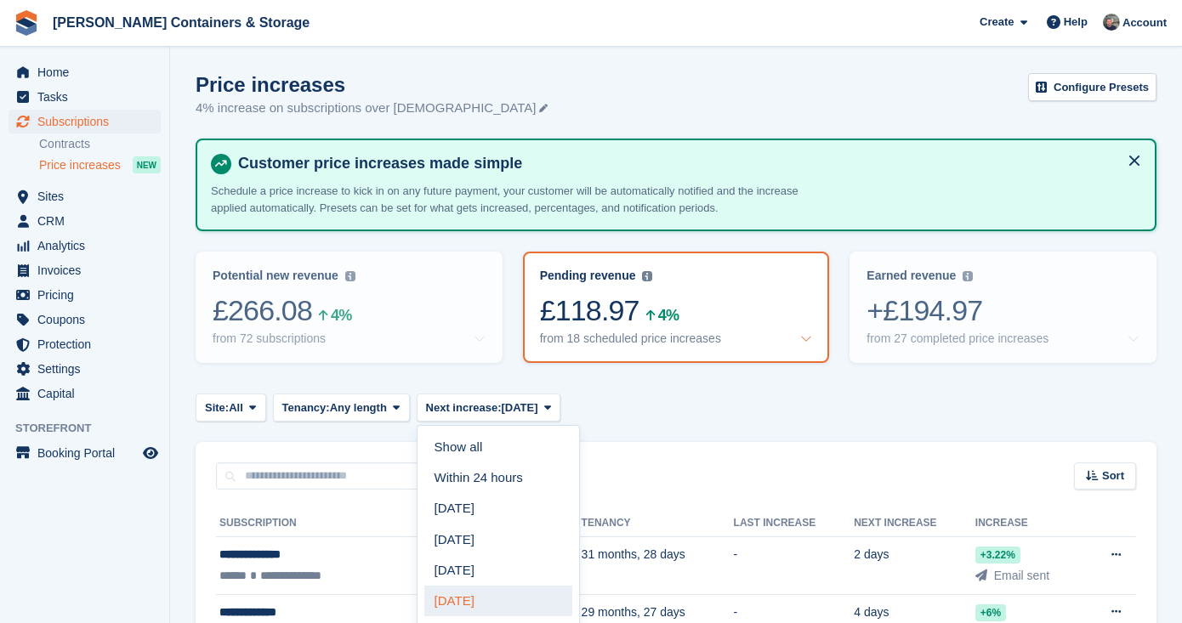
click at [532, 587] on link "Within 3 months" at bounding box center [498, 601] width 148 height 31
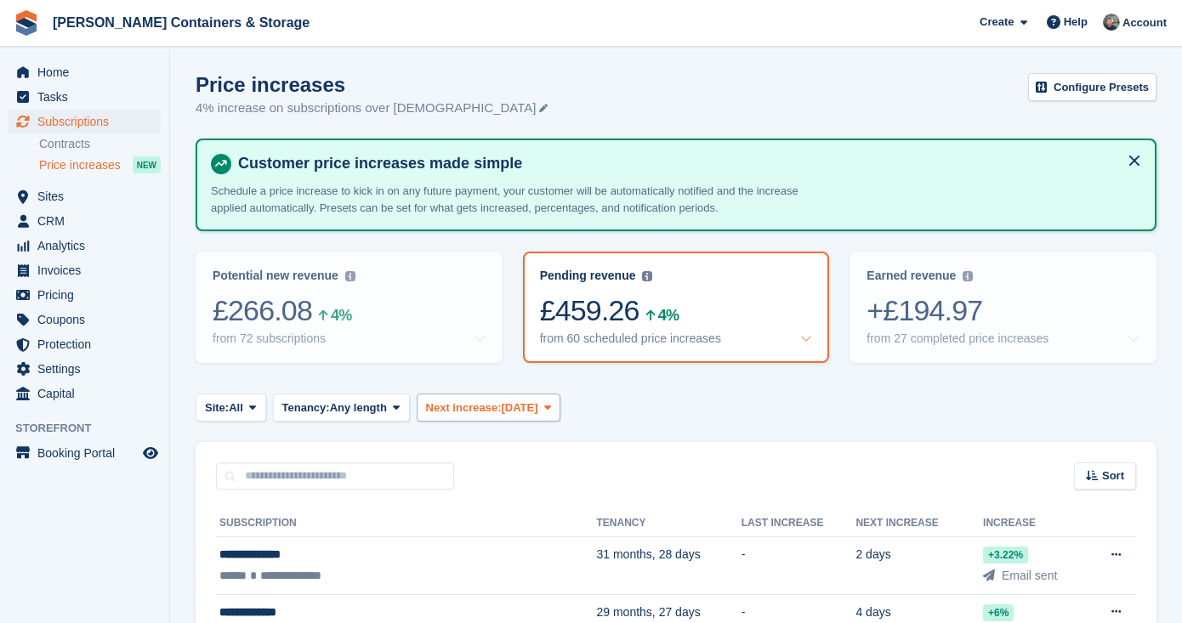
click at [462, 413] on span "Next increase:" at bounding box center [464, 408] width 76 height 17
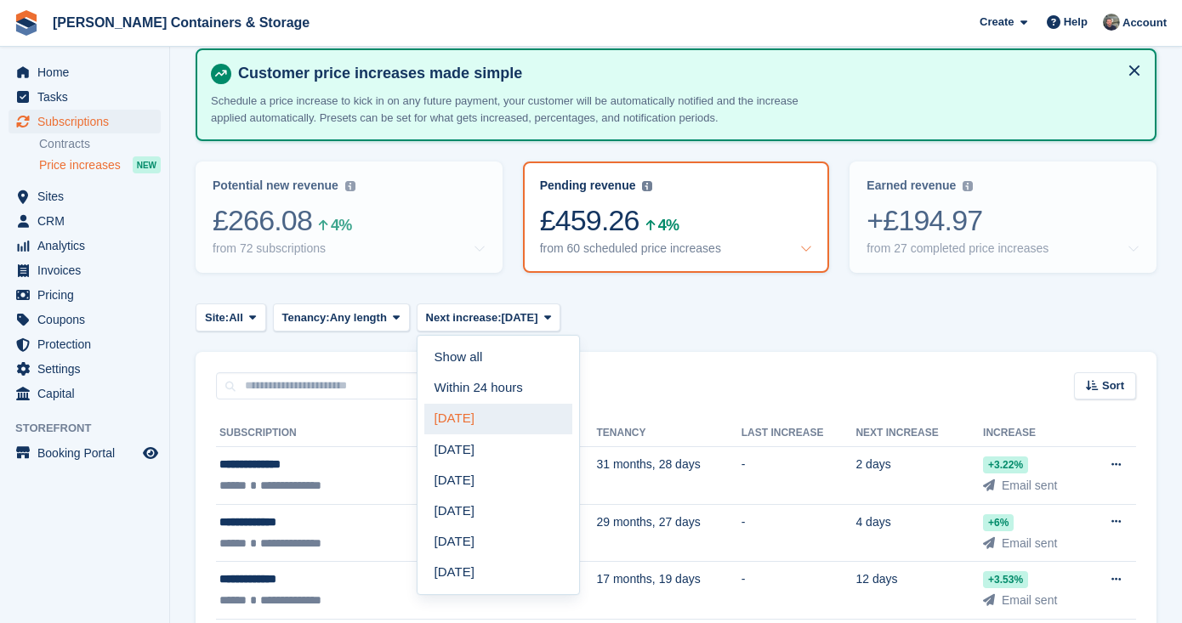
scroll to position [110, 0]
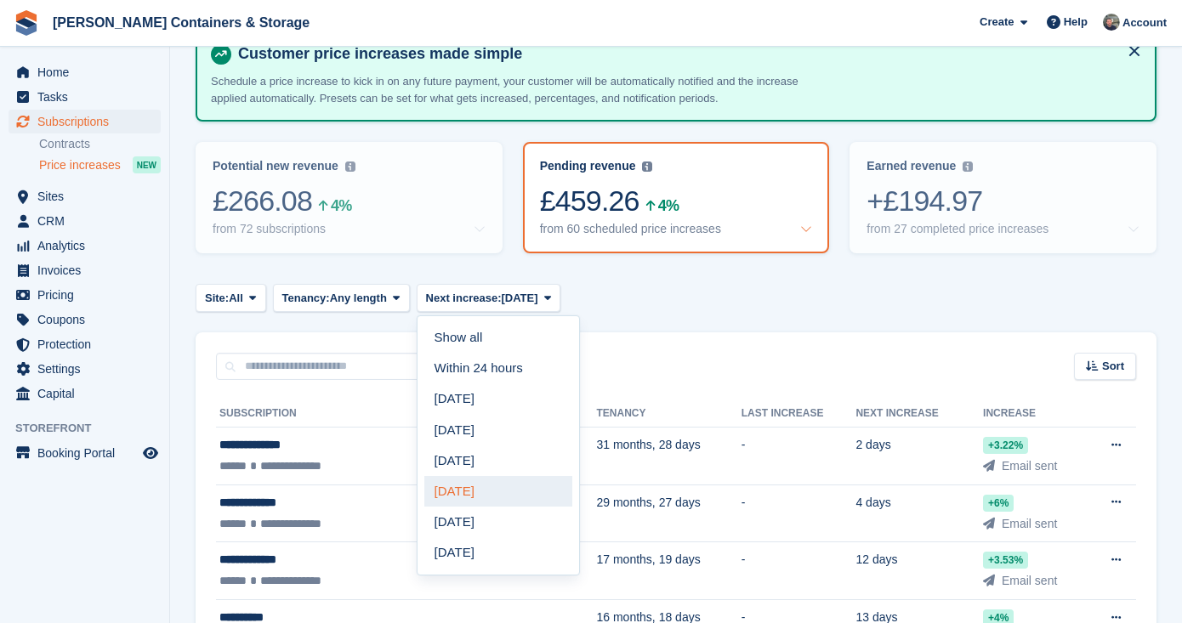
click at [496, 486] on link "Within 3 months" at bounding box center [498, 491] width 148 height 31
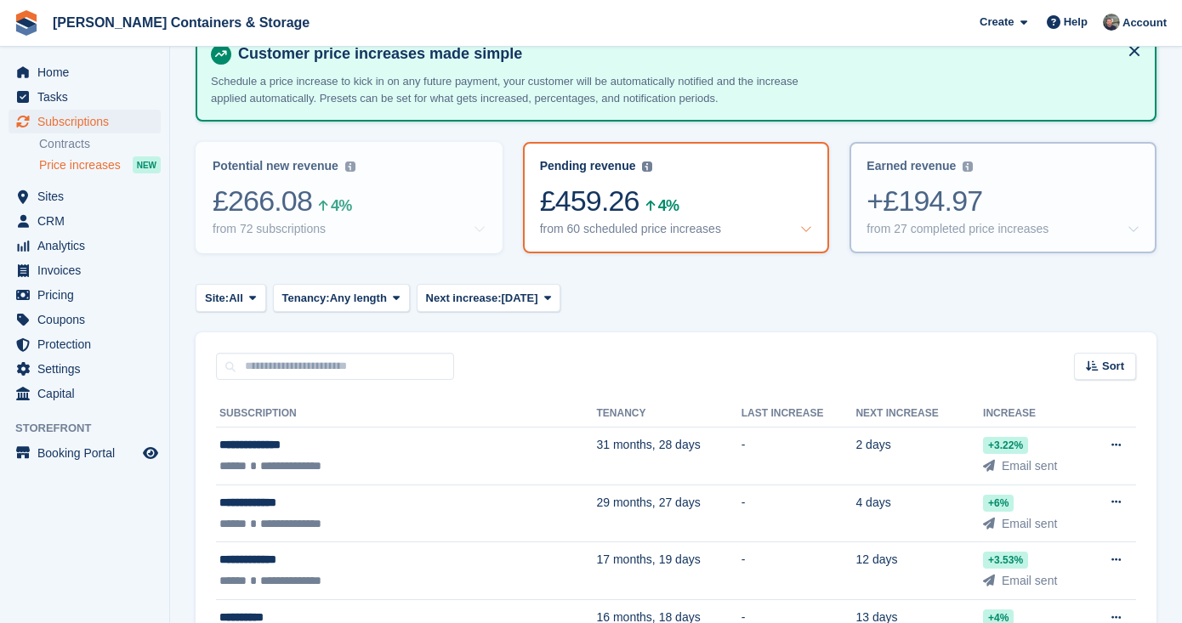
click at [865, 173] on div "Earned revenue Revenue earned in the Last 30 Days from completed price increase…" at bounding box center [1002, 198] width 303 height 108
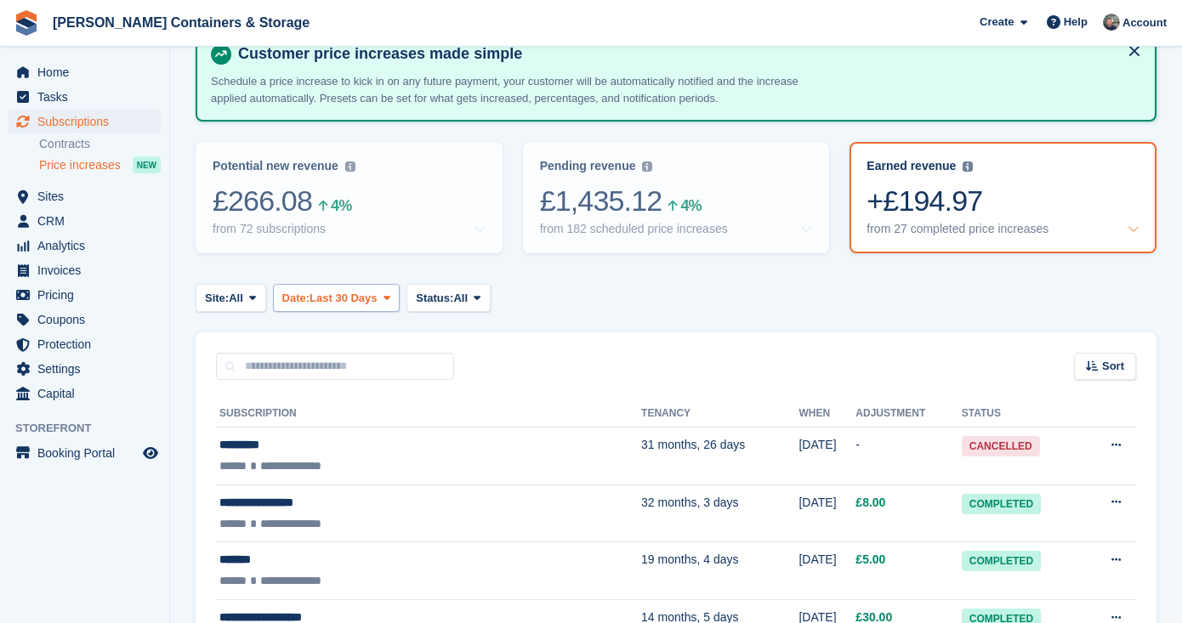
click at [366, 309] on button "Date: Last 30 Days" at bounding box center [337, 298] width 128 height 28
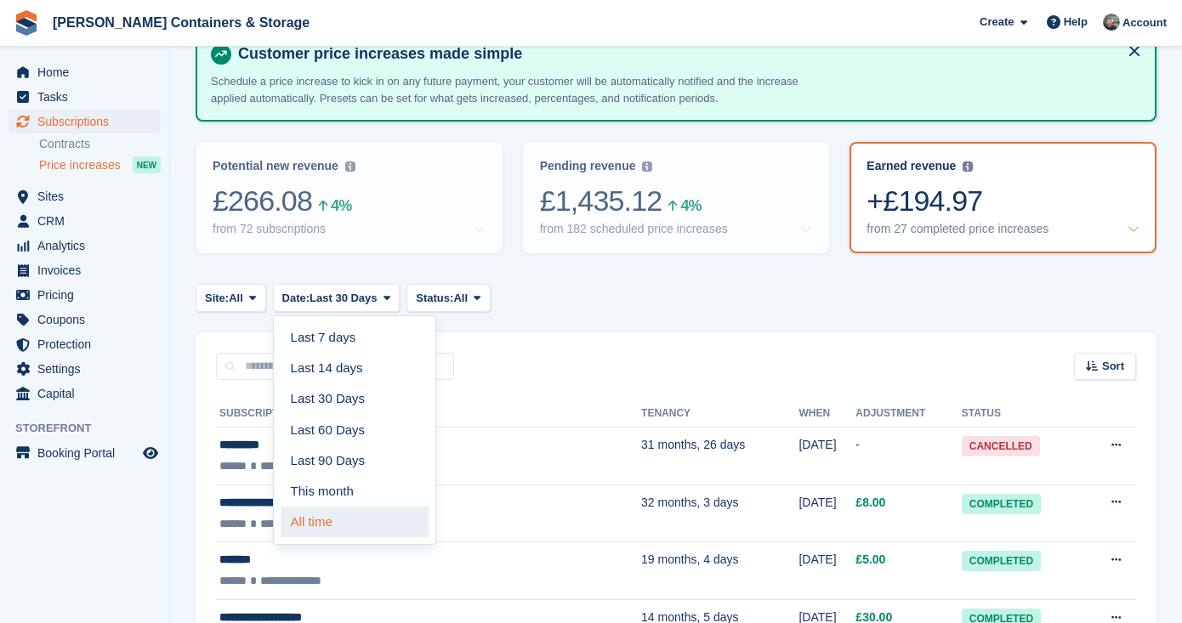
click at [364, 520] on link "All time" at bounding box center [355, 522] width 148 height 31
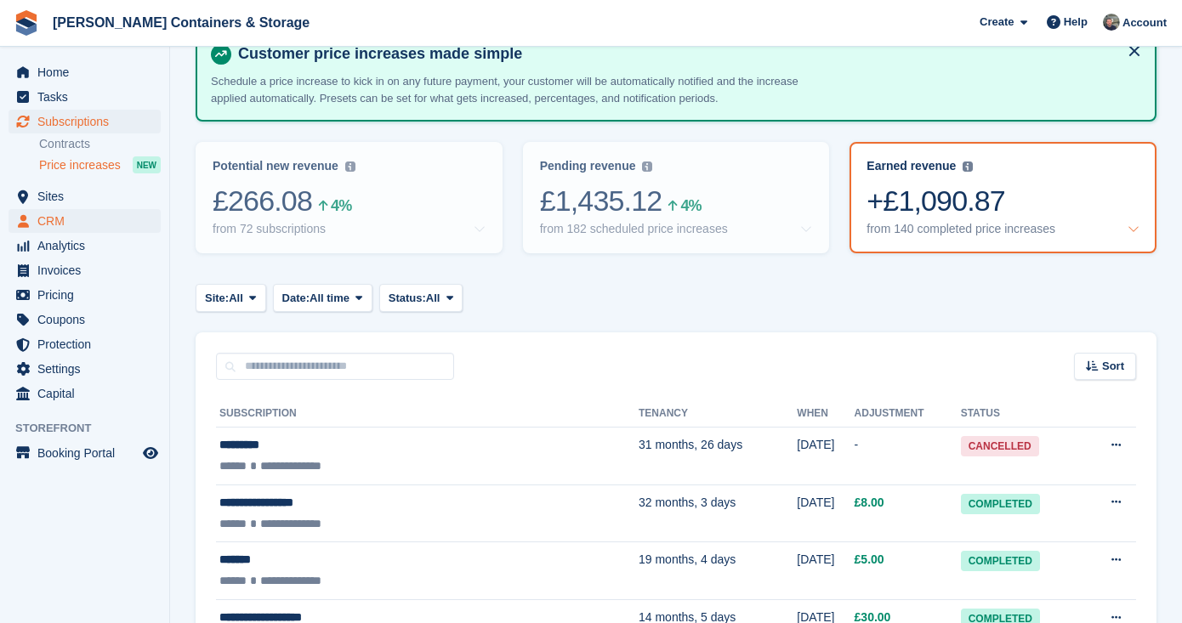
click at [53, 225] on span "CRM" at bounding box center [88, 221] width 102 height 24
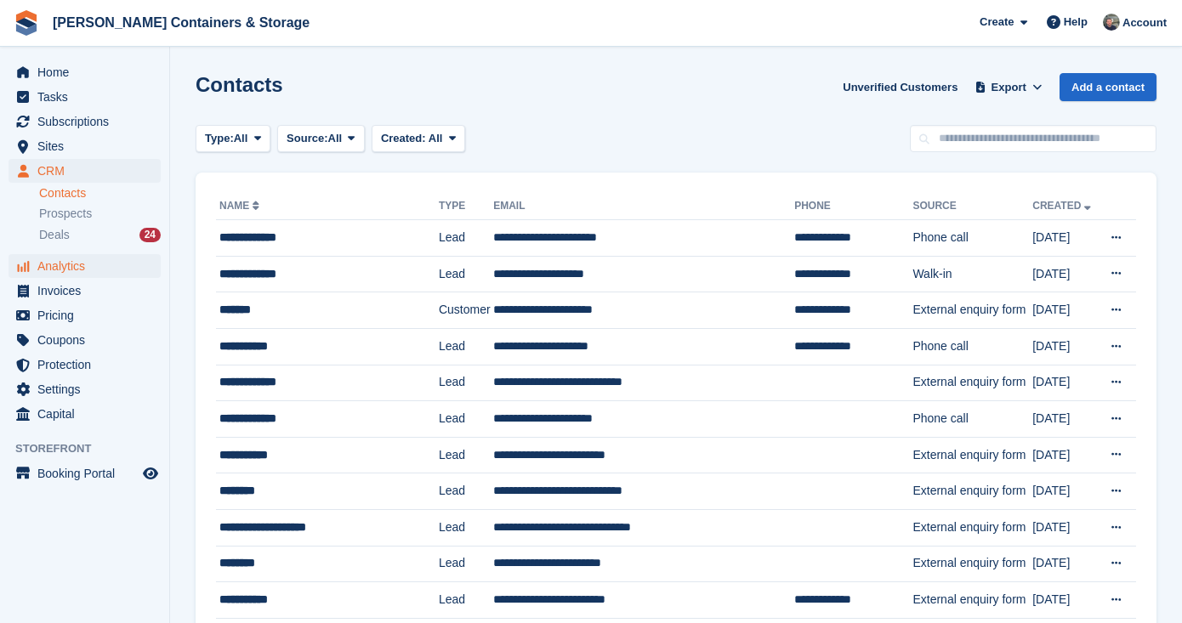
click at [77, 264] on span "Analytics" at bounding box center [88, 266] width 102 height 24
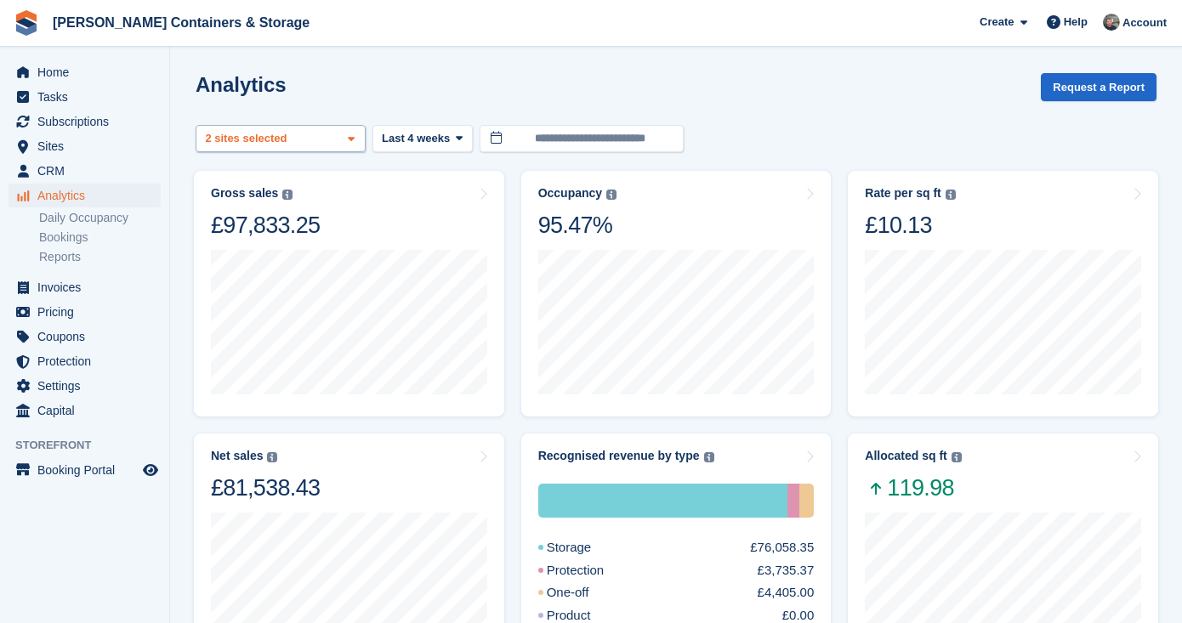
click at [293, 144] on div "2 sites selected" at bounding box center [247, 138] width 91 height 17
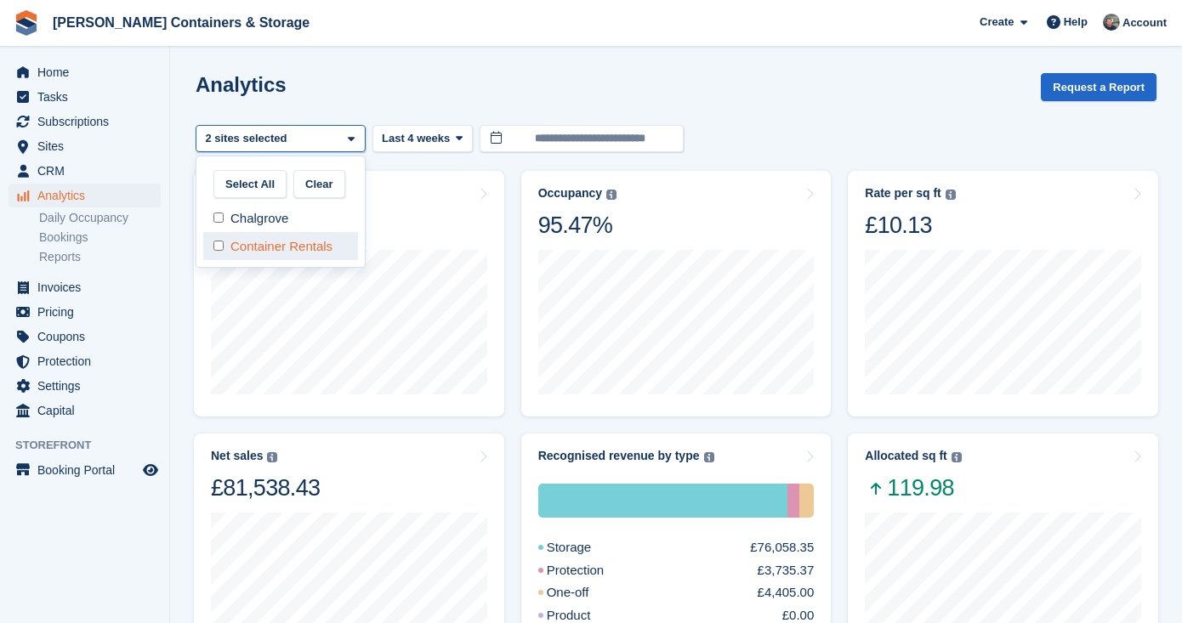
click at [321, 251] on div "Container Rentals" at bounding box center [280, 246] width 155 height 28
select select "***"
click at [407, 139] on span "Last 4 weeks" at bounding box center [416, 138] width 68 height 17
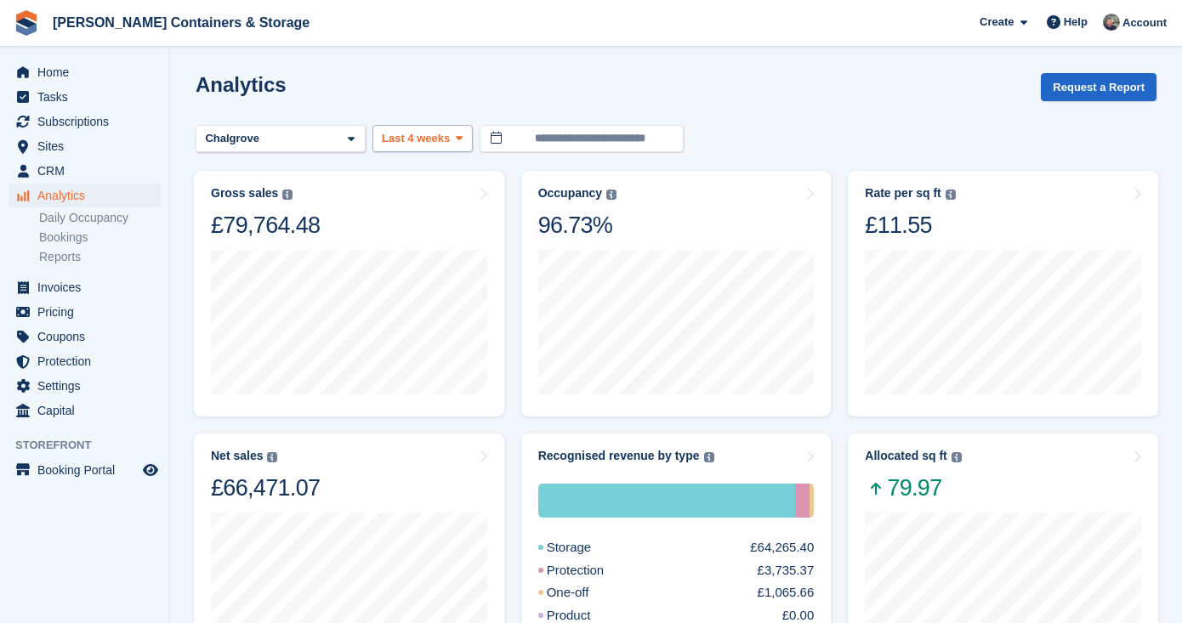
click at [418, 139] on span "Last 4 weeks" at bounding box center [416, 138] width 68 height 17
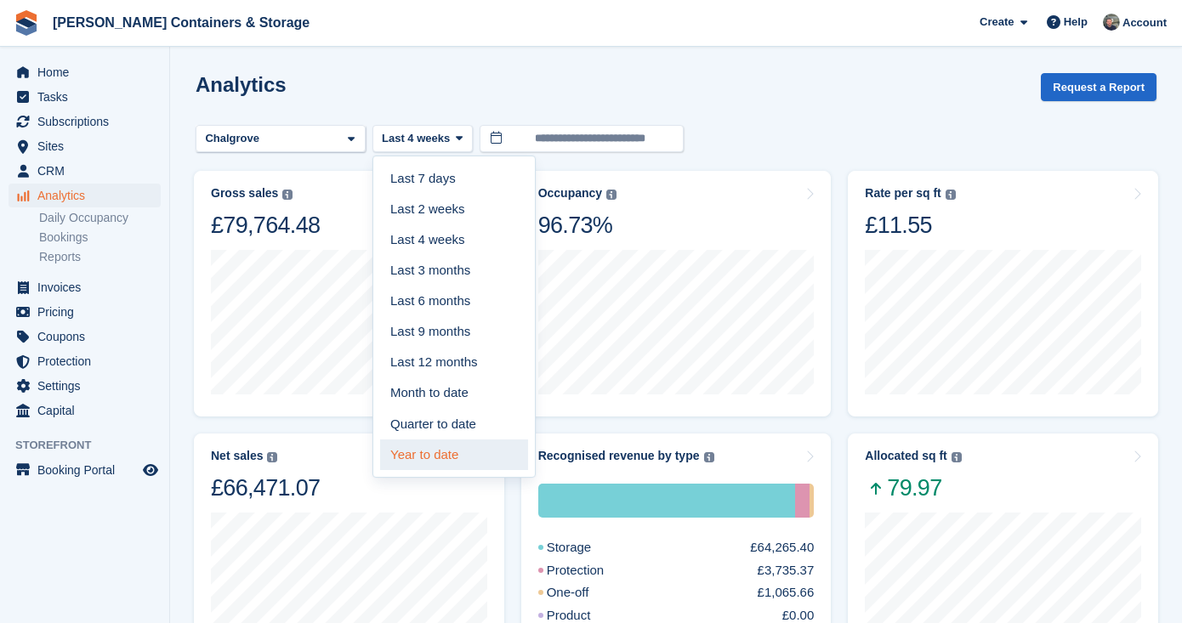
click at [446, 462] on link "Year to date" at bounding box center [454, 454] width 148 height 31
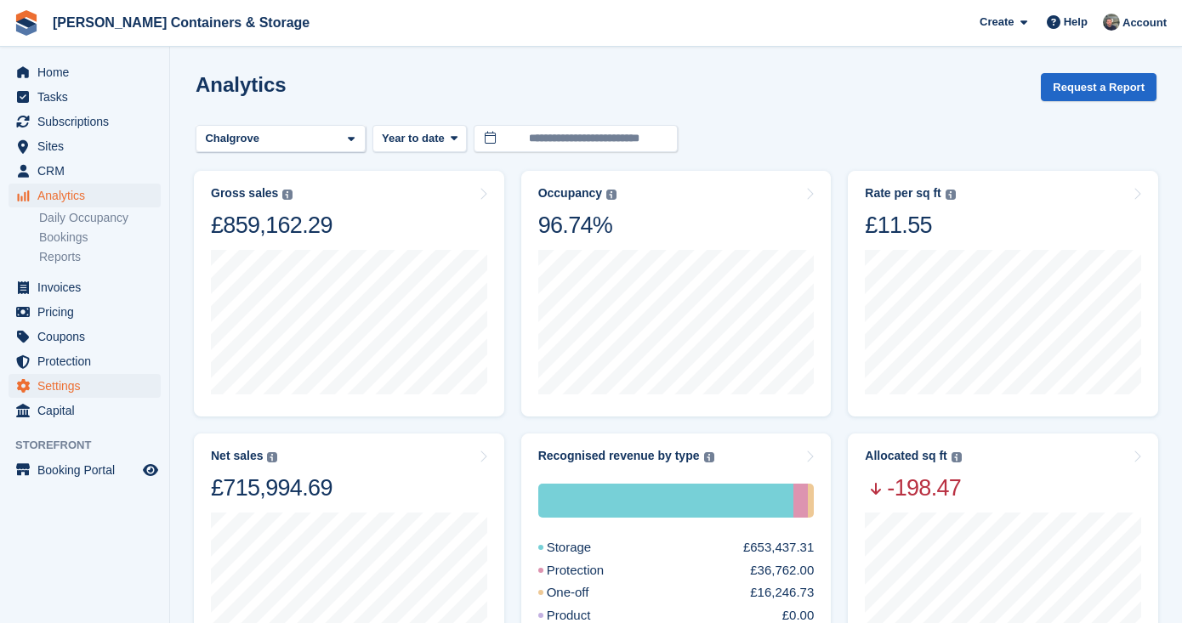
click at [109, 393] on span "Settings" at bounding box center [88, 386] width 102 height 24
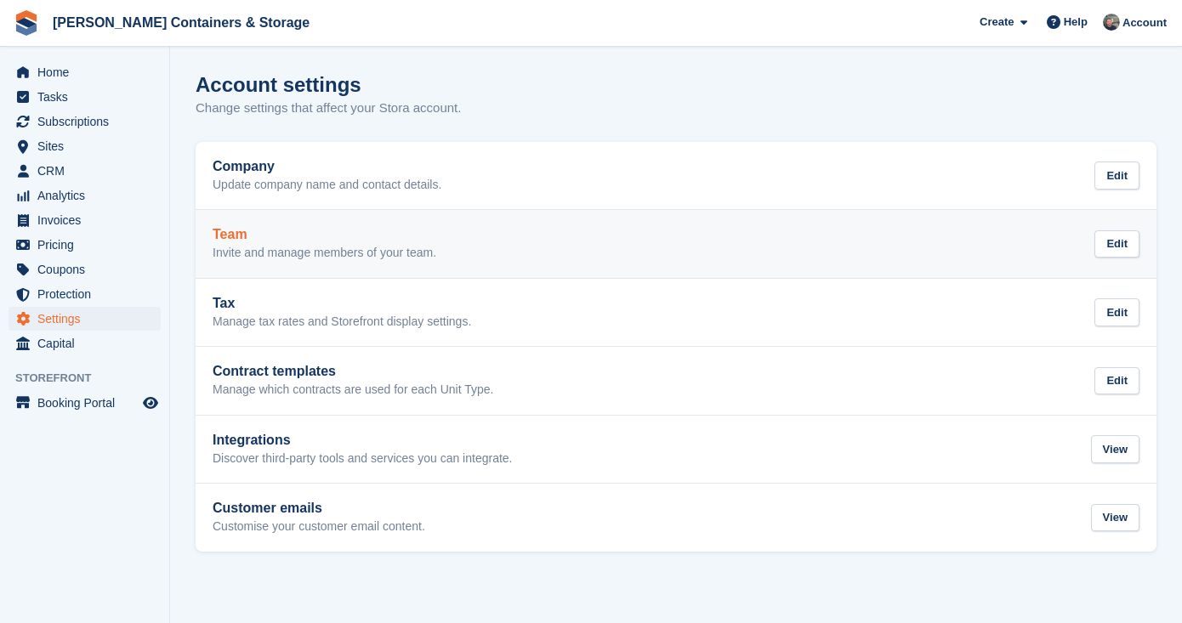
click at [337, 264] on link "Team Invite and manage members of your team. Edit" at bounding box center [676, 244] width 961 height 68
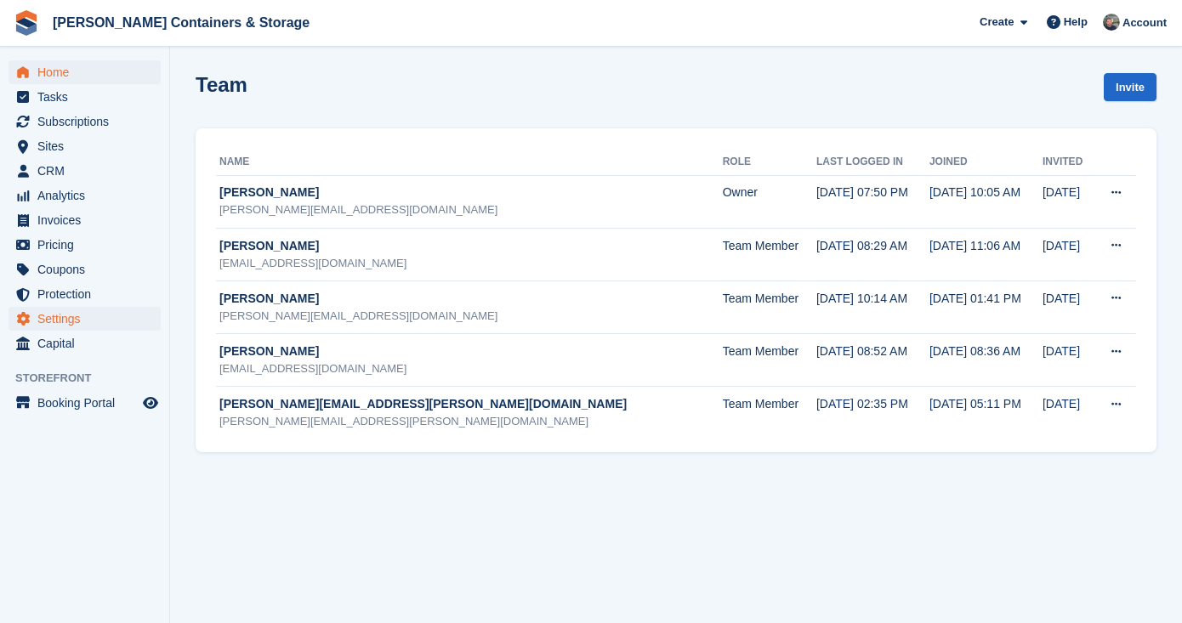
click at [111, 75] on span "Home" at bounding box center [88, 72] width 102 height 24
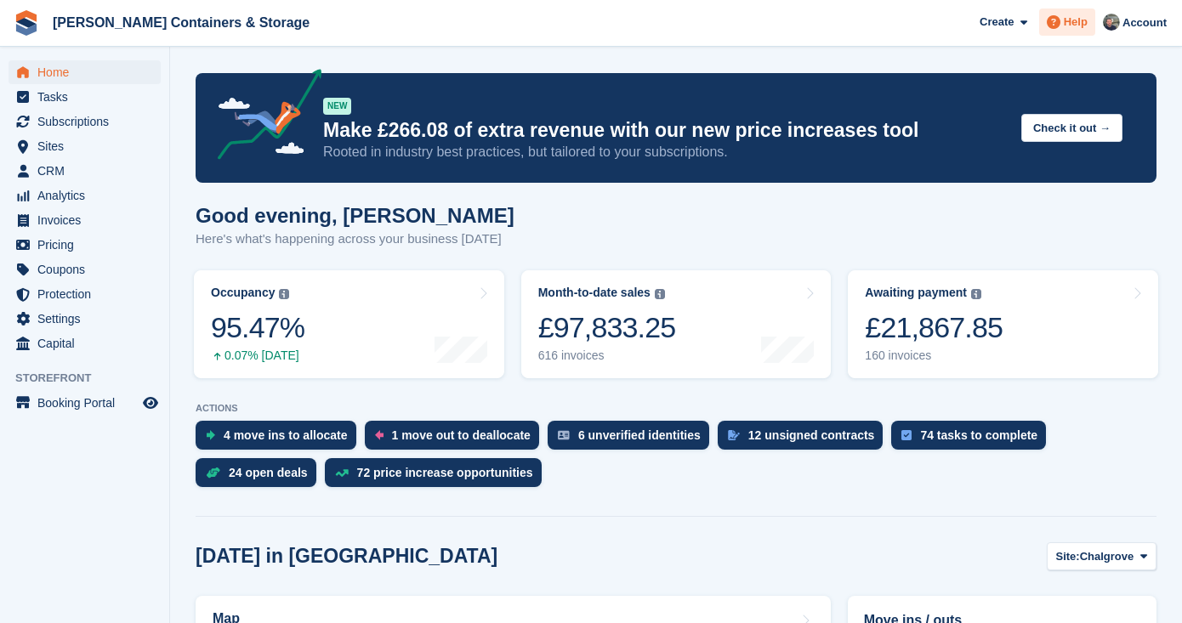
click at [1070, 19] on span "Help" at bounding box center [1075, 22] width 24 height 17
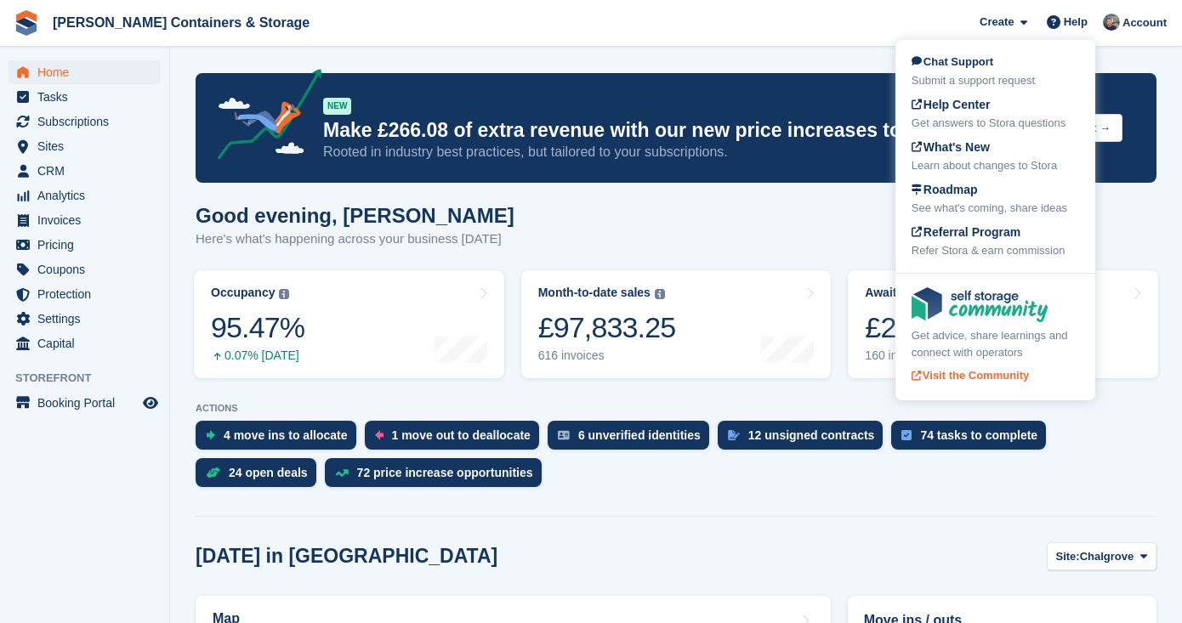
click at [1029, 333] on div "Get advice, share learnings and connect with operators" at bounding box center [994, 343] width 167 height 33
